Goal: Information Seeking & Learning: Learn about a topic

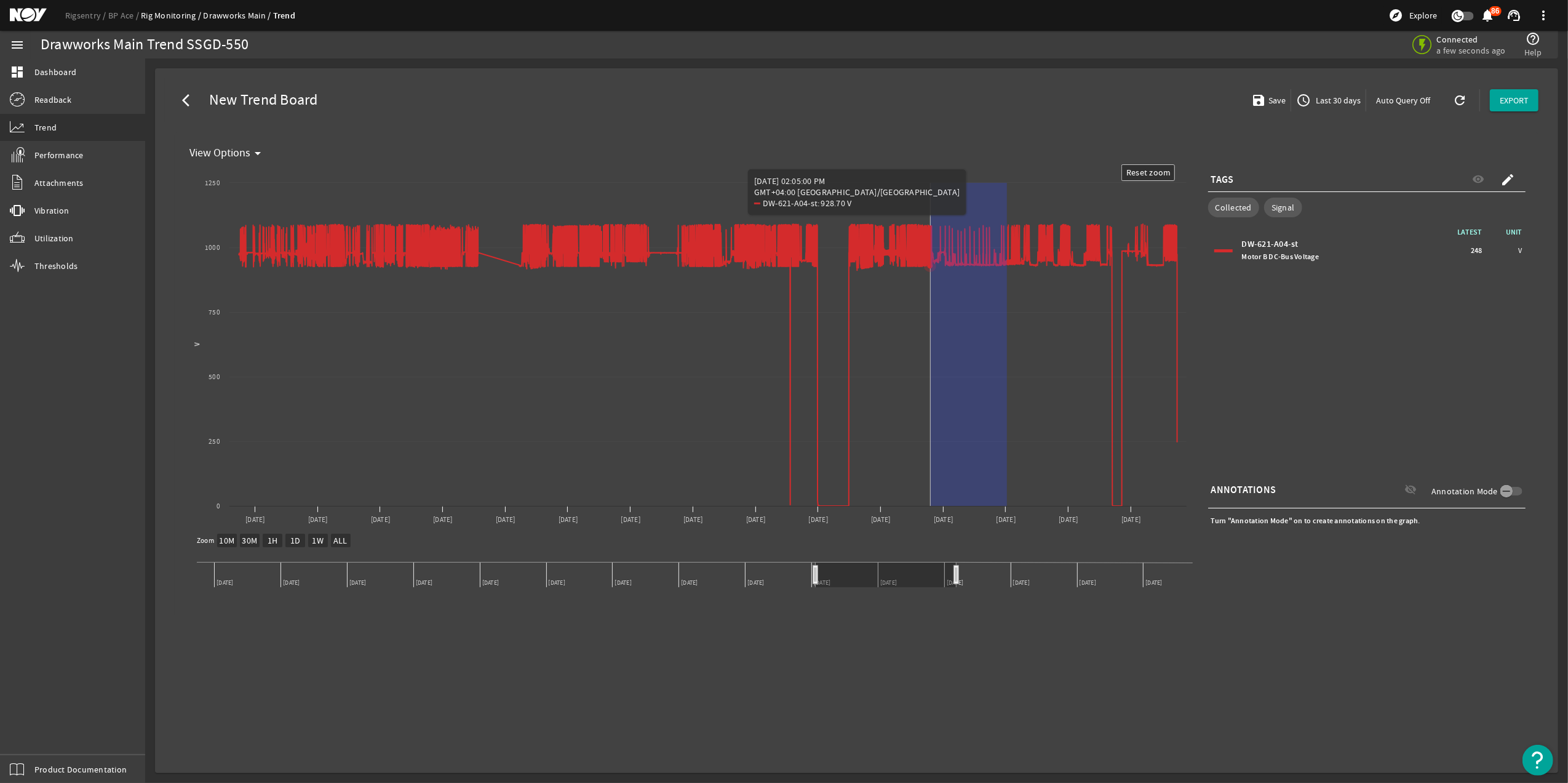
drag, startPoint x: 1008, startPoint y: 279, endPoint x: 931, endPoint y: 289, distance: 77.6
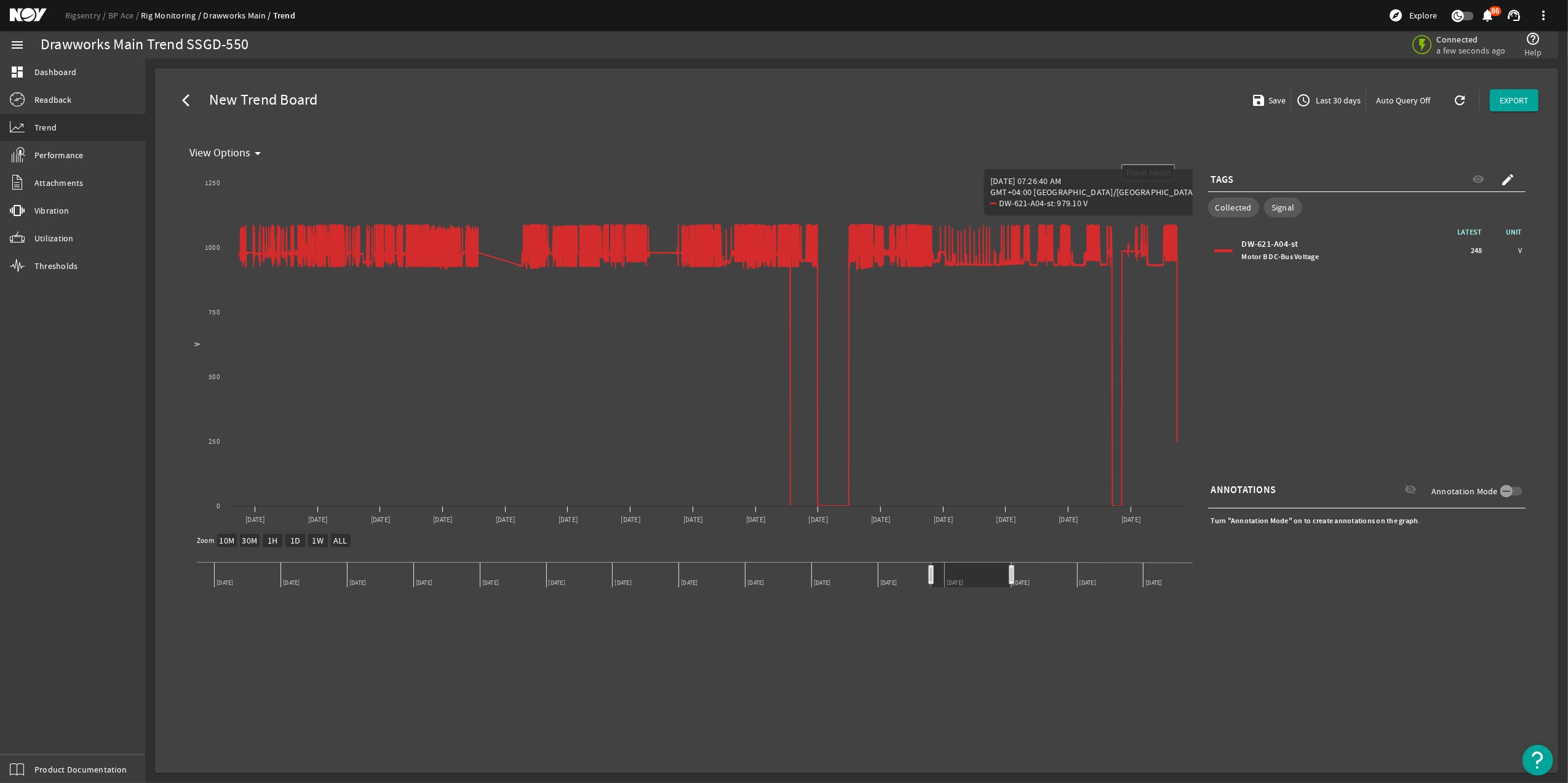
click at [1268, 638] on mat-card "arrow_back_ios New Trend Board save Save access_time Last 30 days Auto Query Of…" at bounding box center [857, 420] width 1403 height 705
click at [485, 27] on div "Rigsentry BP Ace Rig Monitoring Drawworks Main Trend explore Explore notificati…" at bounding box center [784, 15] width 1568 height 31
drag, startPoint x: 1337, startPoint y: 257, endPoint x: 1238, endPoint y: 257, distance: 99.0
click at [1238, 257] on div "DW-621-A04-st Motor B DC-Bus Voltage 248 V" at bounding box center [1366, 250] width 311 height 31
copy span "Motor B DC-Bus Voltage"
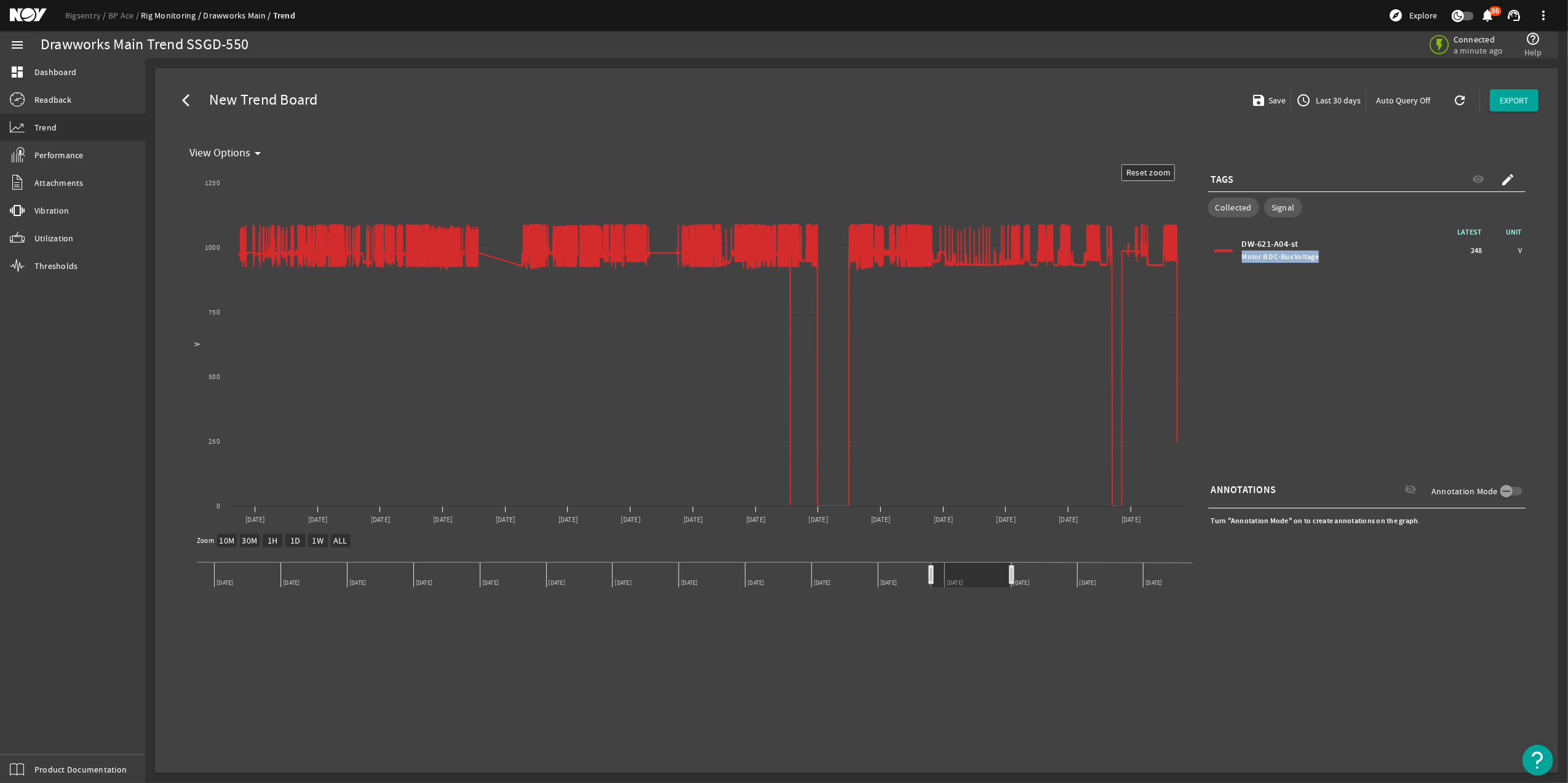
click at [249, 540] on text "30M" at bounding box center [248, 541] width 15 height 11
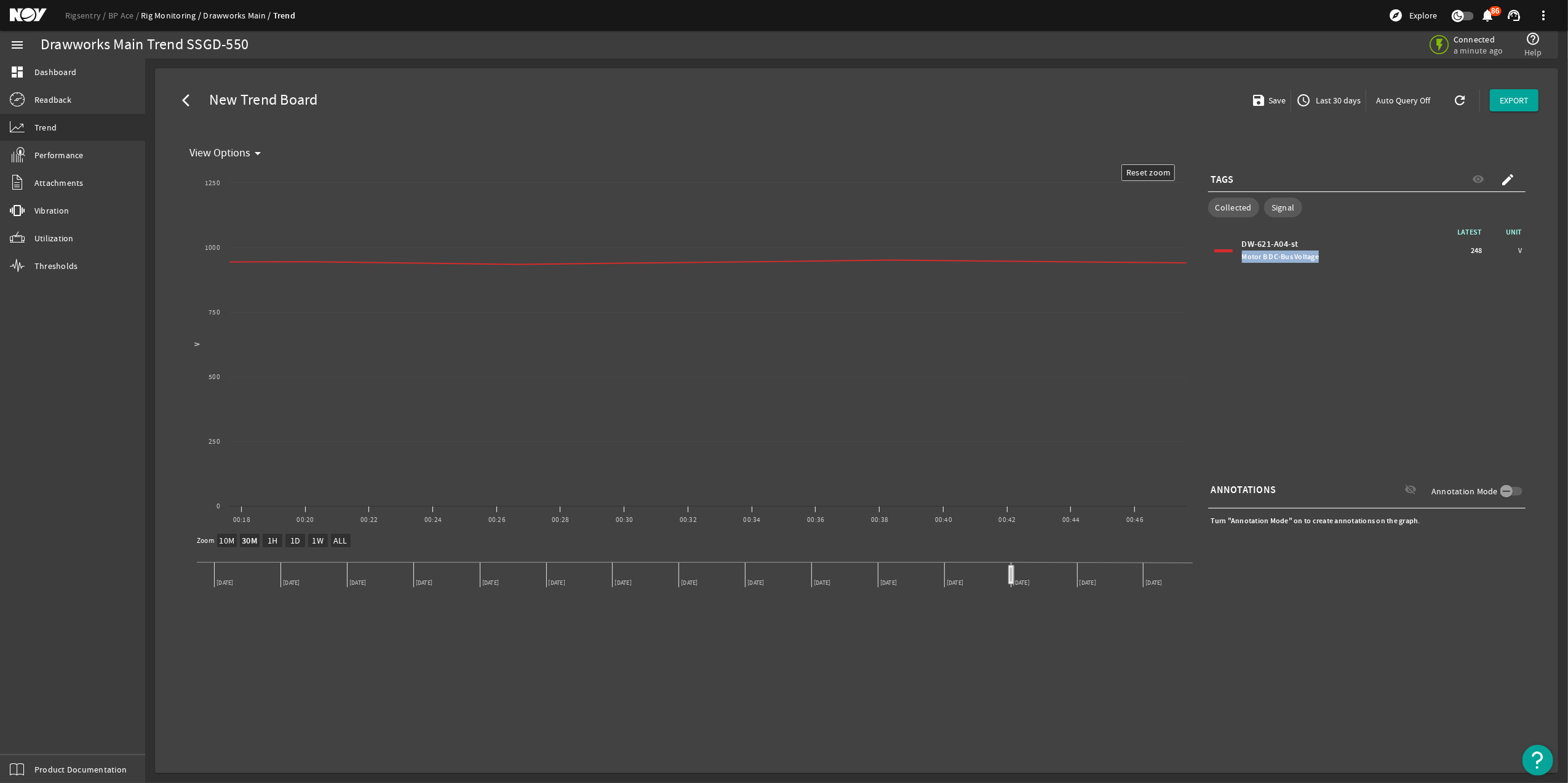
click at [350, 541] on rect at bounding box center [341, 541] width 20 height 14
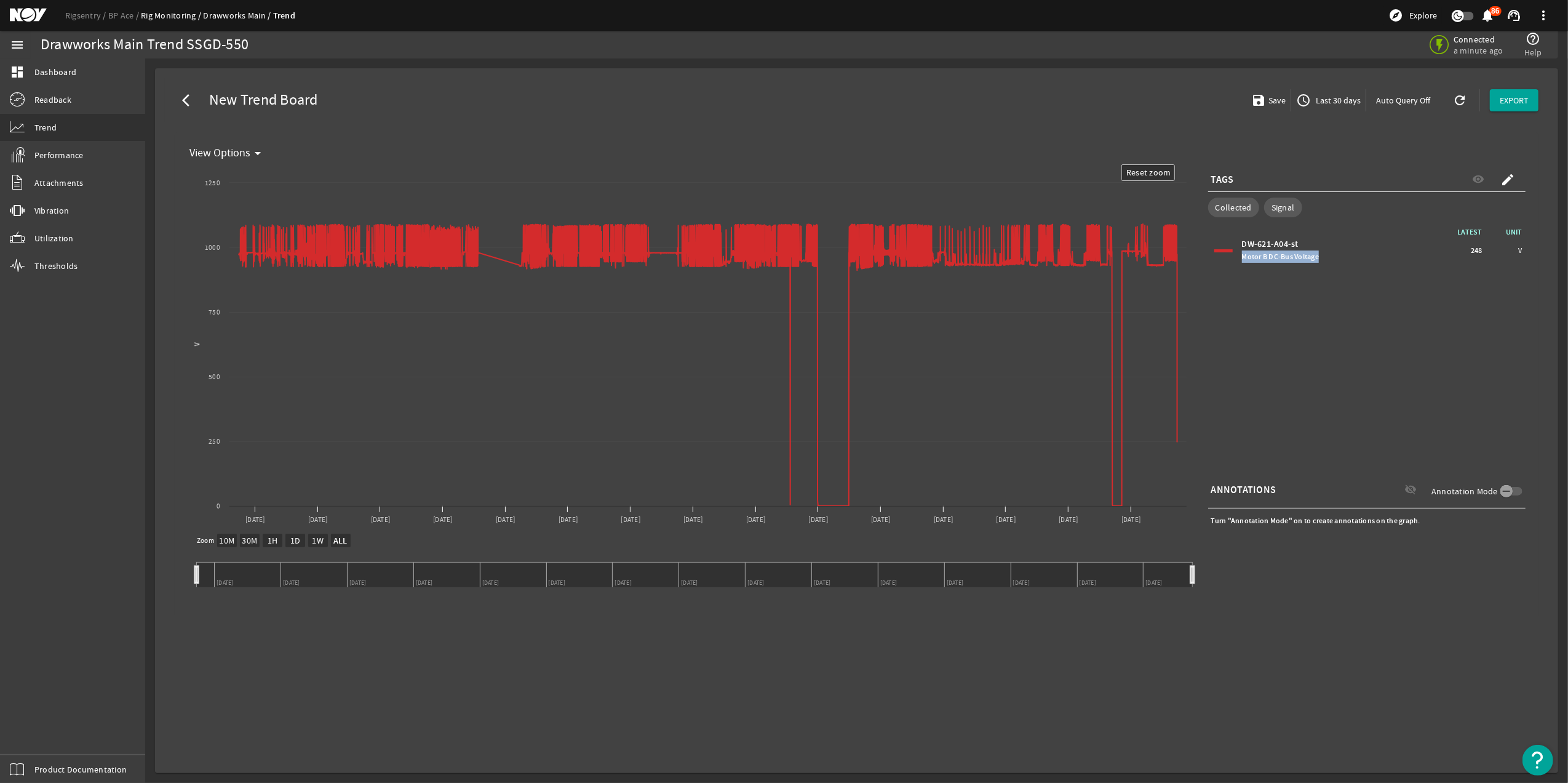
click at [334, 541] on text "ALL" at bounding box center [340, 542] width 15 height 12
click at [316, 541] on text "1W" at bounding box center [318, 541] width 12 height 11
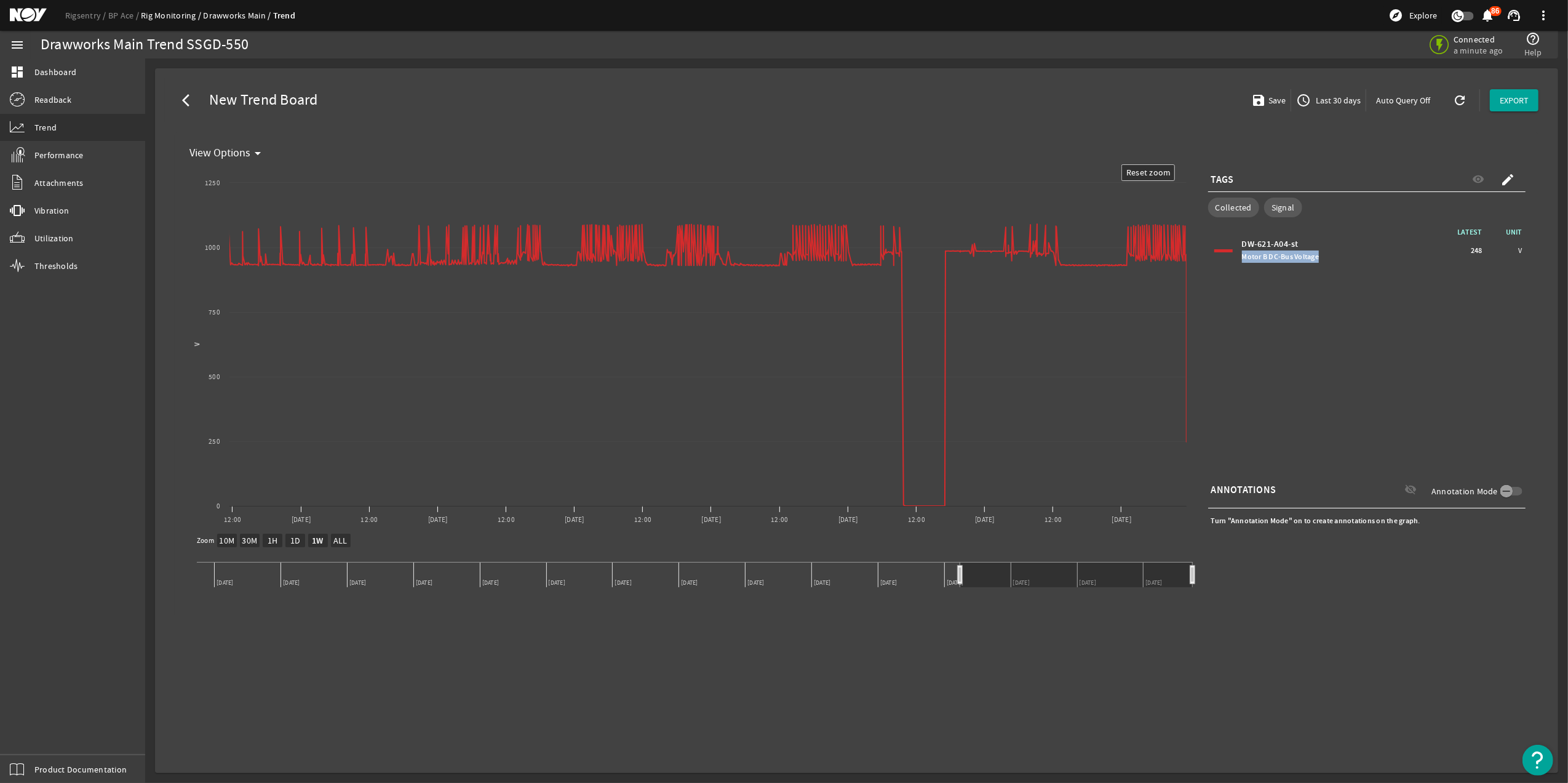
click at [334, 540] on text "ALL" at bounding box center [341, 541] width 14 height 11
select select "ALL"
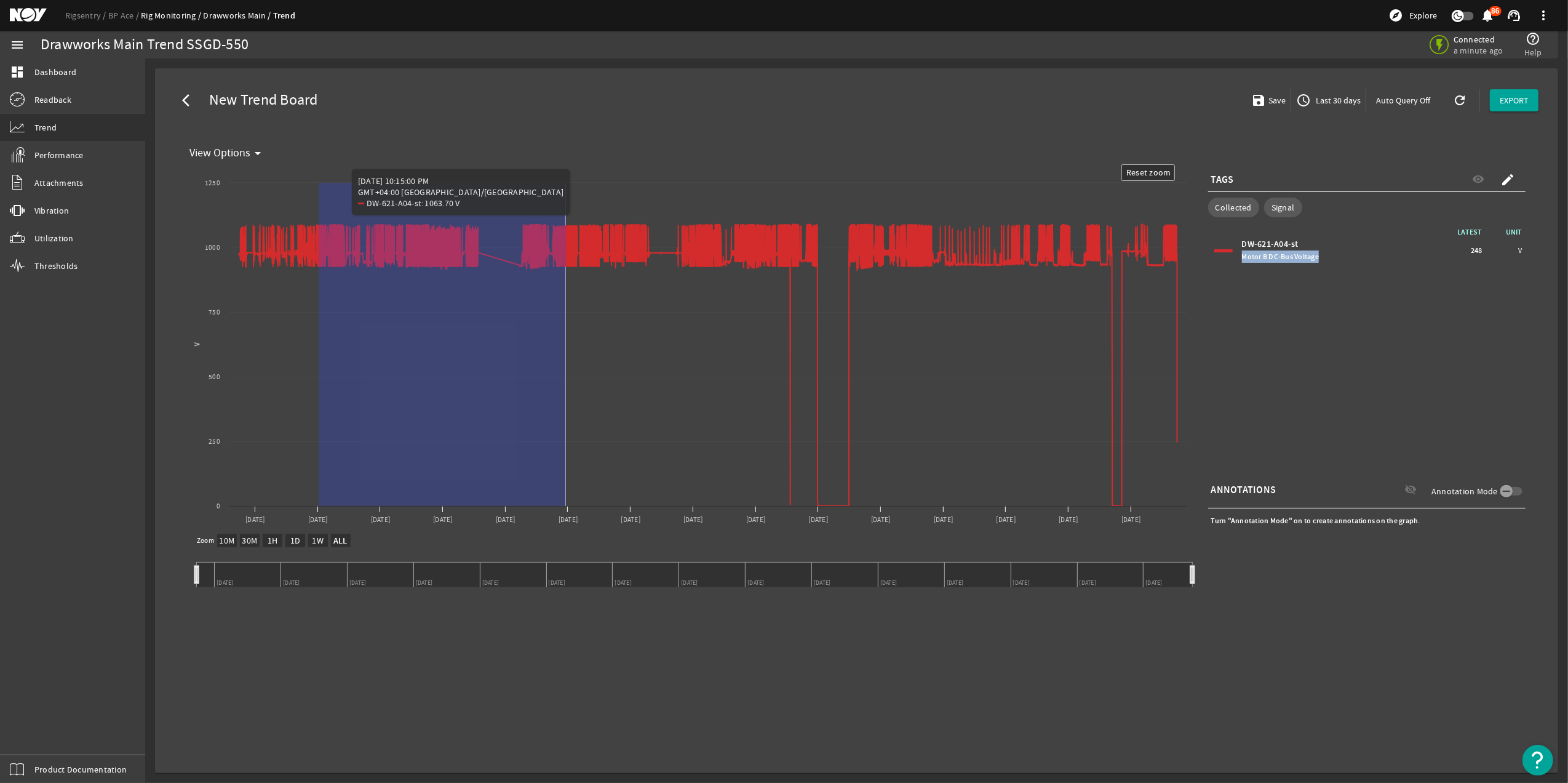
drag, startPoint x: 373, startPoint y: 413, endPoint x: 612, endPoint y: 429, distance: 239.5
click at [629, 429] on rect "Chart title" at bounding box center [689, 349] width 1009 height 370
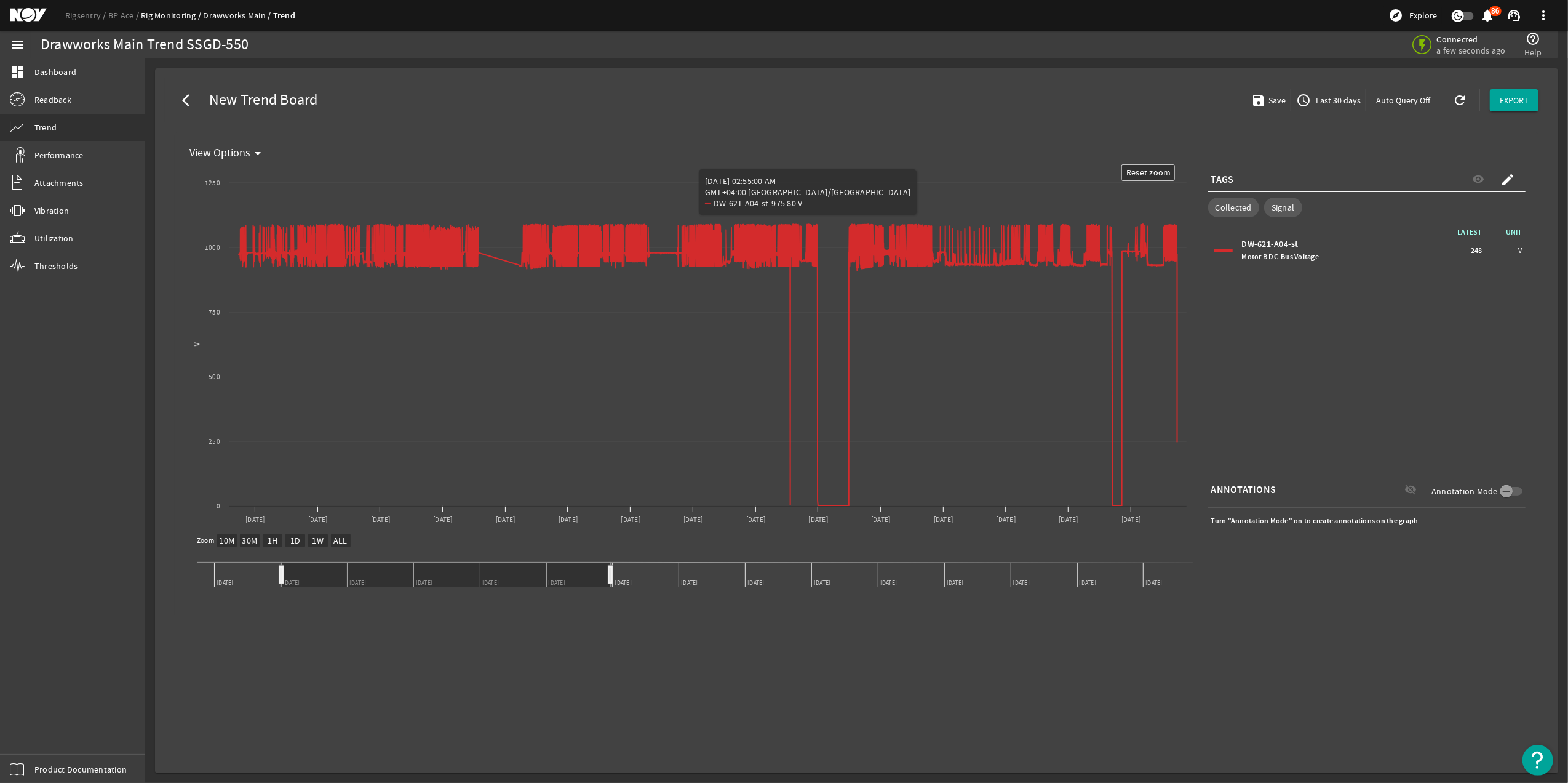
click at [914, 709] on mat-card "arrow_back_ios New Trend Board save Save access_time Last 30 days Auto Query Of…" at bounding box center [857, 420] width 1403 height 705
click at [192, 106] on mat-icon "arrow_back_ios" at bounding box center [189, 100] width 15 height 15
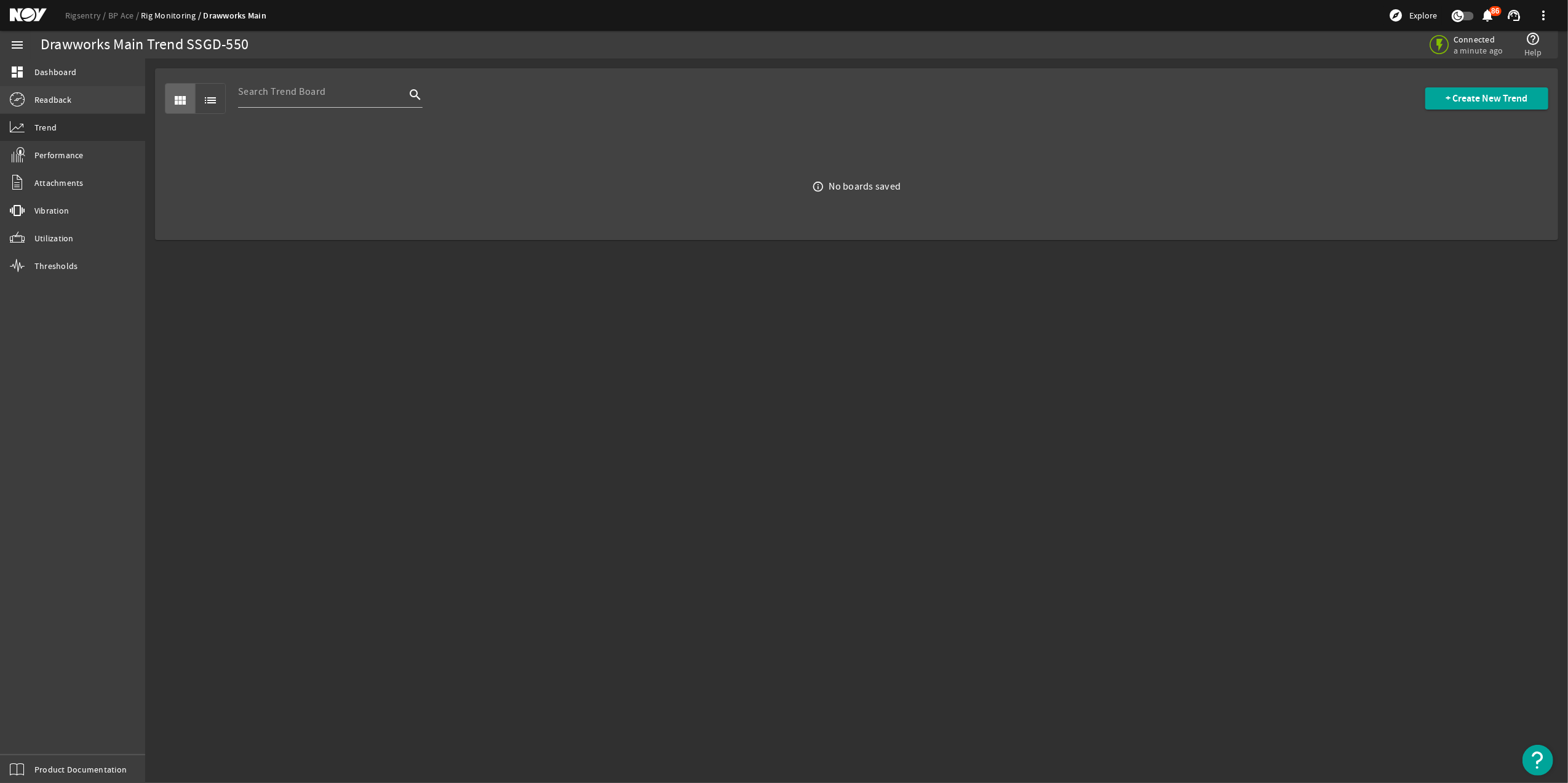
click at [69, 104] on span "Readback" at bounding box center [53, 99] width 37 height 12
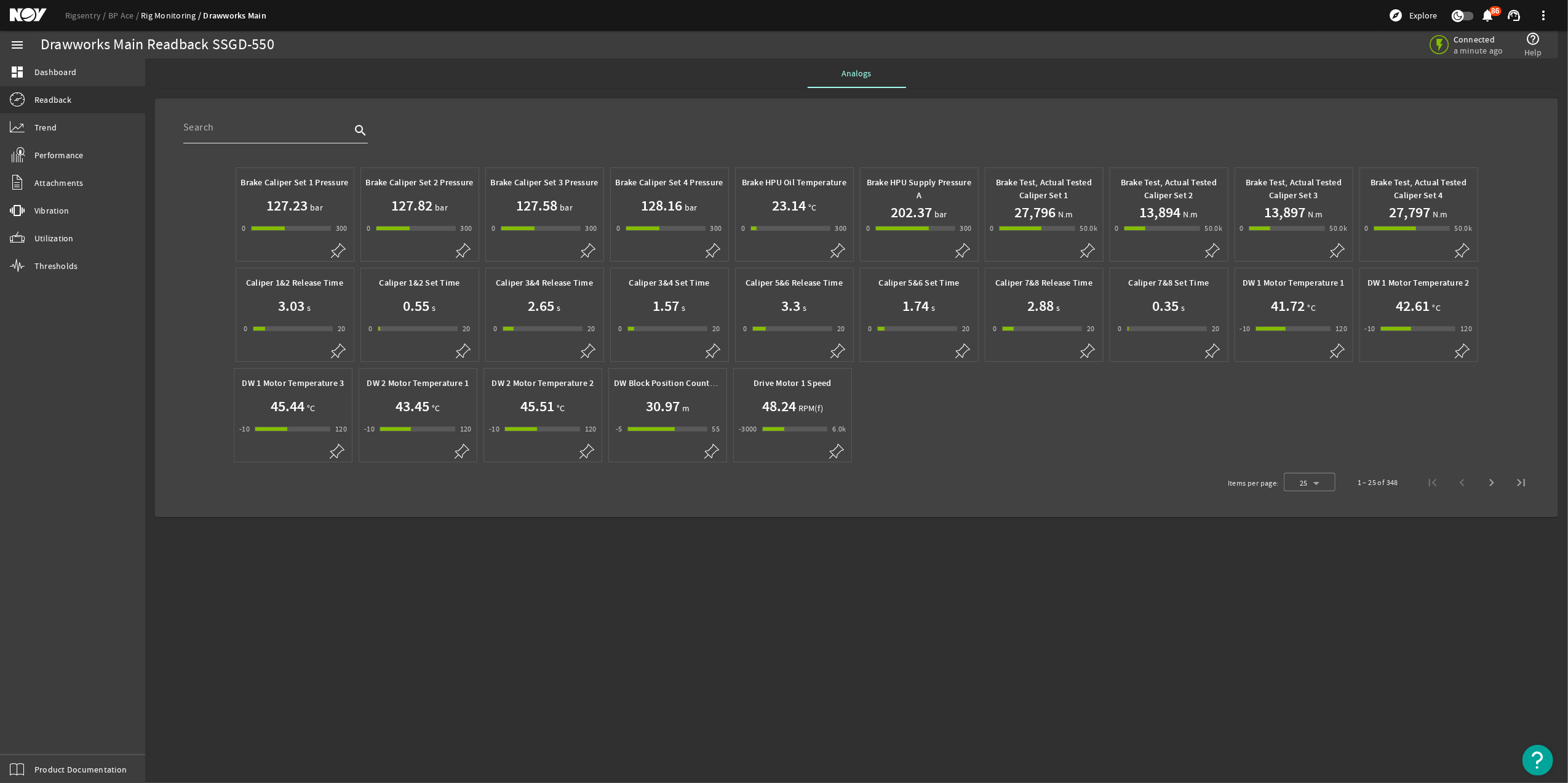
click at [303, 130] on input "text" at bounding box center [267, 127] width 167 height 15
type input "bus"
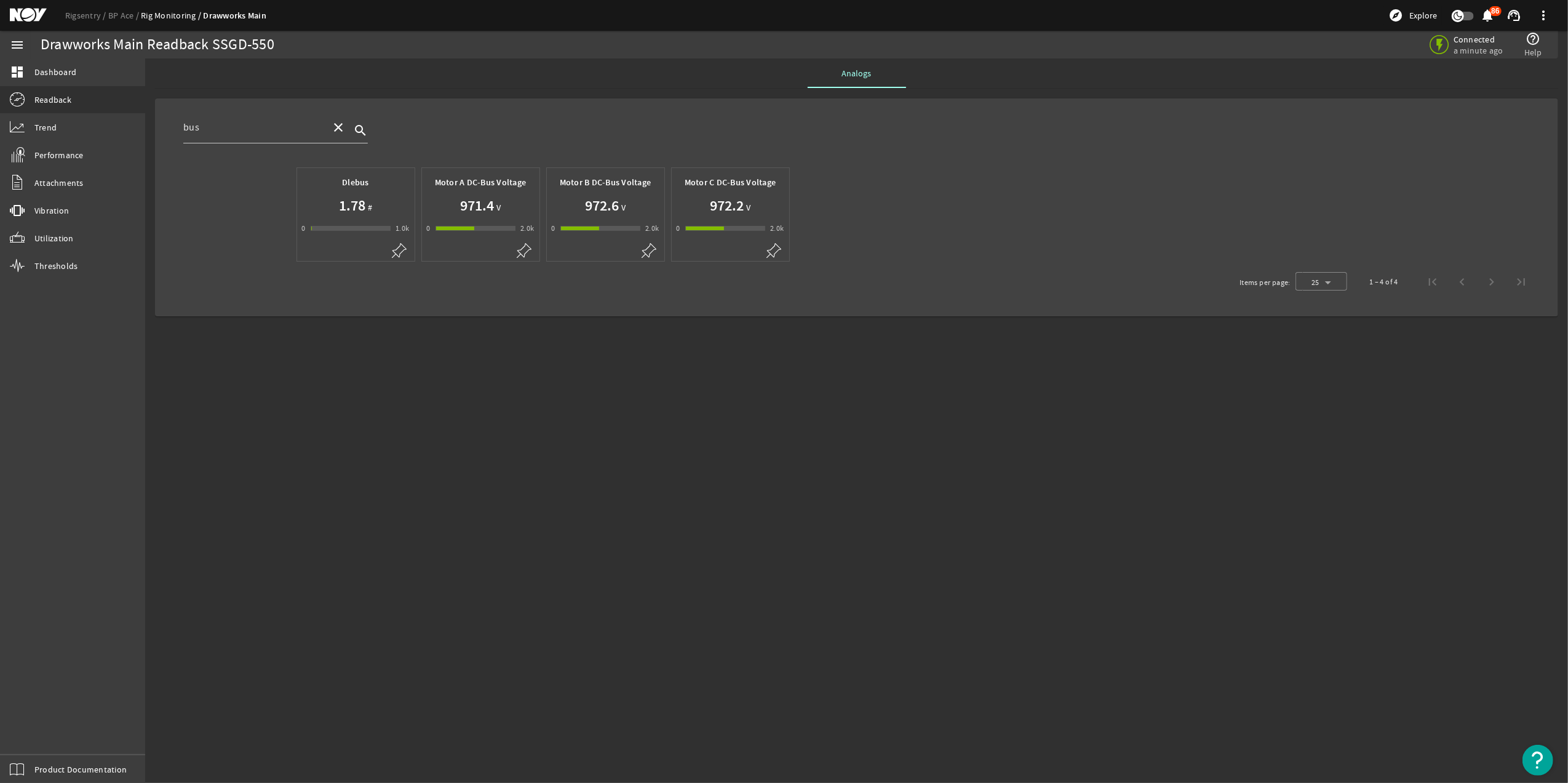
click at [475, 214] on h1 "971.4" at bounding box center [477, 206] width 34 height 20
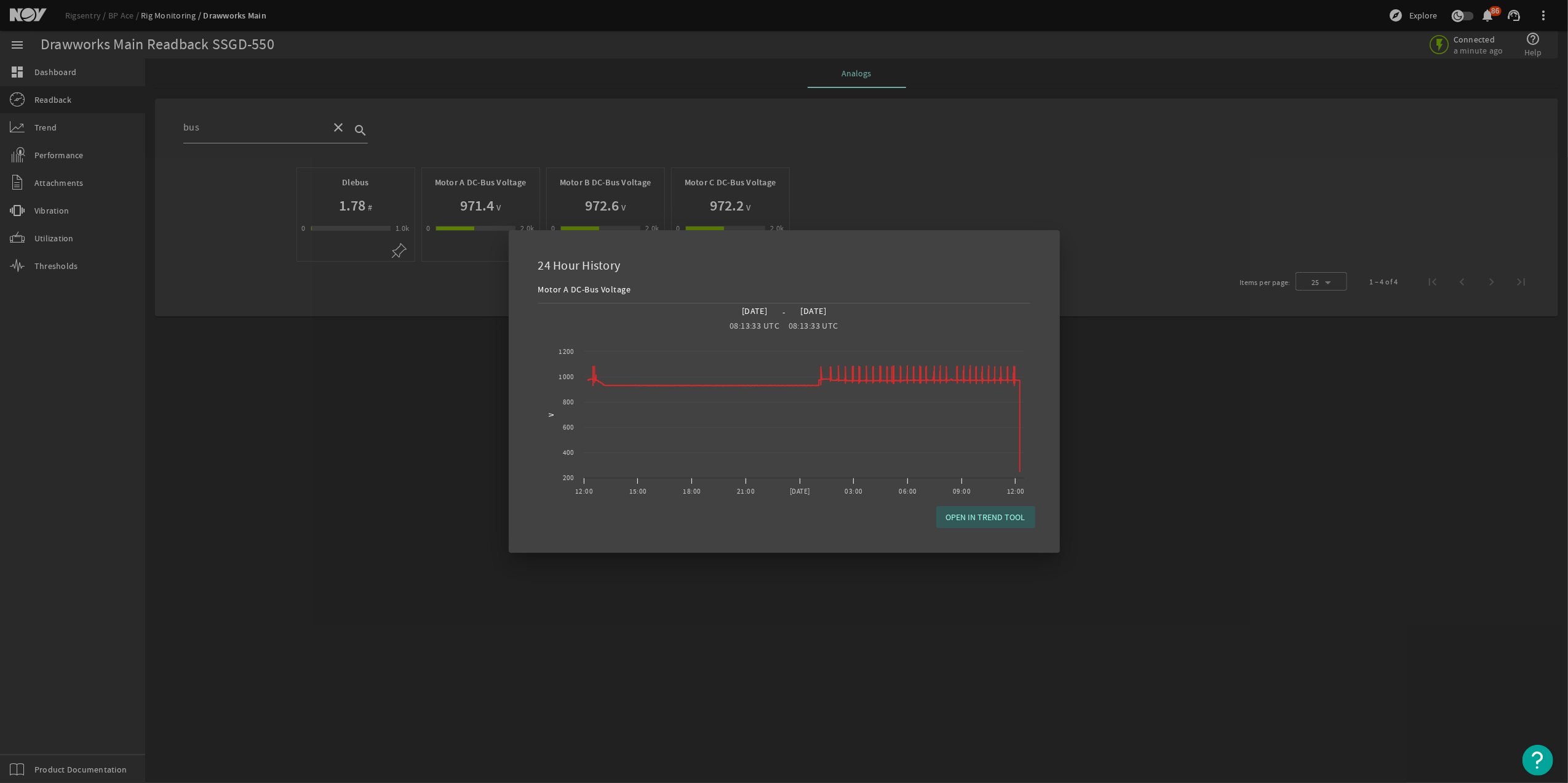
click at [995, 515] on span "OPEN IN TREND TOOL" at bounding box center [986, 517] width 79 height 12
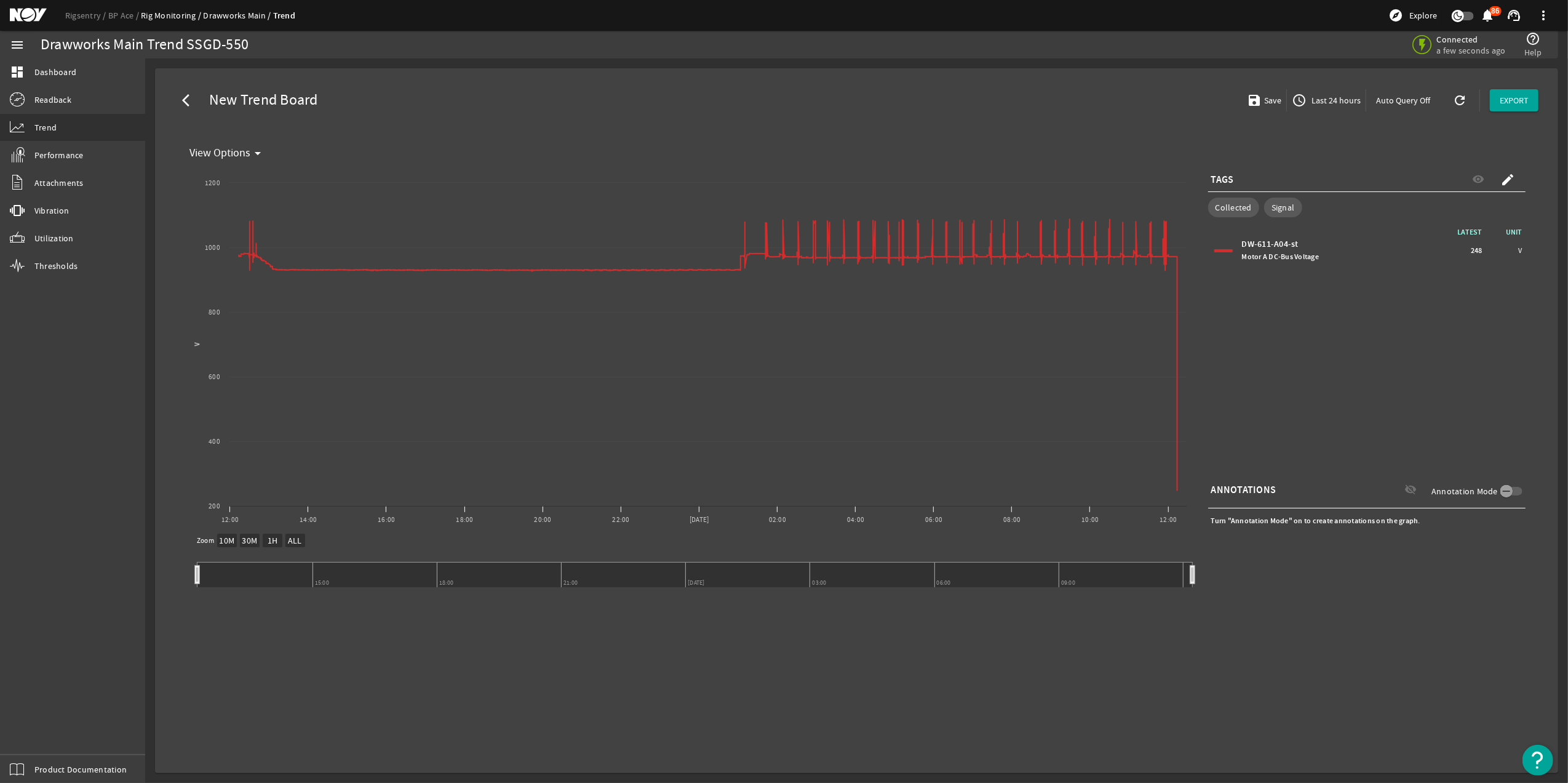
click at [293, 539] on text "ALL" at bounding box center [295, 541] width 14 height 11
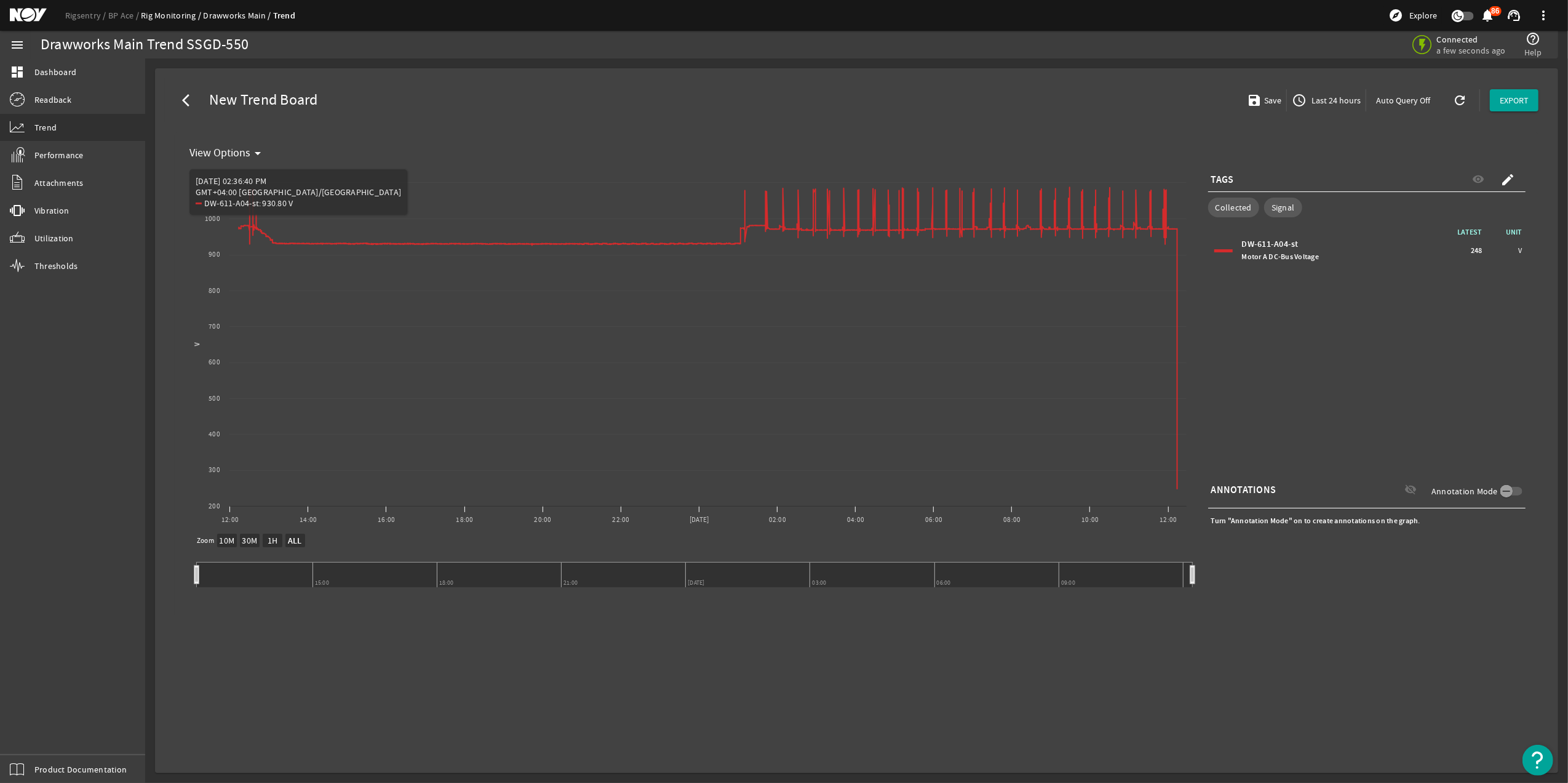
click at [241, 548] on rect at bounding box center [695, 570] width 1009 height 74
click at [241, 543] on text "30M" at bounding box center [248, 541] width 15 height 11
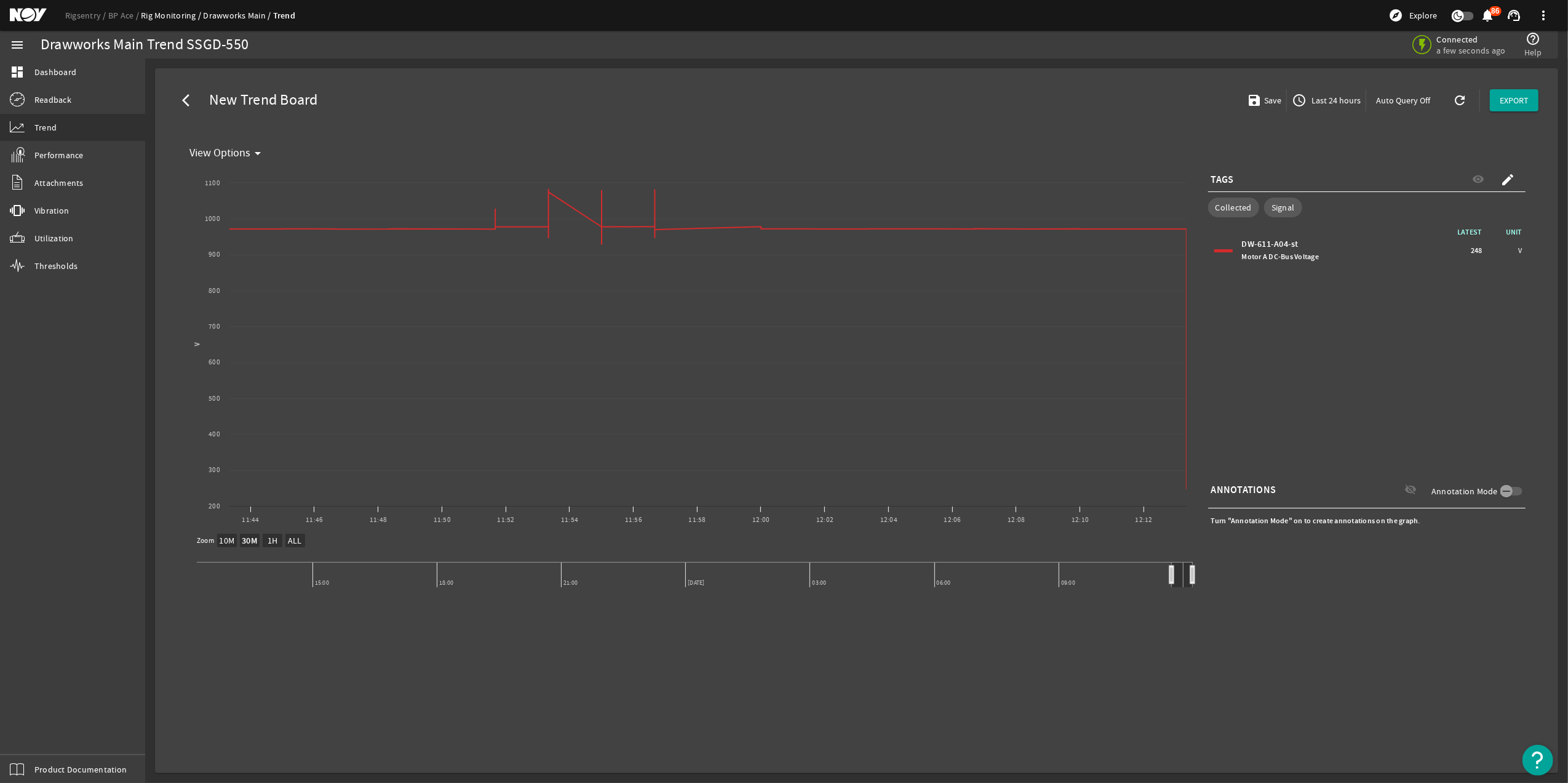
click at [296, 539] on text "ALL" at bounding box center [295, 541] width 14 height 11
select select "ALL"
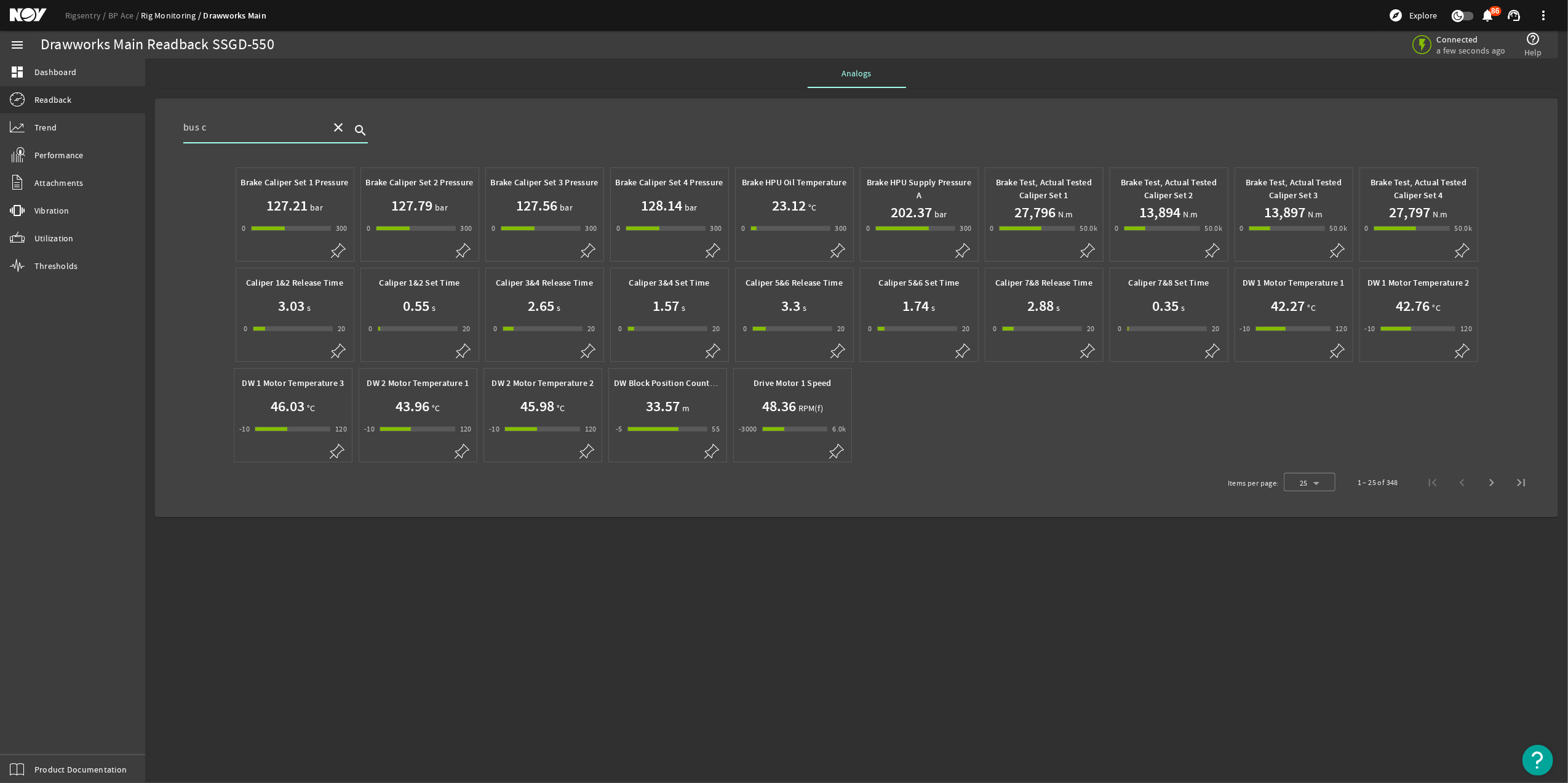
click at [259, 128] on input "bus c" at bounding box center [252, 127] width 138 height 15
type input "bus"
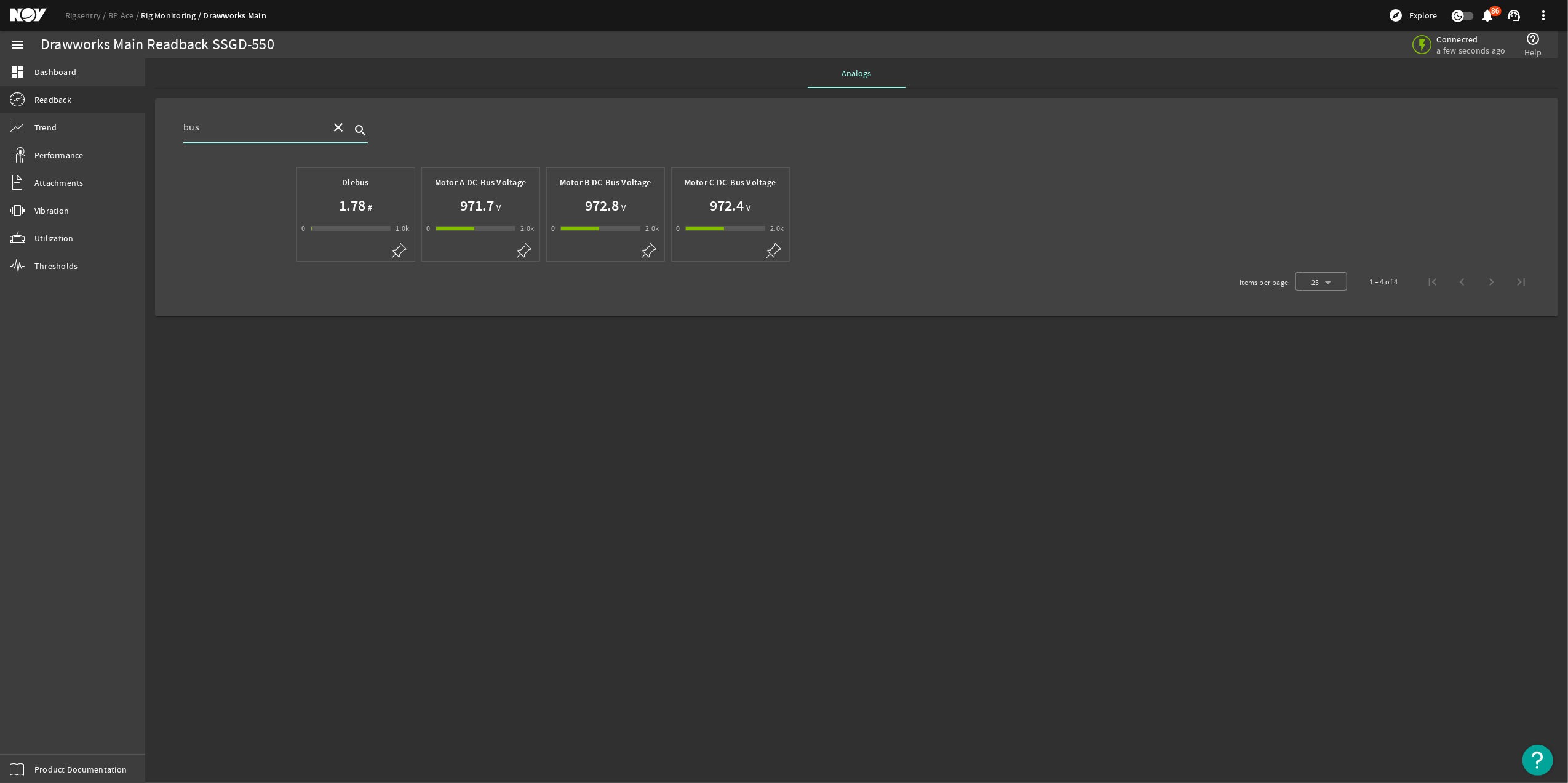
click at [716, 218] on div "Motor C DC-Bus Voltage 972.4 V 0 -1 2000 2.0k" at bounding box center [730, 204] width 107 height 62
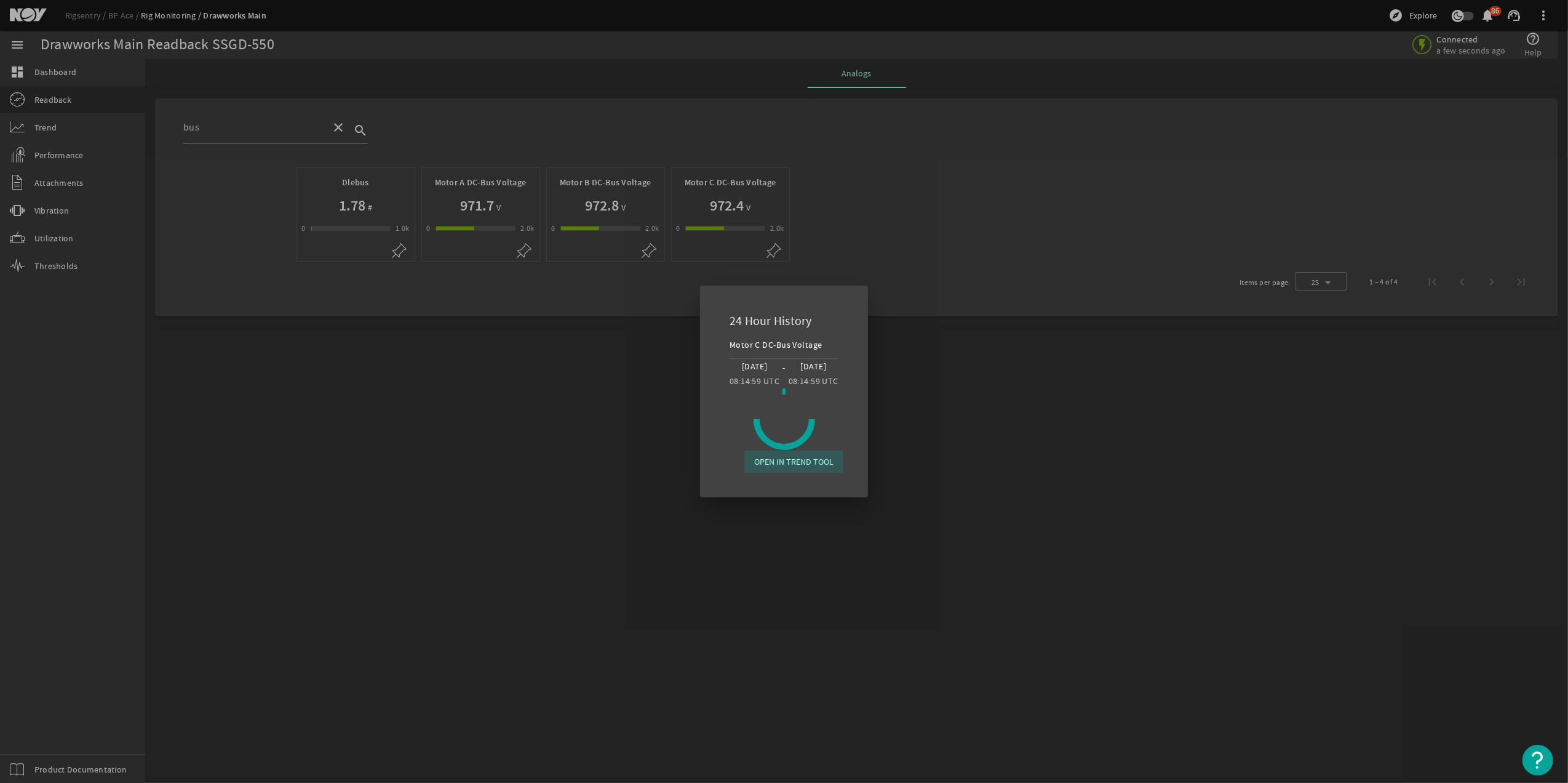
click at [788, 461] on span "OPEN IN TREND TOOL" at bounding box center [794, 461] width 79 height 12
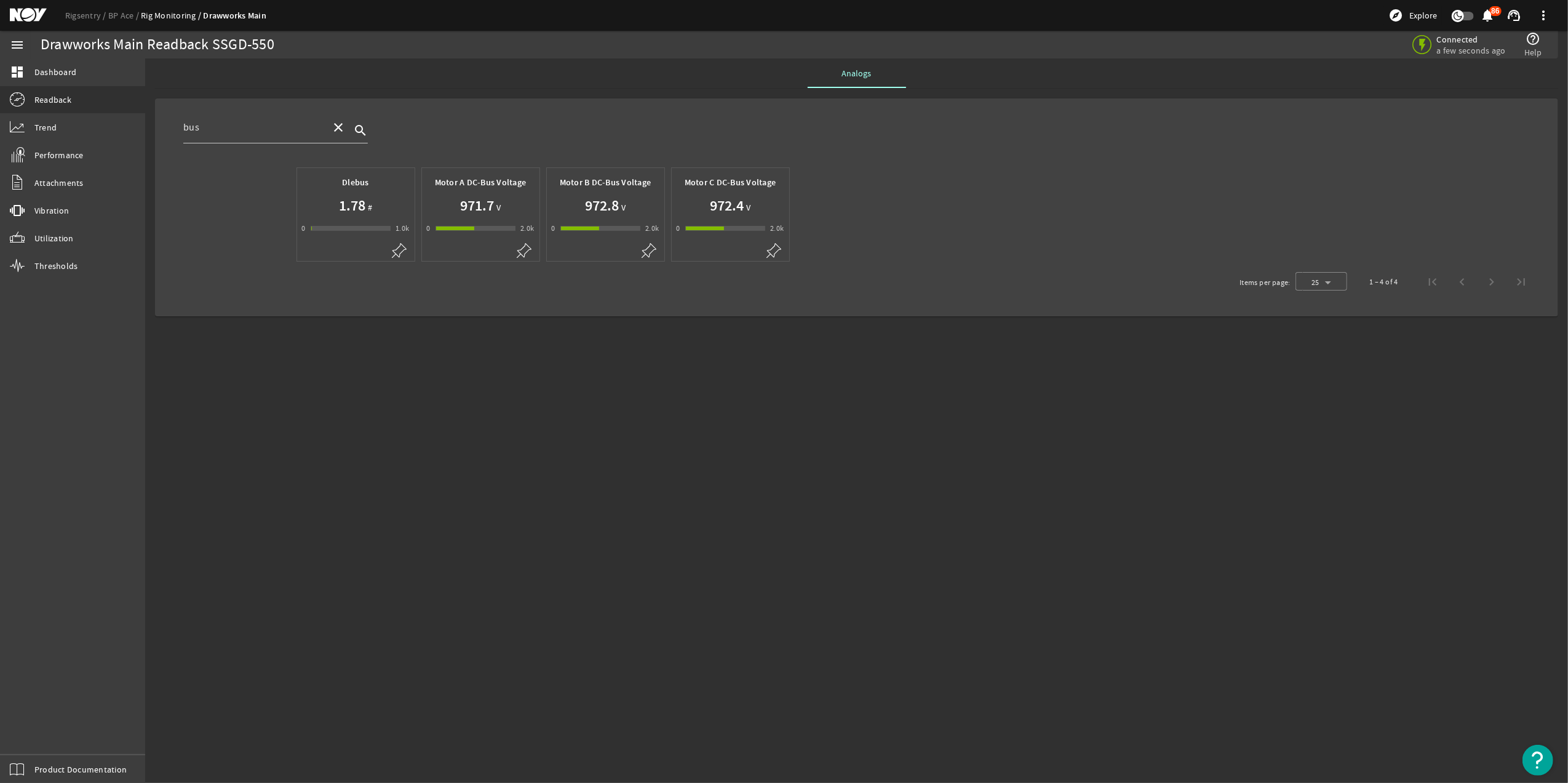
click at [698, 215] on div "972.4 V" at bounding box center [730, 206] width 107 height 20
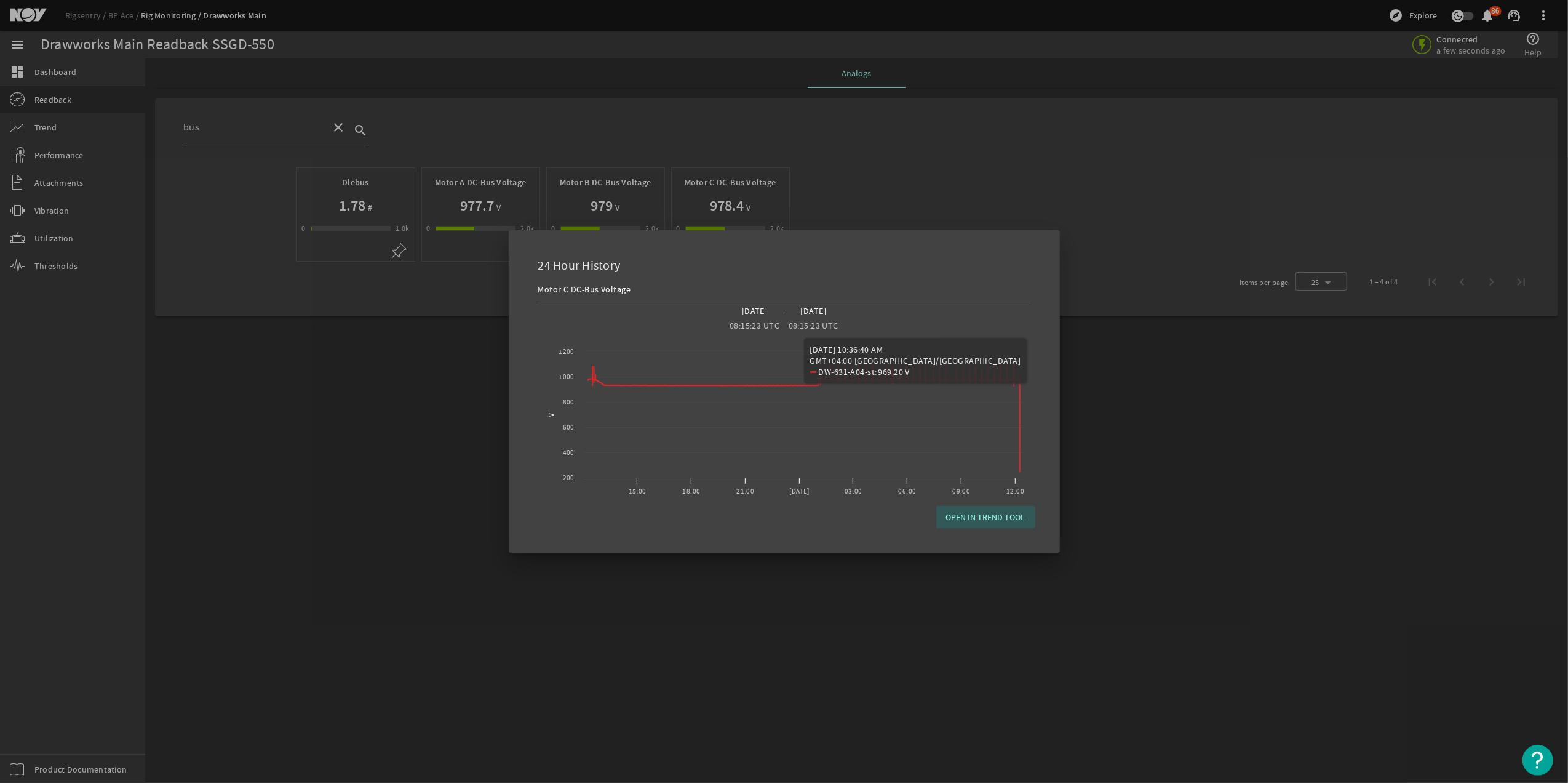
click at [1016, 523] on span "button" at bounding box center [986, 517] width 99 height 30
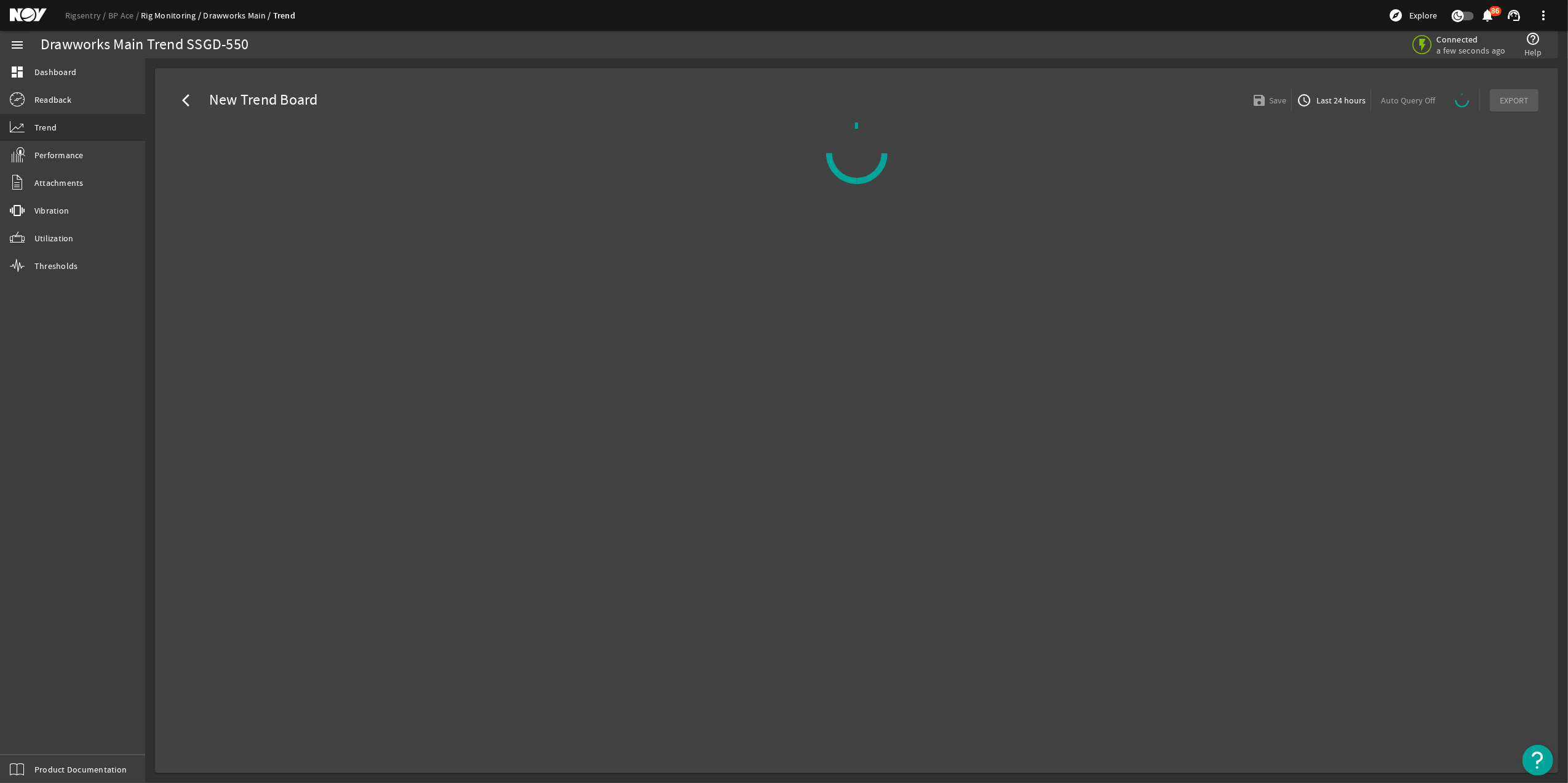
select select "10M"
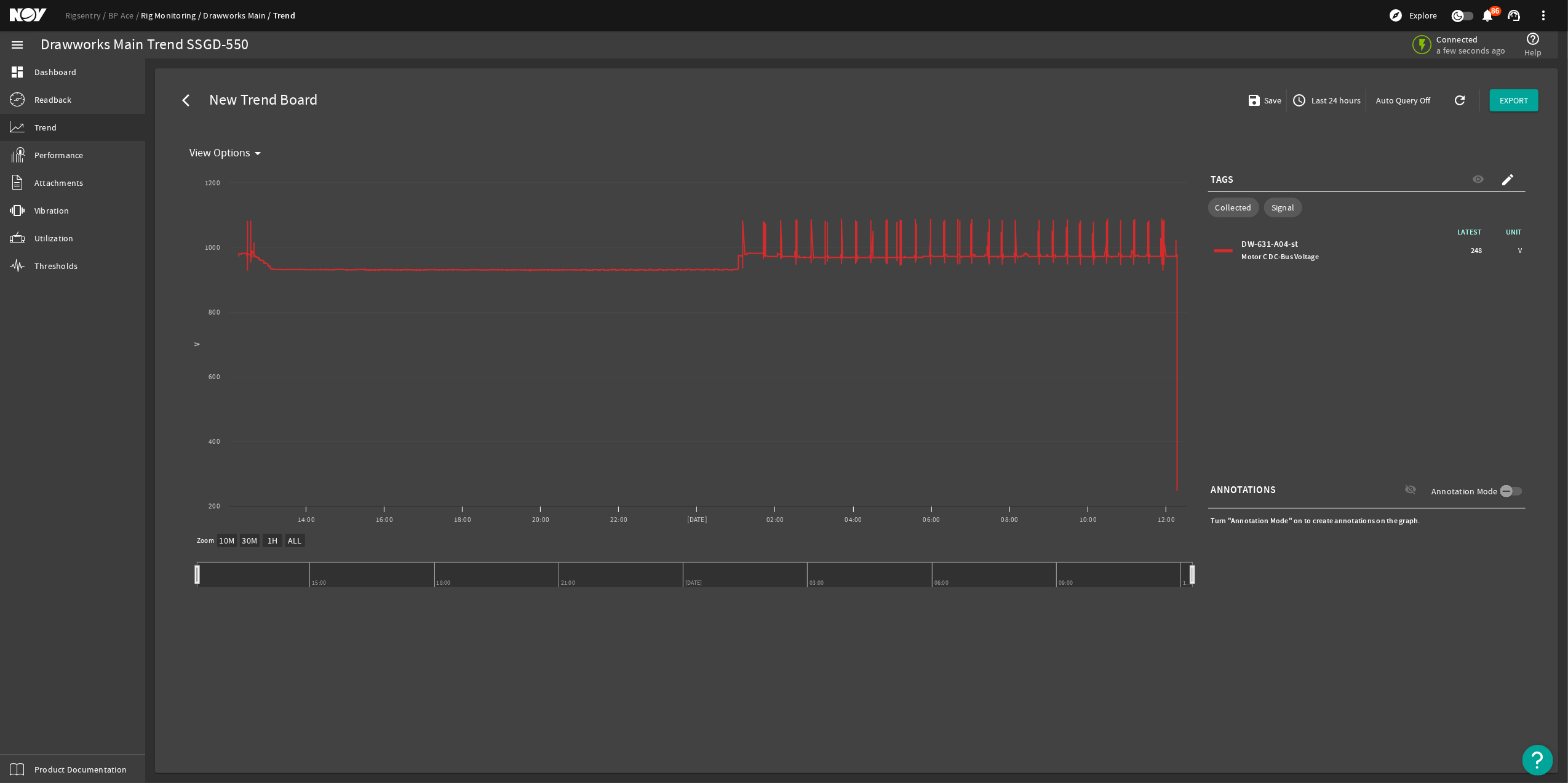
click at [1335, 99] on span "Last 24 hours" at bounding box center [1335, 100] width 52 height 12
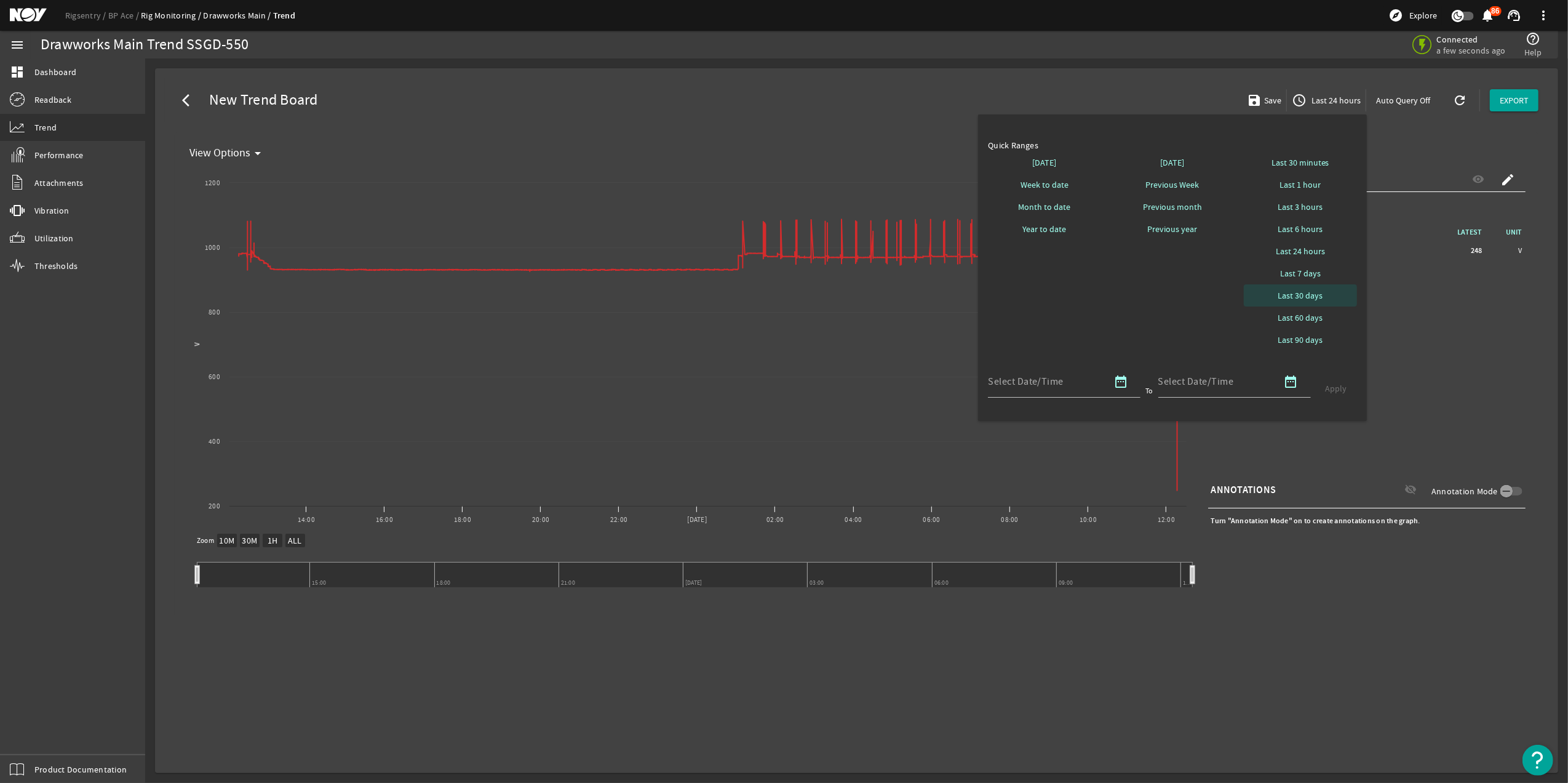
click at [1299, 283] on span at bounding box center [1301, 295] width 113 height 30
select select "10M"
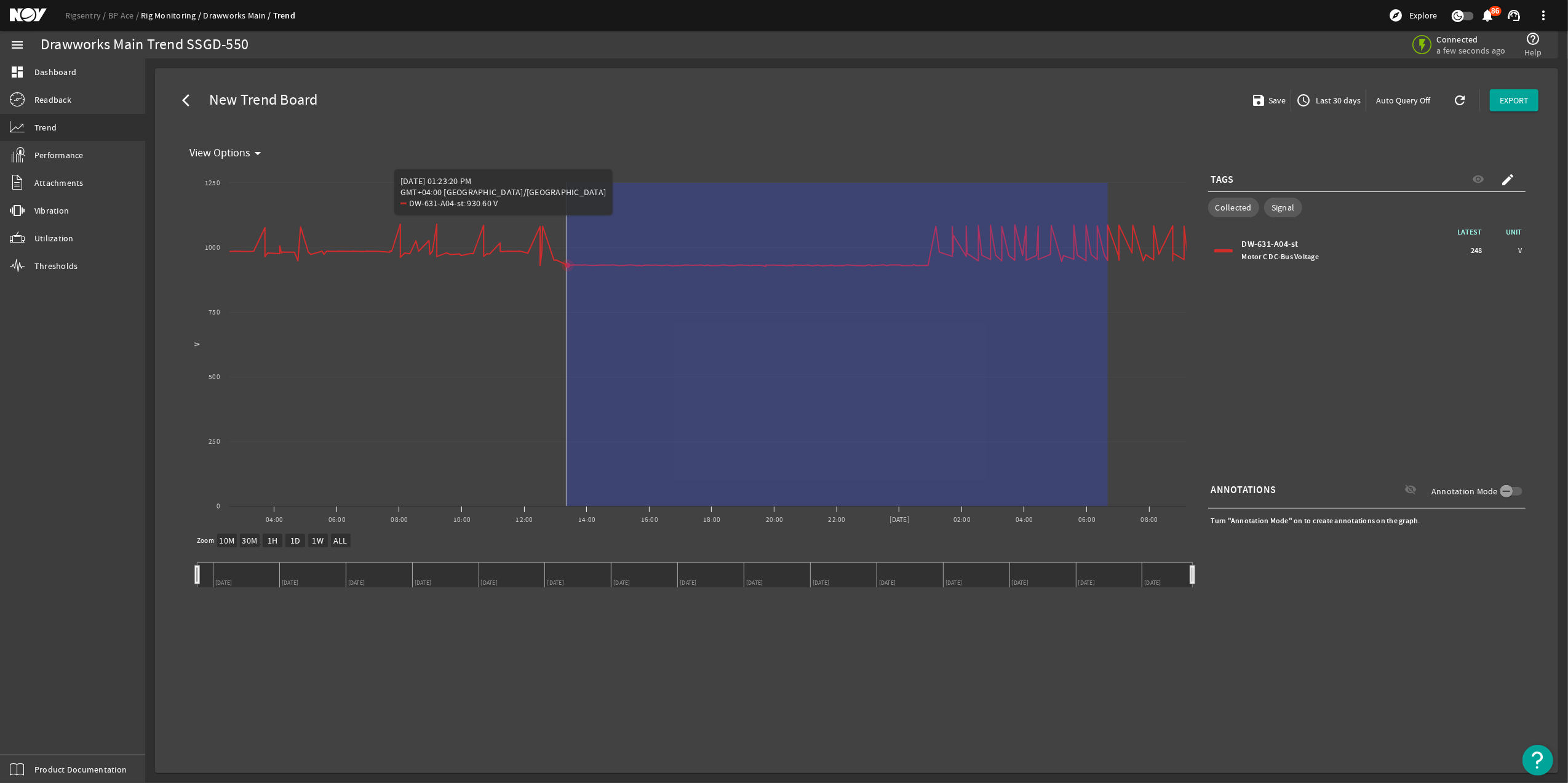
drag, startPoint x: 1108, startPoint y: 320, endPoint x: 564, endPoint y: 350, distance: 544.8
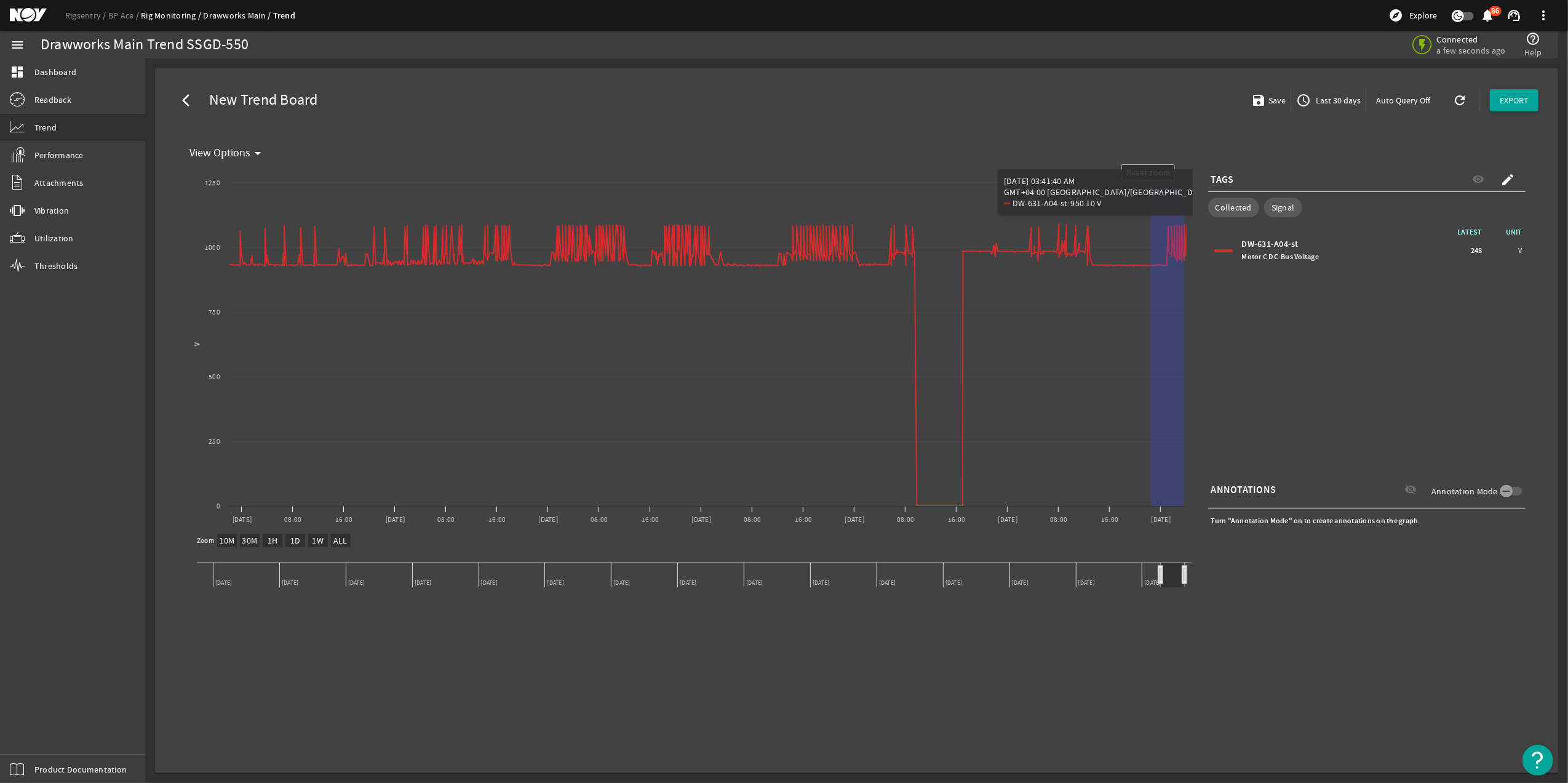
drag, startPoint x: 1151, startPoint y: 278, endPoint x: 1307, endPoint y: 273, distance: 156.1
click at [1307, 273] on div "Created with Highcharts 11.1.0 Reset zoom level 1:1 Reset zoom V View Options 1…" at bounding box center [857, 386] width 1344 height 443
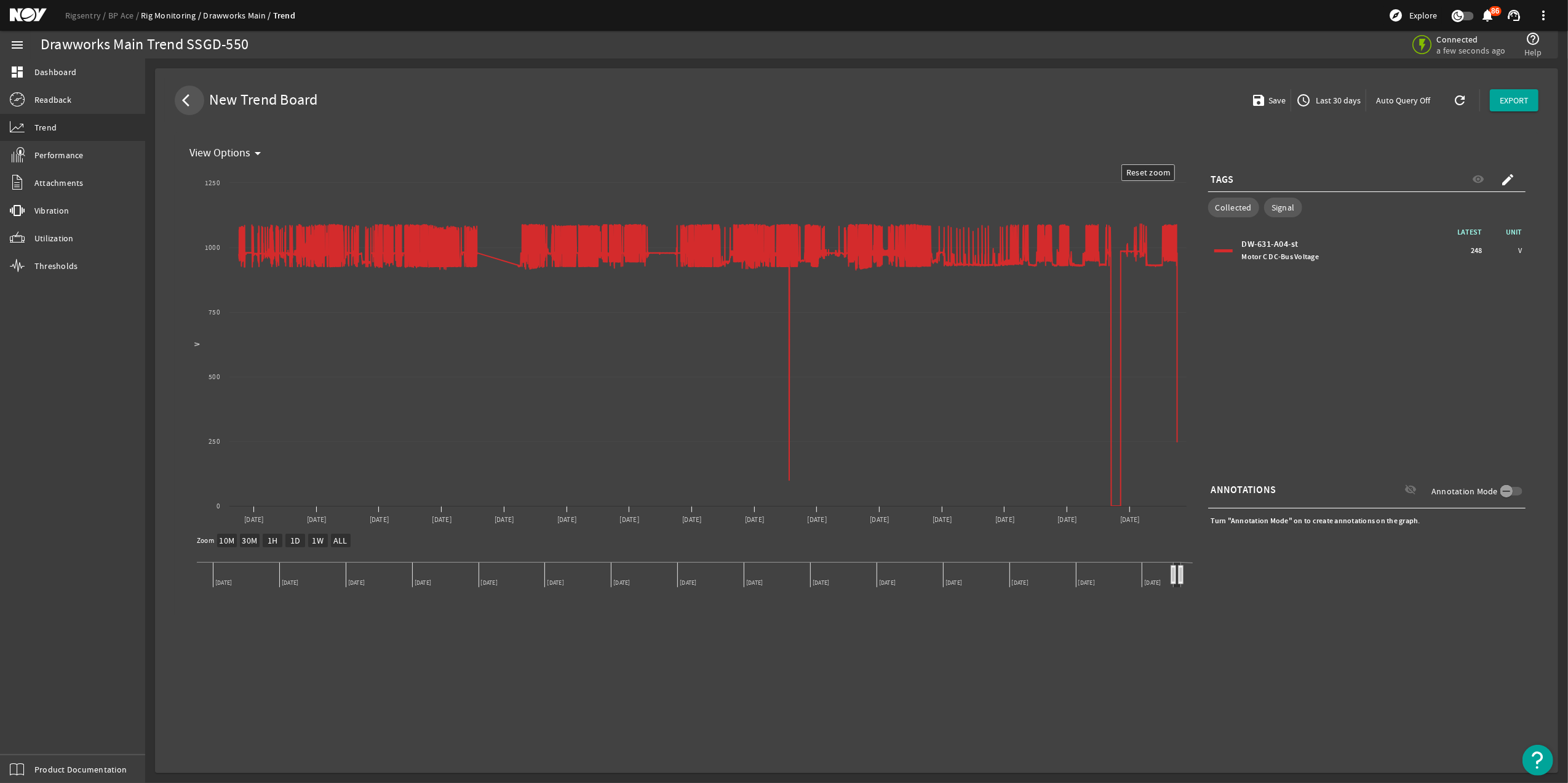
click at [184, 99] on mat-icon "arrow_back_ios" at bounding box center [189, 100] width 15 height 15
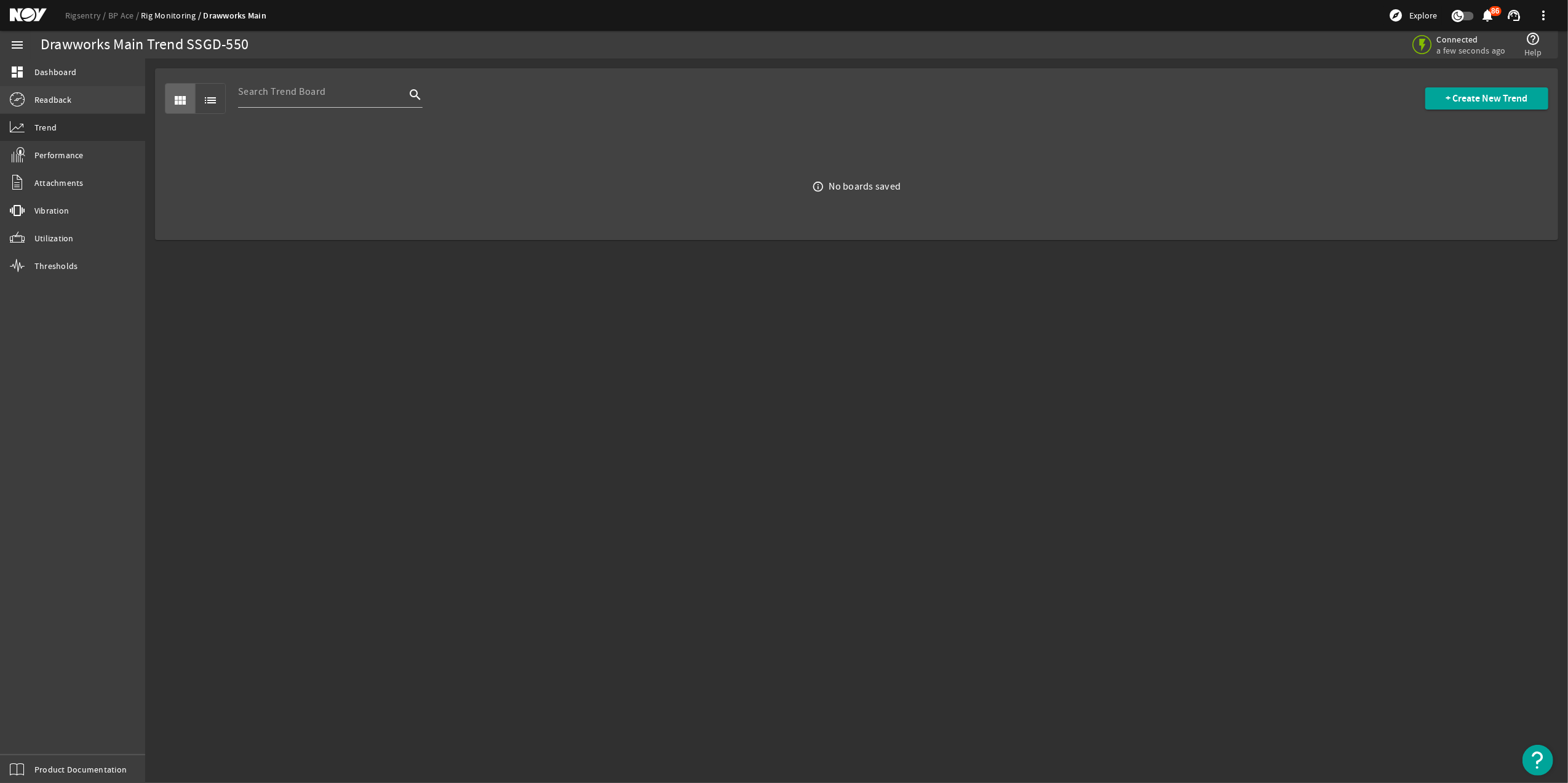
click at [128, 96] on link "Readback" at bounding box center [73, 99] width 145 height 27
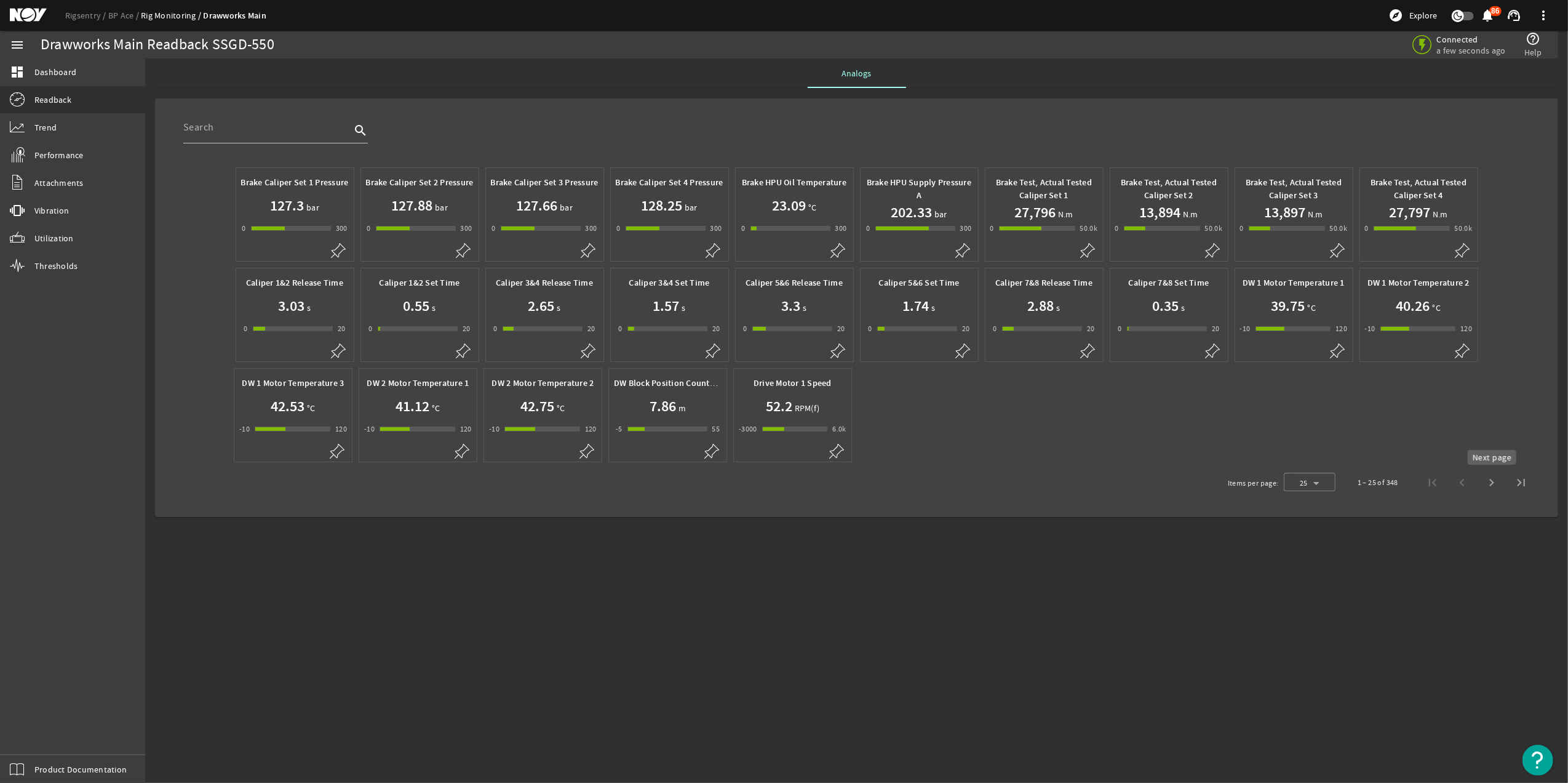
click at [1490, 488] on span "Next page" at bounding box center [1492, 483] width 30 height 30
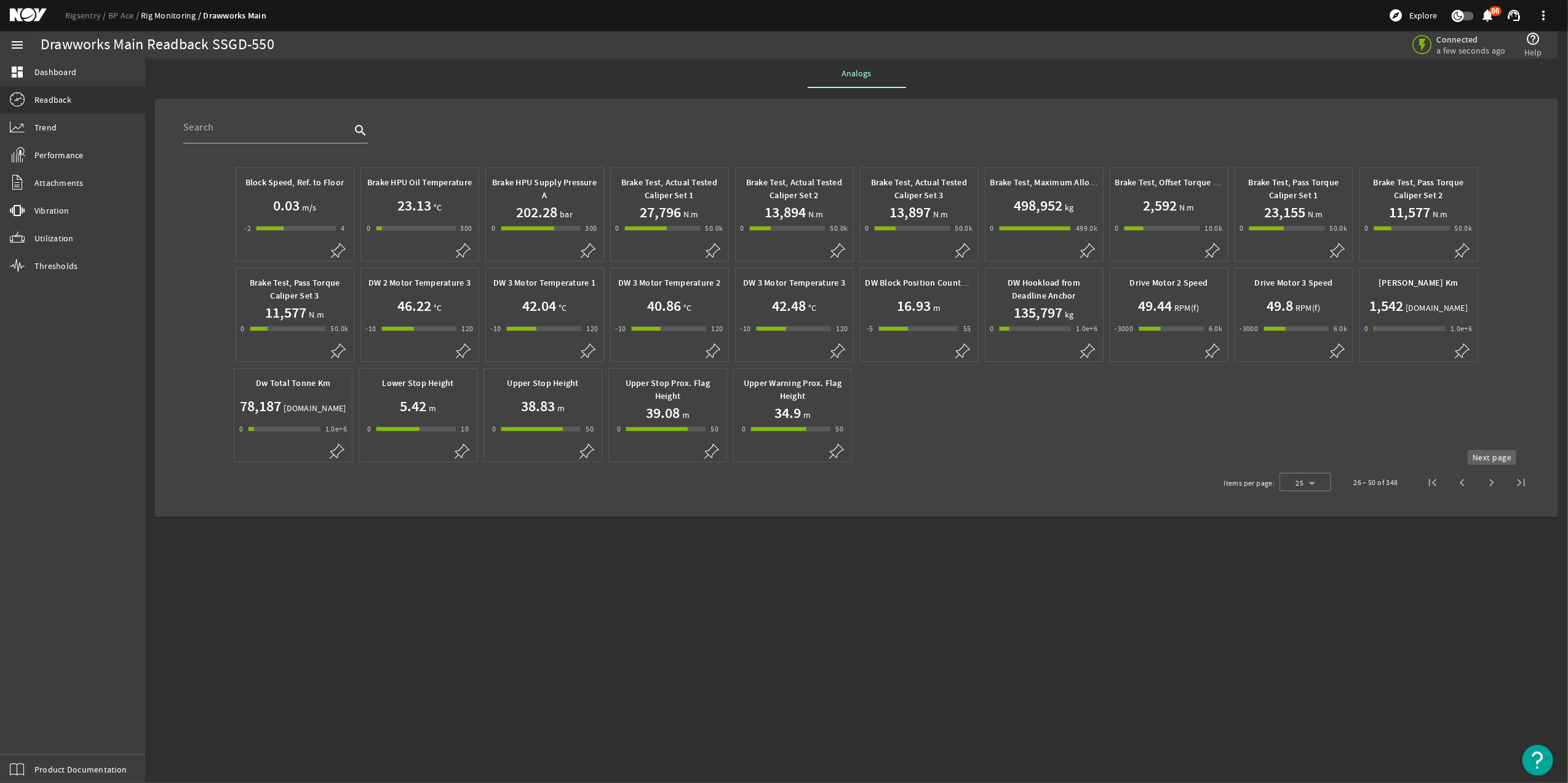
click at [1490, 482] on span "Next page" at bounding box center [1492, 483] width 30 height 30
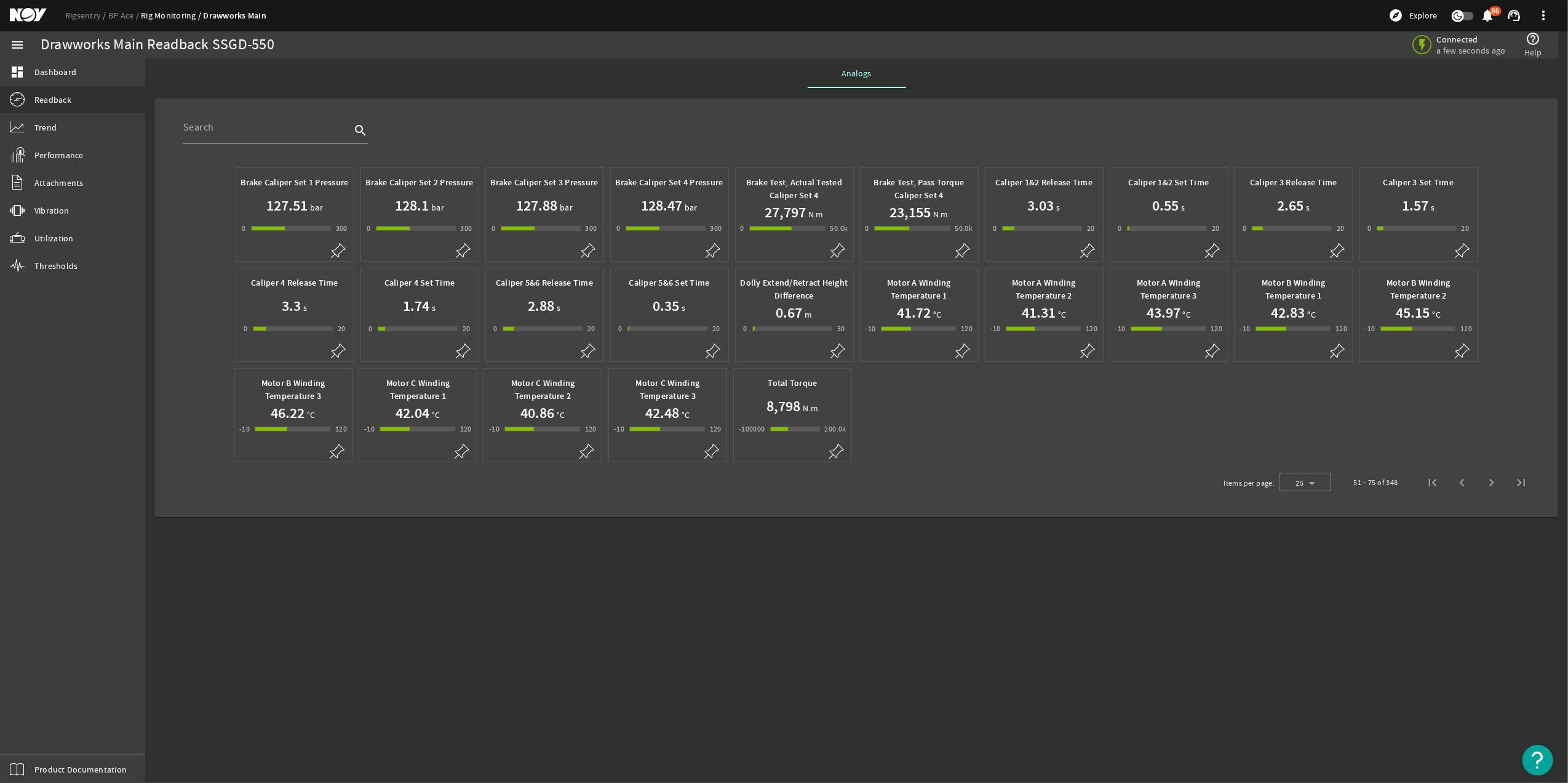
click at [288, 123] on input "text" at bounding box center [267, 127] width 167 height 15
type input "bus"
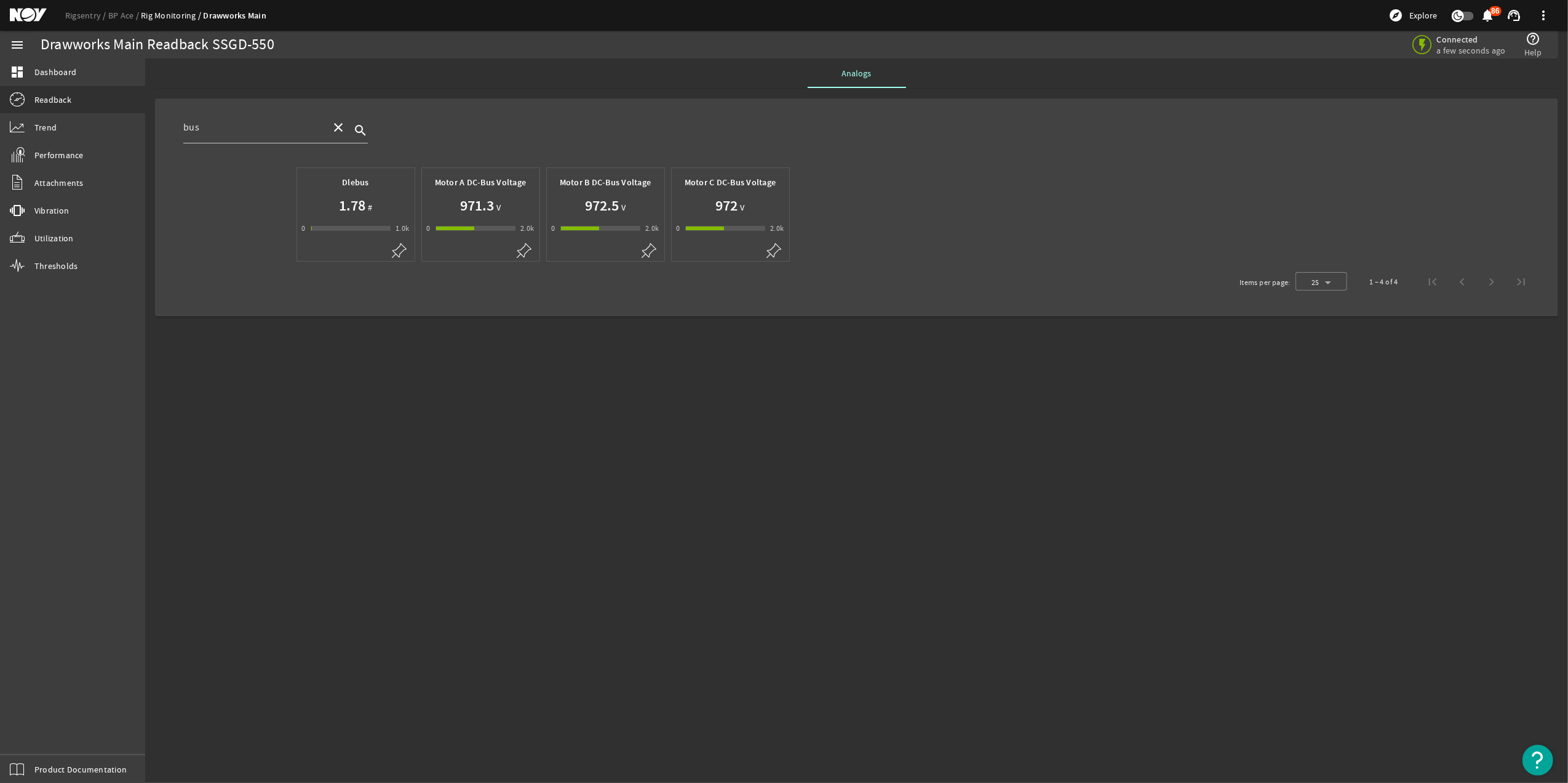
click at [566, 205] on div "972.5 V" at bounding box center [605, 206] width 107 height 20
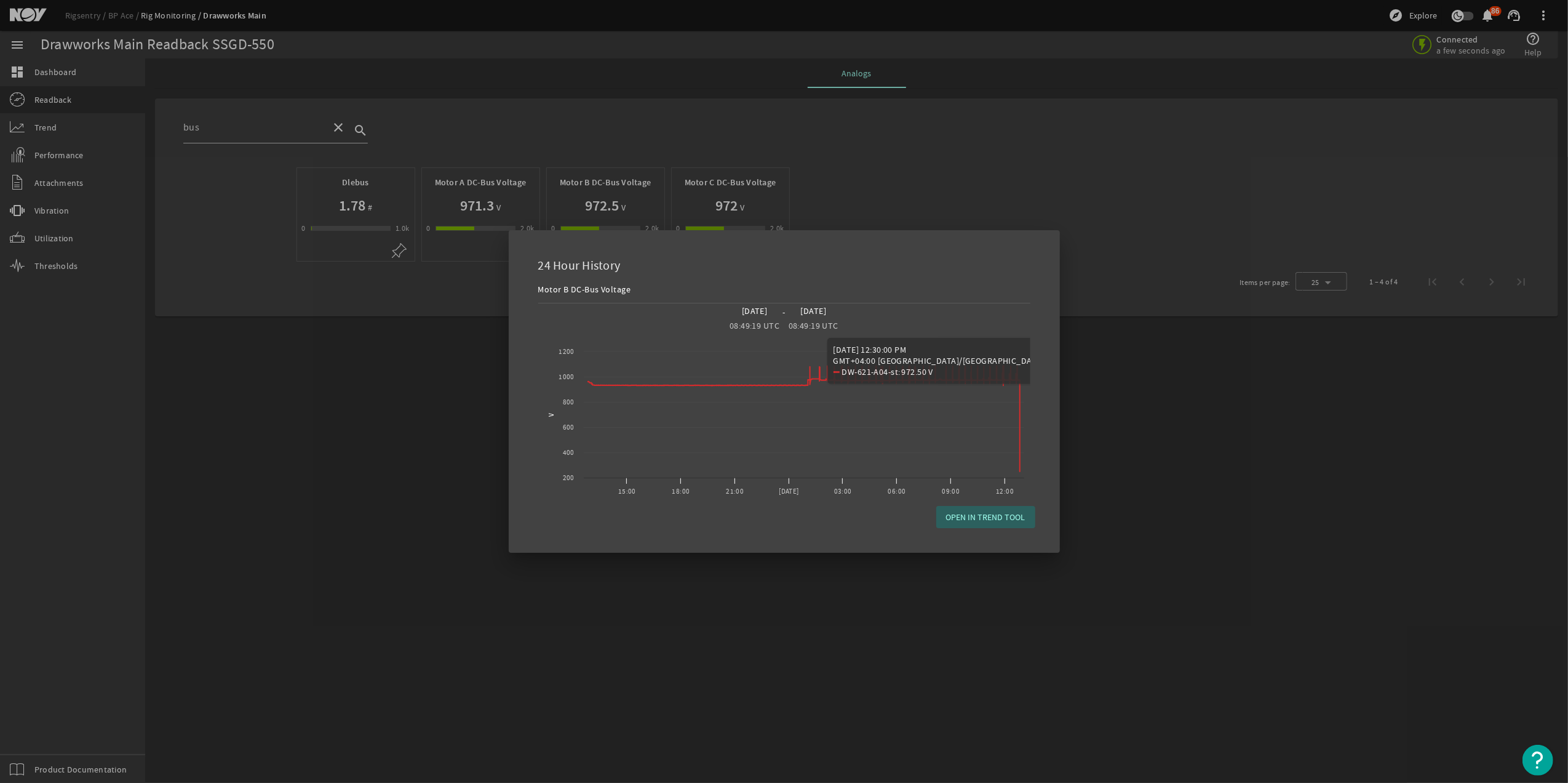
click at [988, 515] on span "OPEN IN TREND TOOL" at bounding box center [986, 517] width 79 height 12
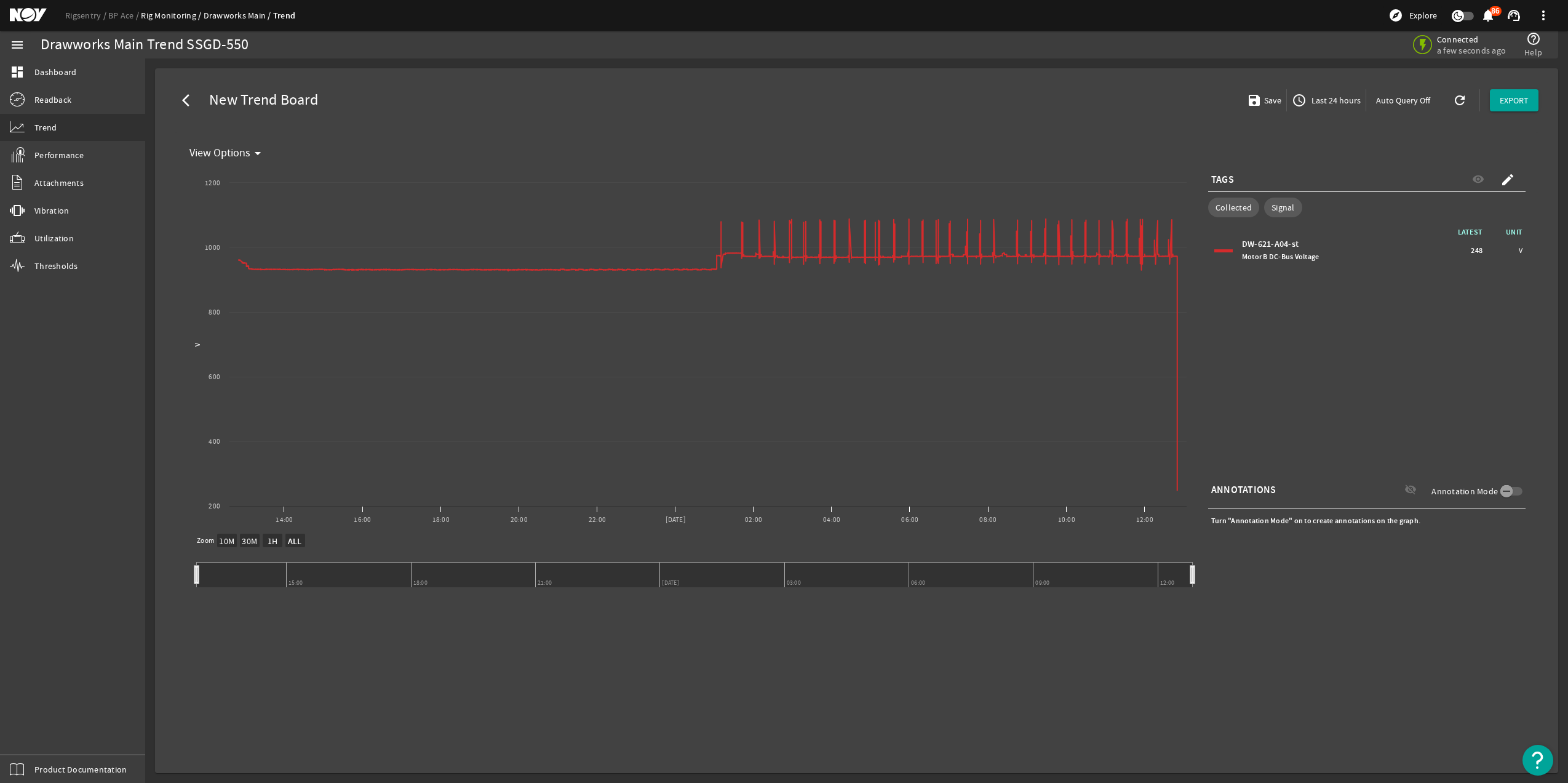
select select "ALL"
click at [1348, 98] on span "Last 24 hours" at bounding box center [1335, 100] width 52 height 12
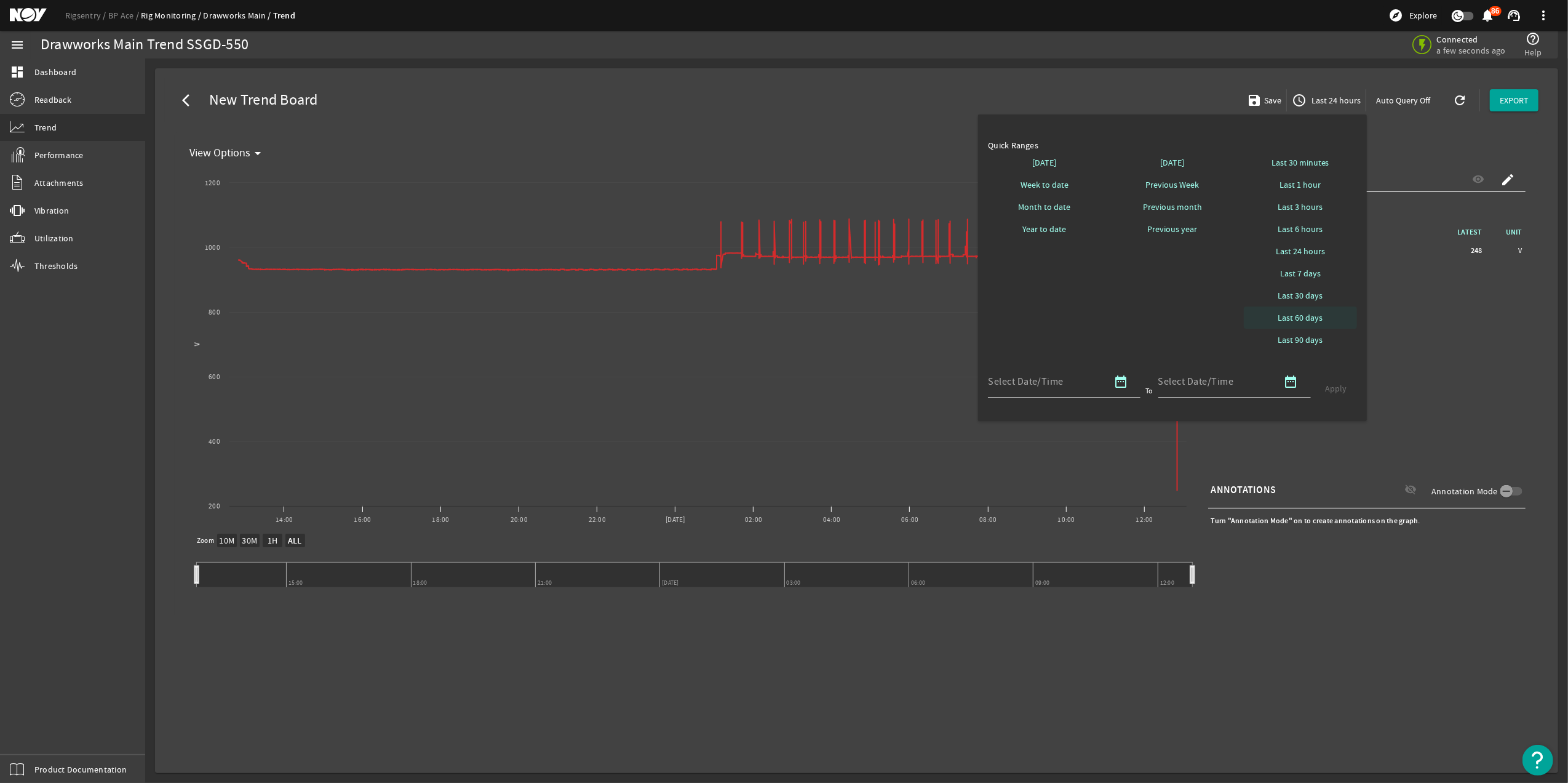
click at [1310, 316] on span "Last 60 days" at bounding box center [1300, 317] width 45 height 12
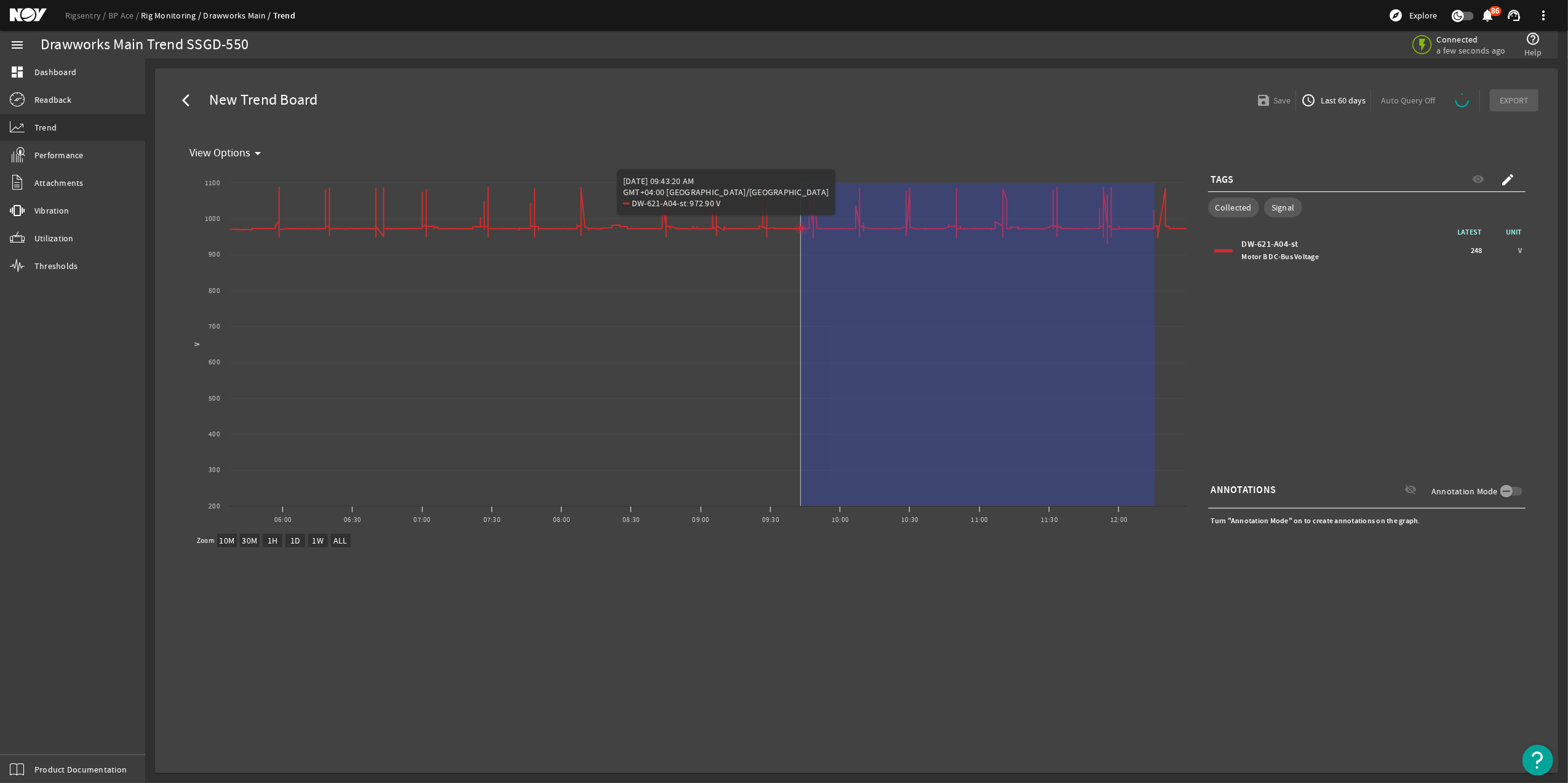
drag, startPoint x: 1155, startPoint y: 268, endPoint x: 801, endPoint y: 279, distance: 354.2
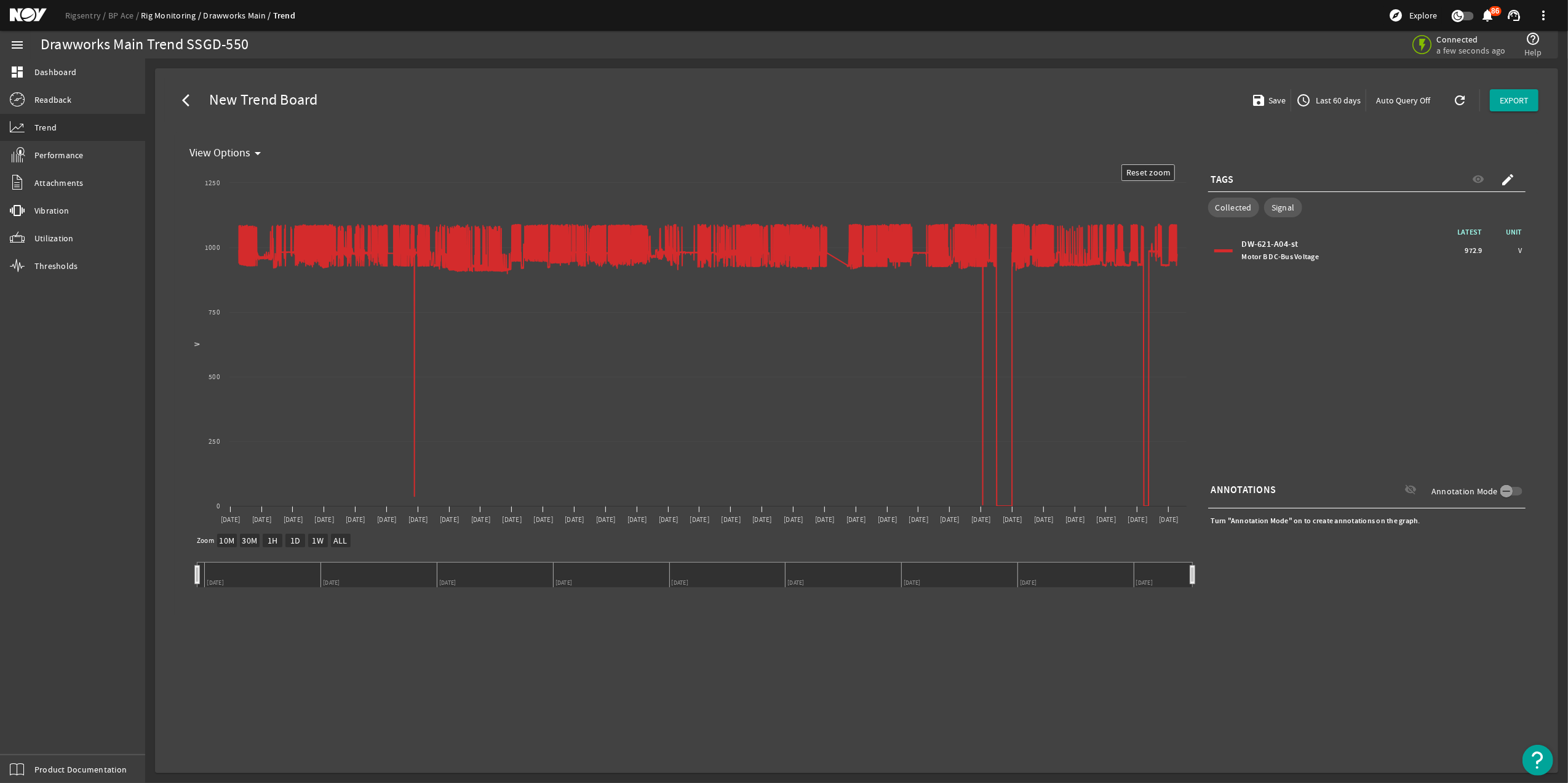
drag, startPoint x: 205, startPoint y: 579, endPoint x: 212, endPoint y: 562, distance: 18.4
click at [212, 562] on rect at bounding box center [696, 574] width 996 height 25
click at [338, 538] on text "ALL" at bounding box center [341, 541] width 14 height 11
select select "ALL"
click at [186, 93] on mat-icon "arrow_back_ios" at bounding box center [189, 100] width 15 height 15
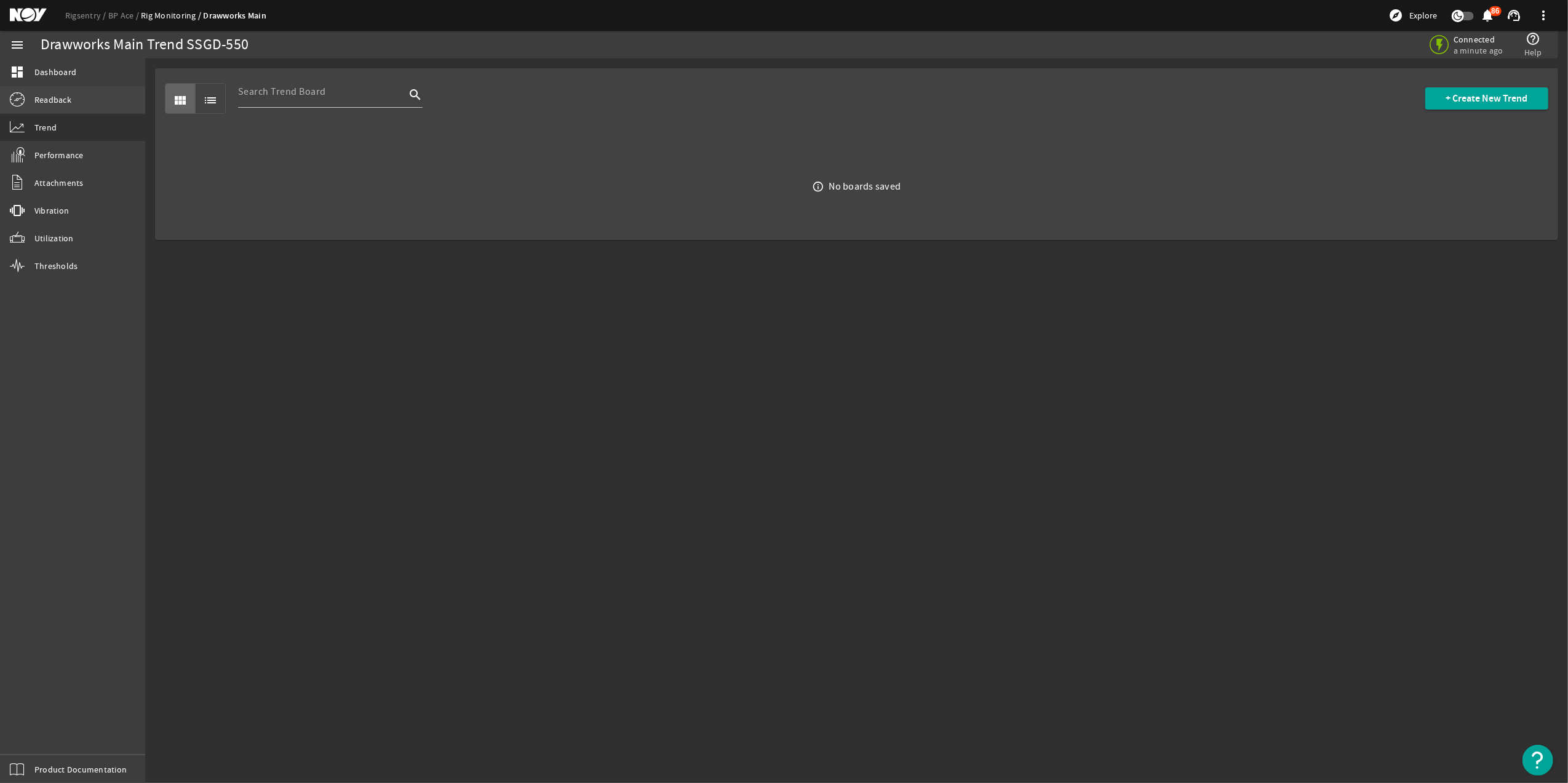
click at [37, 96] on span "Readback" at bounding box center [53, 99] width 37 height 12
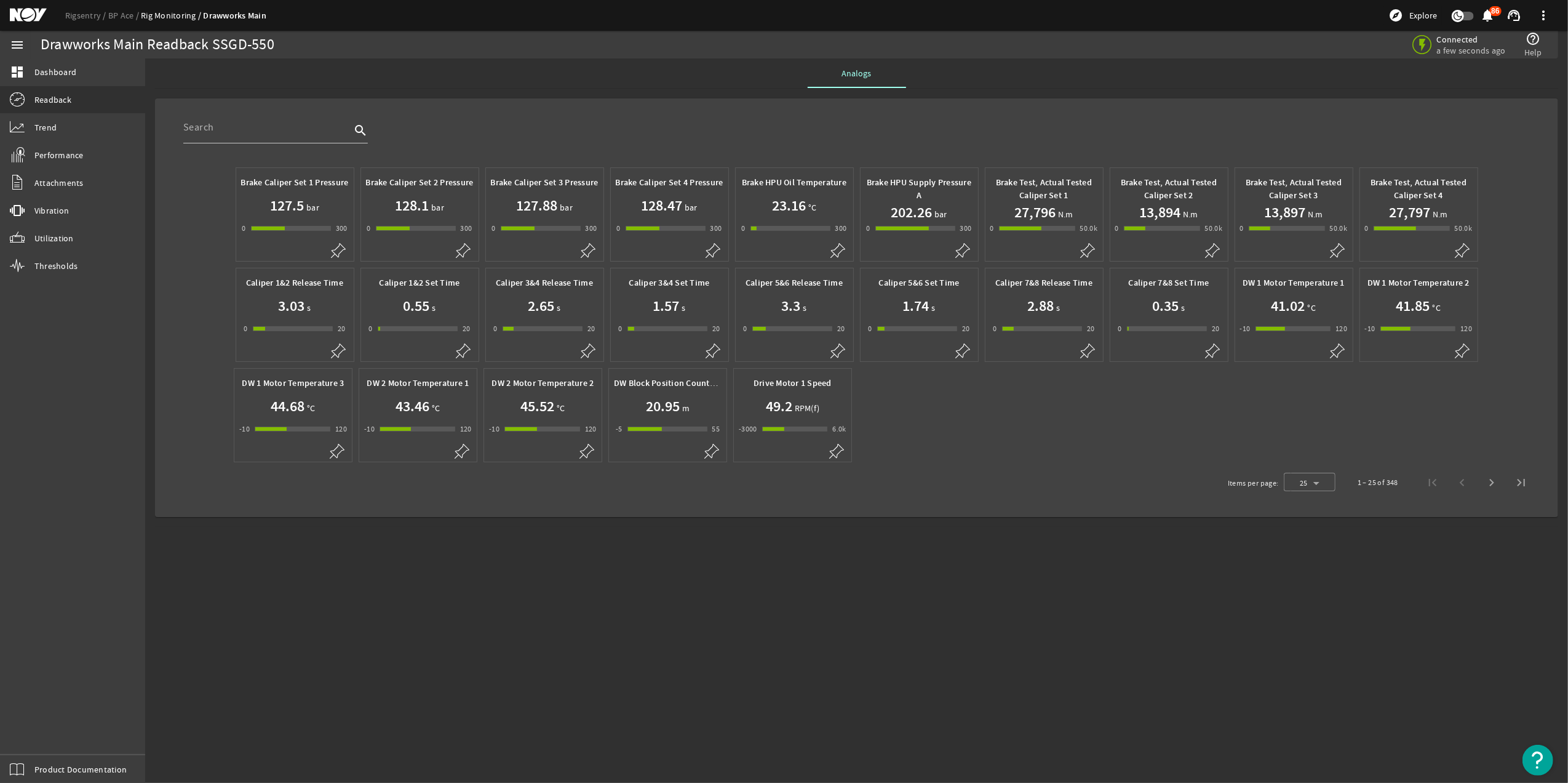
click at [773, 228] on div "-1 300" at bounding box center [790, 228] width 79 height 5
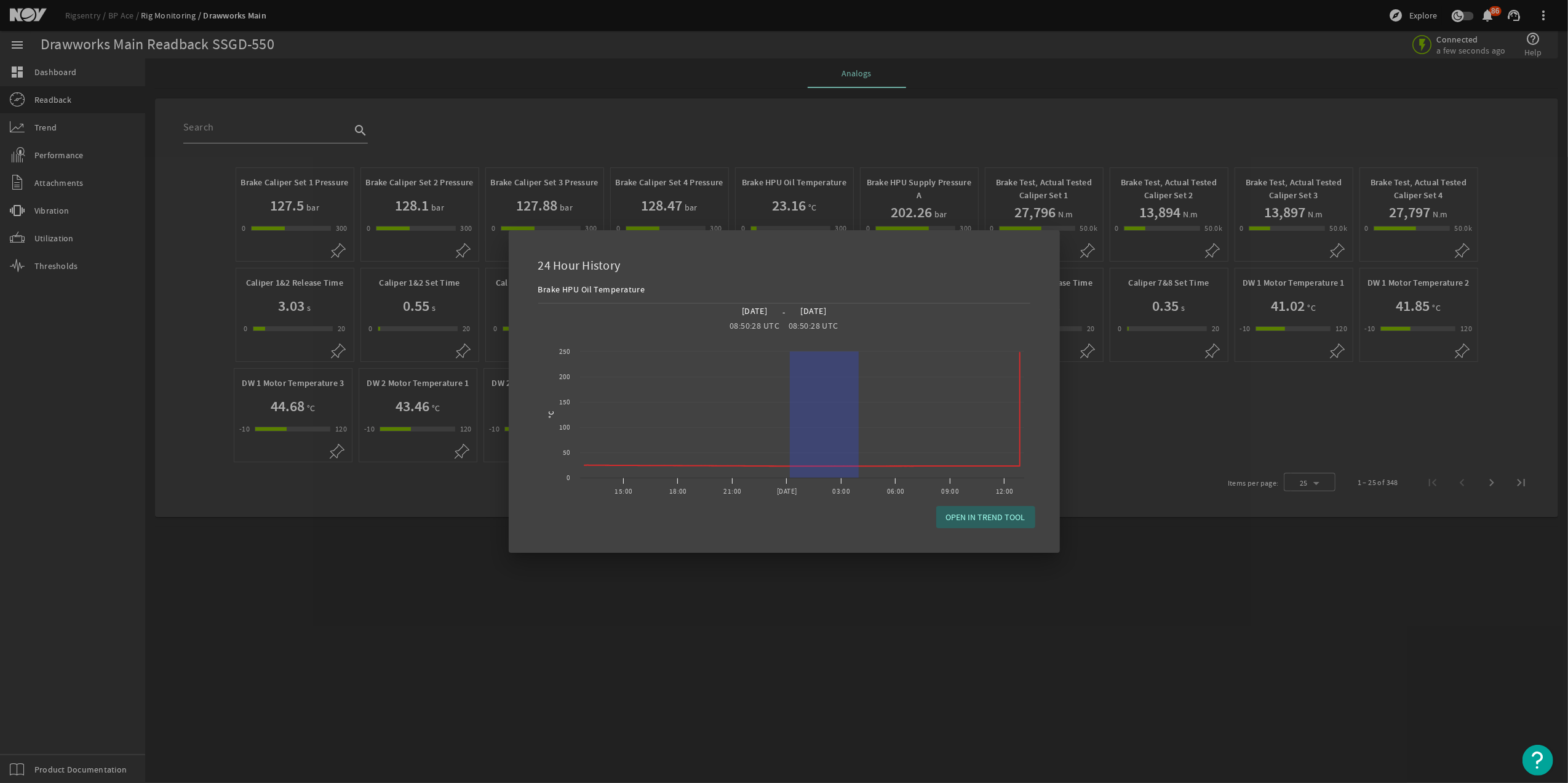
click at [975, 523] on span "OPEN IN TREND TOOL" at bounding box center [986, 517] width 79 height 12
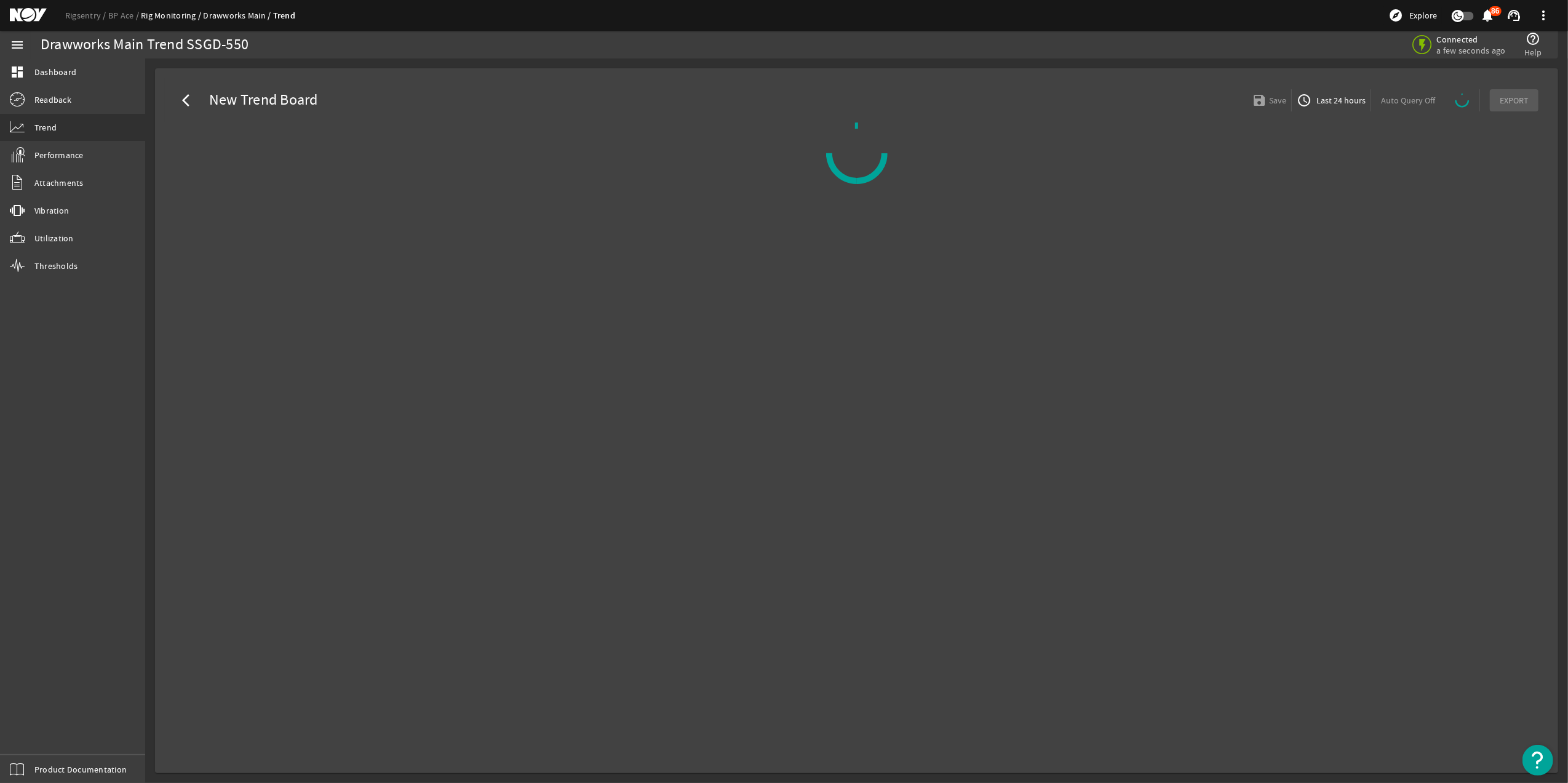
select select "ALL"
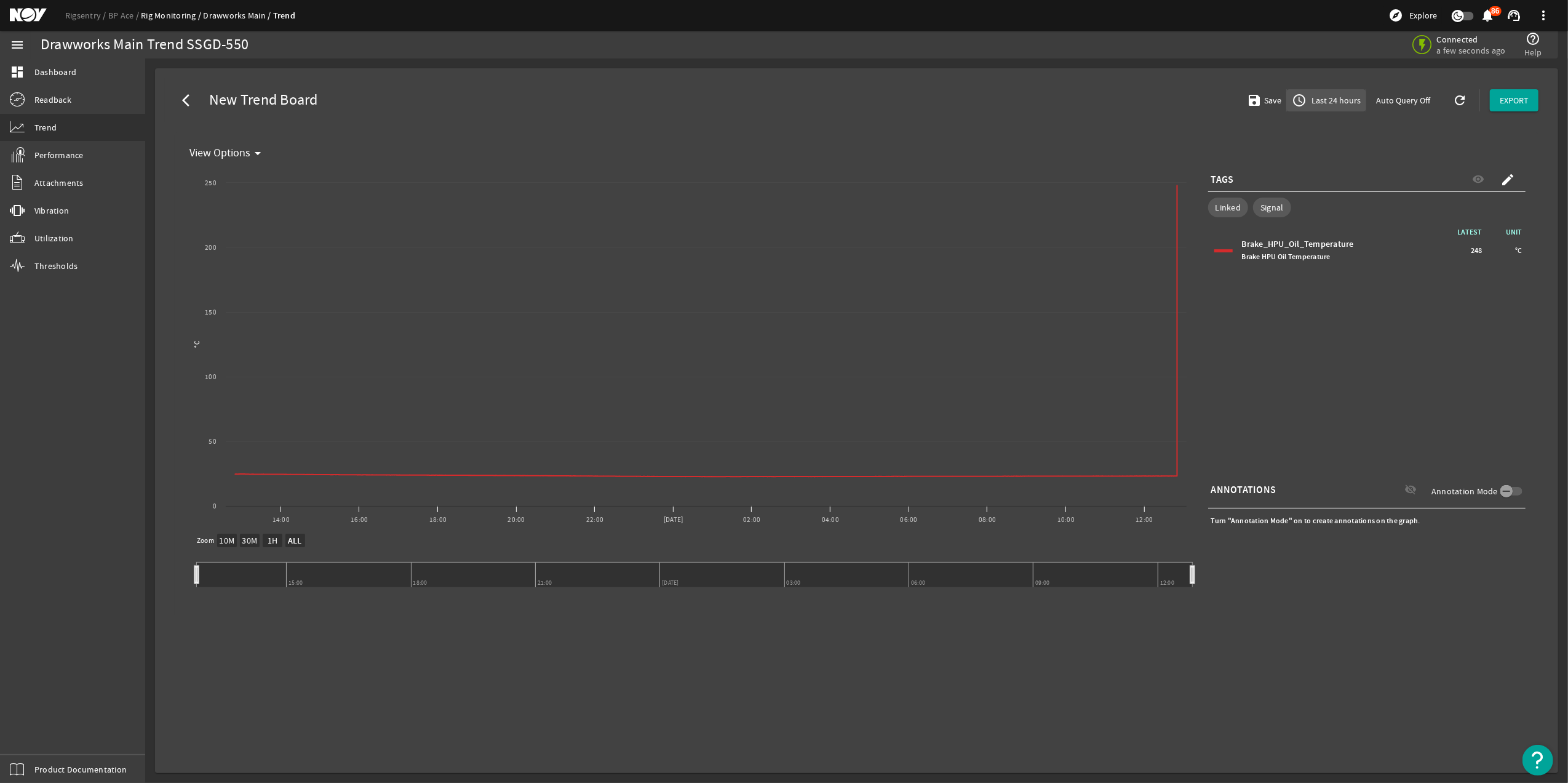
click at [1346, 106] on span "Last 24 hours" at bounding box center [1335, 100] width 52 height 12
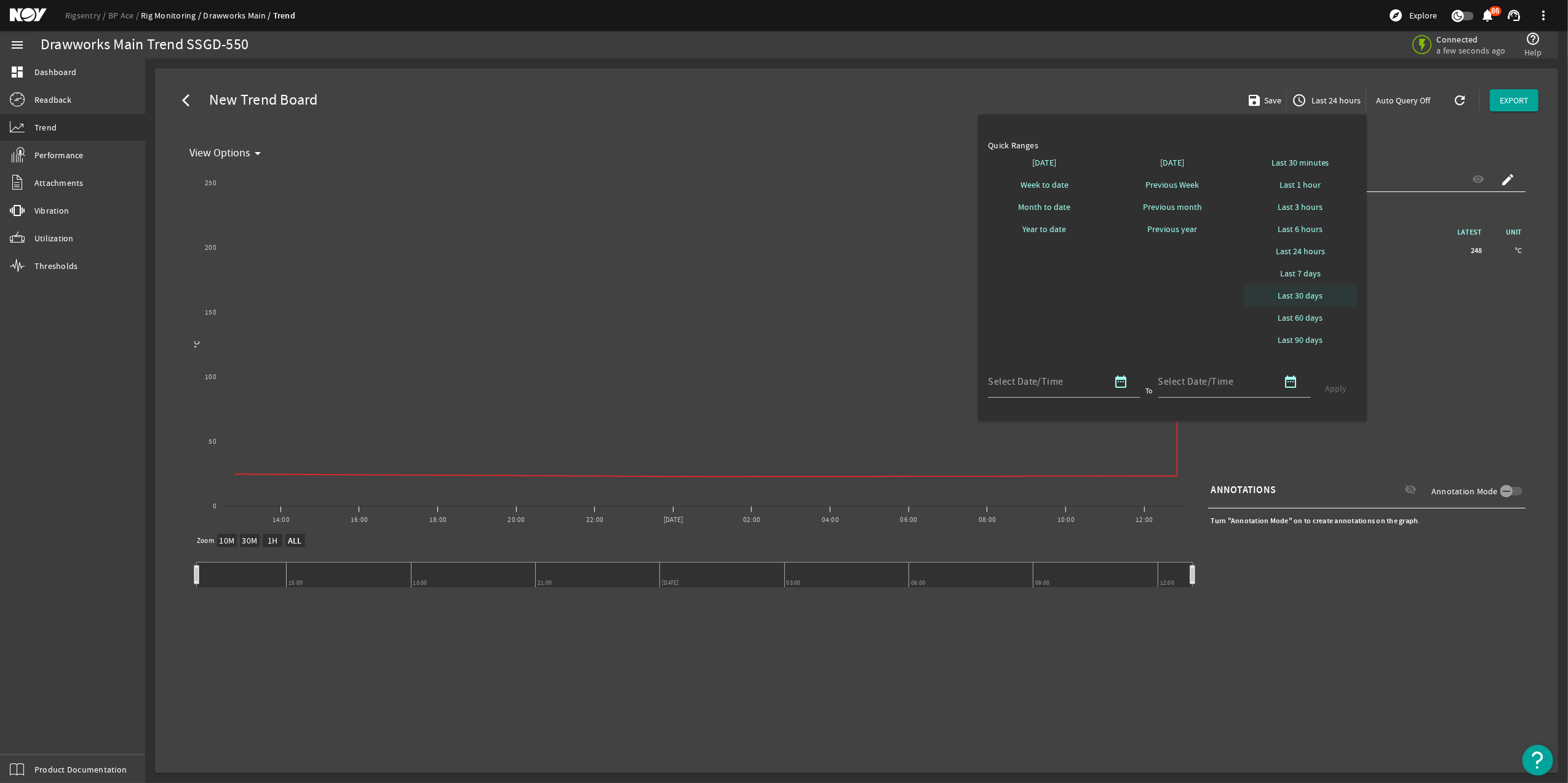
click at [1312, 301] on span "Last 30 days" at bounding box center [1300, 295] width 45 height 12
select select "10M"
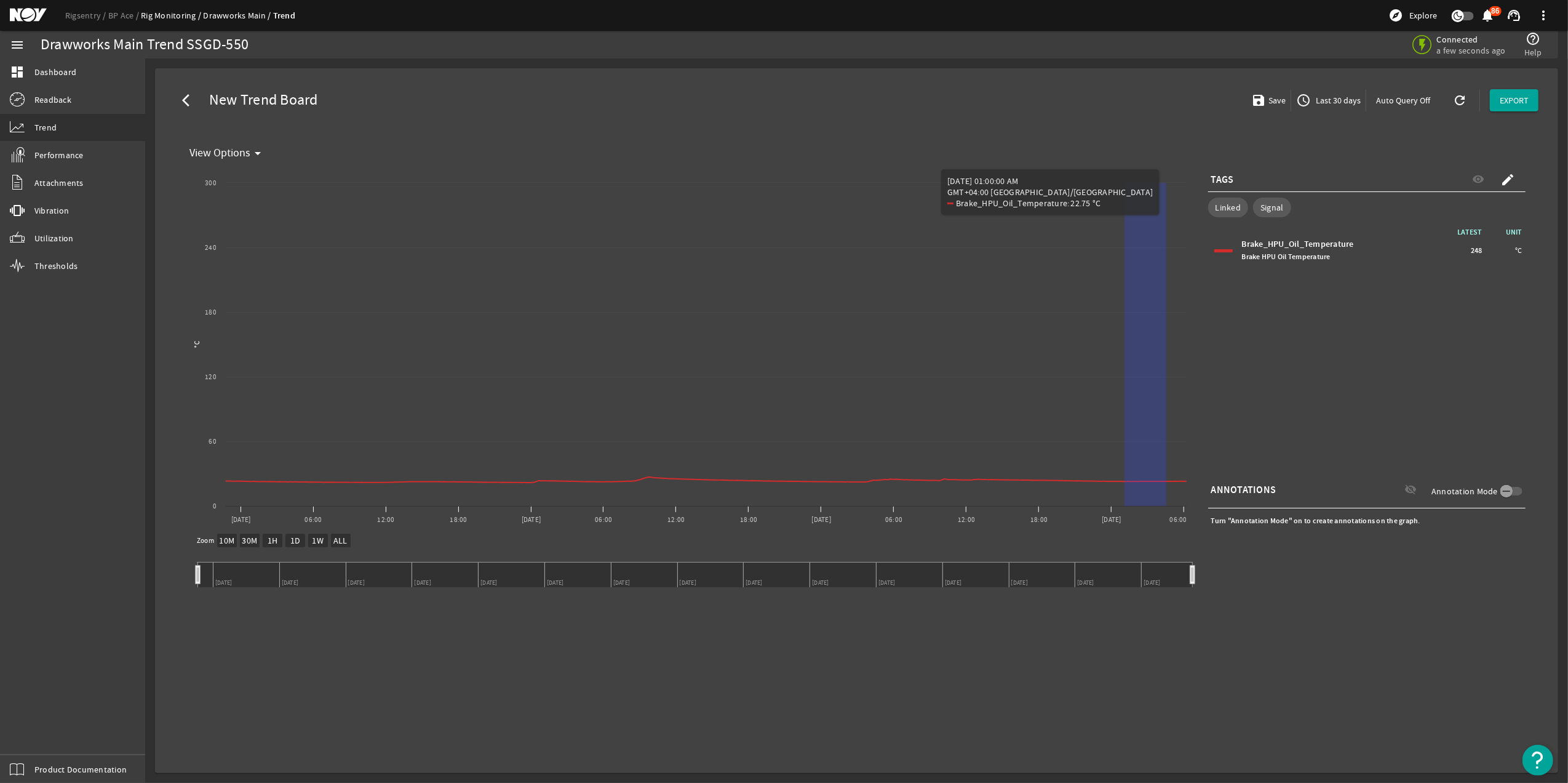
drag, startPoint x: 1167, startPoint y: 266, endPoint x: 1599, endPoint y: 345, distance: 439.2
click at [1568, 345] on html "Rigsentry BP Ace Rig Monitoring Drawworks Main Trend explore Explore notificati…" at bounding box center [784, 392] width 1568 height 783
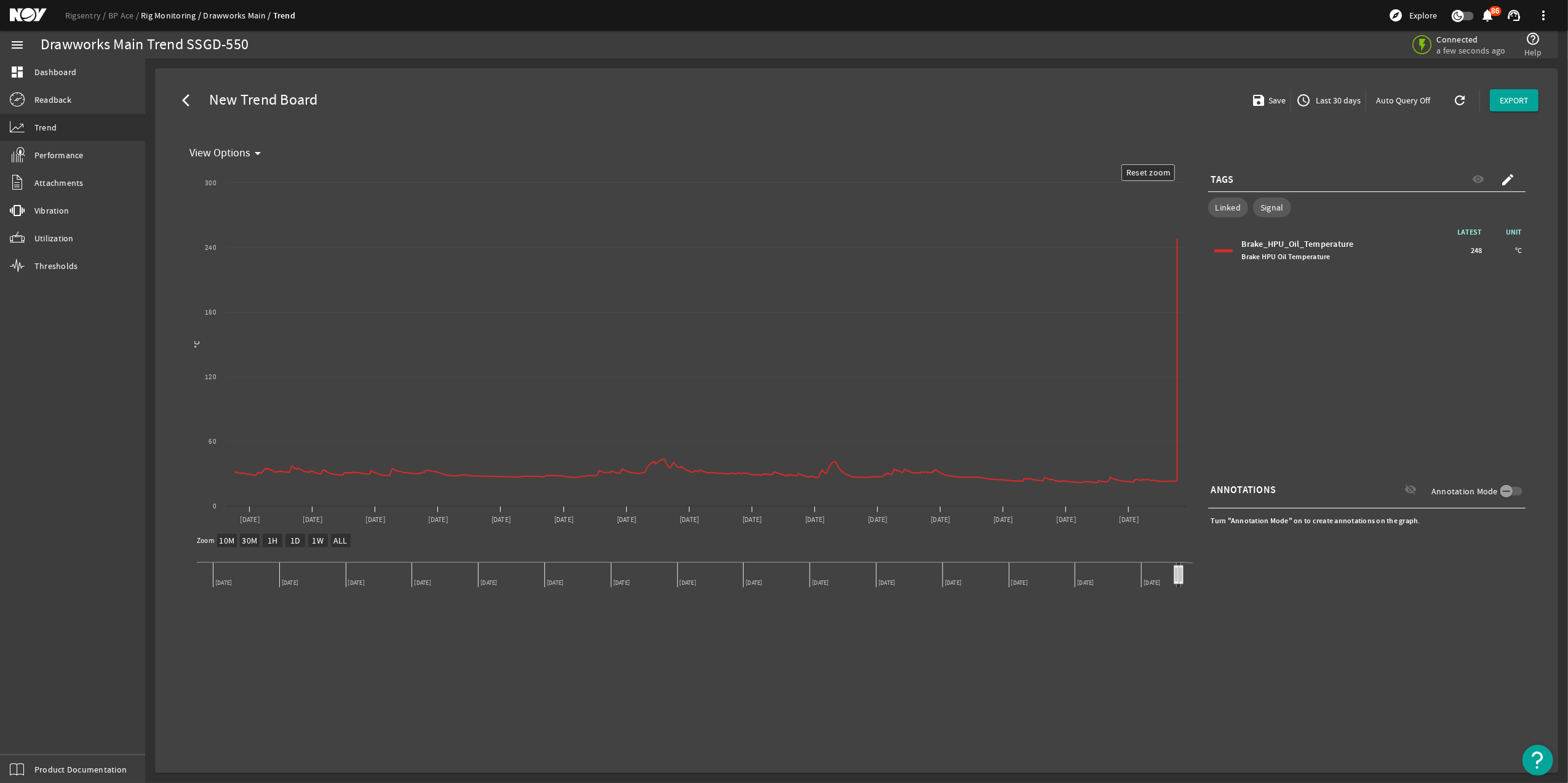
click at [1346, 98] on span "Last 30 days" at bounding box center [1337, 100] width 48 height 12
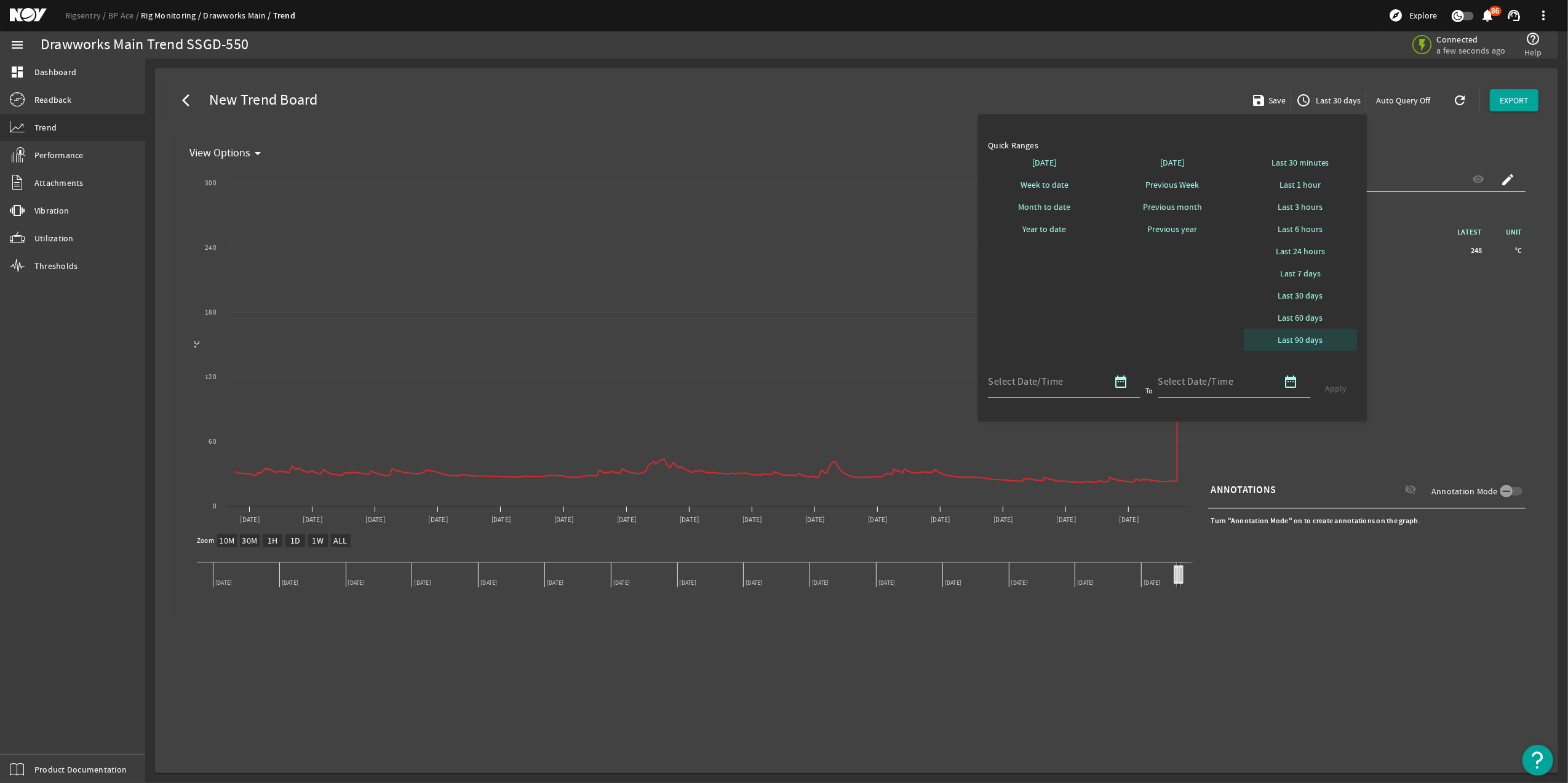
click at [1325, 338] on span at bounding box center [1301, 340] width 113 height 30
select select "10M"
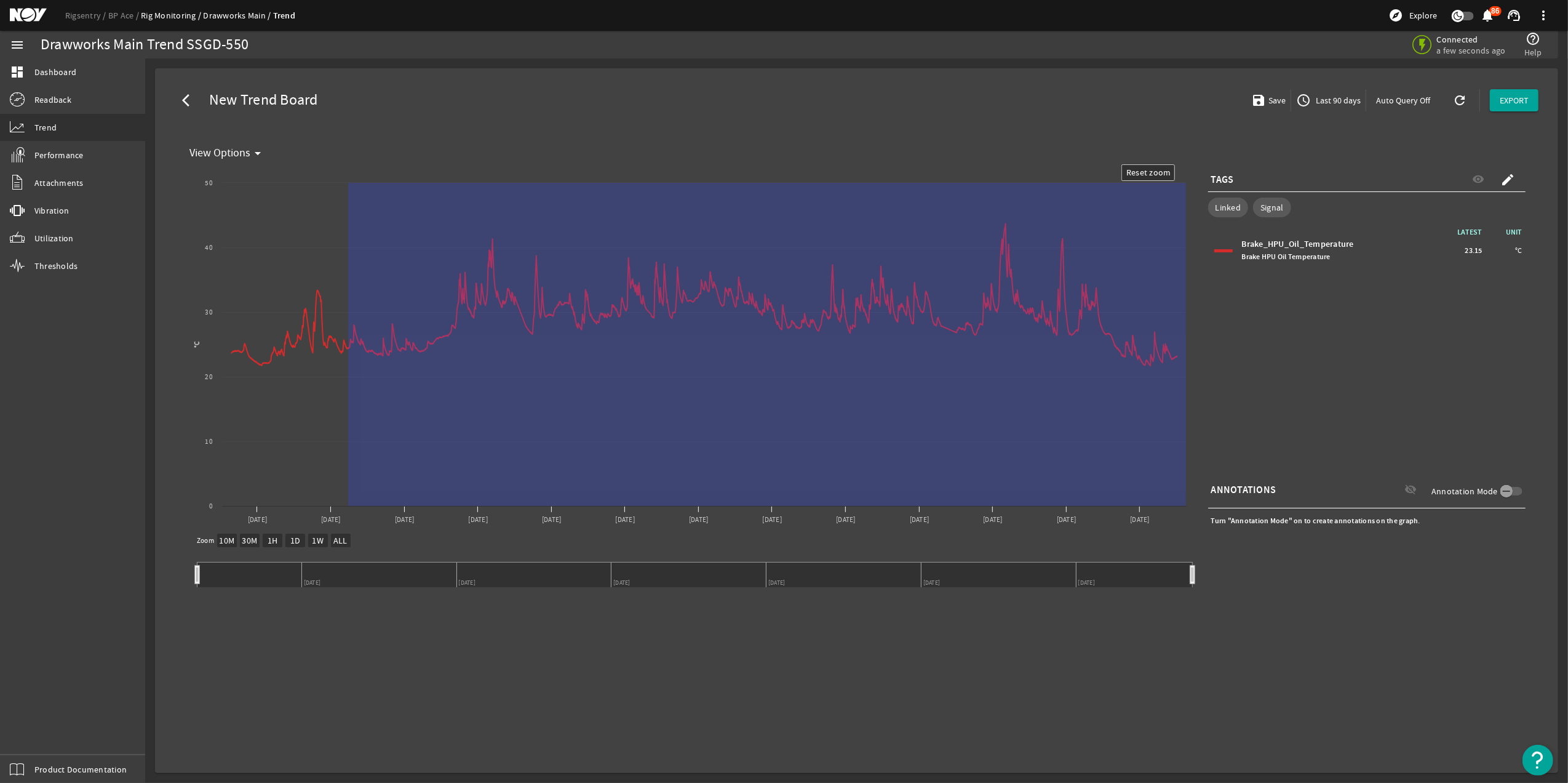
drag, startPoint x: 348, startPoint y: 366, endPoint x: 1346, endPoint y: 383, distance: 998.1
click at [1346, 383] on div "Created with Highcharts 11.1.0 Reset zoom level 1:1 Reset zoom °C View Options …" at bounding box center [857, 386] width 1344 height 443
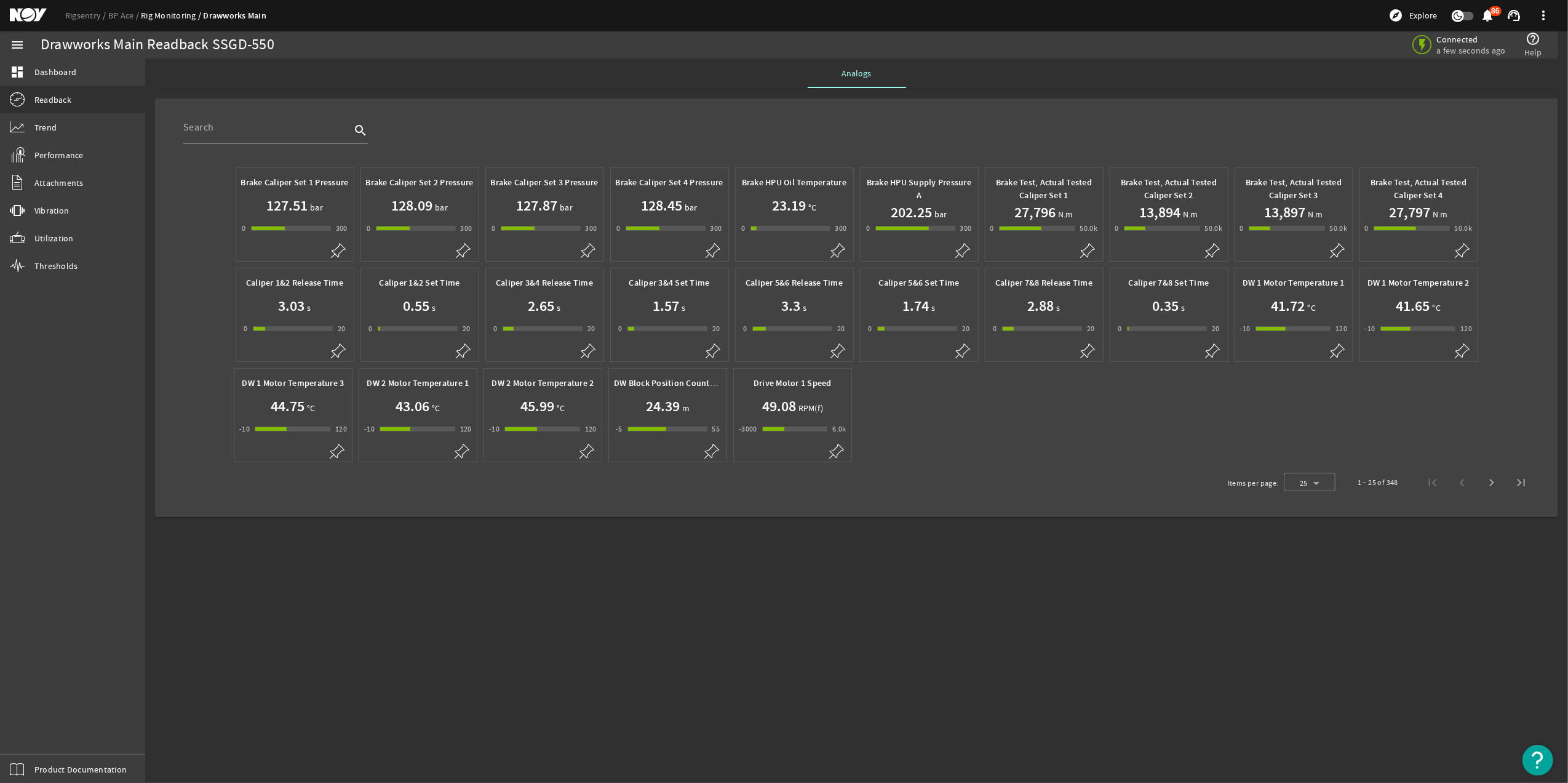
click at [321, 326] on div "-1 20" at bounding box center [293, 328] width 79 height 5
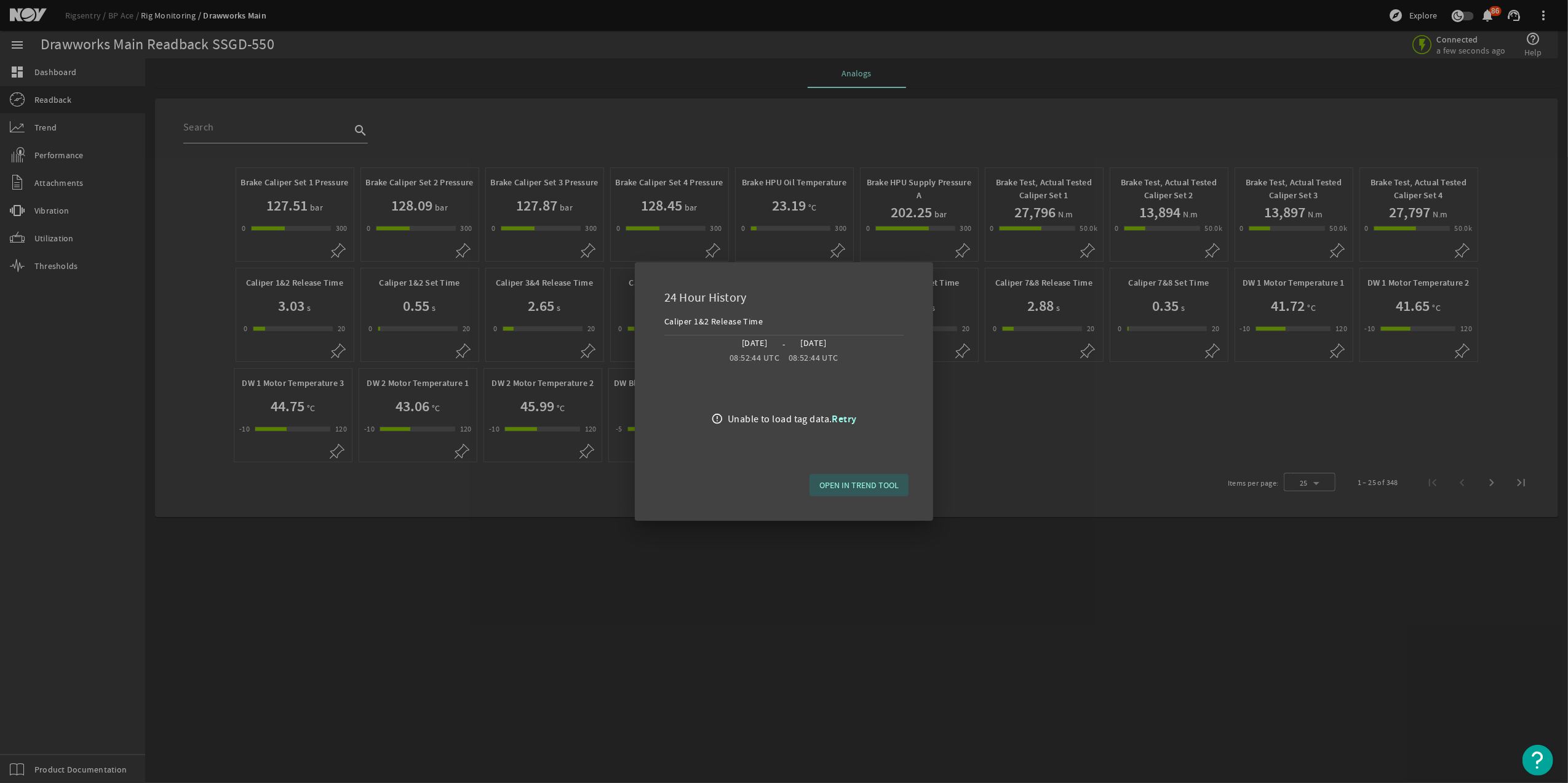
click at [836, 490] on span "OPEN IN TREND TOOL" at bounding box center [860, 485] width 79 height 12
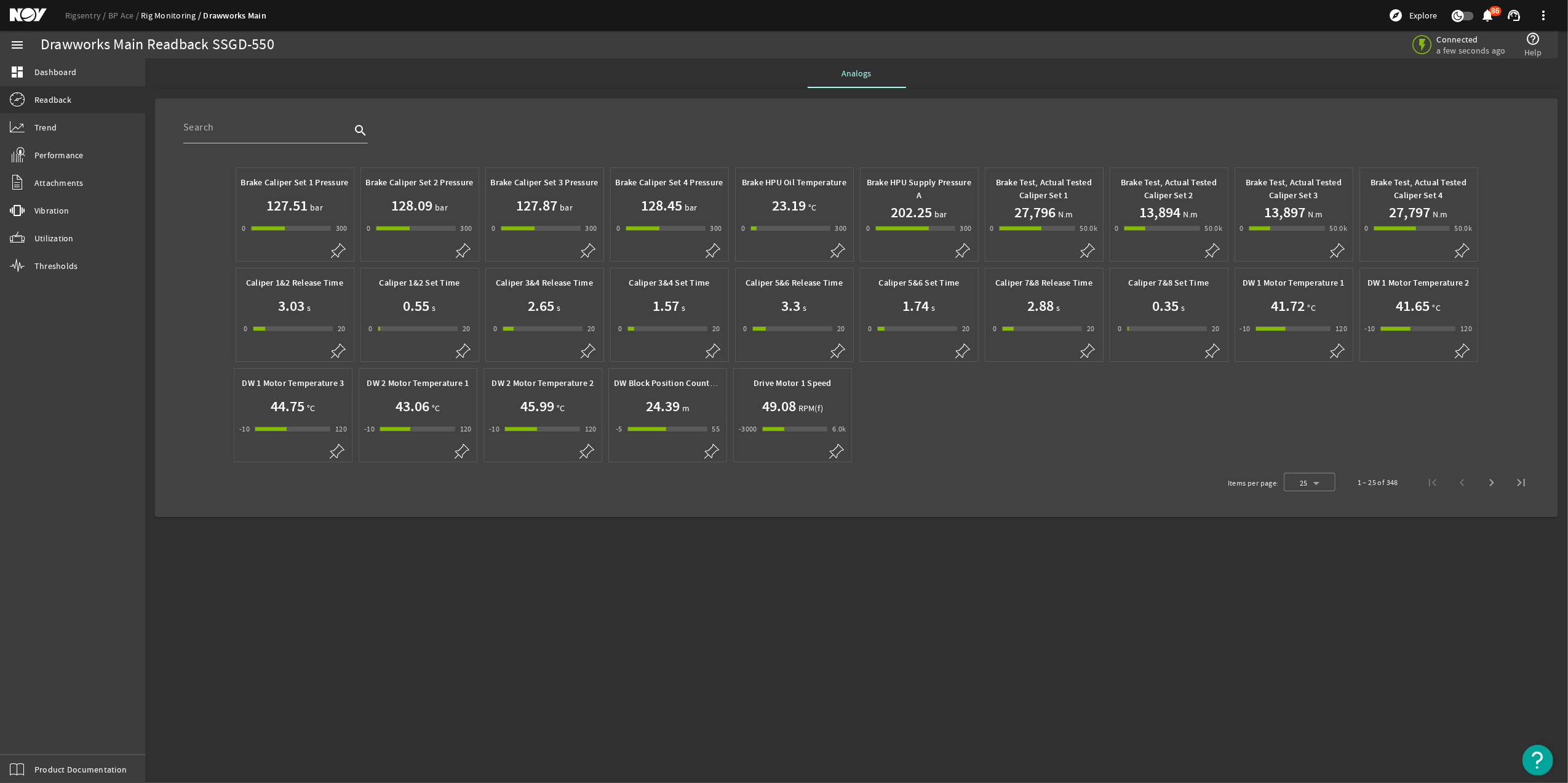
click at [545, 408] on h1 "45.99" at bounding box center [538, 406] width 34 height 20
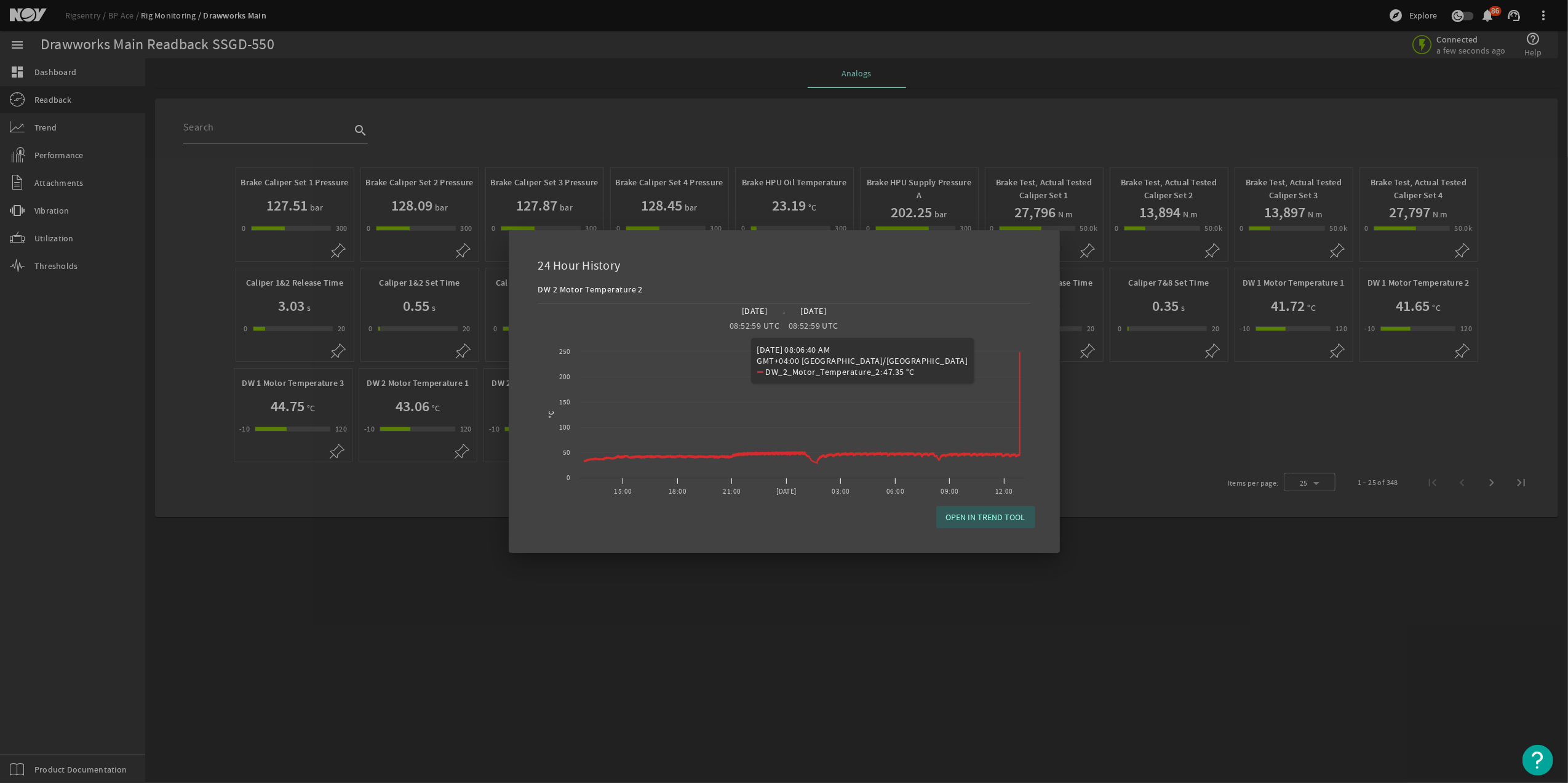
click at [980, 516] on span "OPEN IN TREND TOOL" at bounding box center [986, 517] width 79 height 12
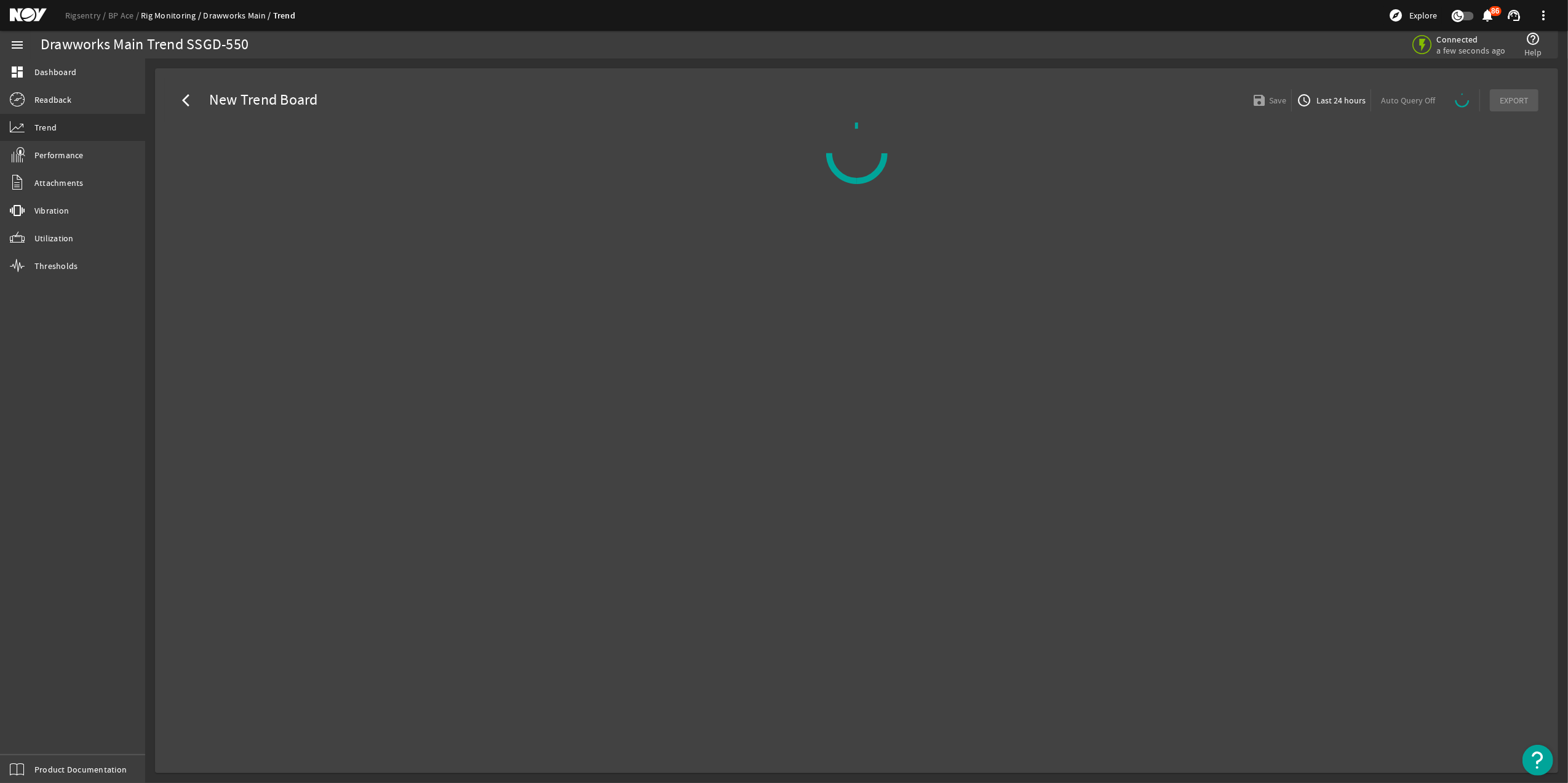
select select "10M"
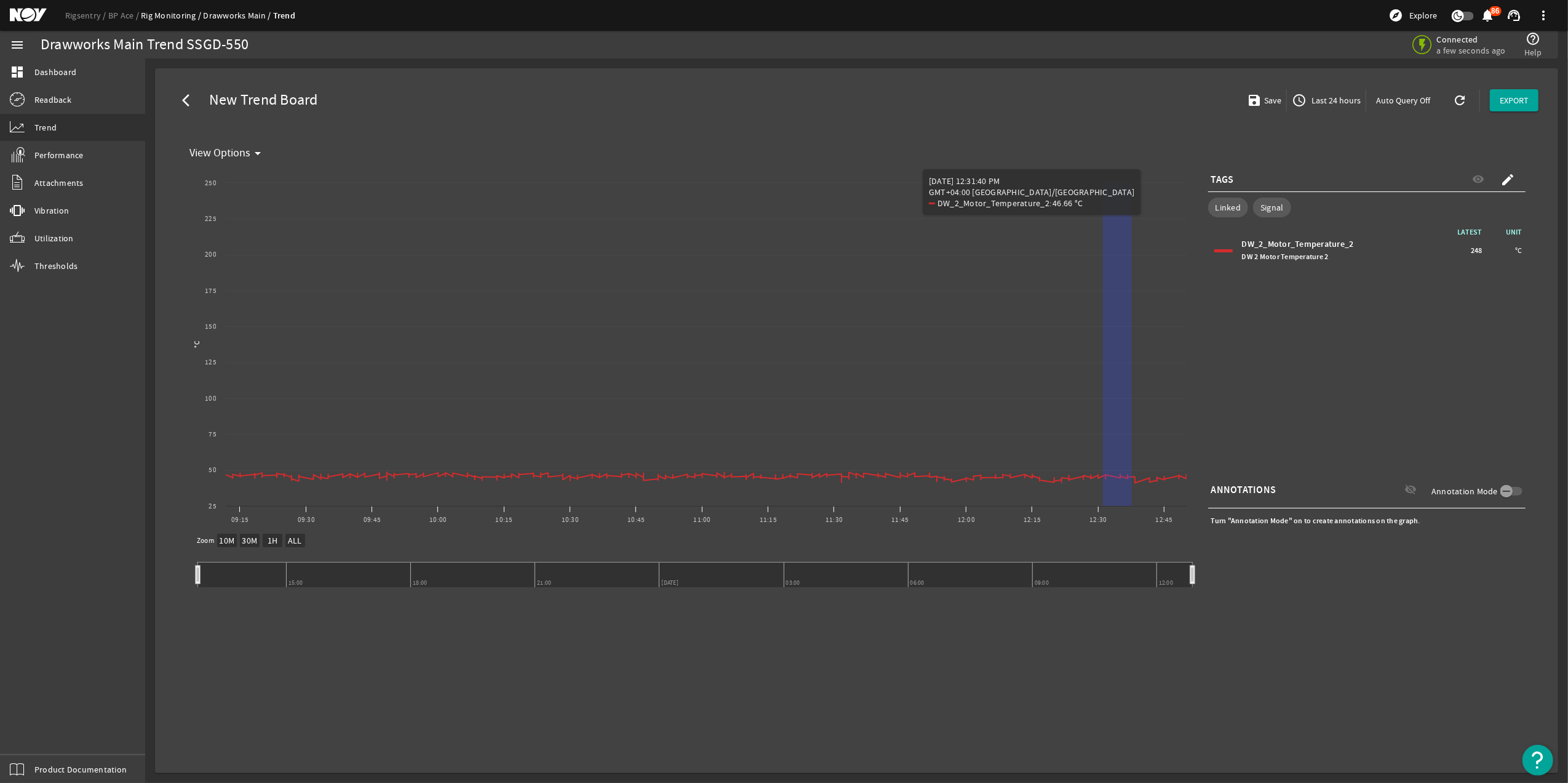
drag, startPoint x: 1074, startPoint y: 363, endPoint x: 1686, endPoint y: 429, distance: 615.5
click at [1568, 429] on html "Rigsentry BP Ace Rig Monitoring Drawworks Main Trend explore Explore notificati…" at bounding box center [784, 392] width 1568 height 783
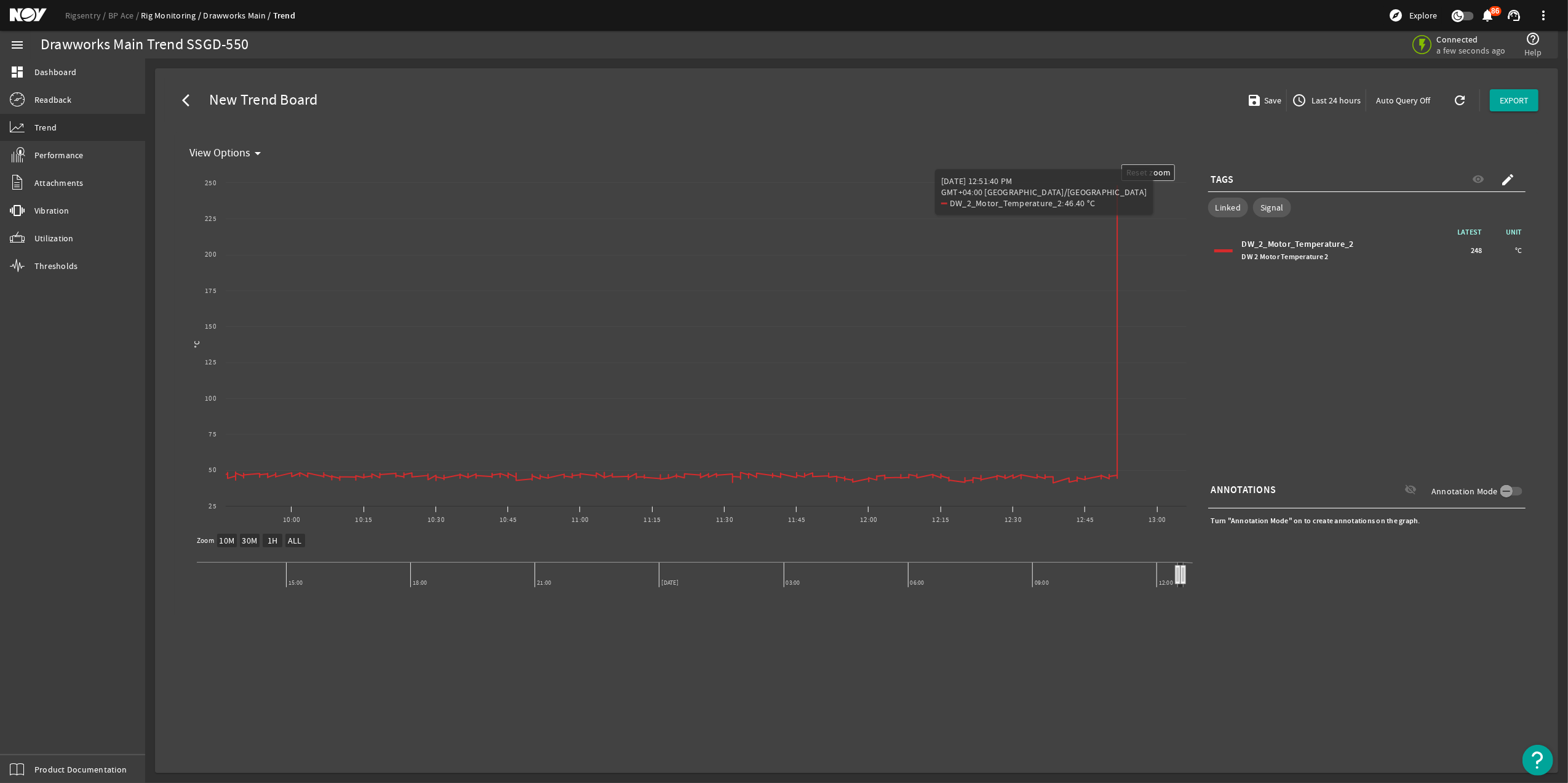
click at [1158, 166] on rect "Chart title" at bounding box center [1148, 173] width 53 height 16
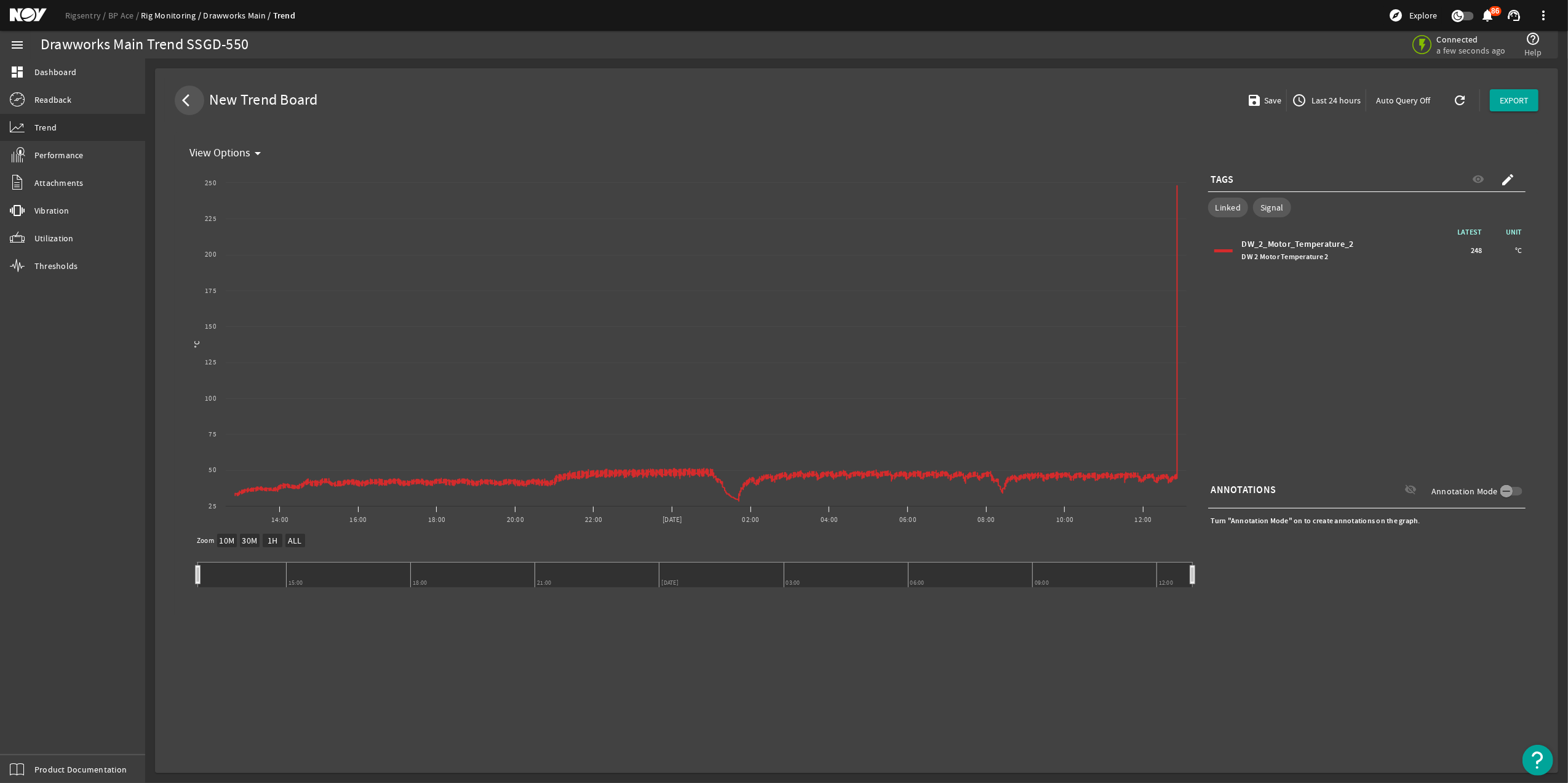
click at [187, 96] on mat-icon "arrow_back_ios" at bounding box center [189, 100] width 15 height 15
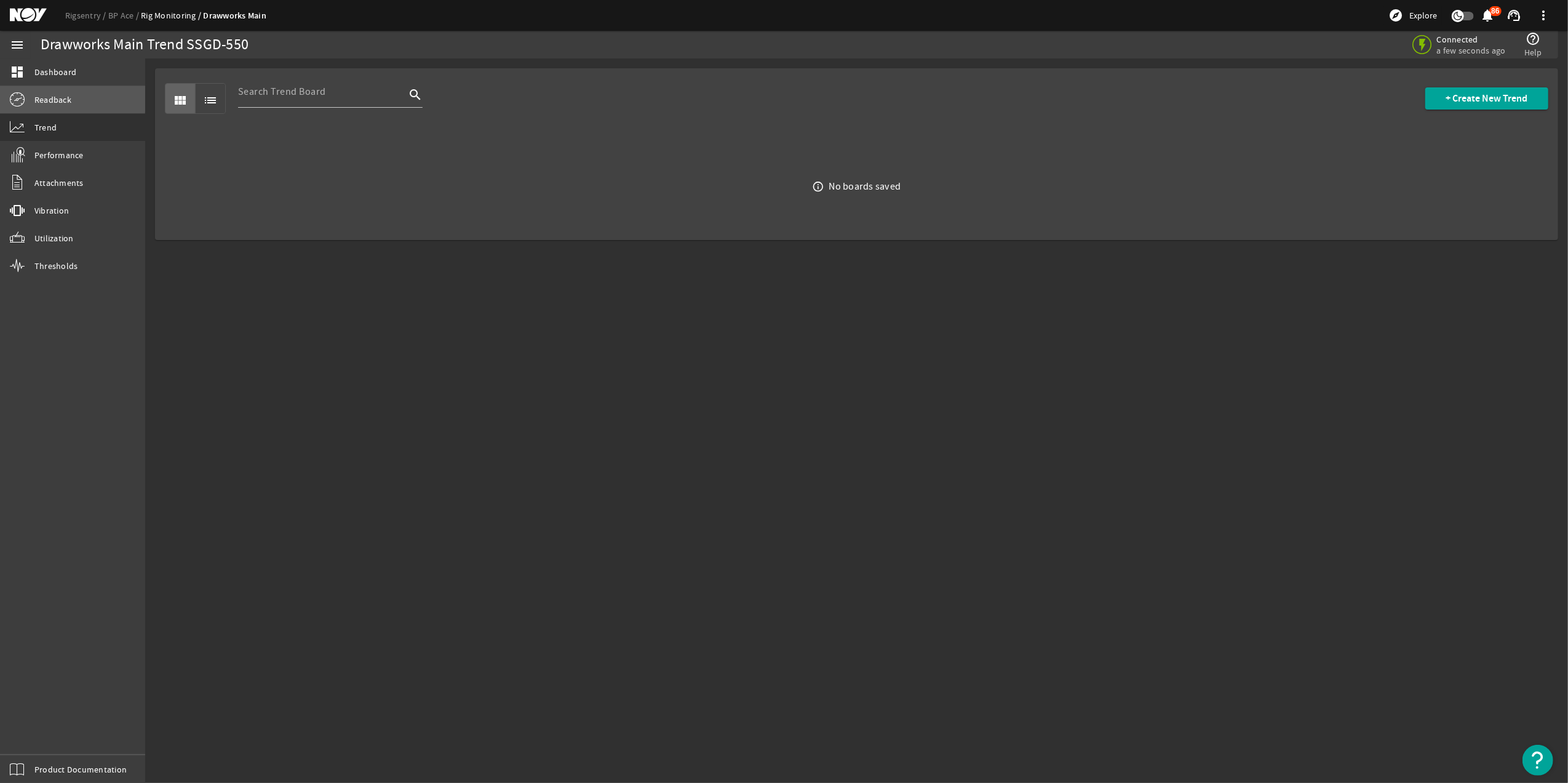
click at [71, 98] on span "Readback" at bounding box center [53, 99] width 37 height 12
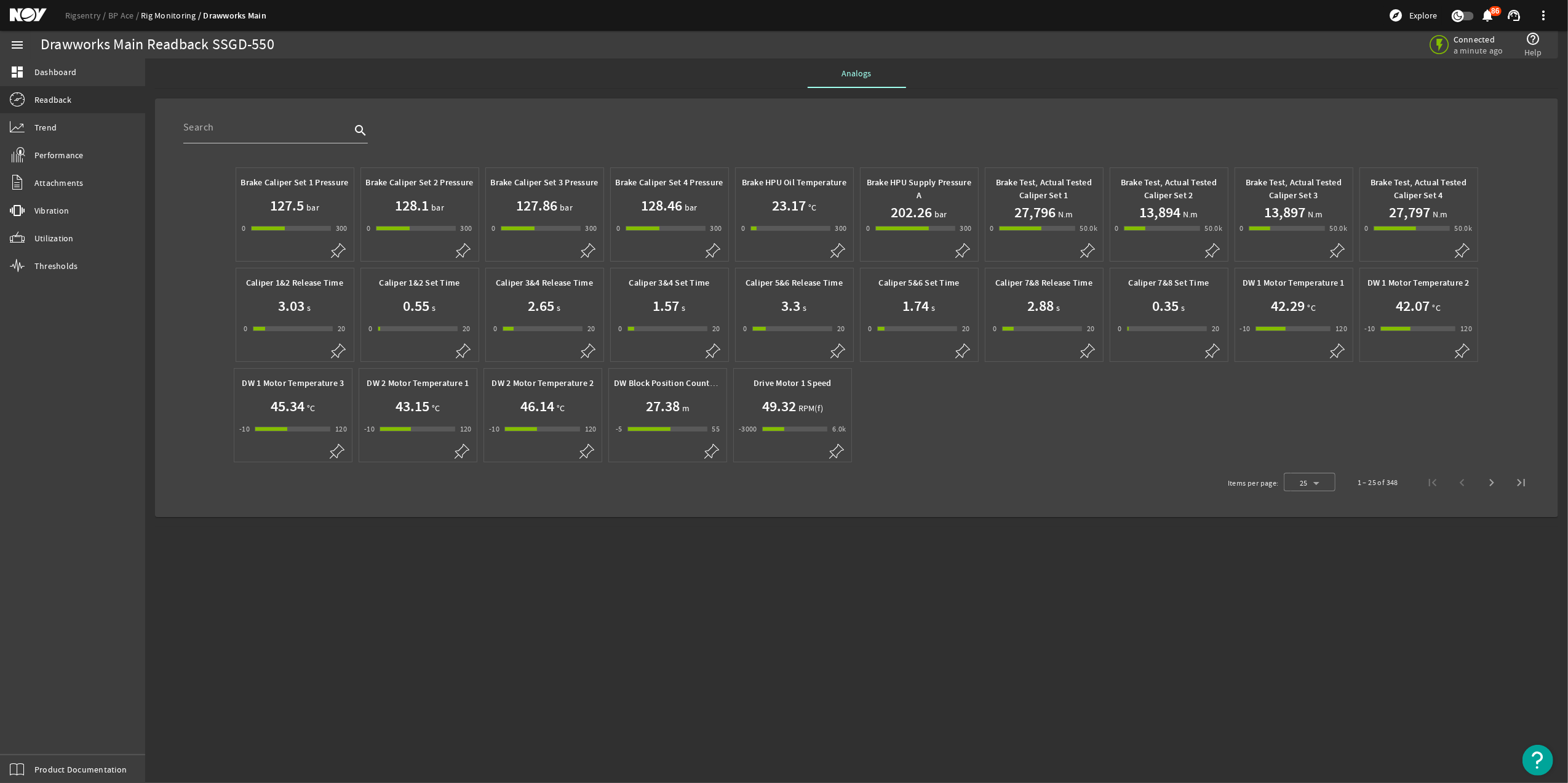
click at [539, 416] on h1 "46.14" at bounding box center [538, 406] width 34 height 20
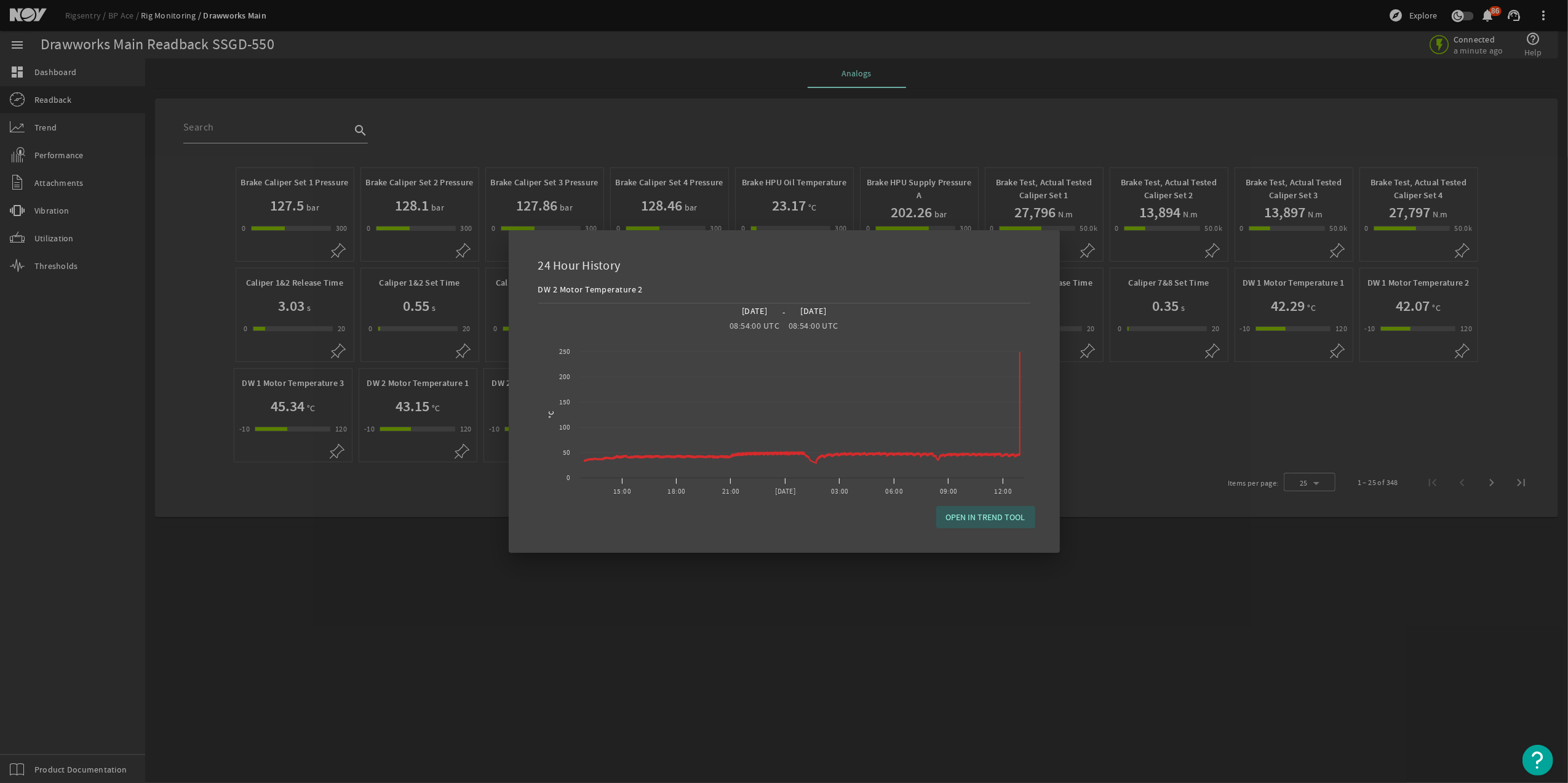
click at [1142, 484] on div at bounding box center [784, 392] width 1568 height 783
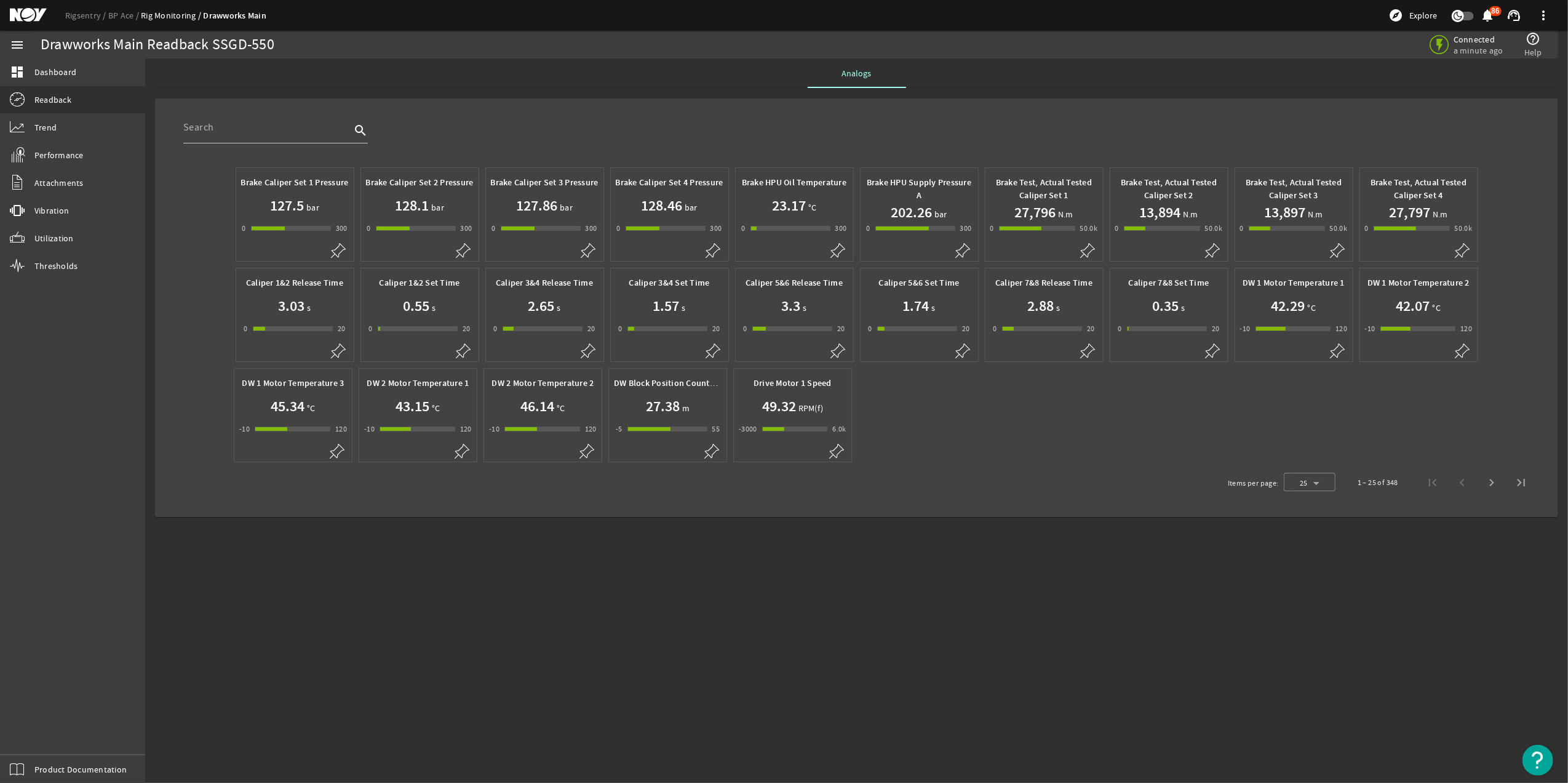
click at [1054, 242] on div at bounding box center [1044, 248] width 117 height 25
click at [1049, 218] on h1 "27,796" at bounding box center [1034, 213] width 41 height 20
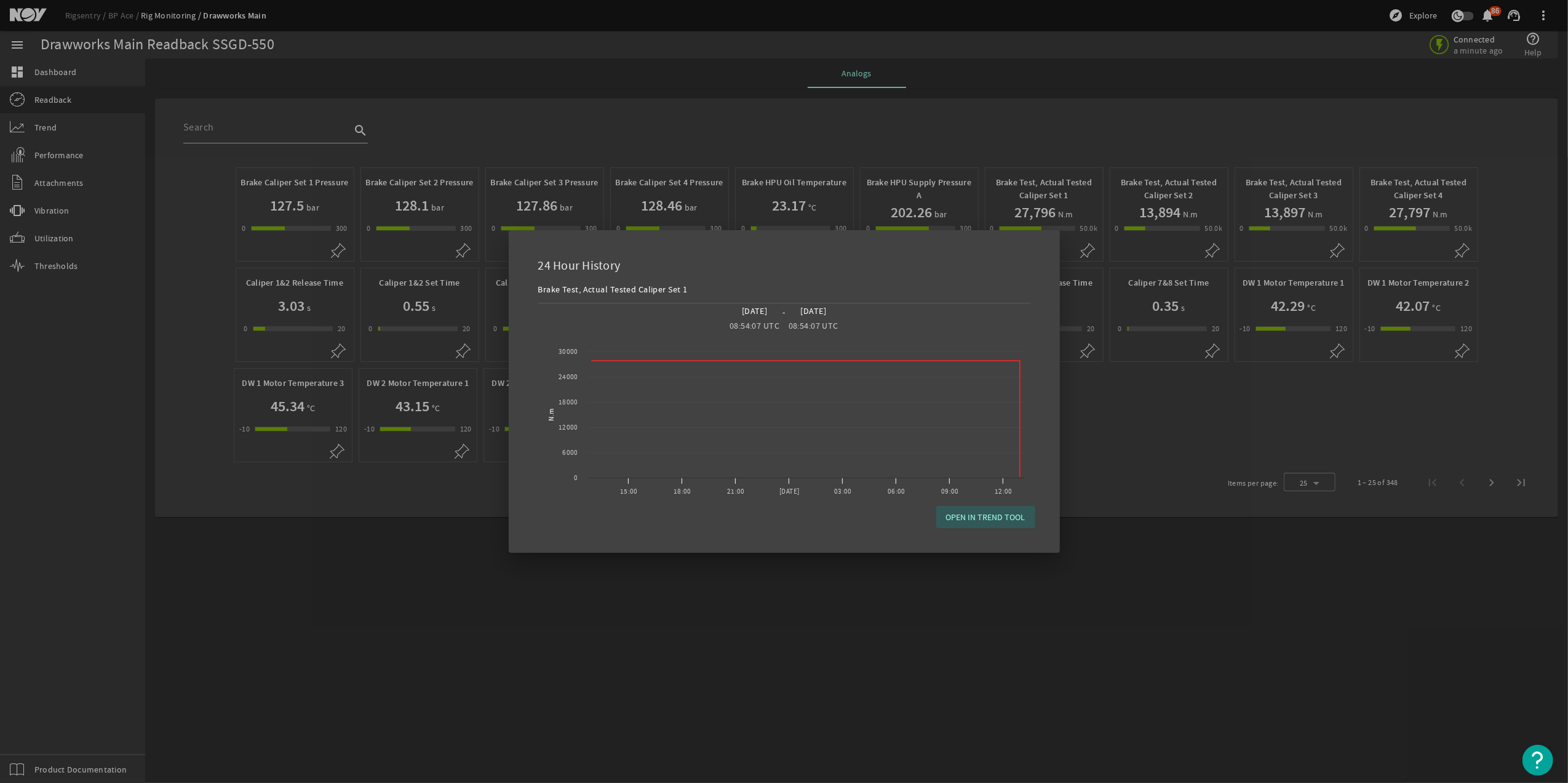
click at [1113, 466] on div at bounding box center [784, 392] width 1568 height 783
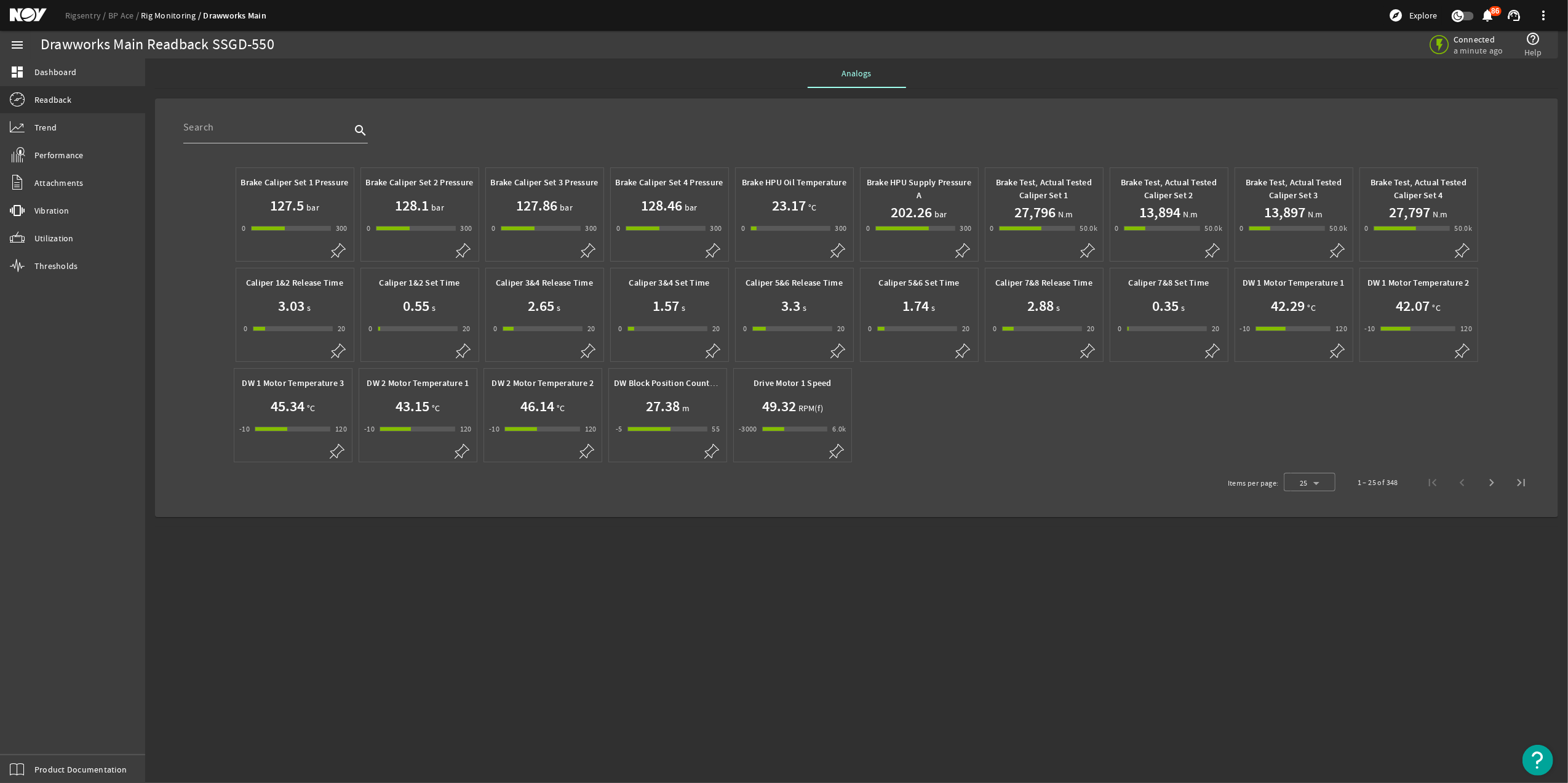
click at [640, 219] on div "Brake Caliper Set 4 Pressure 128.46 bar 0 -1 300 300" at bounding box center [670, 204] width 107 height 62
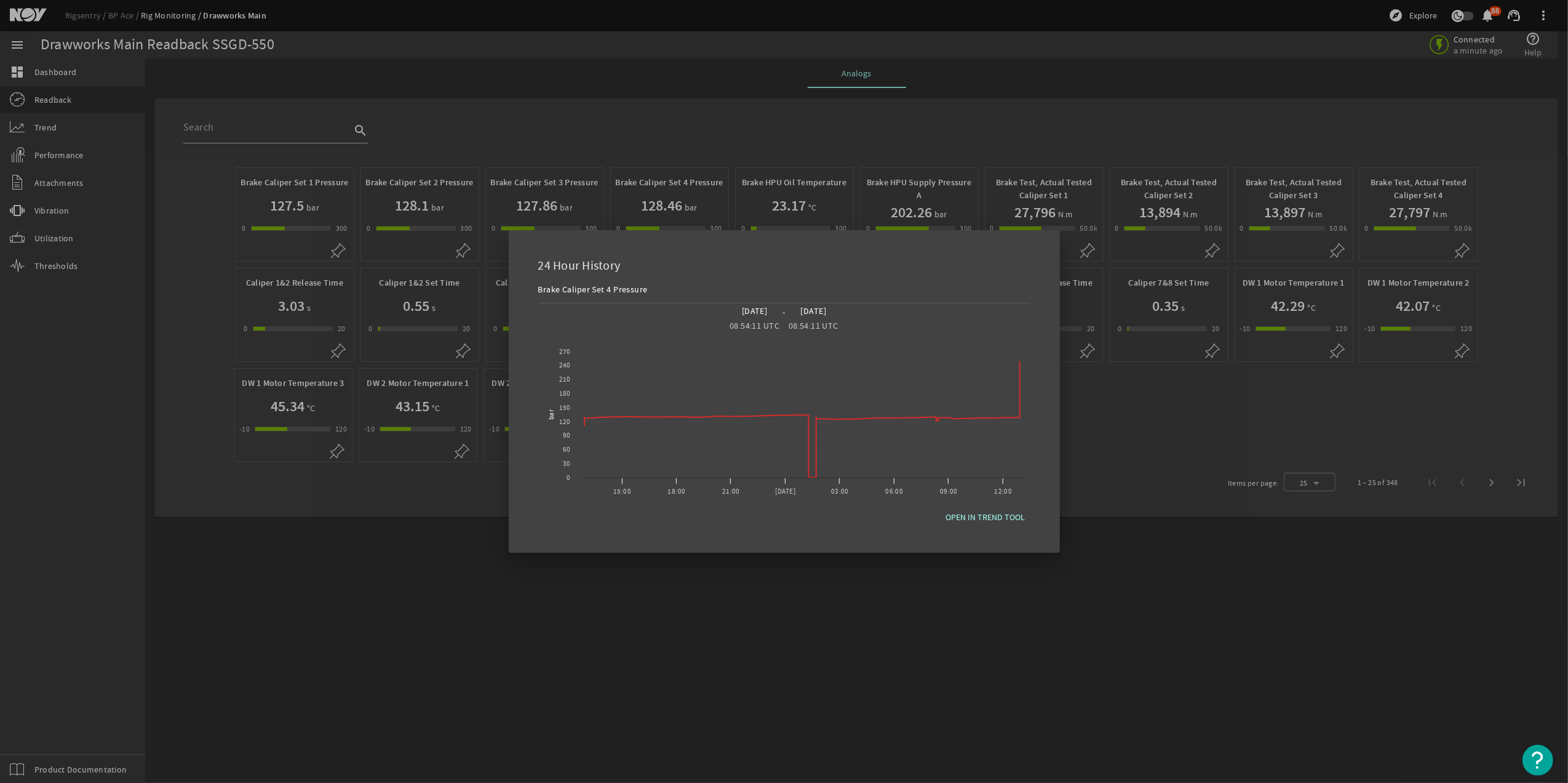
click at [1145, 401] on div at bounding box center [784, 392] width 1568 height 783
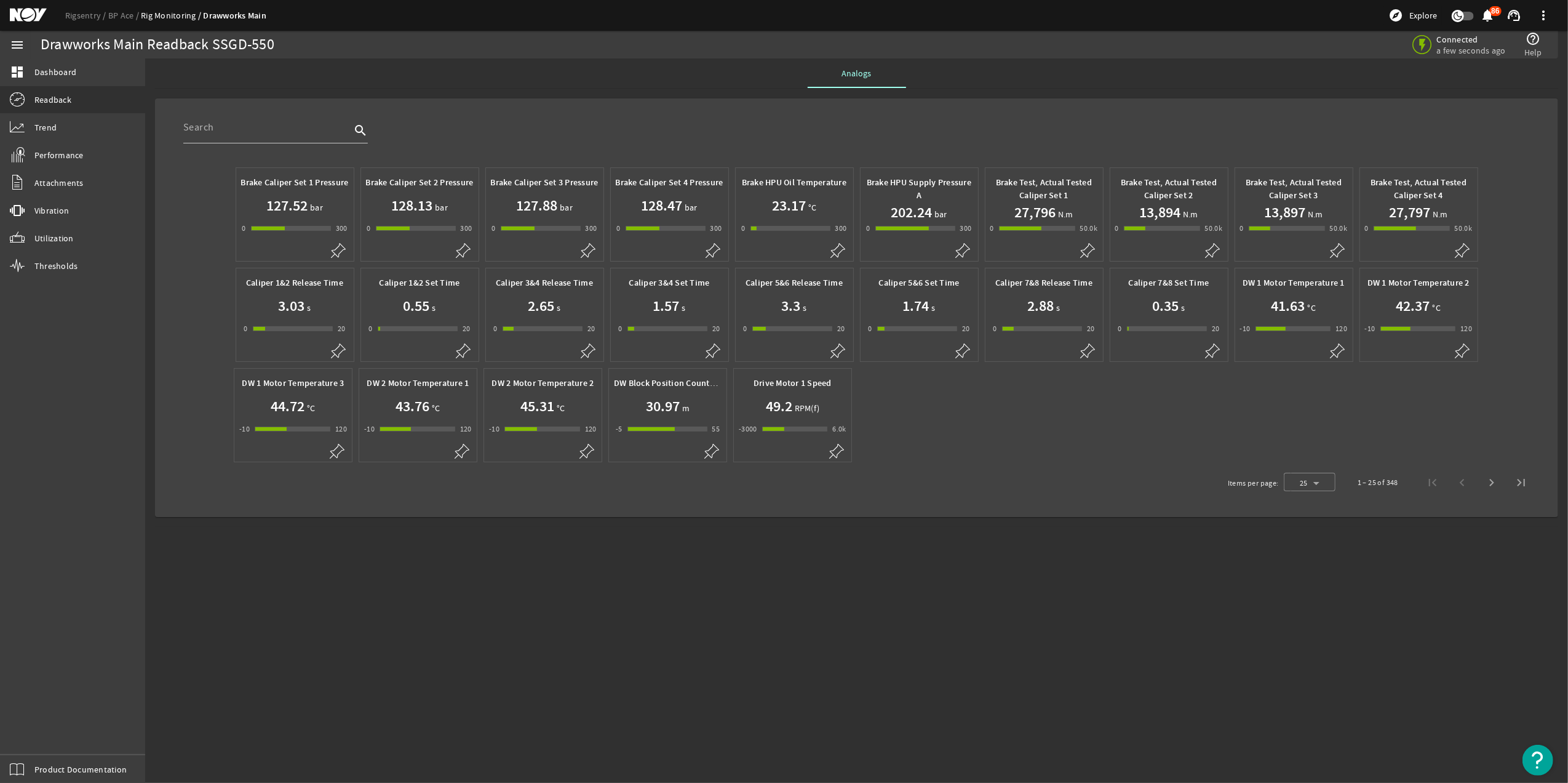
click at [576, 641] on mat-sidenav-content "Drawworks Main Readback SSGD-550 Connected a few seconds ago help_outline Help …" at bounding box center [857, 420] width 1423 height 724
drag, startPoint x: 662, startPoint y: 231, endPoint x: 574, endPoint y: 595, distance: 374.5
click at [549, 654] on mat-sidenav-content "Drawworks Main Readback SSGD-550 Connected a few seconds ago help_outline Help …" at bounding box center [857, 420] width 1423 height 724
click at [713, 253] on mat-icon at bounding box center [713, 250] width 15 height 15
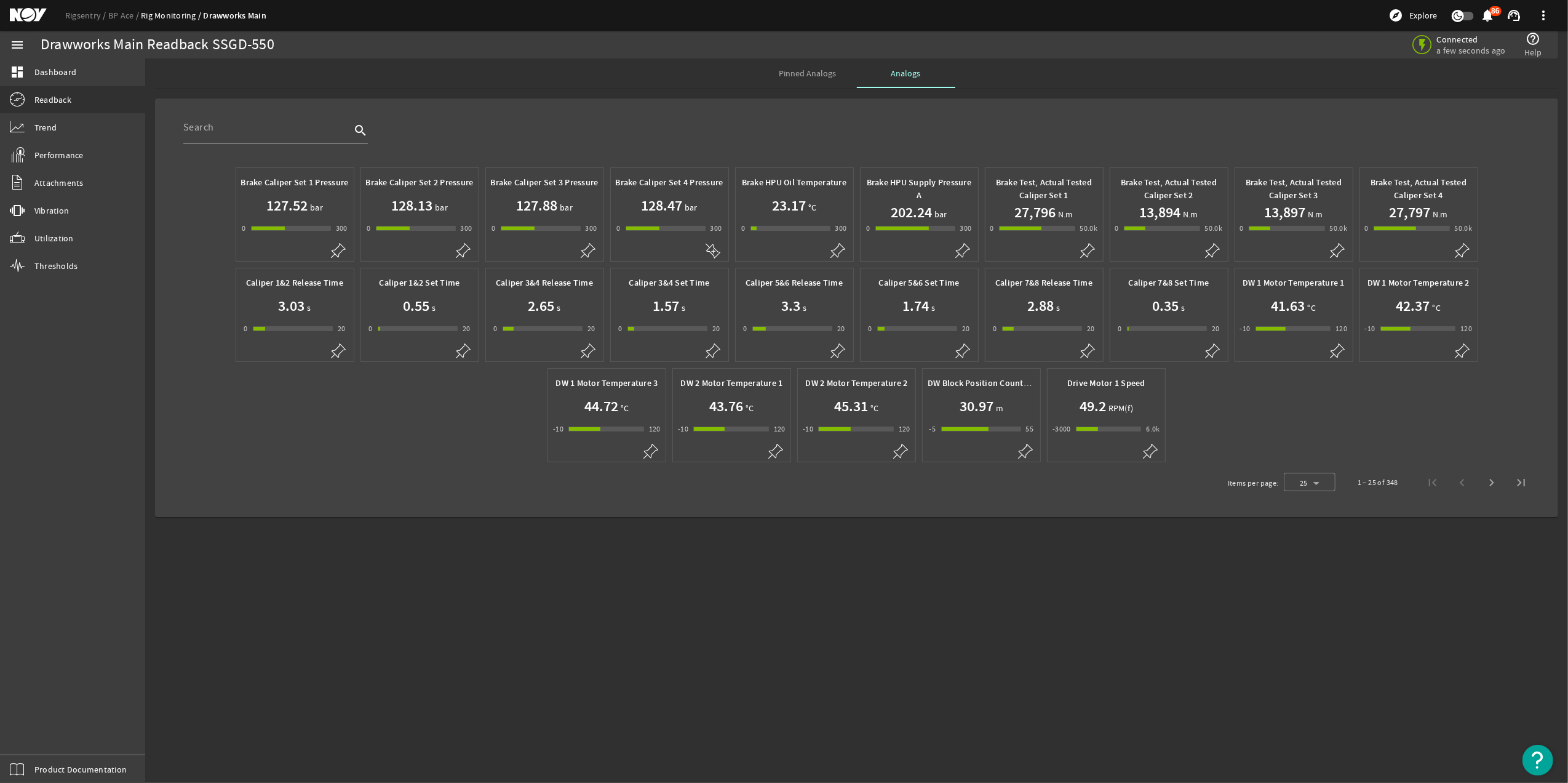
click at [713, 253] on mat-icon at bounding box center [713, 250] width 15 height 15
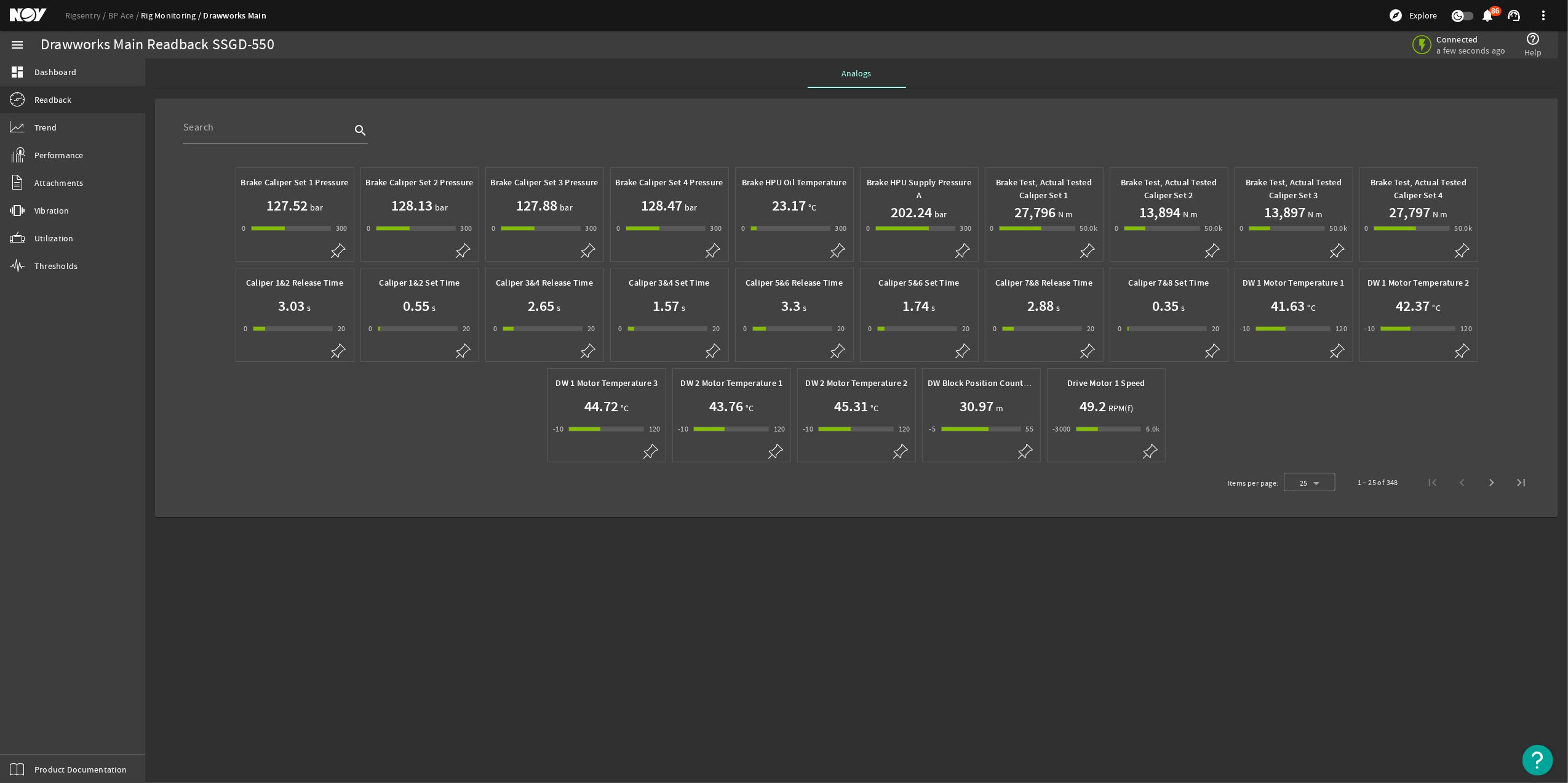
click at [713, 253] on mat-icon at bounding box center [713, 250] width 15 height 15
click at [816, 74] on span "Pinned Analogs" at bounding box center [808, 73] width 58 height 9
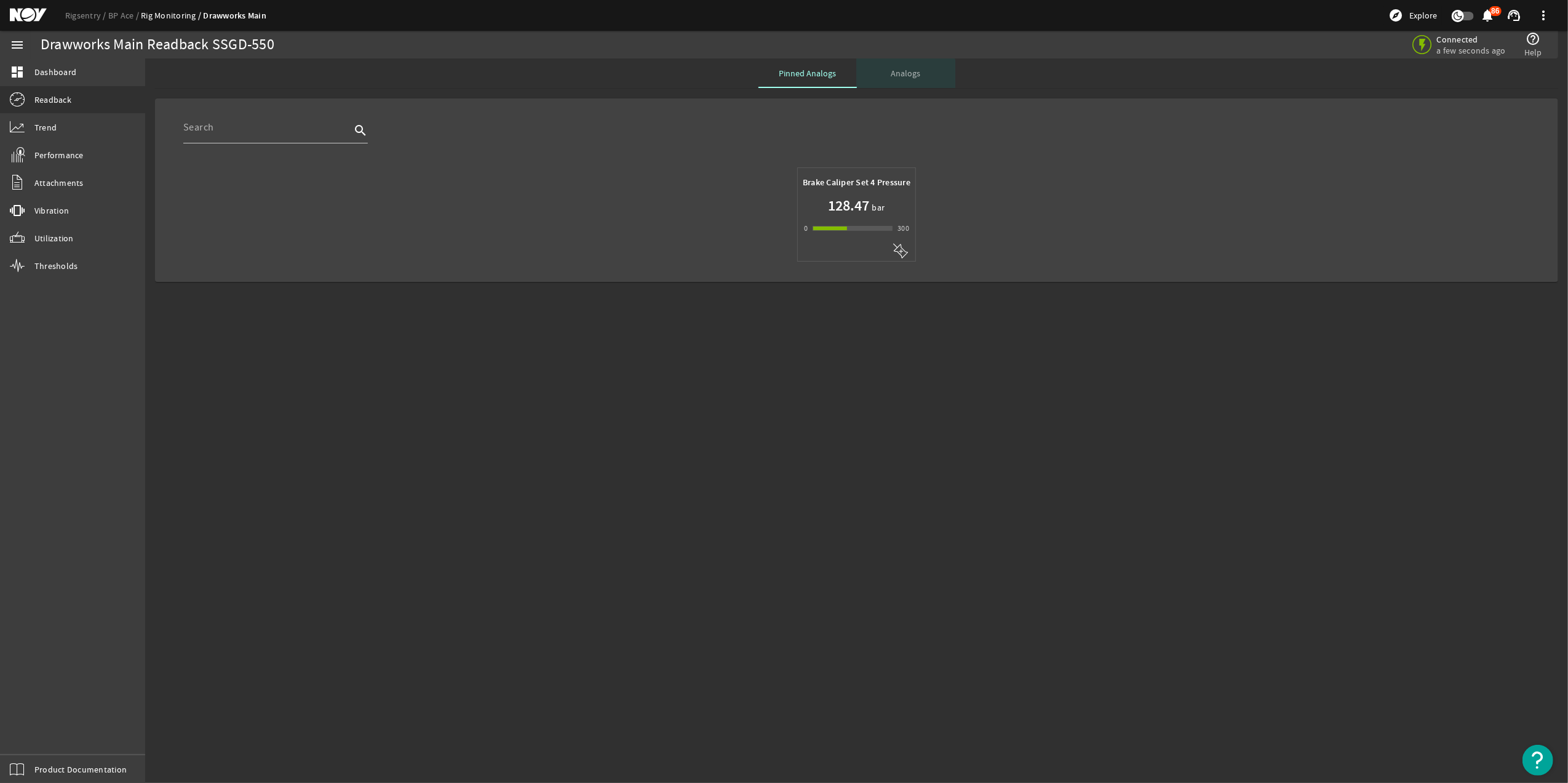
click at [898, 78] on span "Analogs" at bounding box center [906, 74] width 30 height 30
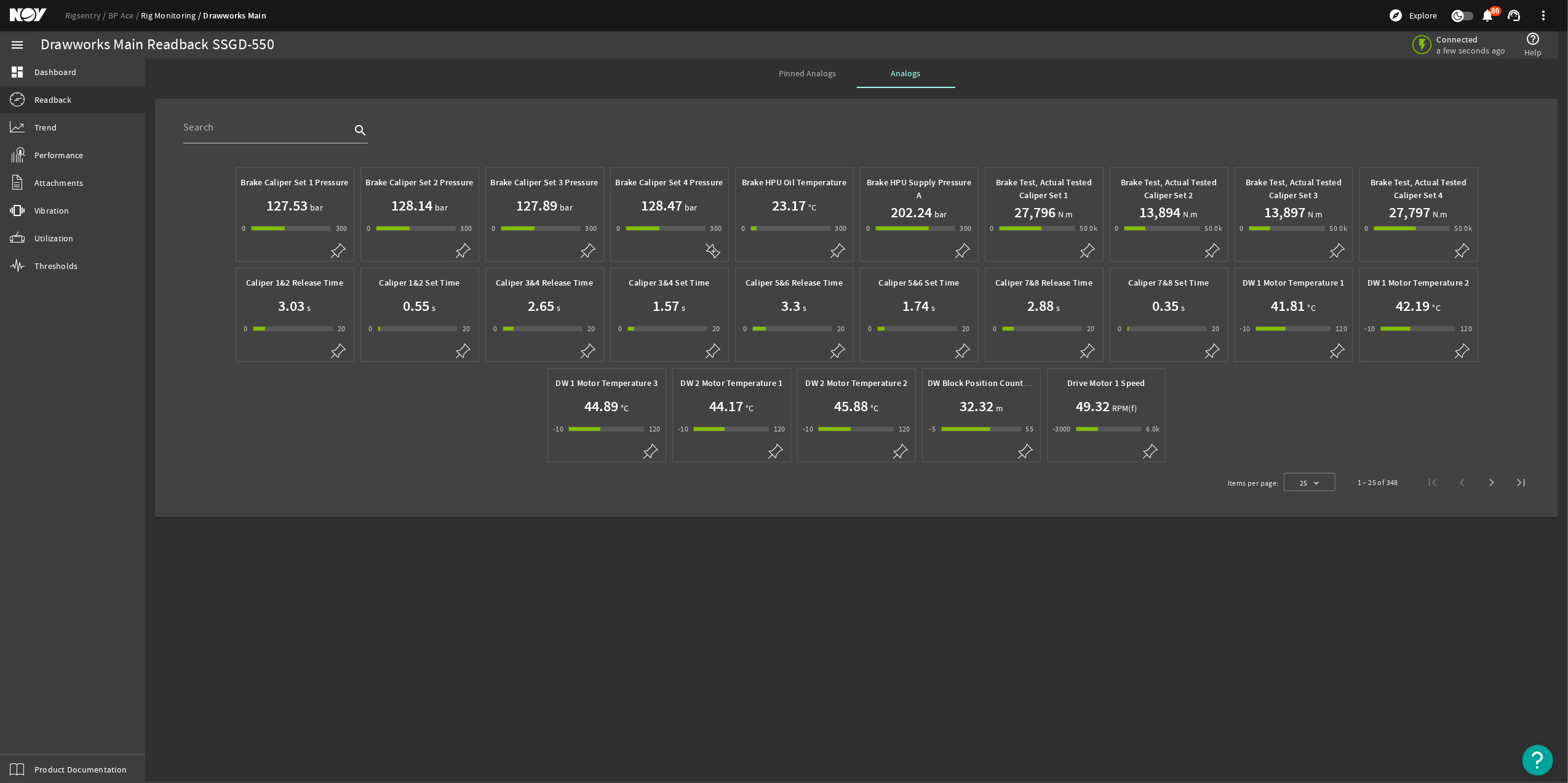
click at [809, 72] on span "Pinned Analogs" at bounding box center [808, 73] width 58 height 9
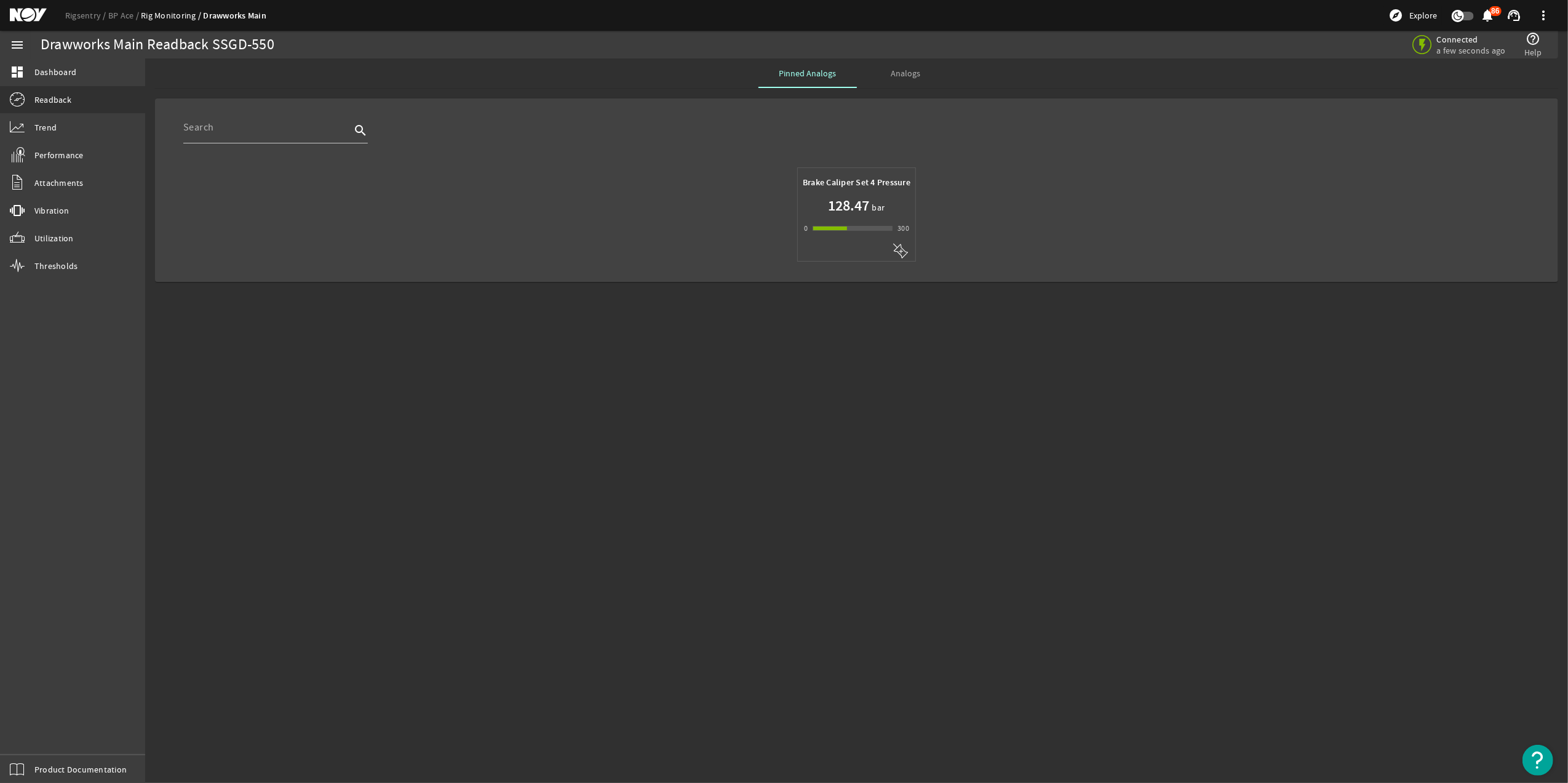
click at [904, 244] on mat-icon at bounding box center [900, 250] width 15 height 15
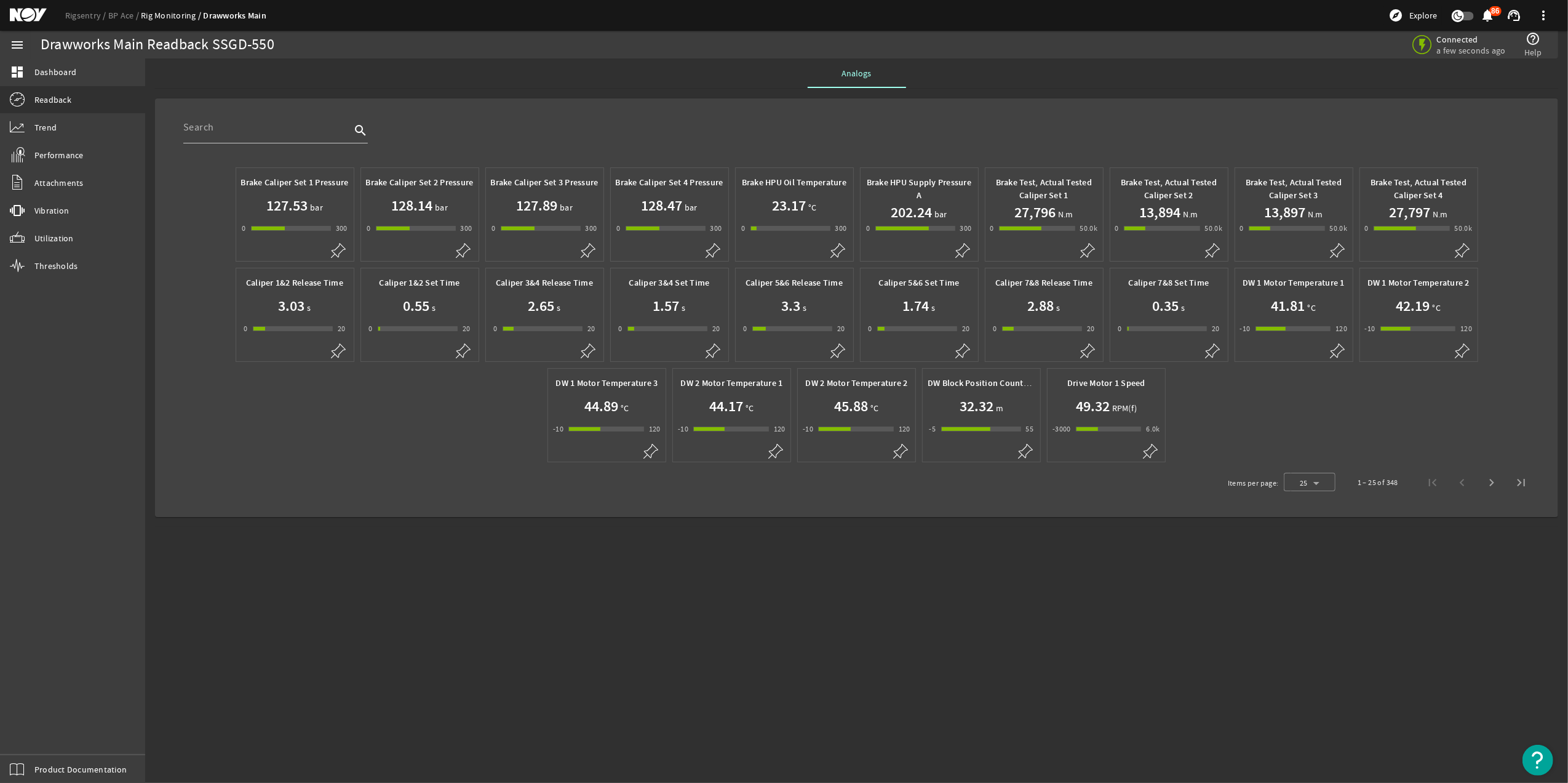
click at [433, 227] on div "-1 300" at bounding box center [415, 228] width 79 height 5
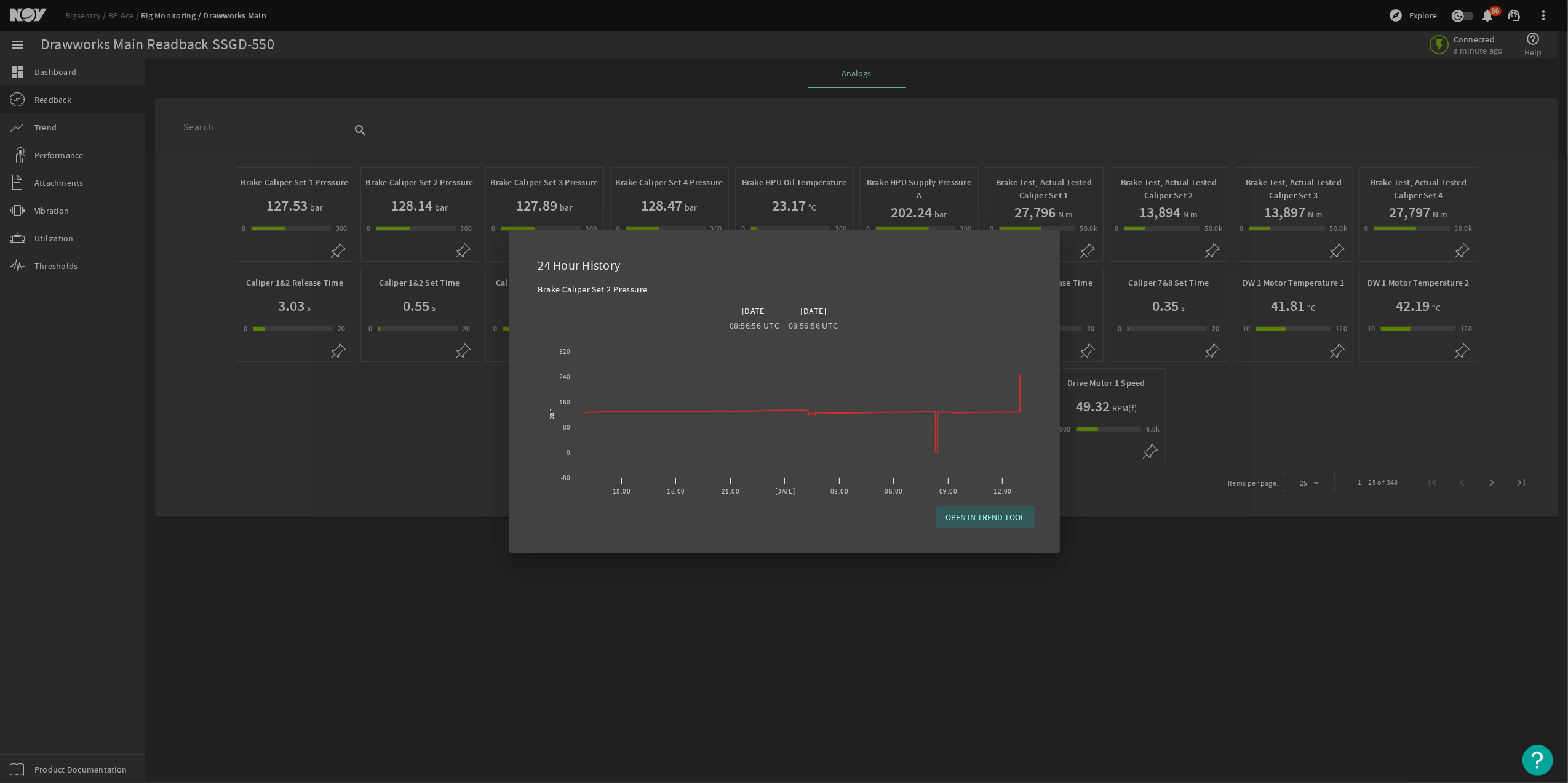
click at [950, 505] on span "button" at bounding box center [986, 517] width 99 height 30
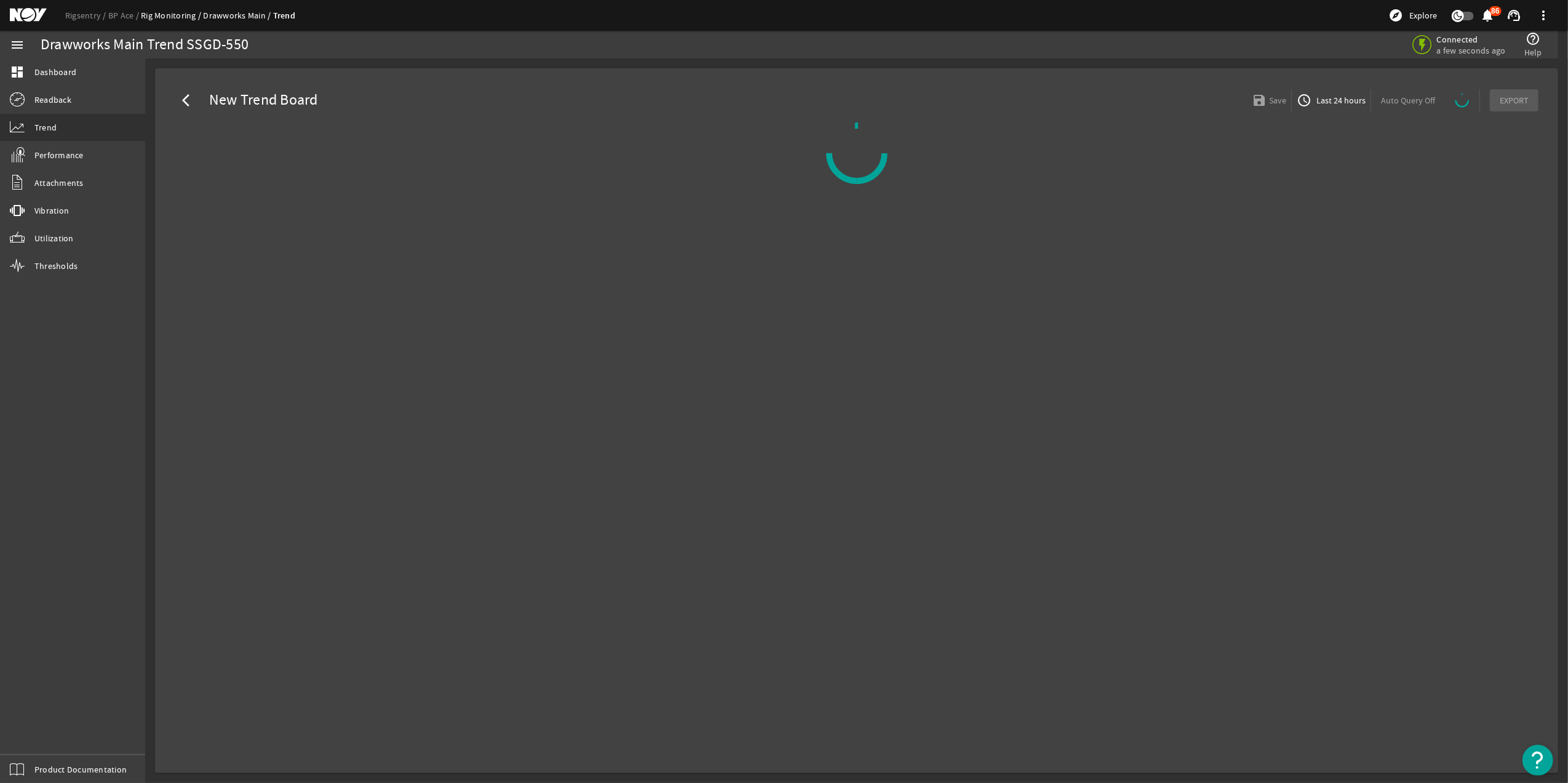
select select "10M"
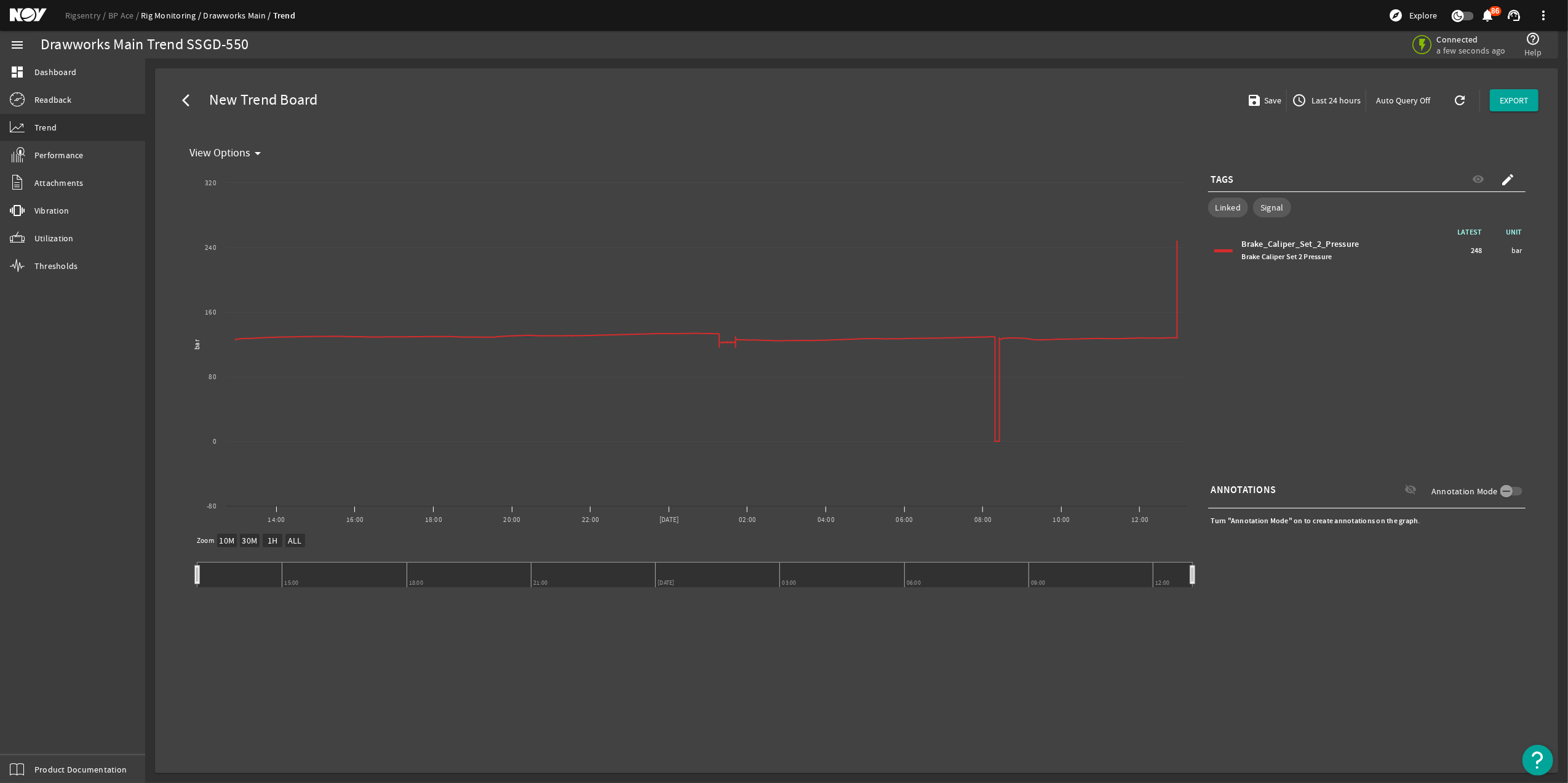
click at [1259, 175] on div "TAGS visibility create" at bounding box center [1367, 179] width 318 height 25
drag, startPoint x: 1231, startPoint y: 176, endPoint x: 1185, endPoint y: 179, distance: 46.1
click at [1185, 179] on div "Created with Highcharts 11.1.0 bar View Options 14:00 16:00 18:00 20:00 22:00 1…" at bounding box center [857, 386] width 1344 height 443
click at [1293, 456] on div "LATEST UNIT Brake_Caliper_Set_2_Pressure Brake Caliper Set 2 Pressure 248 bar" at bounding box center [1367, 349] width 318 height 246
drag, startPoint x: 1275, startPoint y: 488, endPoint x: 1191, endPoint y: 488, distance: 84.0
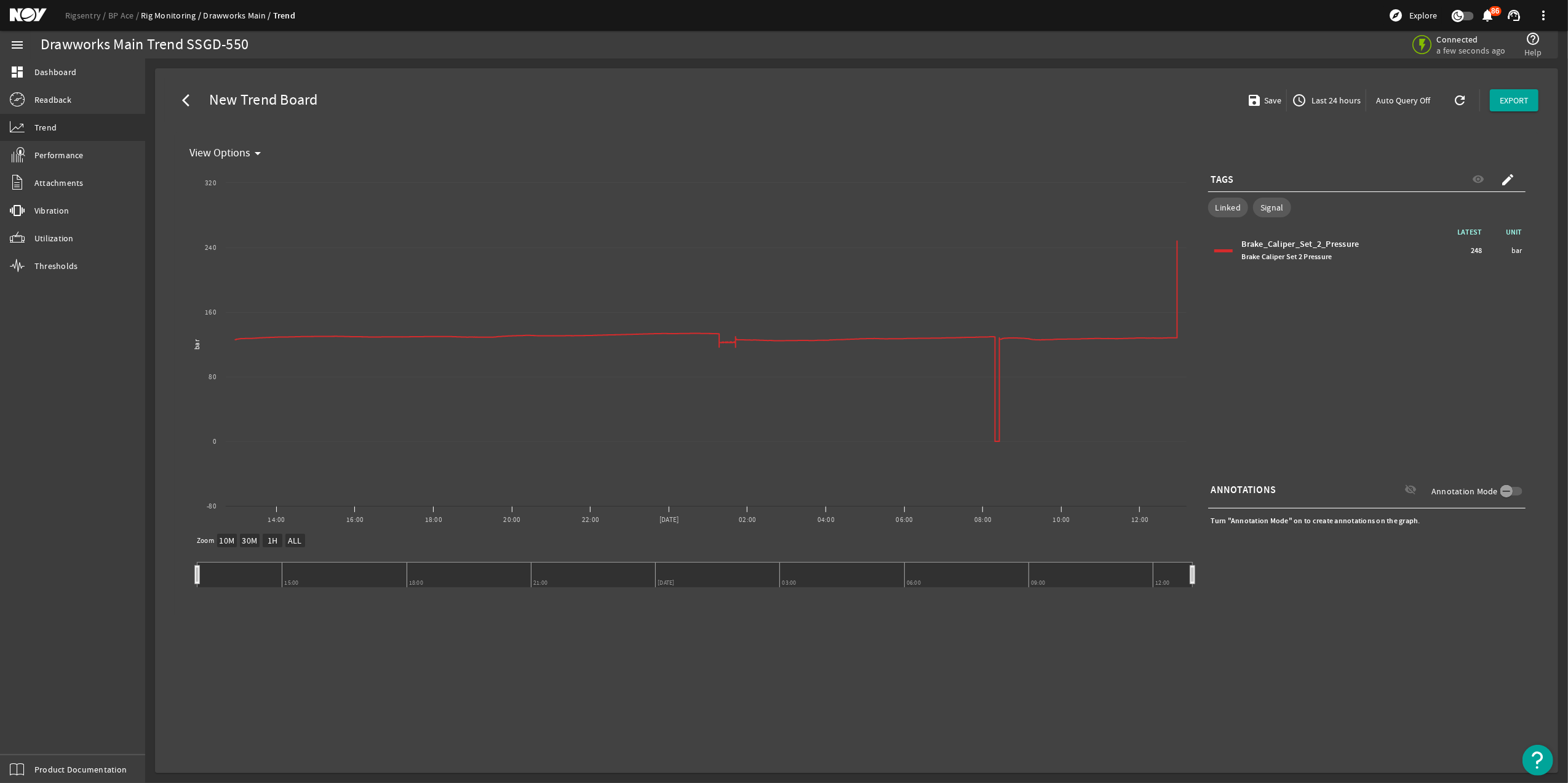
click at [1191, 488] on div "Created with Highcharts 11.1.0 bar View Options 14:00 16:00 18:00 20:00 22:00 1…" at bounding box center [857, 386] width 1344 height 443
copy div "Zoom 10M 30M 1H ALL Created with Highcharts 11.1.0 Zoom 10M 30M 1H ALL 15:00 ​ …"
click at [89, 161] on link "Performance" at bounding box center [73, 154] width 145 height 27
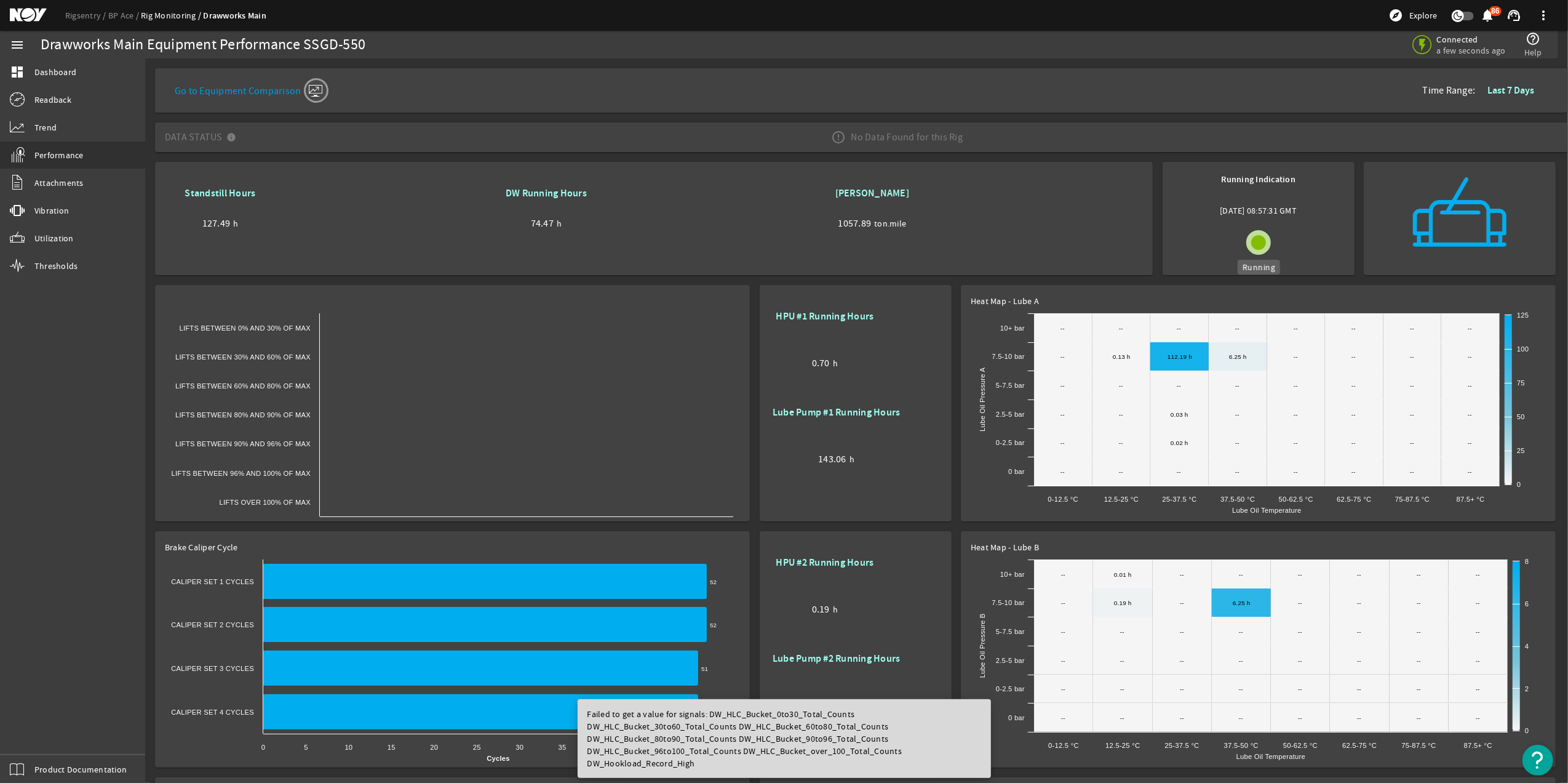
click at [1261, 237] on mat-icon at bounding box center [1259, 242] width 25 height 25
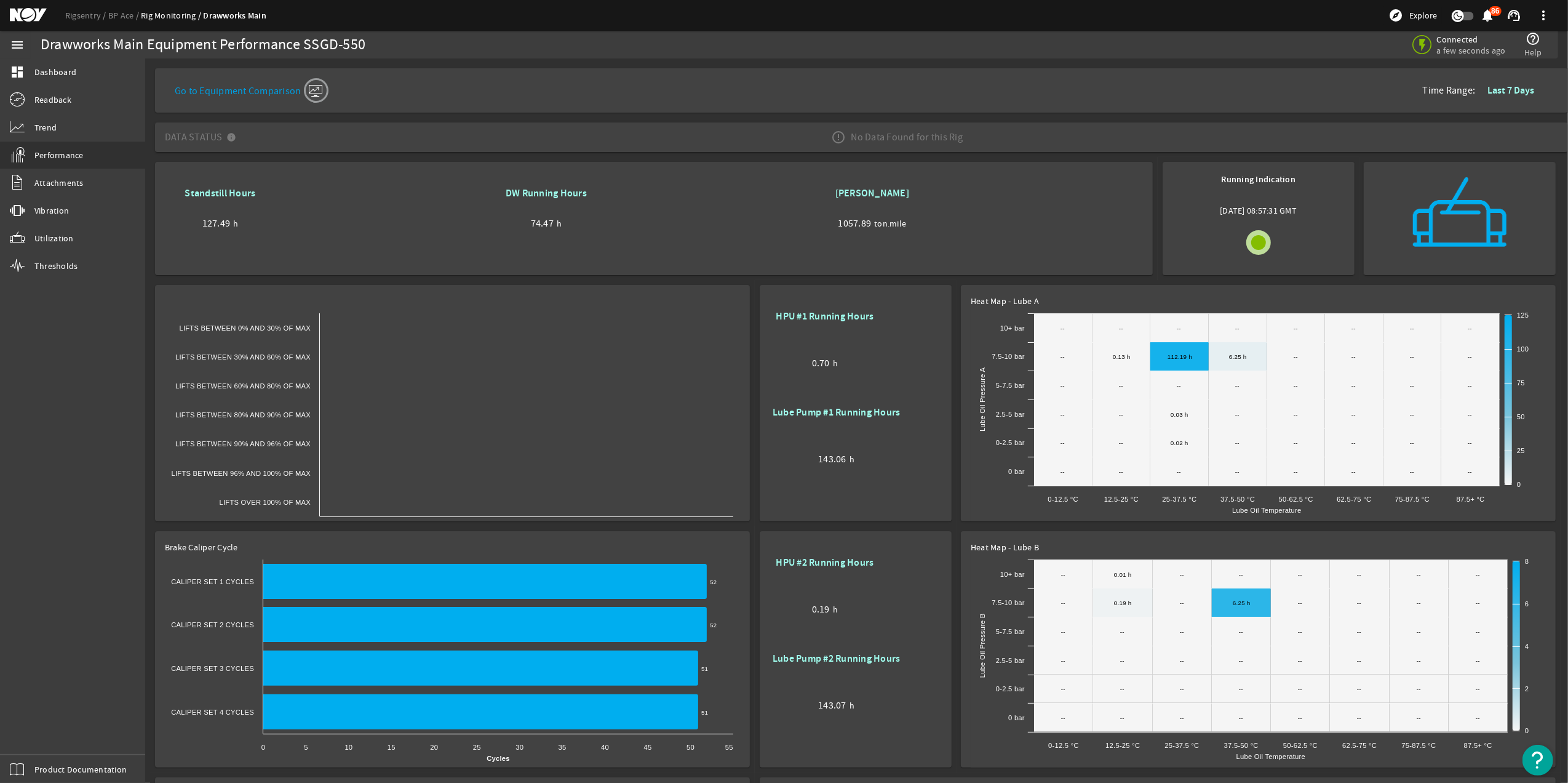
drag, startPoint x: 571, startPoint y: 223, endPoint x: 498, endPoint y: 188, distance: 81.0
click at [498, 188] on div "DW Running Hours 74.47 h" at bounding box center [546, 209] width 110 height 50
drag, startPoint x: 498, startPoint y: 188, endPoint x: 430, endPoint y: 229, distance: 79.4
click at [431, 228] on rigsentry-attribute-display "Standstill Hours 127.49 h" at bounding box center [328, 218] width 326 height 69
drag, startPoint x: 274, startPoint y: 227, endPoint x: 174, endPoint y: 185, distance: 108.5
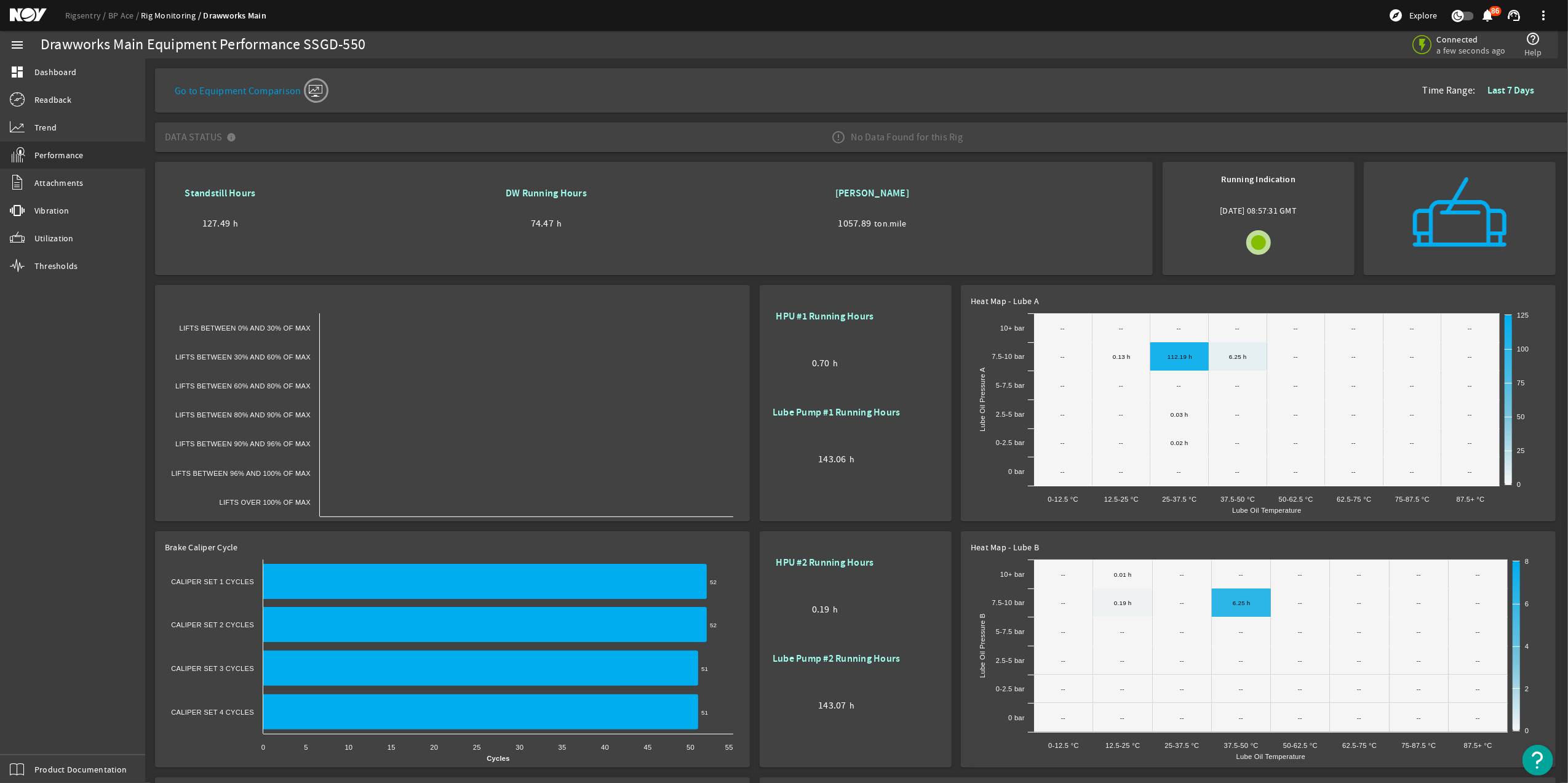
click at [174, 185] on div "Standstill Hours 127.49 h" at bounding box center [220, 209] width 110 height 50
drag, startPoint x: 174, startPoint y: 185, endPoint x: 259, endPoint y: 228, distance: 95.3
click at [259, 228] on div "Standstill Hours 127.49 h" at bounding box center [220, 209] width 110 height 50
drag, startPoint x: 538, startPoint y: 200, endPoint x: 607, endPoint y: 236, distance: 77.8
click at [607, 236] on rigsentry-equipment-performance-label-gauge "Standstill Hours 127.49 h DW Running Hours 74.47 h Ton Miles 1057.89 ton.mile" at bounding box center [654, 213] width 979 height 81
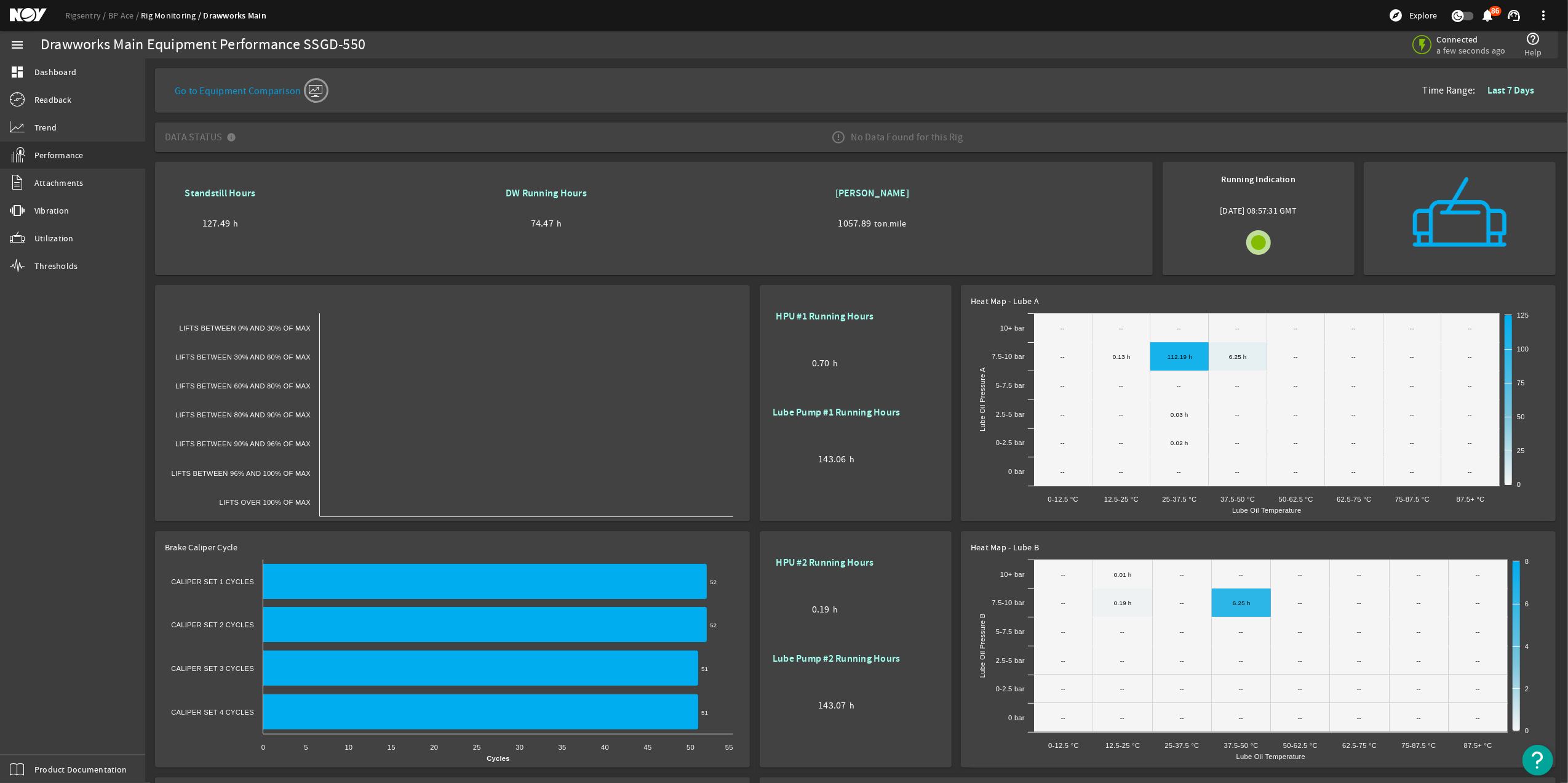
drag, startPoint x: 886, startPoint y: 236, endPoint x: 902, endPoint y: 223, distance: 20.6
click at [887, 236] on div "Ton Miles 1057.89 ton.mile" at bounding box center [871, 218] width 110 height 69
drag, startPoint x: 912, startPoint y: 219, endPoint x: 696, endPoint y: 168, distance: 221.9
click at [696, 168] on mat-card "Standstill Hours 127.49 h DW Running Hours 74.47 h Ton Miles 1057.89 ton.mile" at bounding box center [654, 219] width 998 height 113
click at [340, 196] on rigsentry-attribute-display "Standstill Hours 127.49 h" at bounding box center [328, 218] width 326 height 69
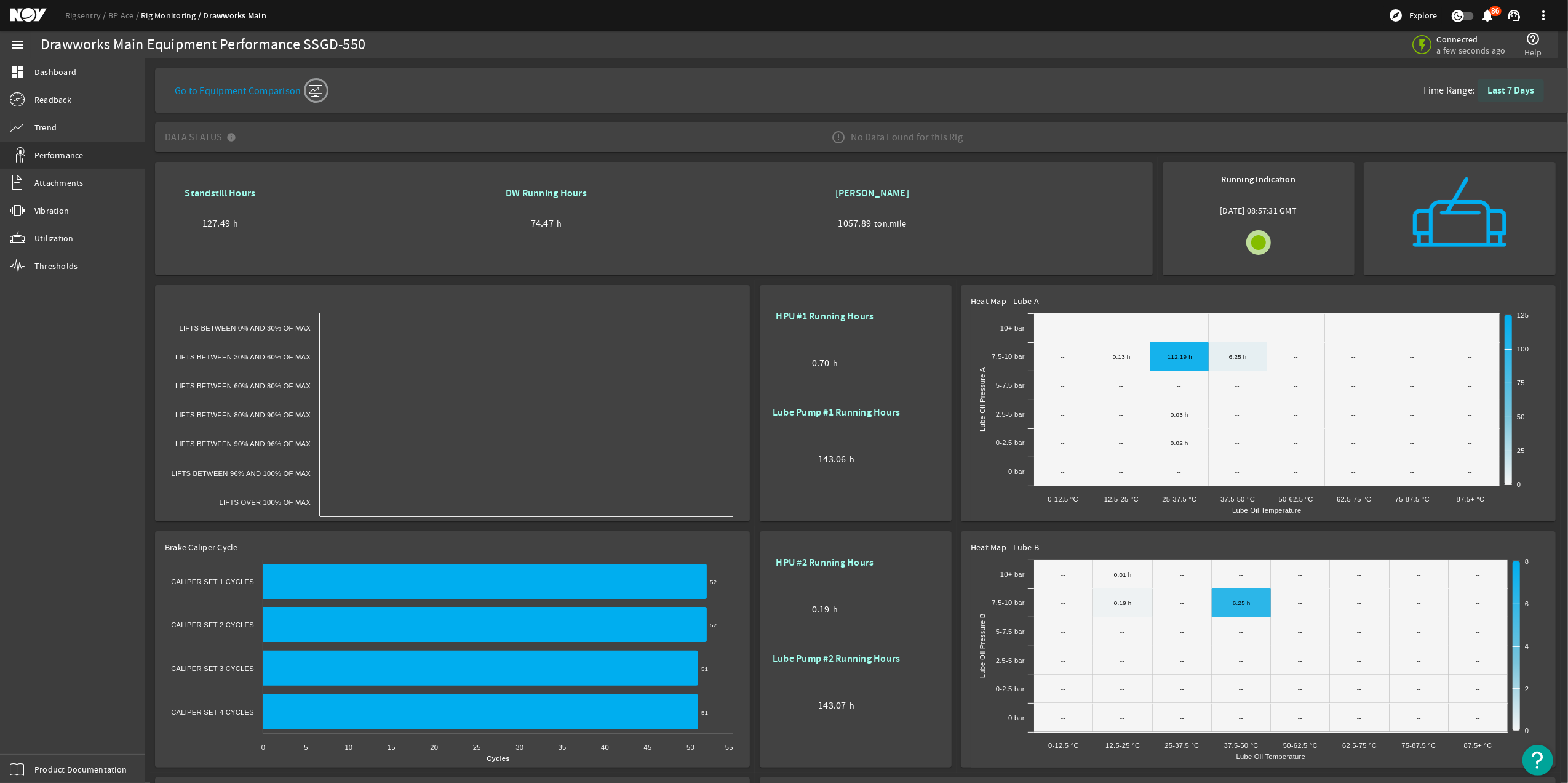
click at [1490, 89] on b "Last 7 Days" at bounding box center [1510, 89] width 47 height 13
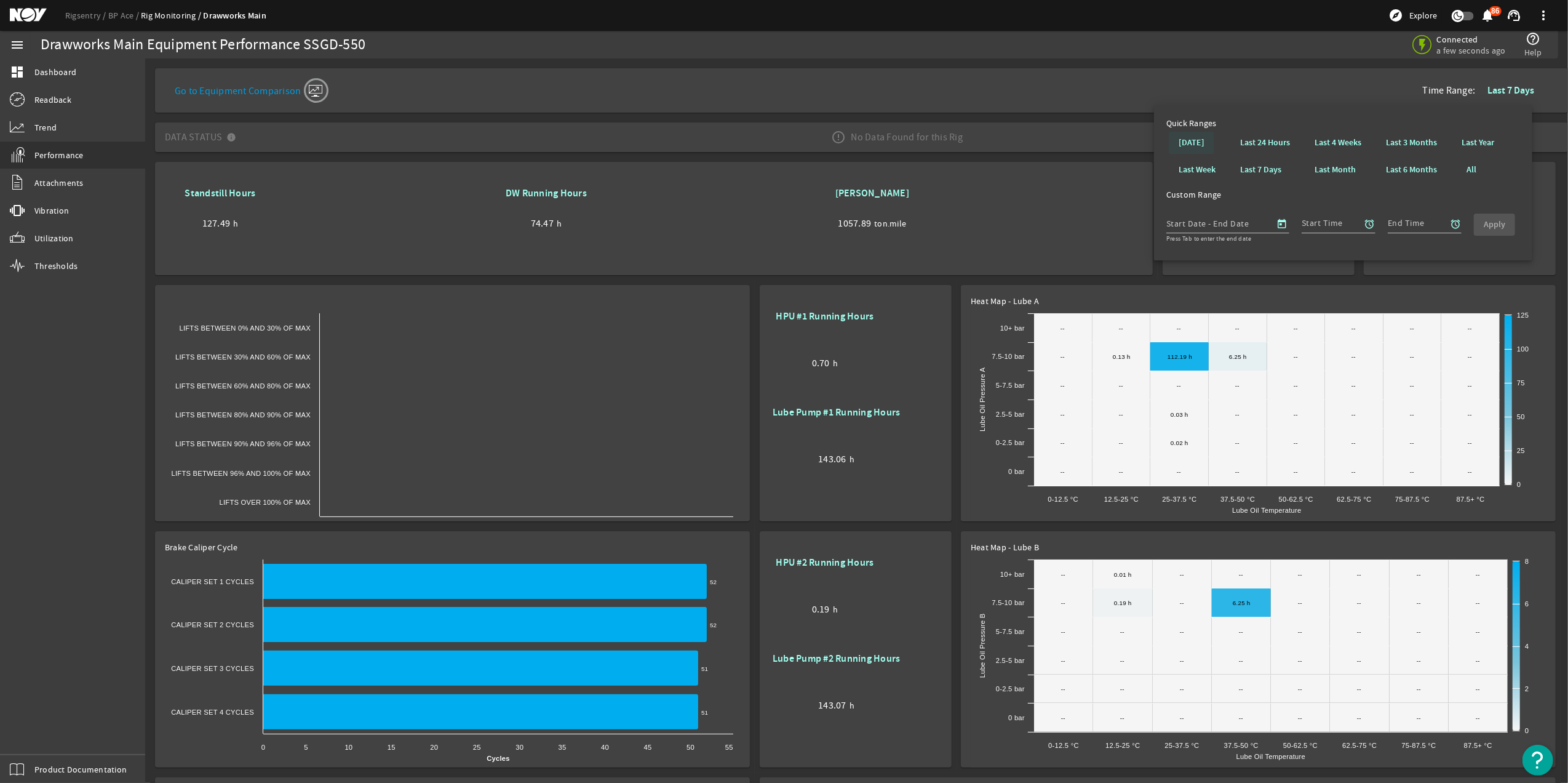
click at [1204, 136] on b "Yesterday" at bounding box center [1191, 142] width 26 height 12
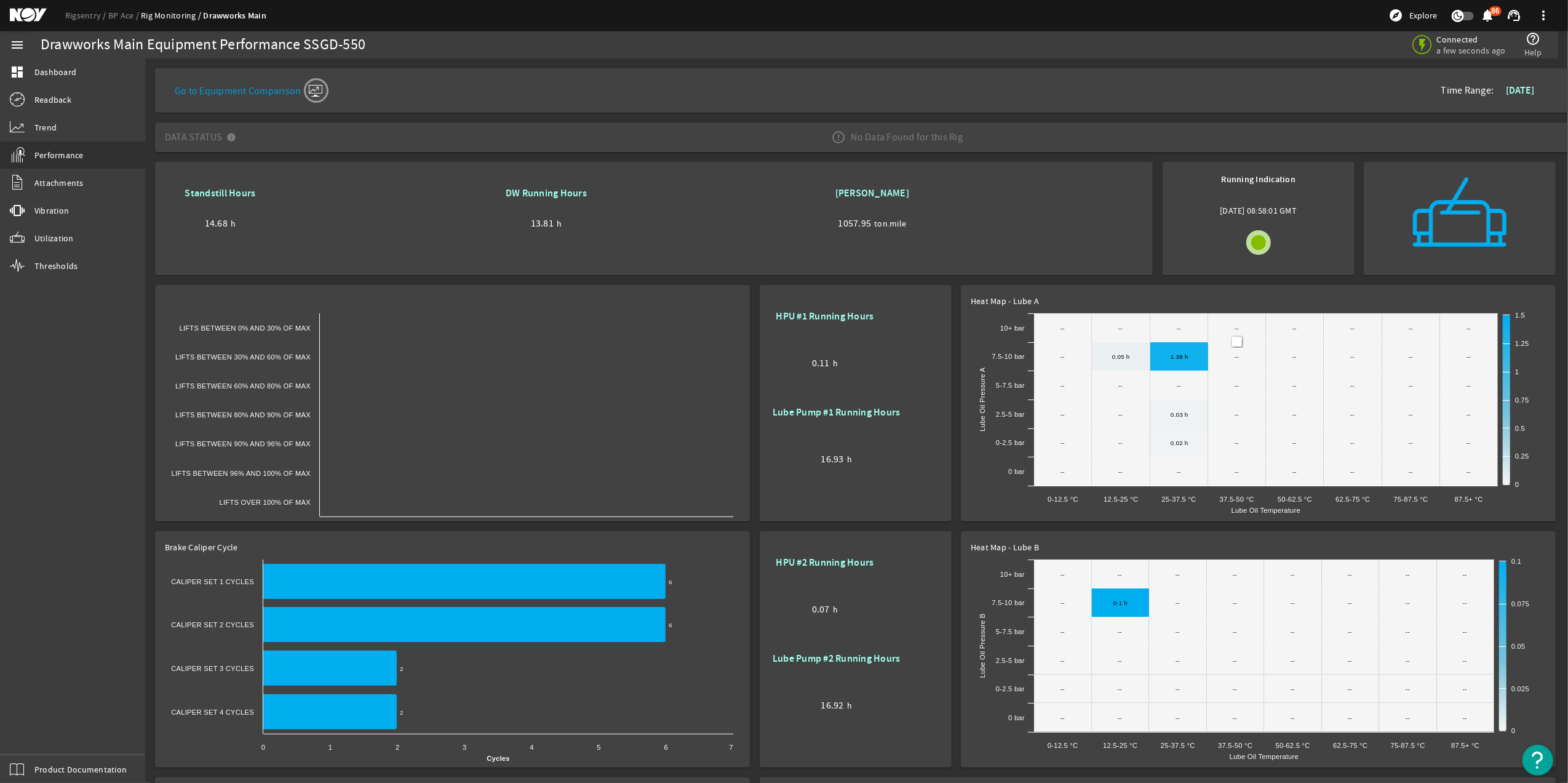
click at [1071, 70] on mat-card "Go to Equipment Comparison Time Range: Yesterday" at bounding box center [862, 90] width 1413 height 45
click at [1348, 406] on icon at bounding box center [1353, 413] width 59 height 29
click at [1239, 411] on text "-- ​ --" at bounding box center [1237, 414] width 4 height 7
click at [1192, 414] on icon at bounding box center [1179, 413] width 58 height 29
click at [1135, 416] on icon at bounding box center [1121, 413] width 59 height 29
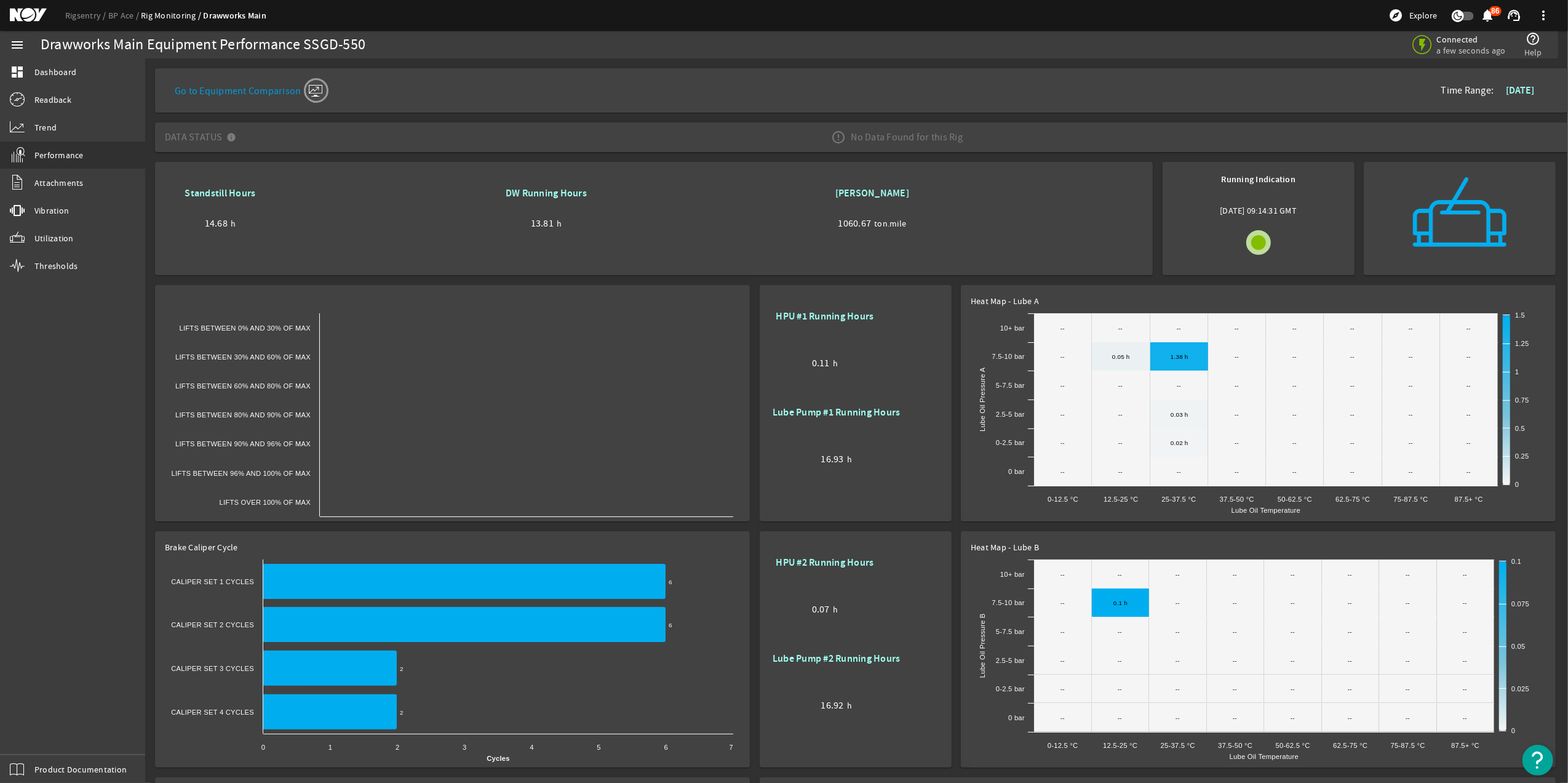
click at [1521, 321] on rect at bounding box center [1258, 415] width 574 height 217
click at [985, 295] on span "Heat Map - Lube A" at bounding box center [1005, 300] width 69 height 11
click at [986, 411] on text "Lube Oil Pressure A" at bounding box center [982, 399] width 7 height 65
drag, startPoint x: 981, startPoint y: 439, endPoint x: 969, endPoint y: 365, distance: 75.0
click at [969, 365] on mat-card "Heat Map - Lube A Created with Highcharts 11.1.0 Lube Oil Temperature Lube Oil …" at bounding box center [1258, 403] width 595 height 236
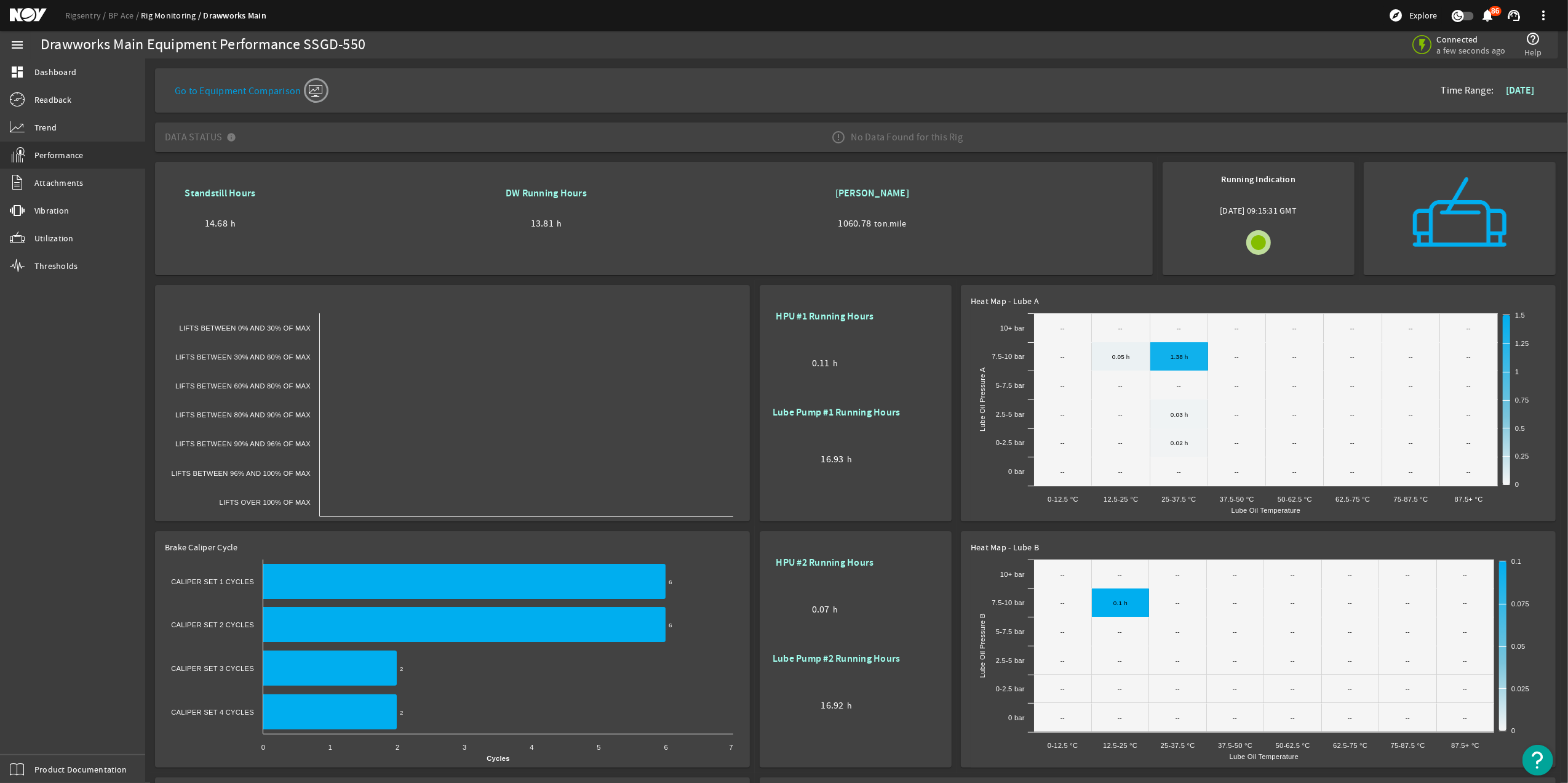
scroll to position [246, 0]
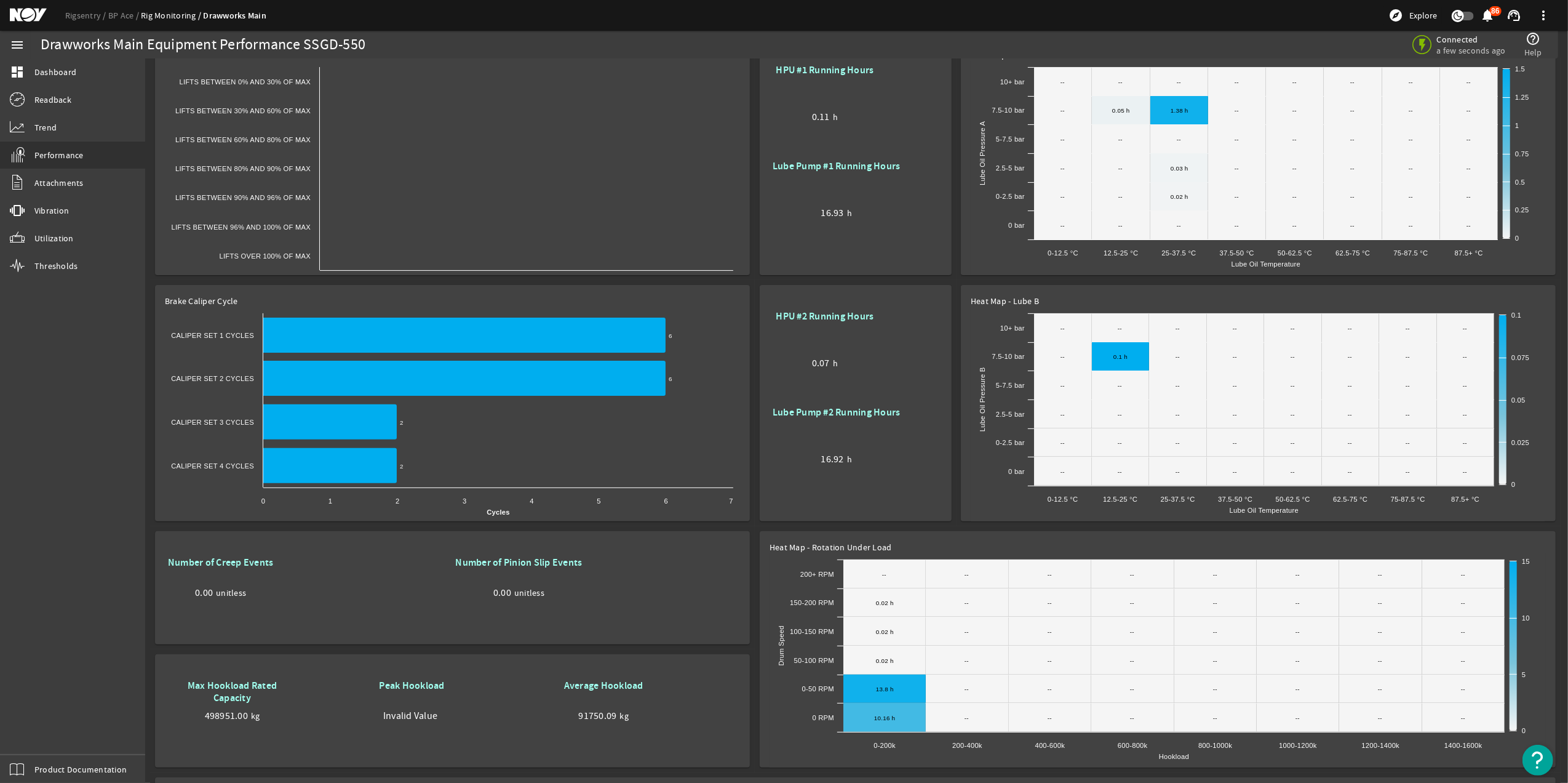
drag, startPoint x: 246, startPoint y: 305, endPoint x: 148, endPoint y: 301, distance: 98.1
click at [148, 301] on mat-sidenav-content "Drawworks Main Equipment Performance SSGD-550 Connected a few seconds ago help_…" at bounding box center [857, 420] width 1423 height 724
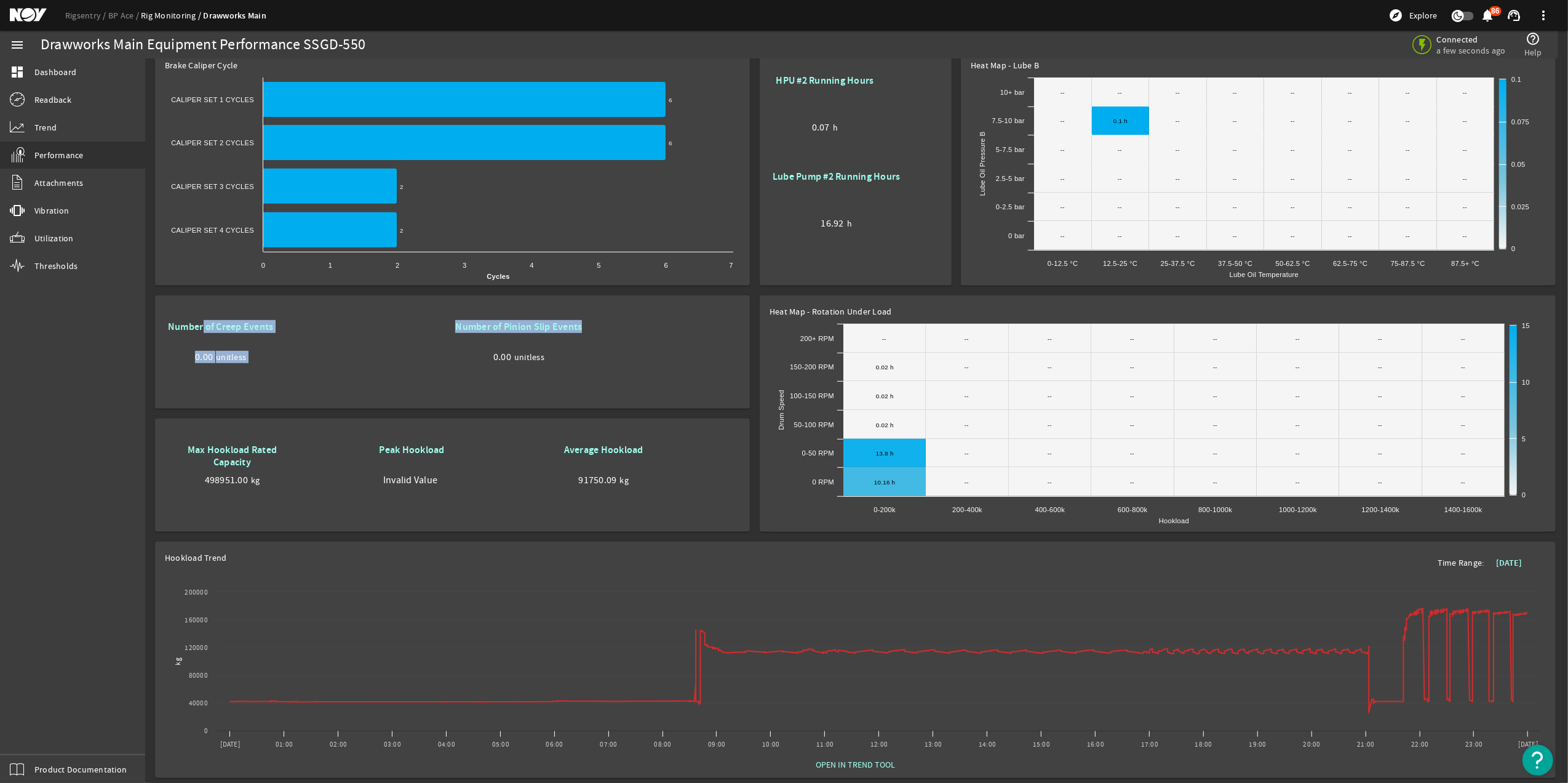
drag, startPoint x: 545, startPoint y: 310, endPoint x: 203, endPoint y: 308, distance: 342.0
click at [203, 318] on div "Number of Creep Events 0.00 unitless Number of Pinion Slip Events 0.00 unitless" at bounding box center [452, 352] width 575 height 69
drag, startPoint x: 233, startPoint y: 534, endPoint x: 158, endPoint y: 539, distance: 75.2
click at [158, 542] on mat-card "Hookload Trend Time Range: Yesterday Created with Highcharts 11.1.0 kg Chart ti…" at bounding box center [856, 660] width 1401 height 236
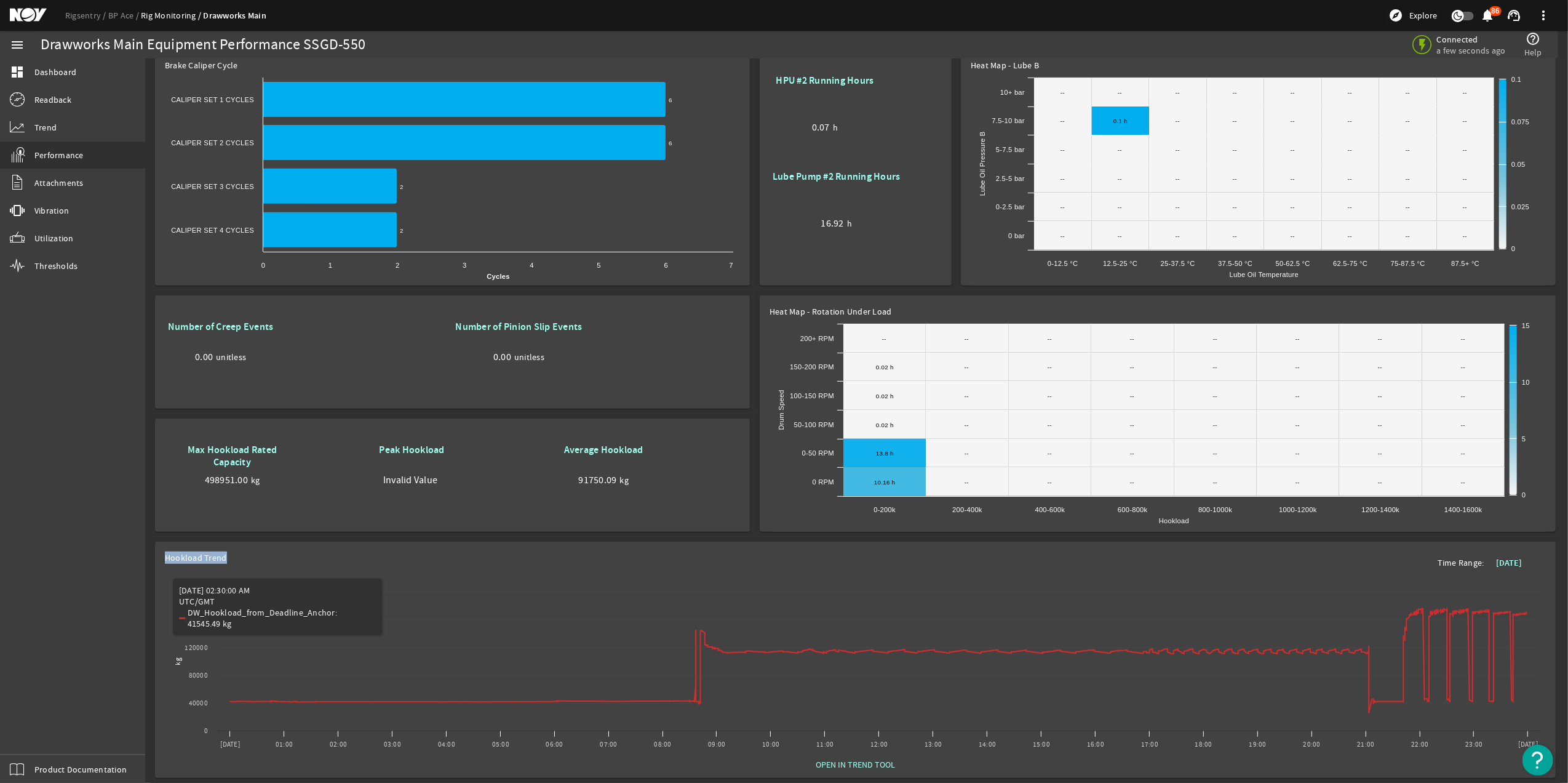
click at [356, 559] on div "Hookload Trend Time Range: Yesterday" at bounding box center [856, 562] width 1381 height 22
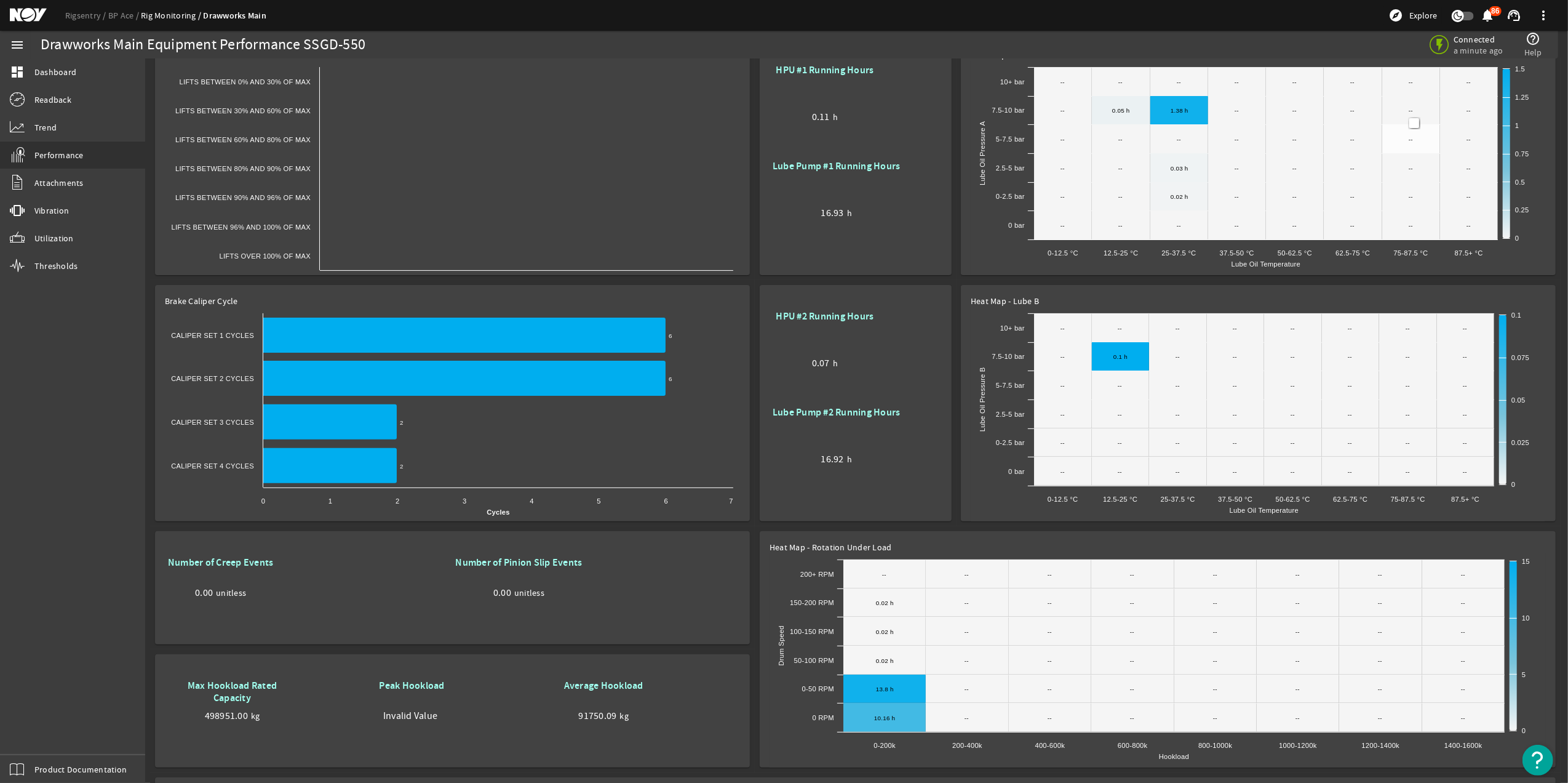
scroll to position [0, 0]
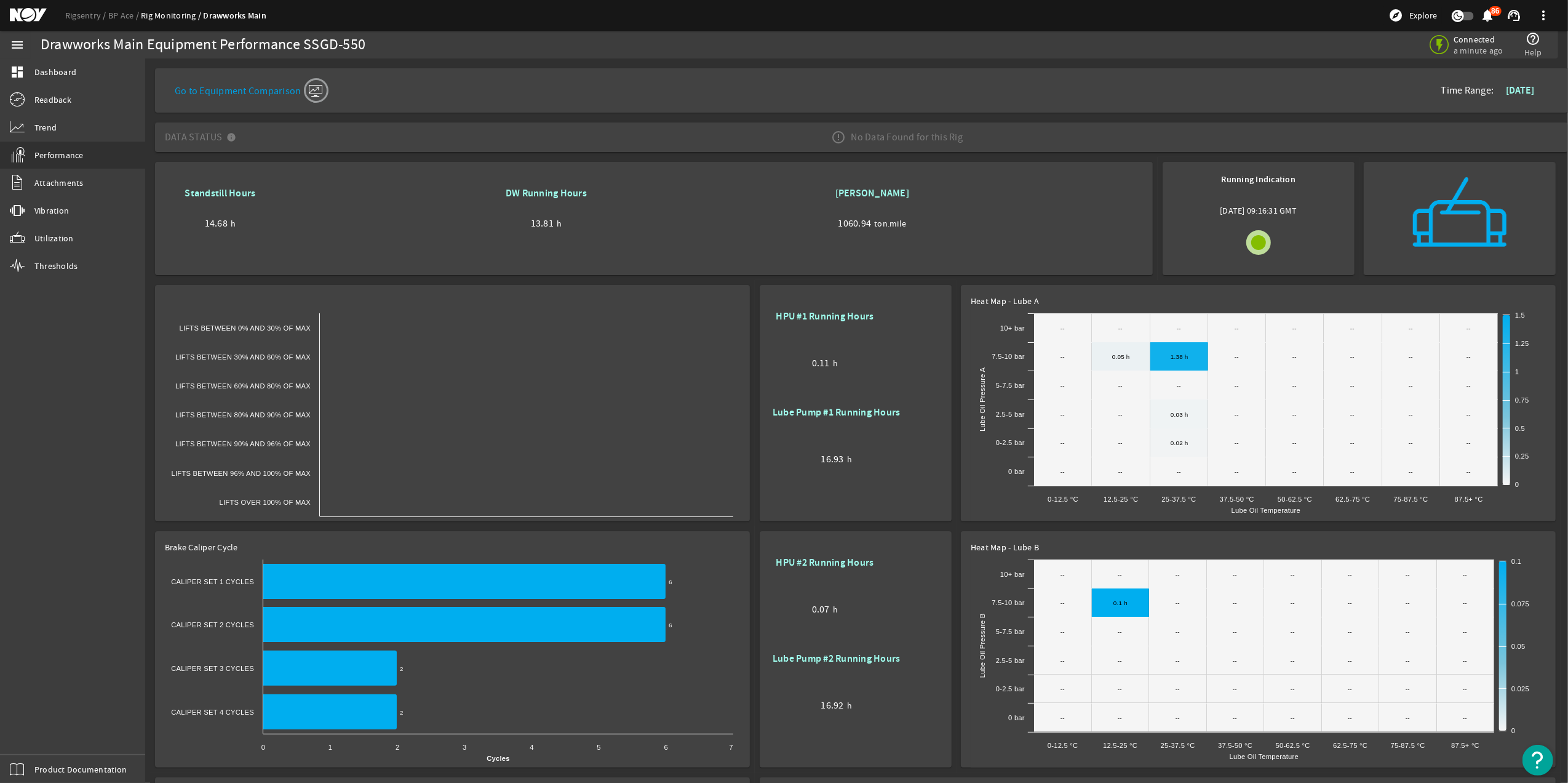
click at [1505, 79] on span at bounding box center [1520, 90] width 48 height 30
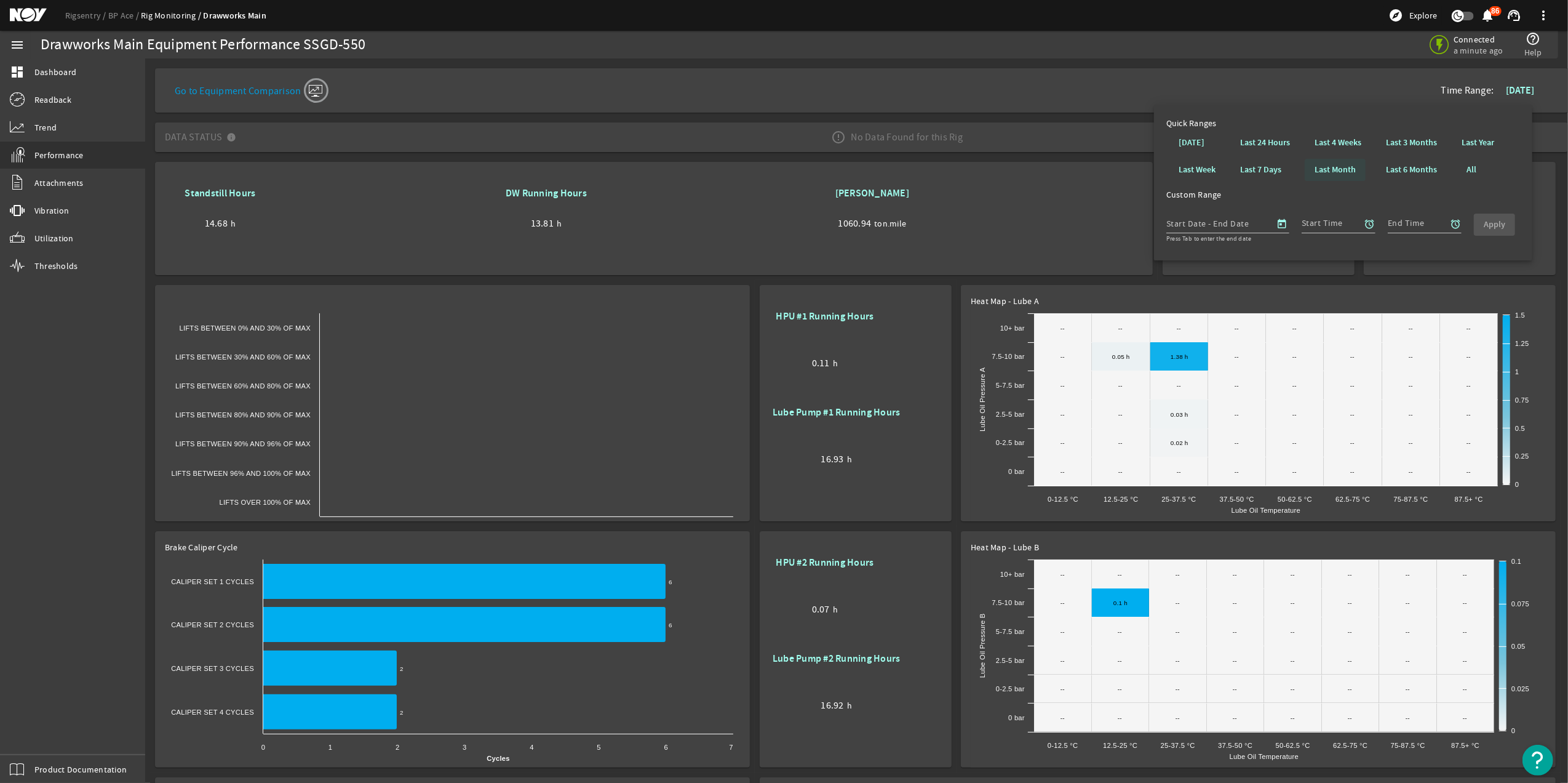
click at [1350, 167] on b "Last Month" at bounding box center [1334, 170] width 41 height 12
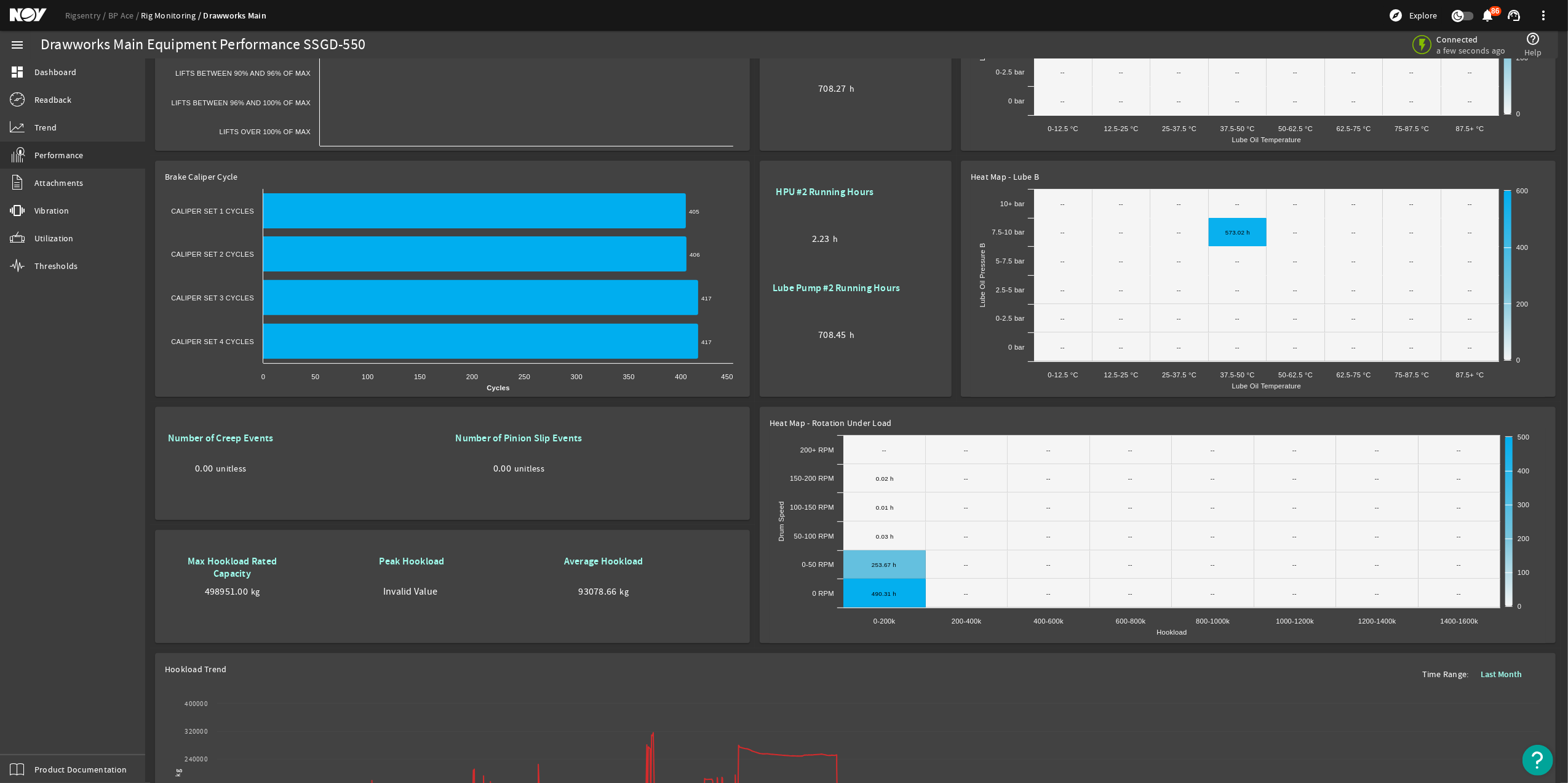
scroll to position [233, 0]
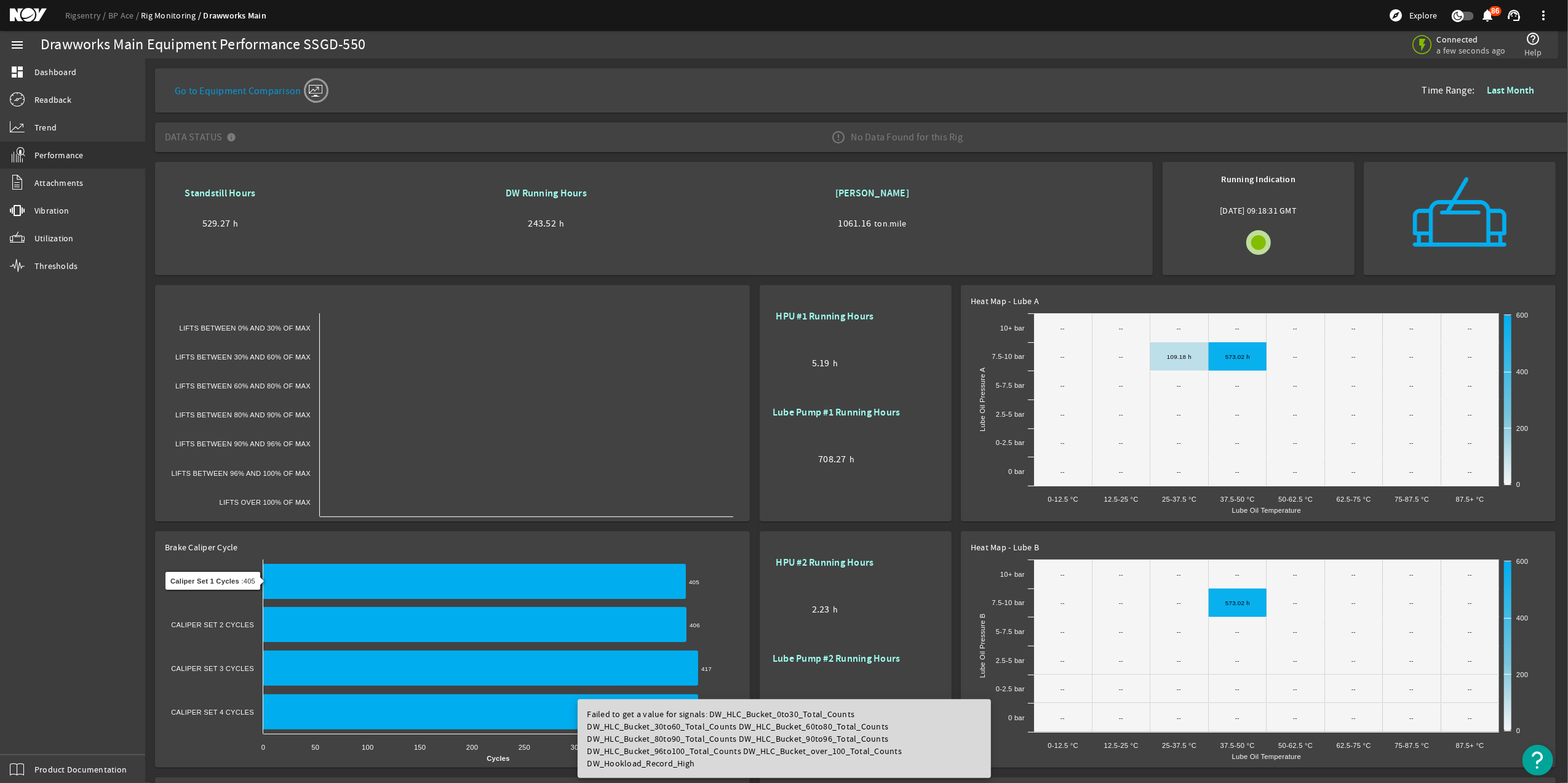
scroll to position [233, 0]
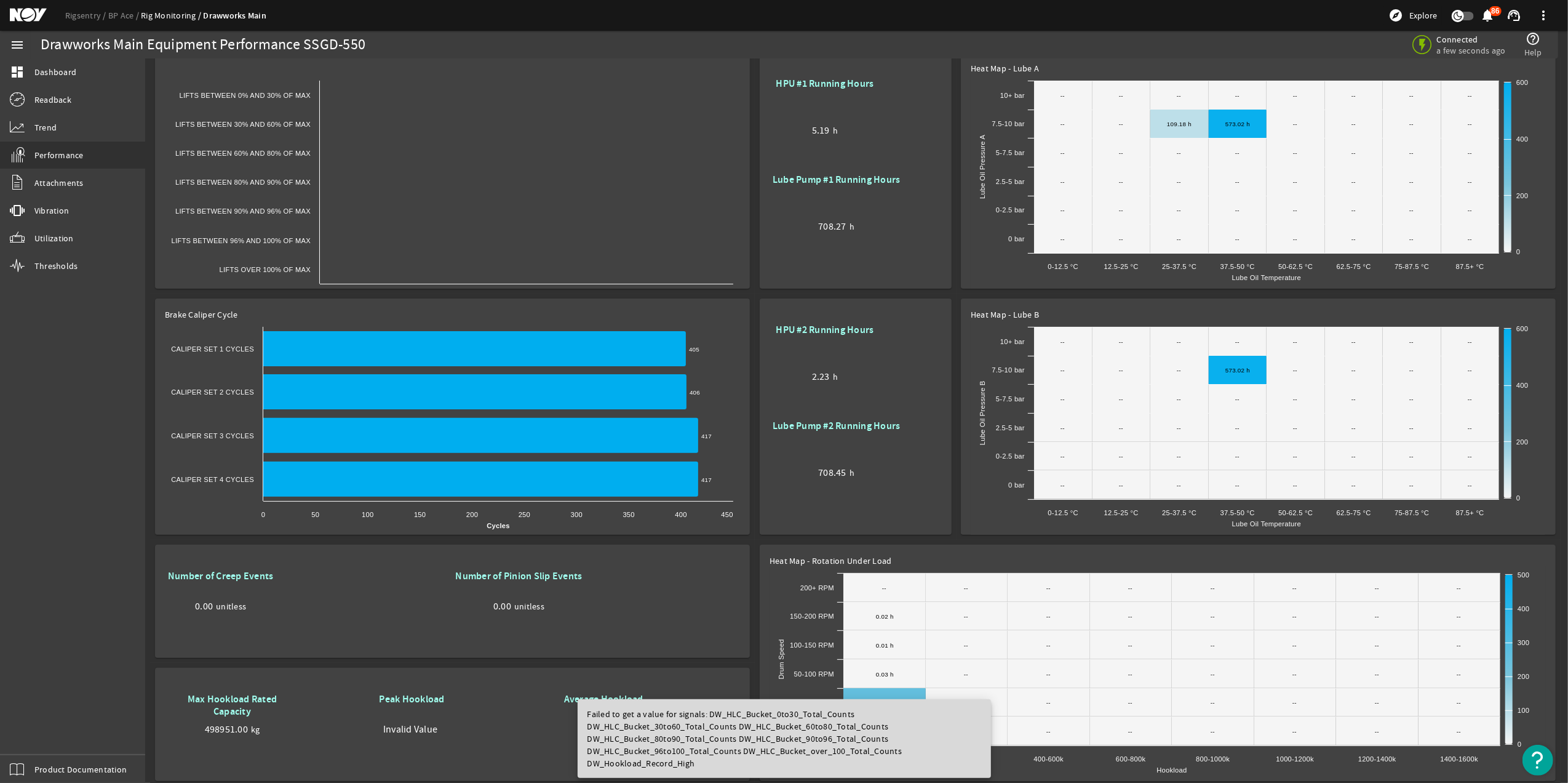
drag, startPoint x: 244, startPoint y: 311, endPoint x: 156, endPoint y: 310, distance: 88.0
click at [156, 310] on mat-card "Brake Caliper Cycle Created with Highcharts 11.1.0 Cycles 405 ​ 405 406 ​ 406 4…" at bounding box center [452, 416] width 595 height 236
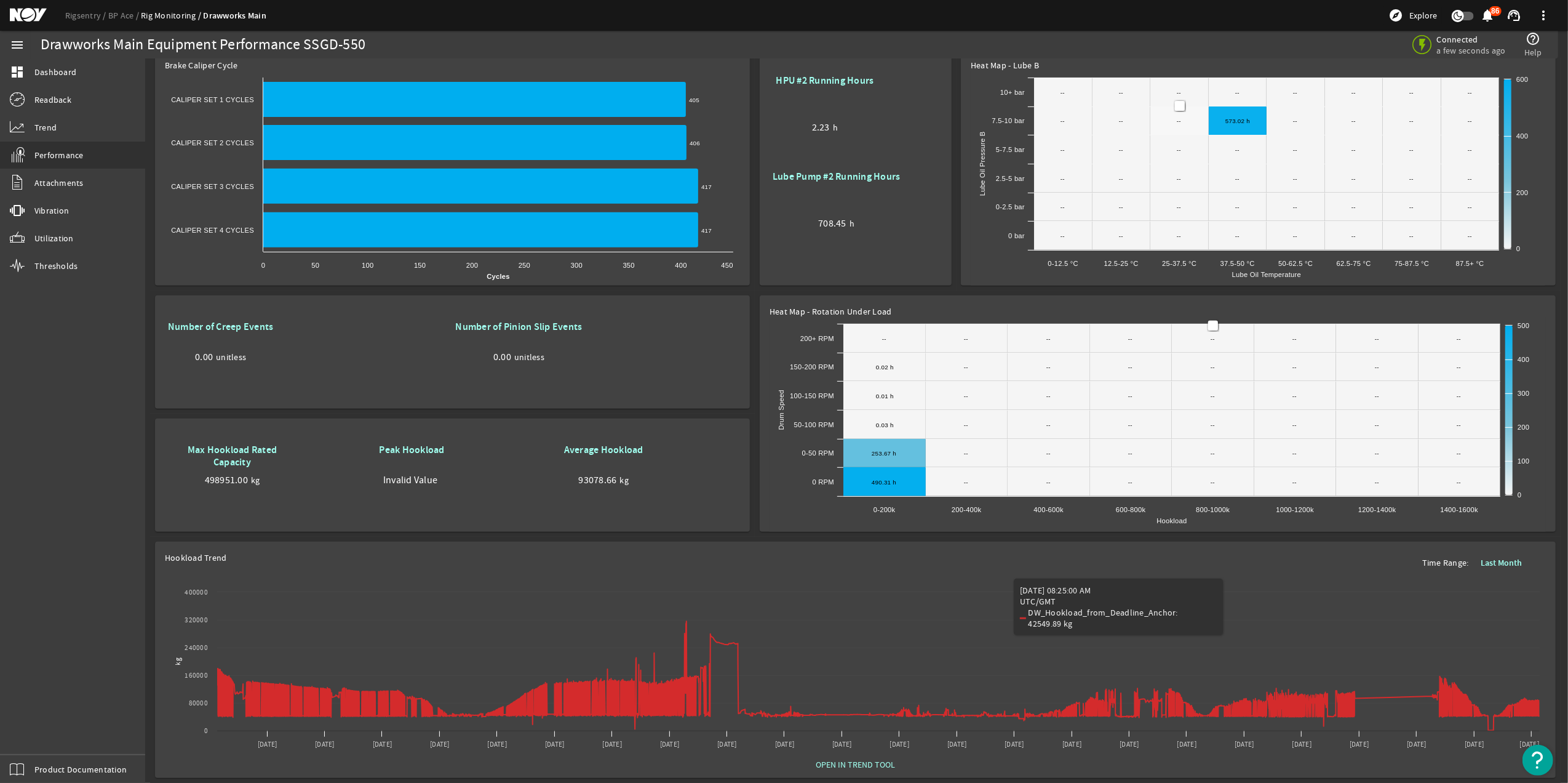
scroll to position [246, 0]
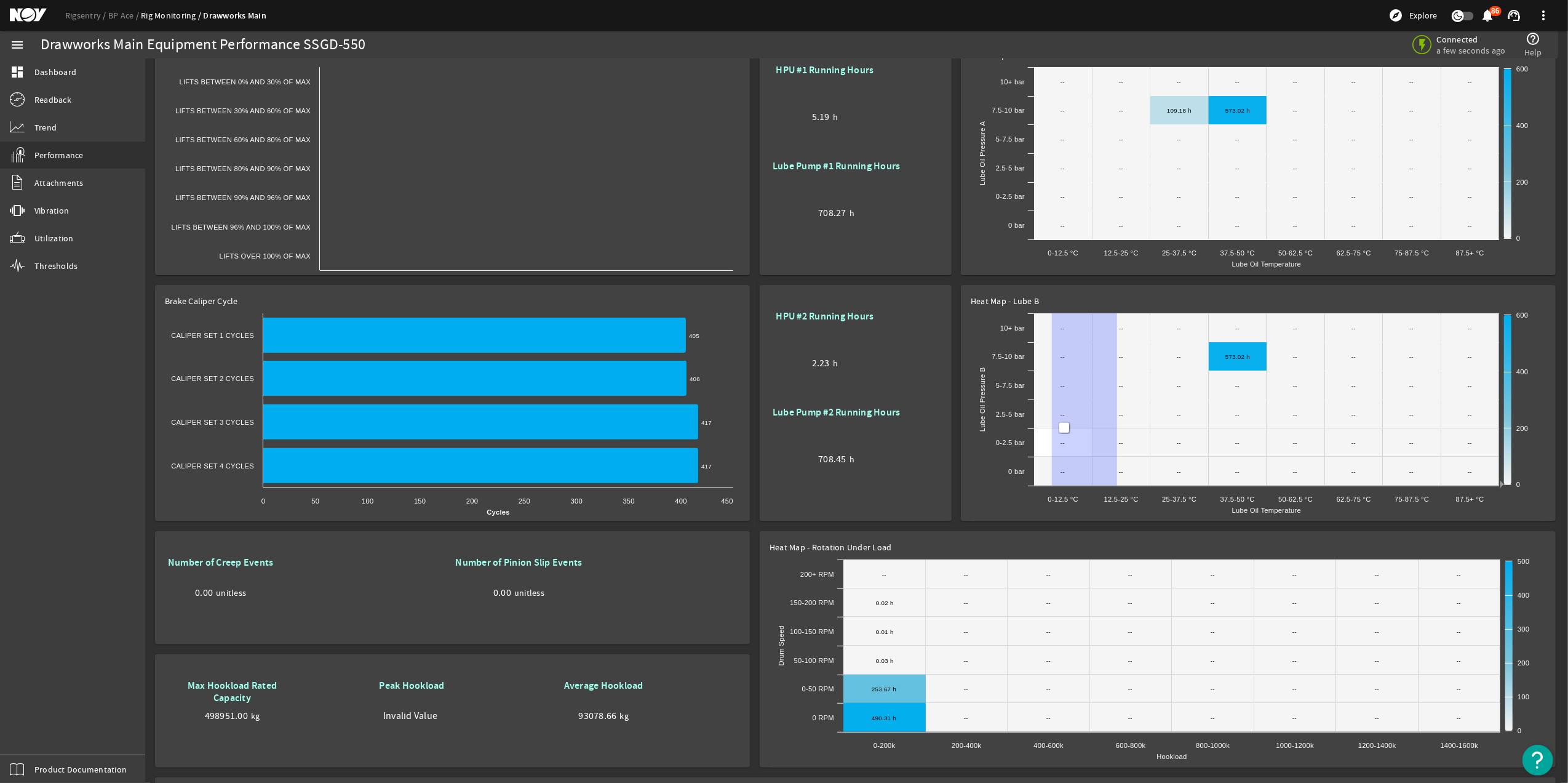
drag, startPoint x: 1118, startPoint y: 423, endPoint x: 1052, endPoint y: 428, distance: 66.2
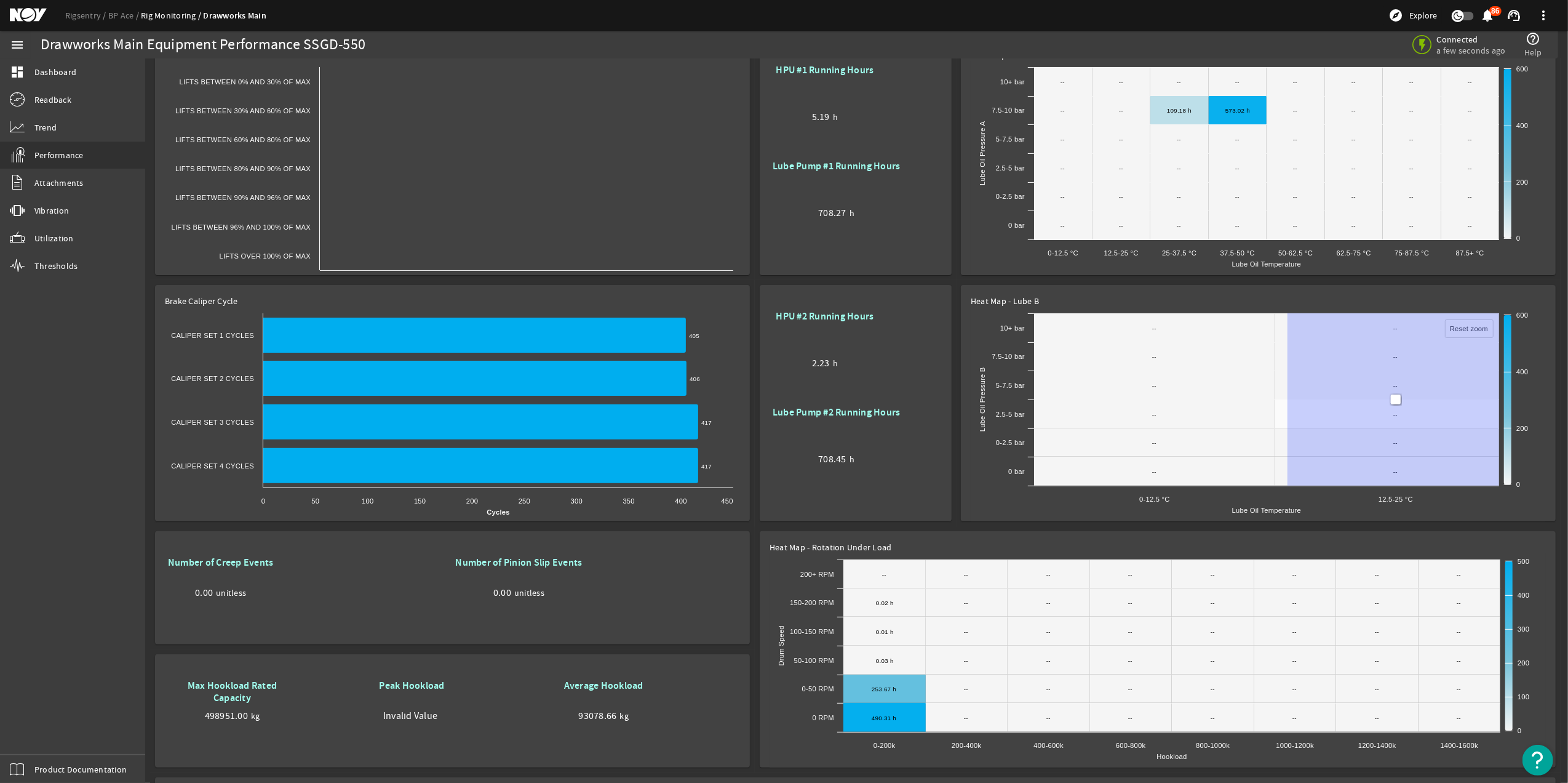
drag, startPoint x: 1288, startPoint y: 411, endPoint x: 1576, endPoint y: 424, distance: 288.3
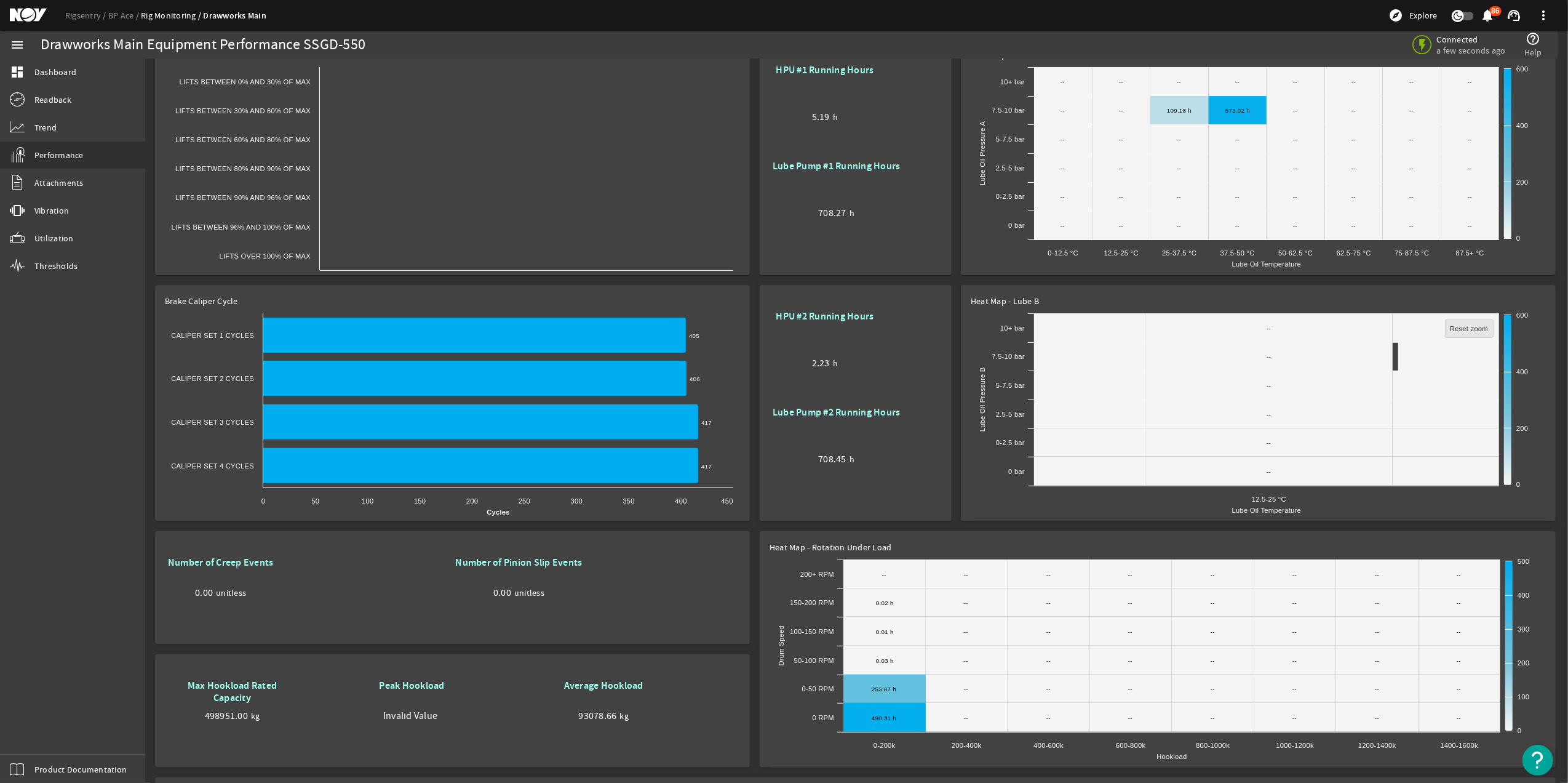
click at [1466, 323] on rect at bounding box center [1470, 329] width 48 height 18
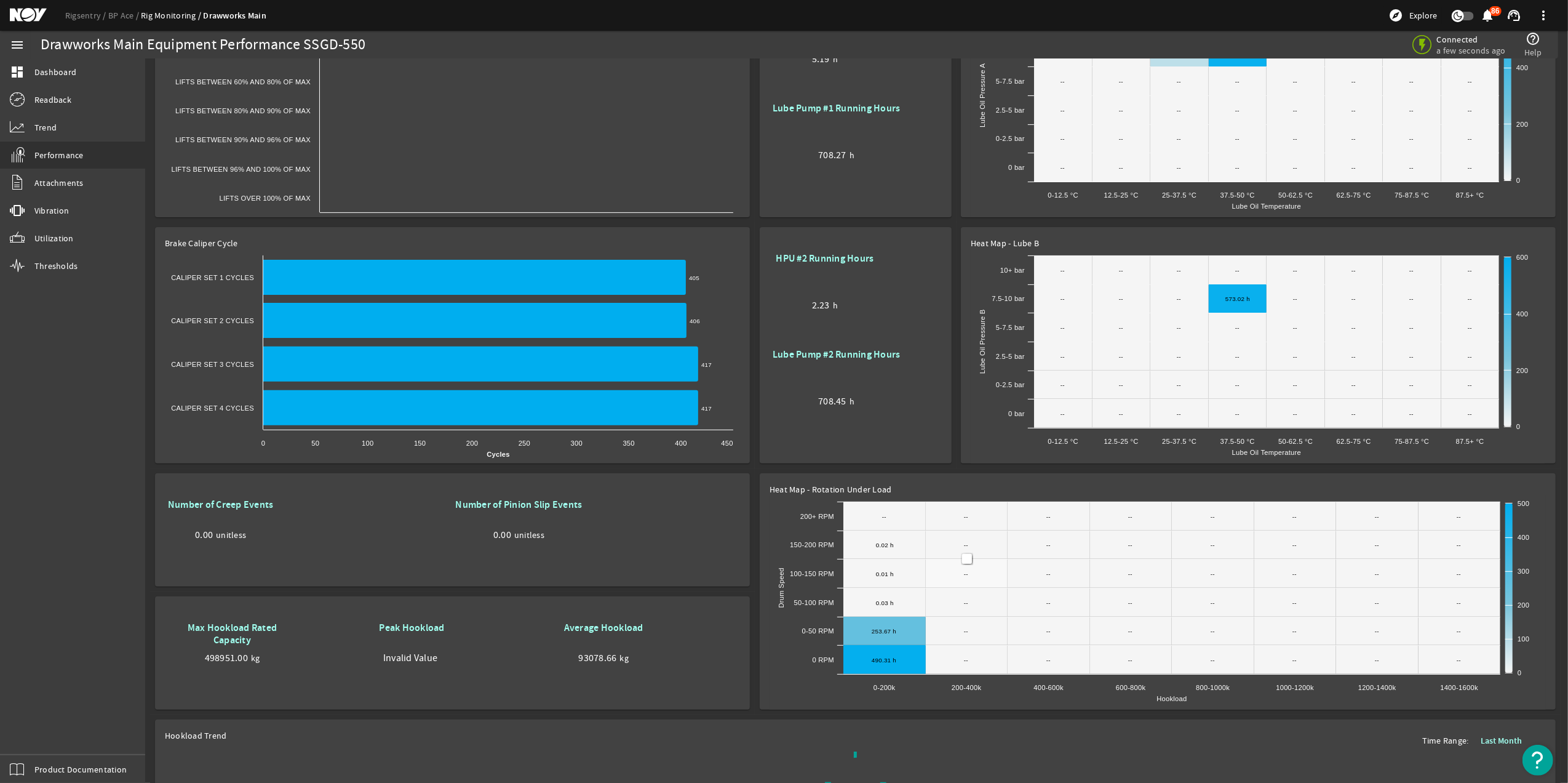
scroll to position [494, 0]
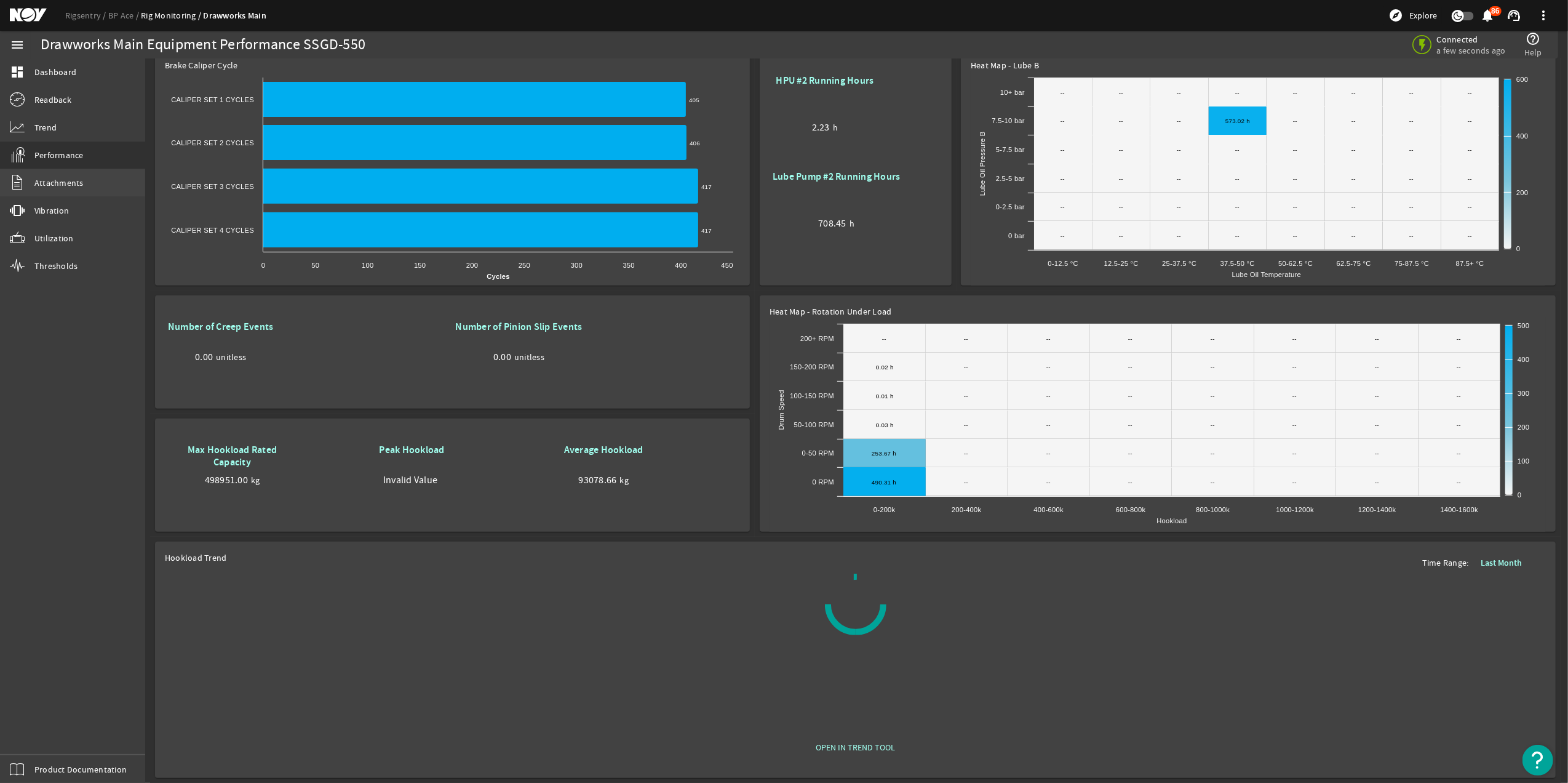
click at [70, 188] on span "Attachments" at bounding box center [60, 183] width 50 height 12
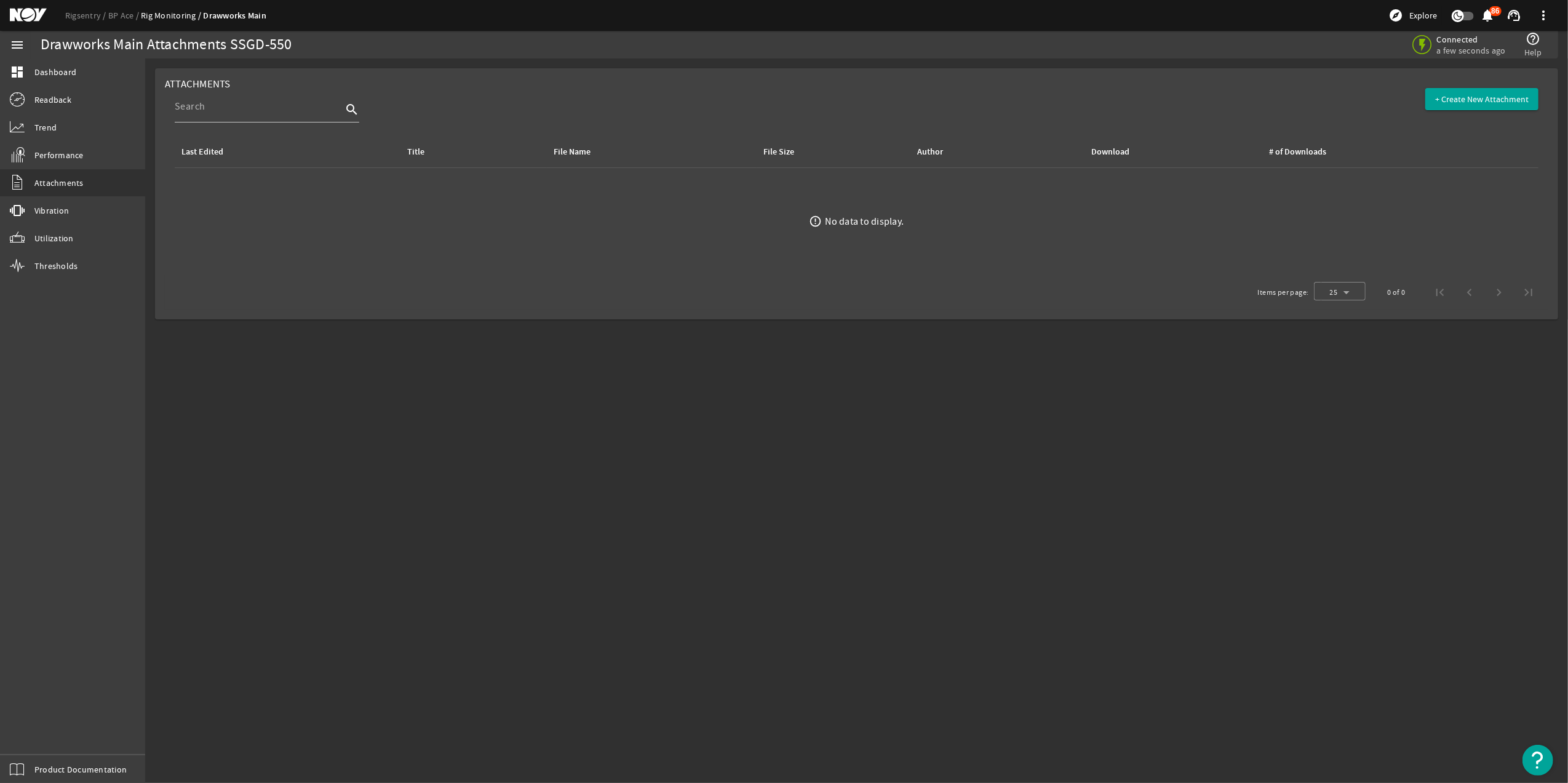
drag, startPoint x: 950, startPoint y: 228, endPoint x: 721, endPoint y: 228, distance: 229.0
click at [721, 228] on div "error_outline No data to display." at bounding box center [857, 221] width 1290 height 13
click at [77, 221] on link "vibration Vibration" at bounding box center [73, 210] width 145 height 27
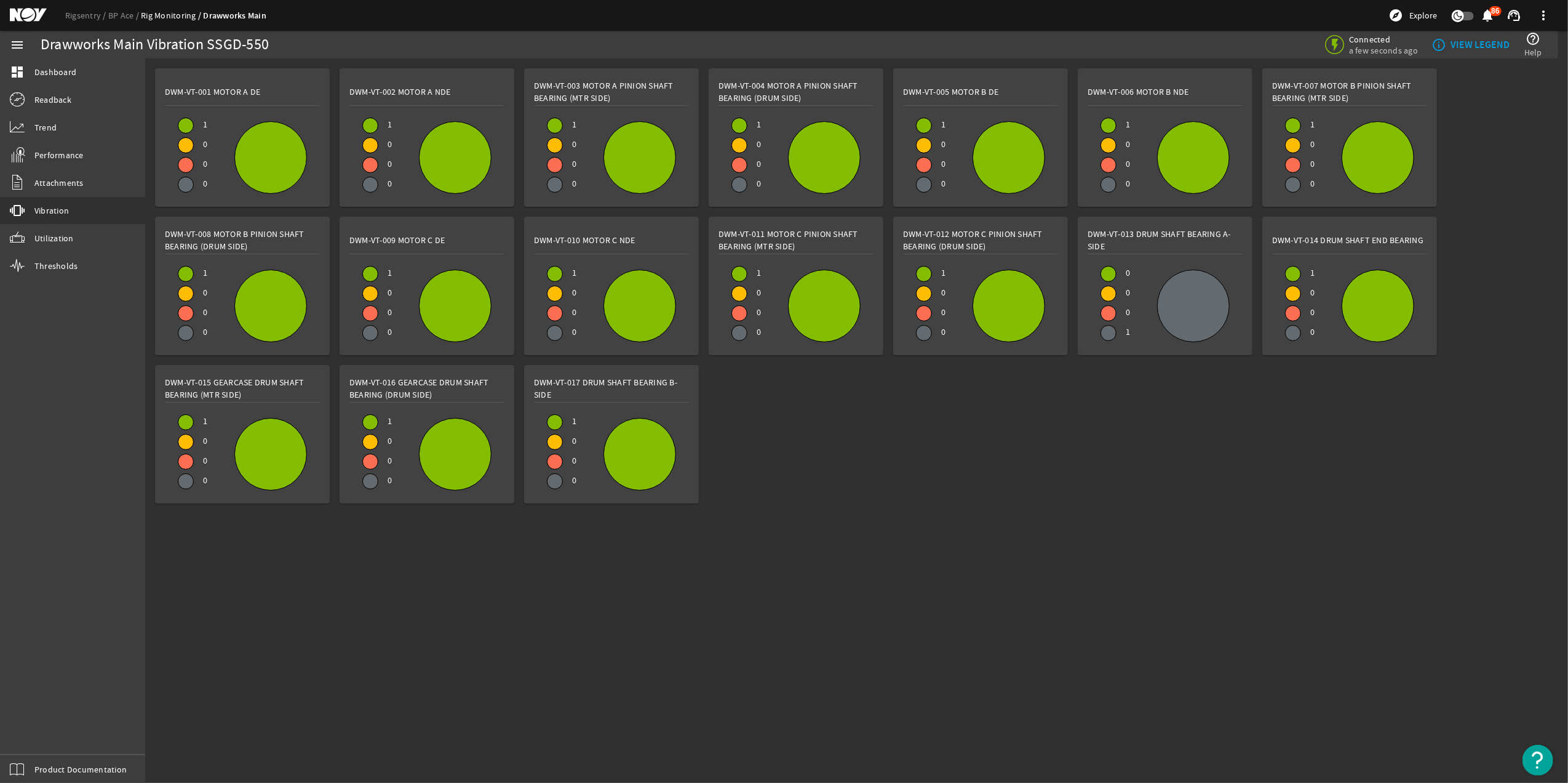
click at [1183, 318] on div at bounding box center [1193, 306] width 72 height 72
click at [37, 233] on span "Utilization" at bounding box center [55, 237] width 40 height 12
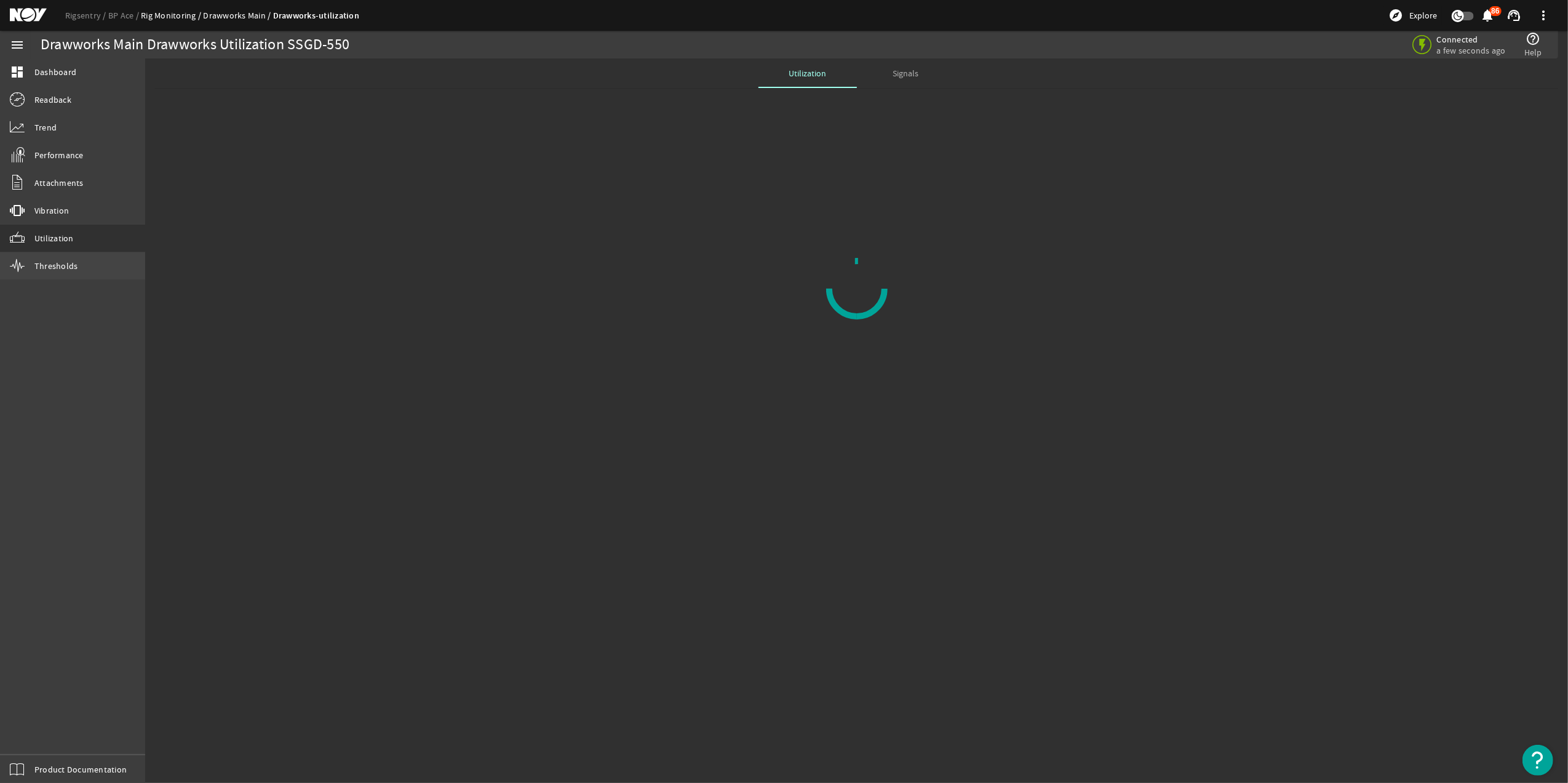
click at [9, 262] on link "Thresholds" at bounding box center [73, 265] width 145 height 27
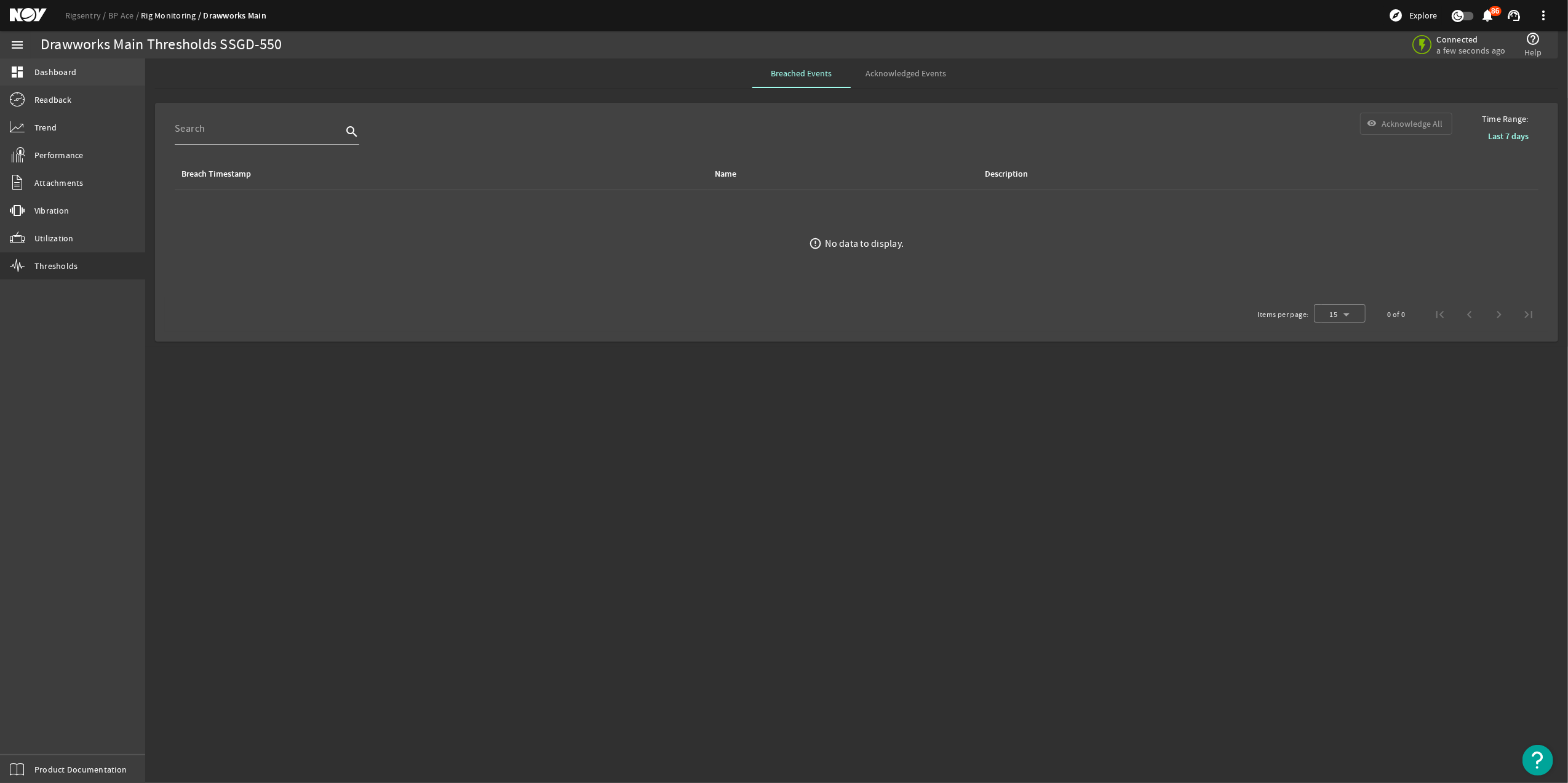
click at [72, 72] on span "Dashboard" at bounding box center [56, 72] width 42 height 12
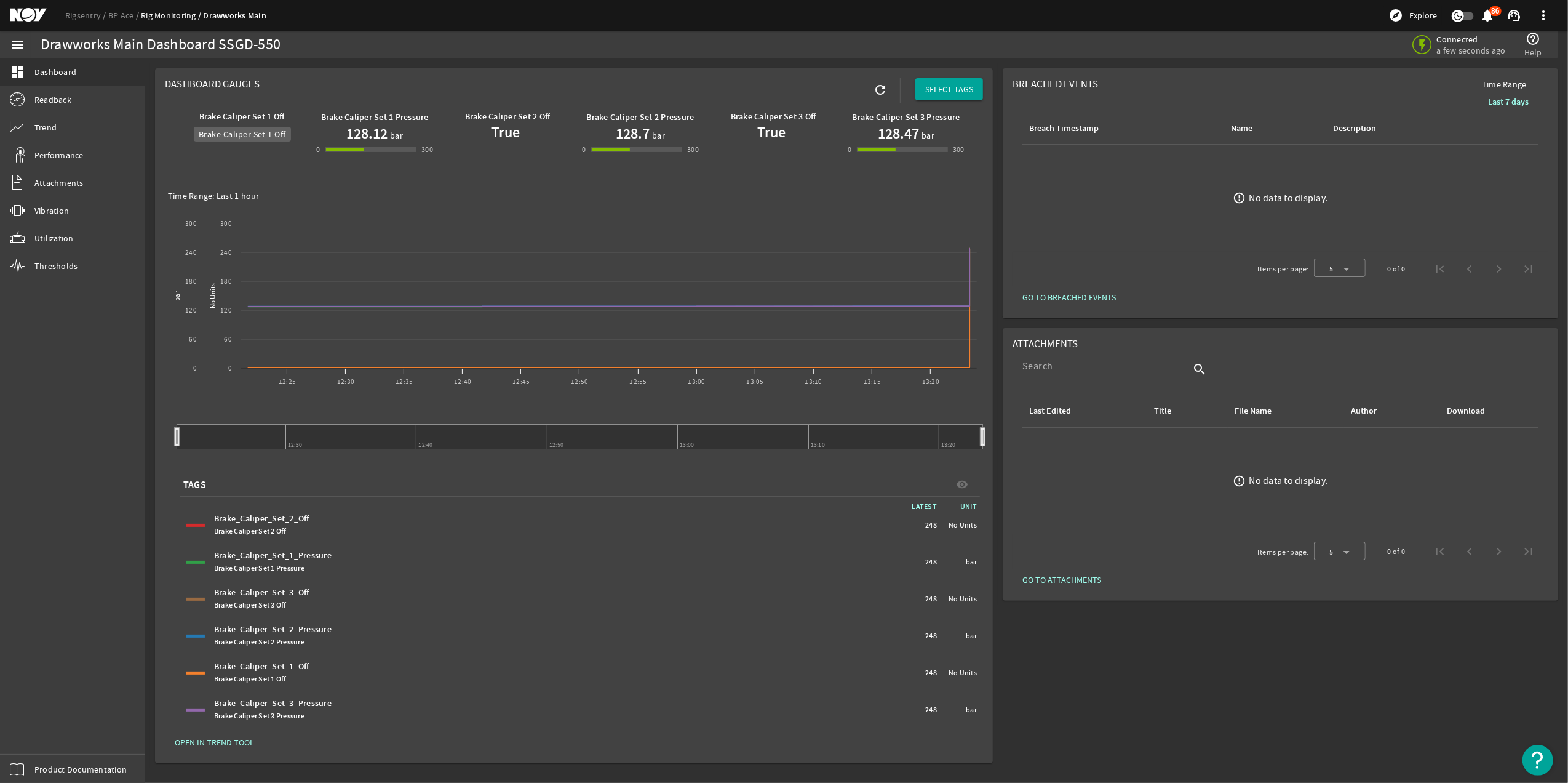
click at [270, 114] on b "Brake Caliper Set 1 Off" at bounding box center [242, 116] width 85 height 12
click at [256, 114] on b "Brake Caliper Set 1 Off" at bounding box center [242, 116] width 85 height 12
click at [251, 116] on b "Brake Caliper Set 1 Off" at bounding box center [242, 116] width 85 height 12
drag, startPoint x: 251, startPoint y: 116, endPoint x: 258, endPoint y: 136, distance: 21.2
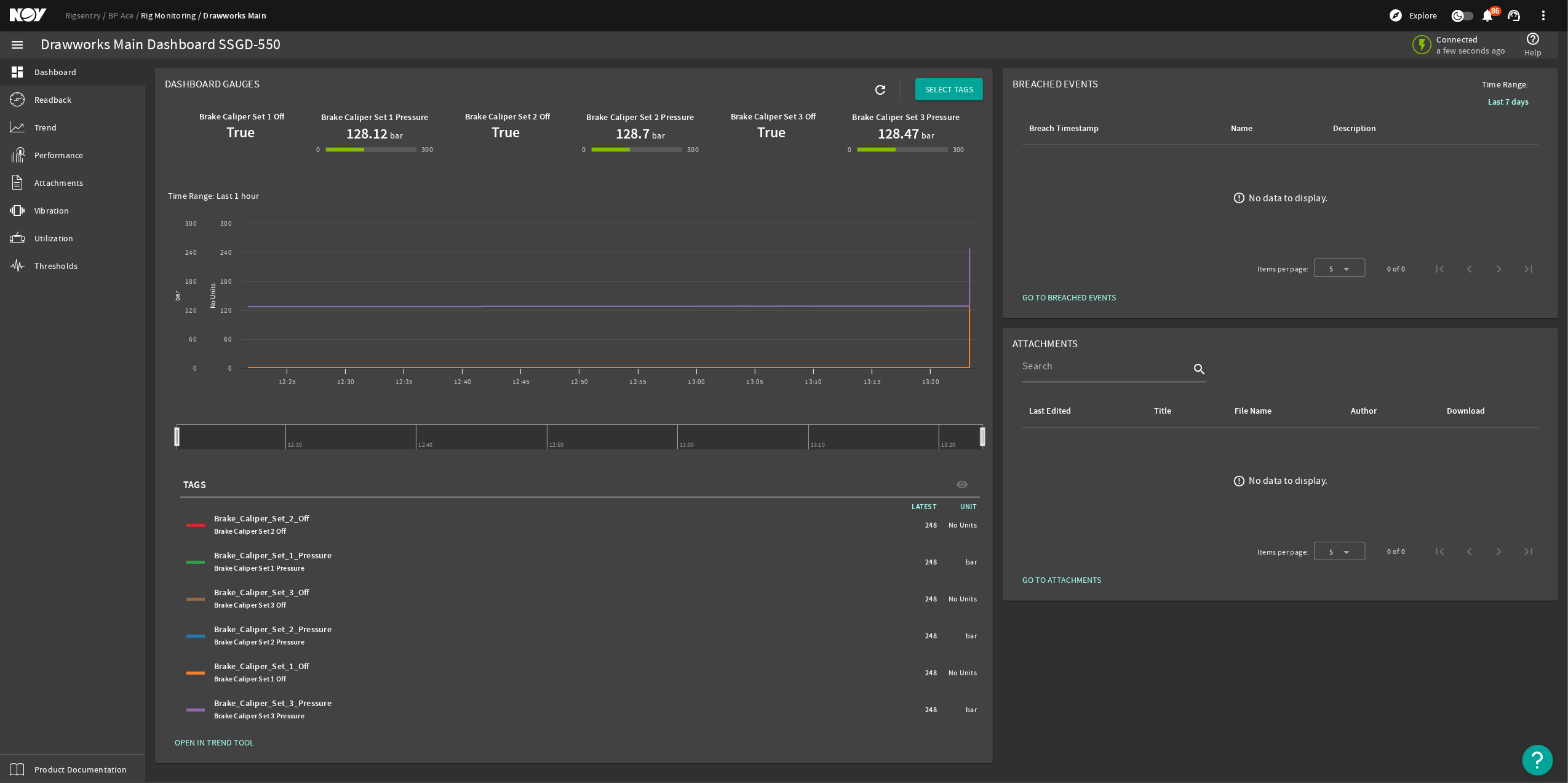
click at [258, 136] on div "True" at bounding box center [242, 132] width 117 height 20
drag, startPoint x: 251, startPoint y: 134, endPoint x: 244, endPoint y: 134, distance: 7.0
click at [246, 134] on b "True" at bounding box center [240, 132] width 28 height 20
drag, startPoint x: 244, startPoint y: 134, endPoint x: 236, endPoint y: 132, distance: 8.2
click at [237, 133] on b "True" at bounding box center [240, 132] width 28 height 20
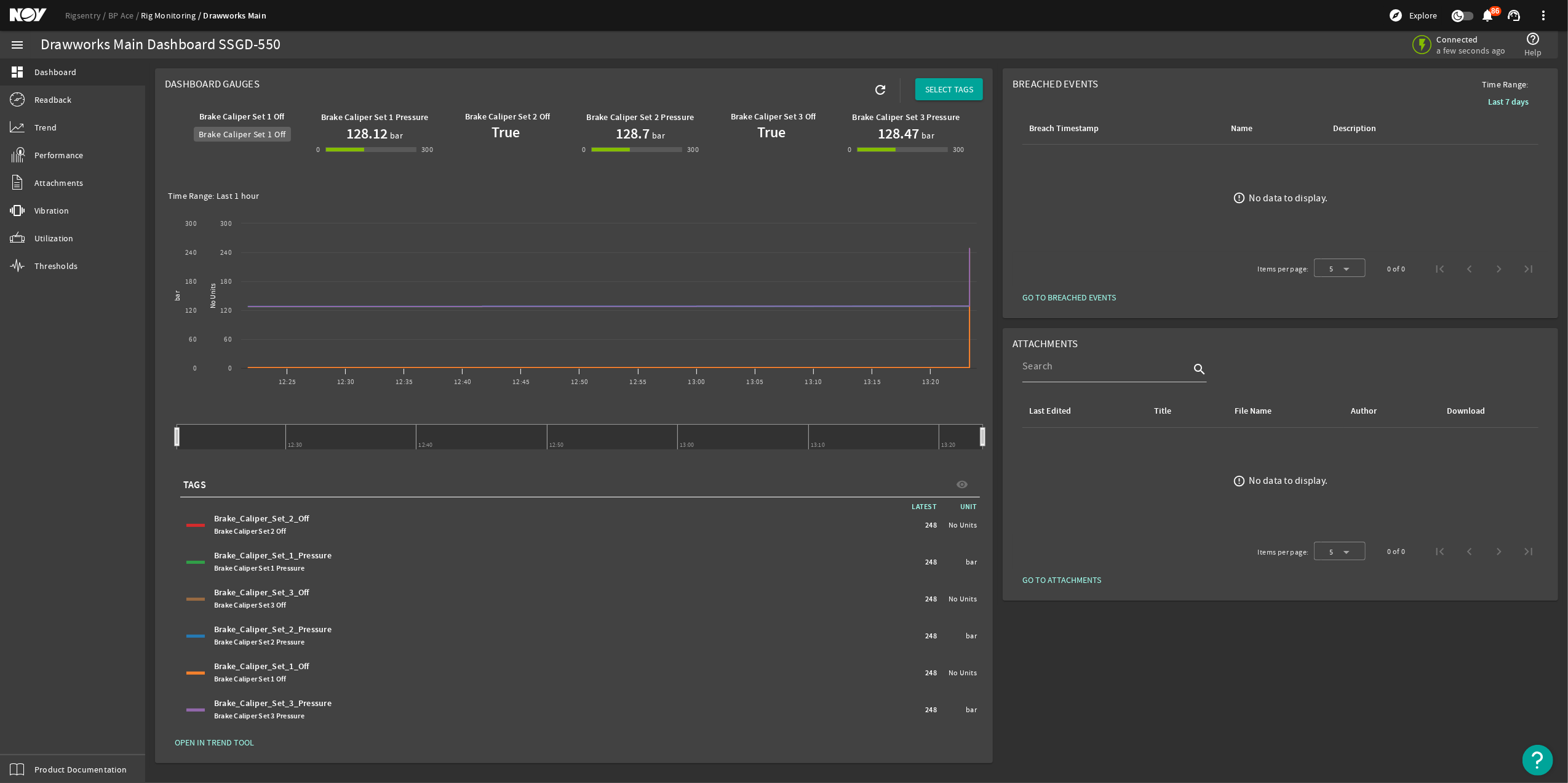
click at [236, 116] on b "Brake Caliper Set 1 Off" at bounding box center [242, 116] width 85 height 12
click at [235, 114] on b "Brake Caliper Set 1 Off" at bounding box center [242, 116] width 85 height 12
drag, startPoint x: 235, startPoint y: 114, endPoint x: 243, endPoint y: 133, distance: 20.6
click at [243, 133] on b "True" at bounding box center [240, 132] width 28 height 20
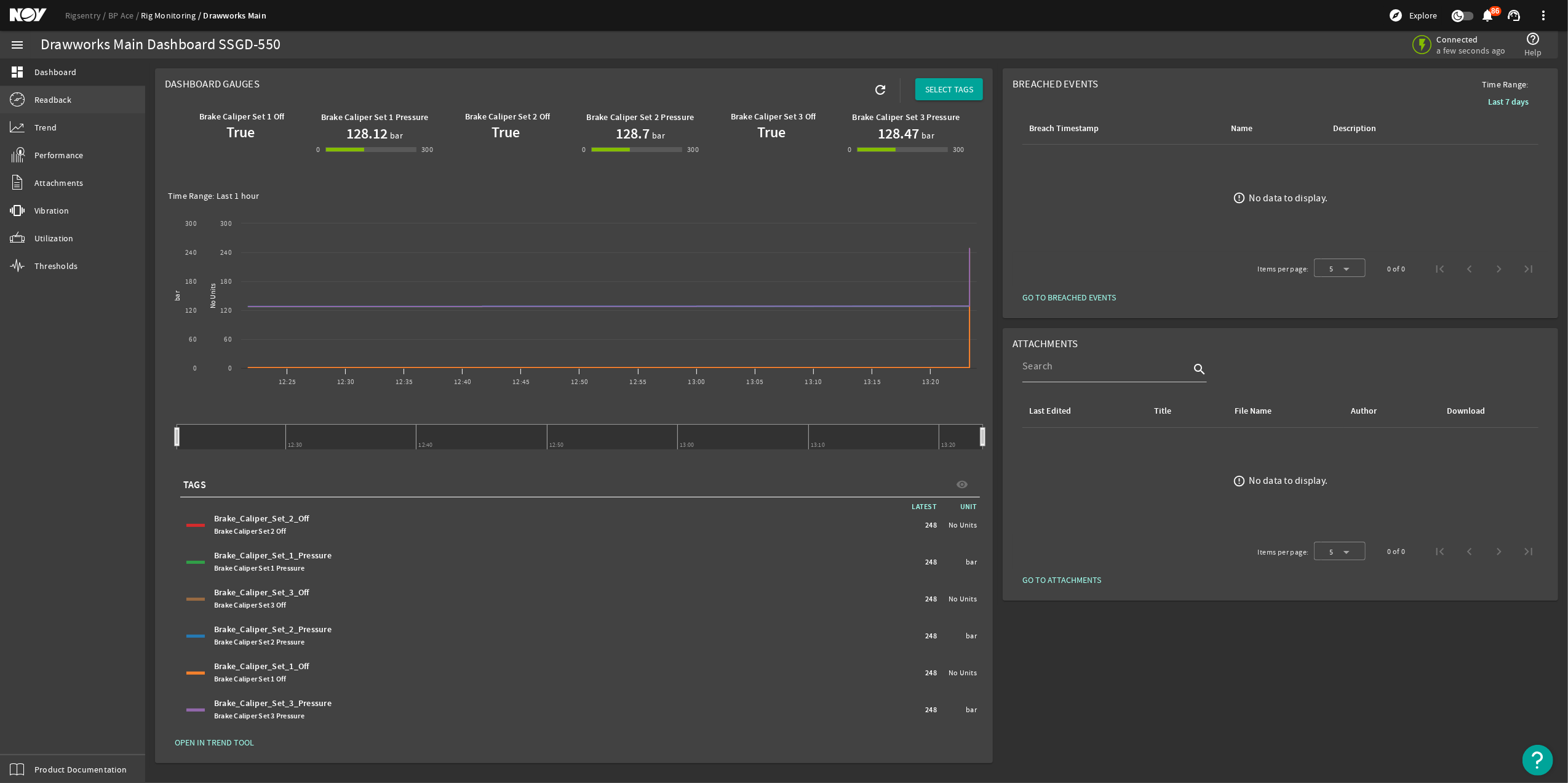
click at [58, 110] on link "Readback" at bounding box center [73, 99] width 145 height 27
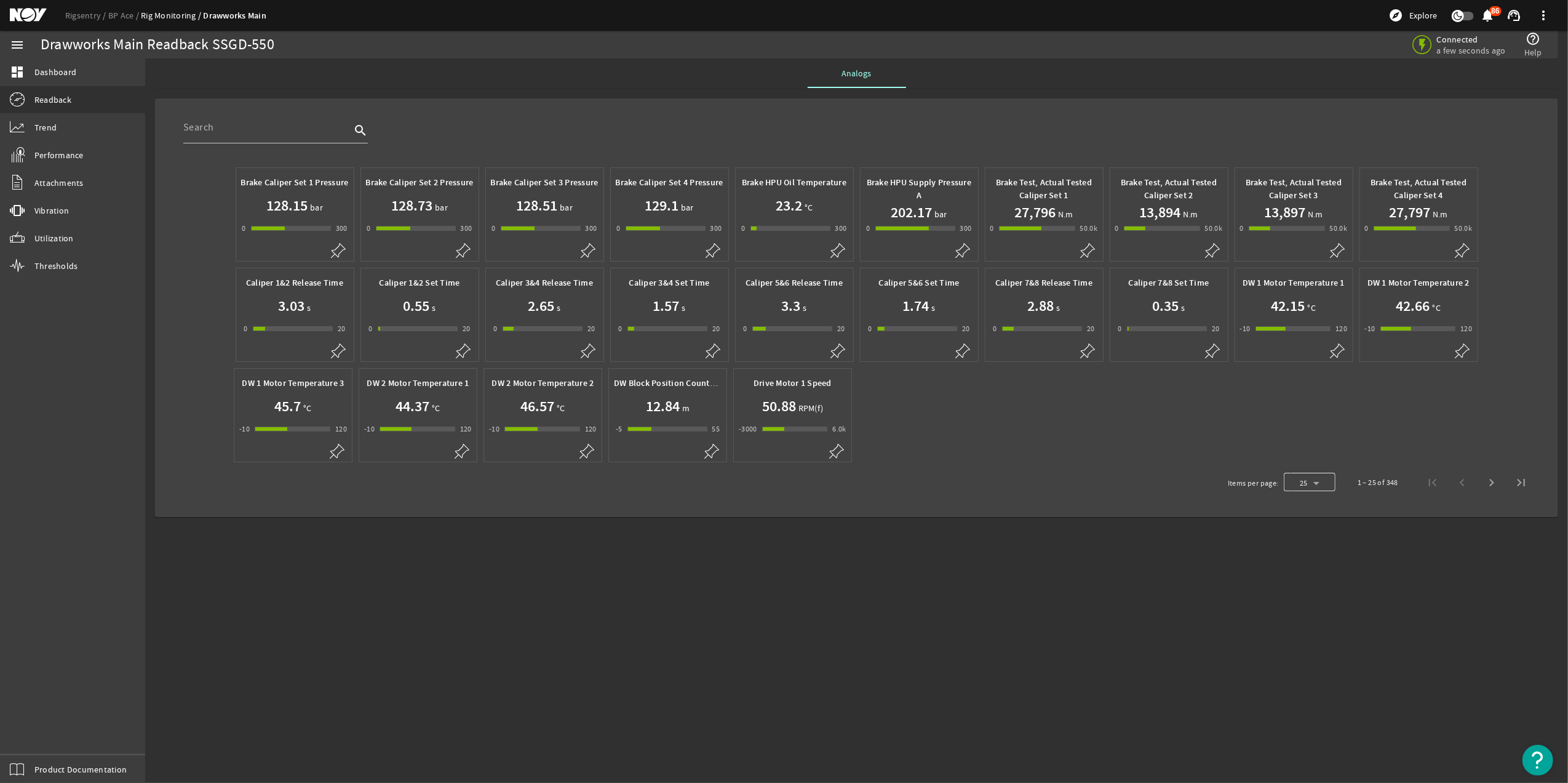
click at [1323, 478] on div at bounding box center [1310, 483] width 52 height 30
click at [1315, 595] on mat-option "50" at bounding box center [1310, 605] width 52 height 30
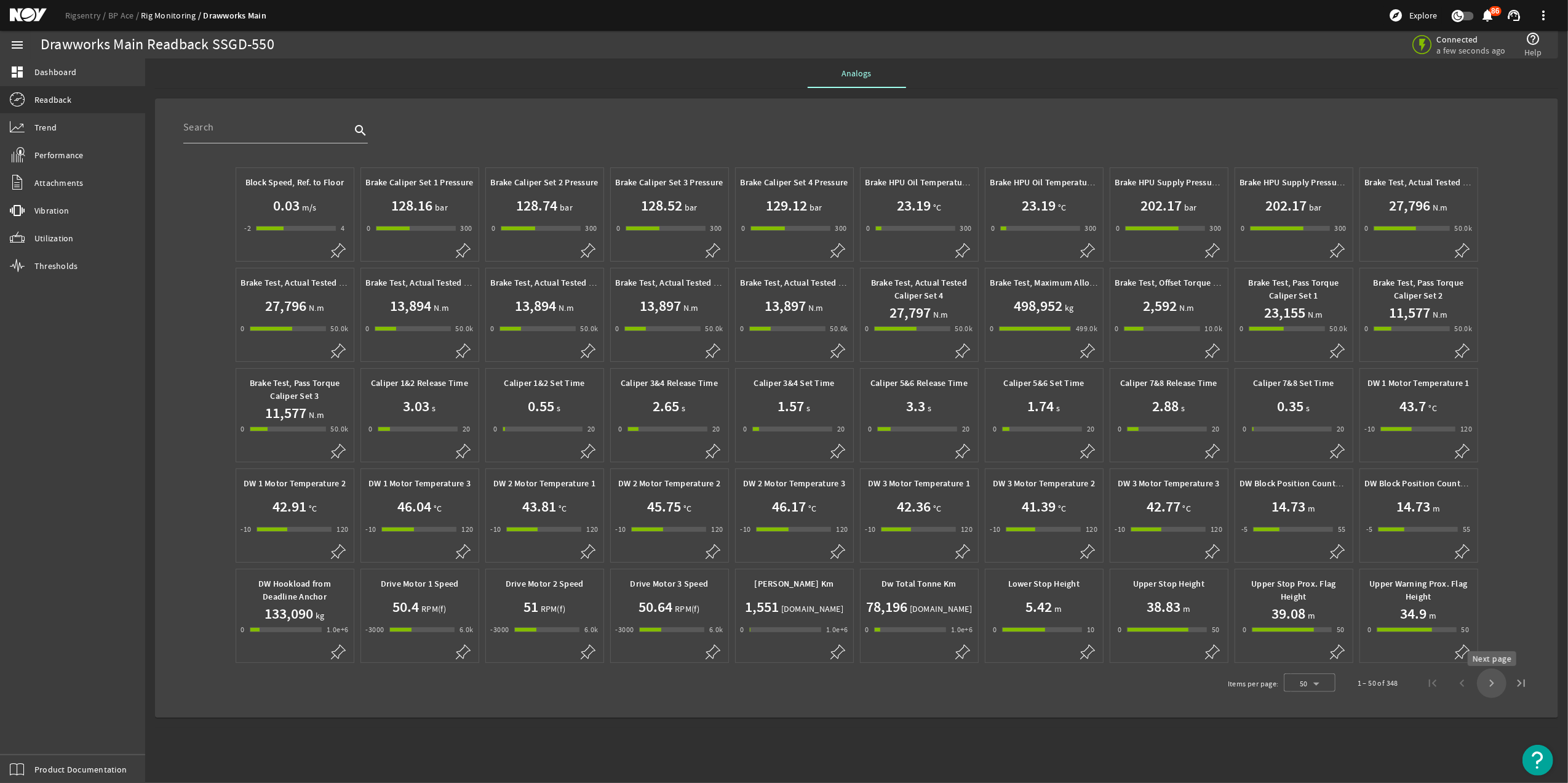
click at [1493, 687] on span "Next page" at bounding box center [1492, 683] width 30 height 30
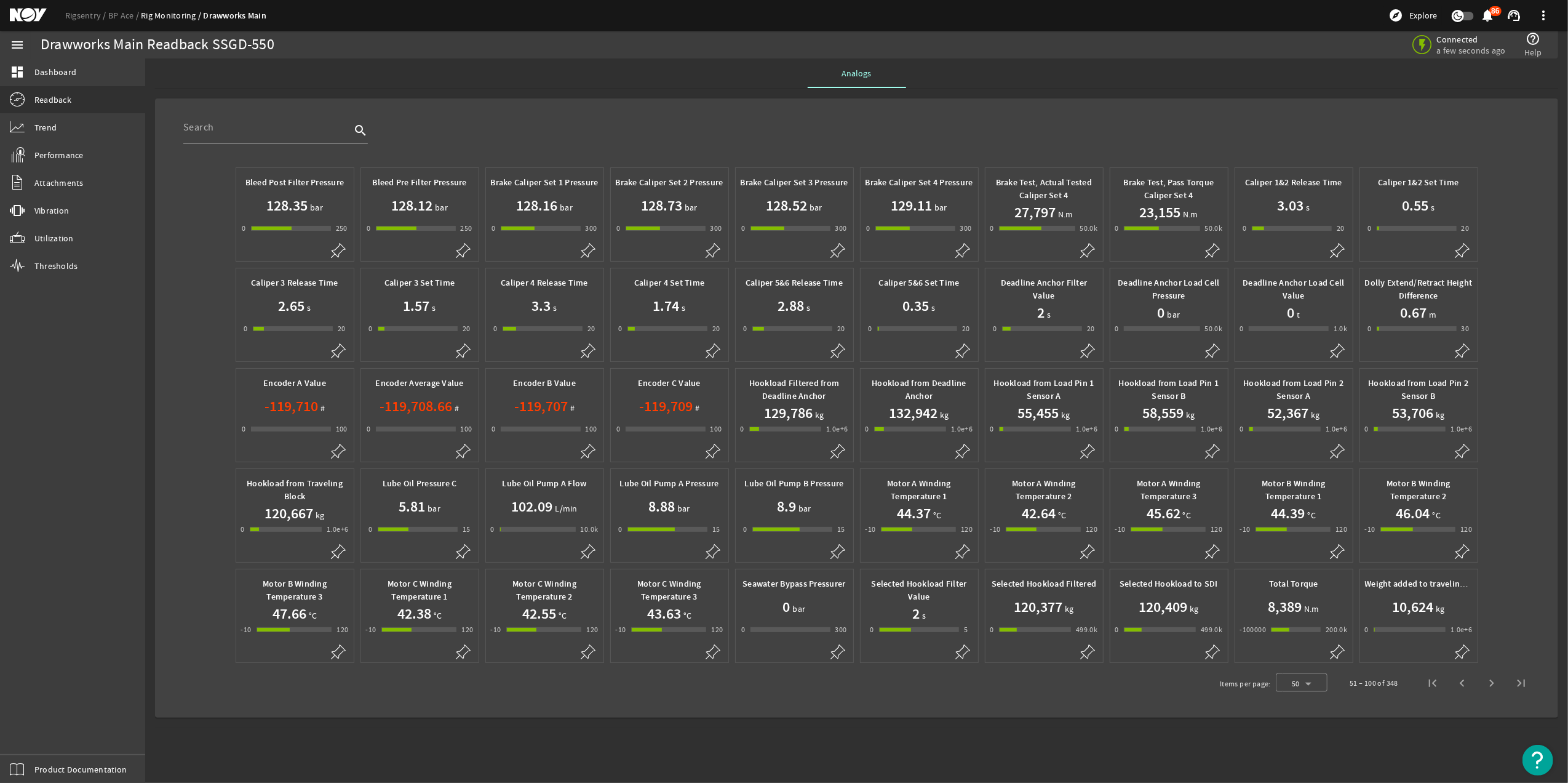
click at [313, 416] on h1 "-119,710" at bounding box center [291, 406] width 54 height 20
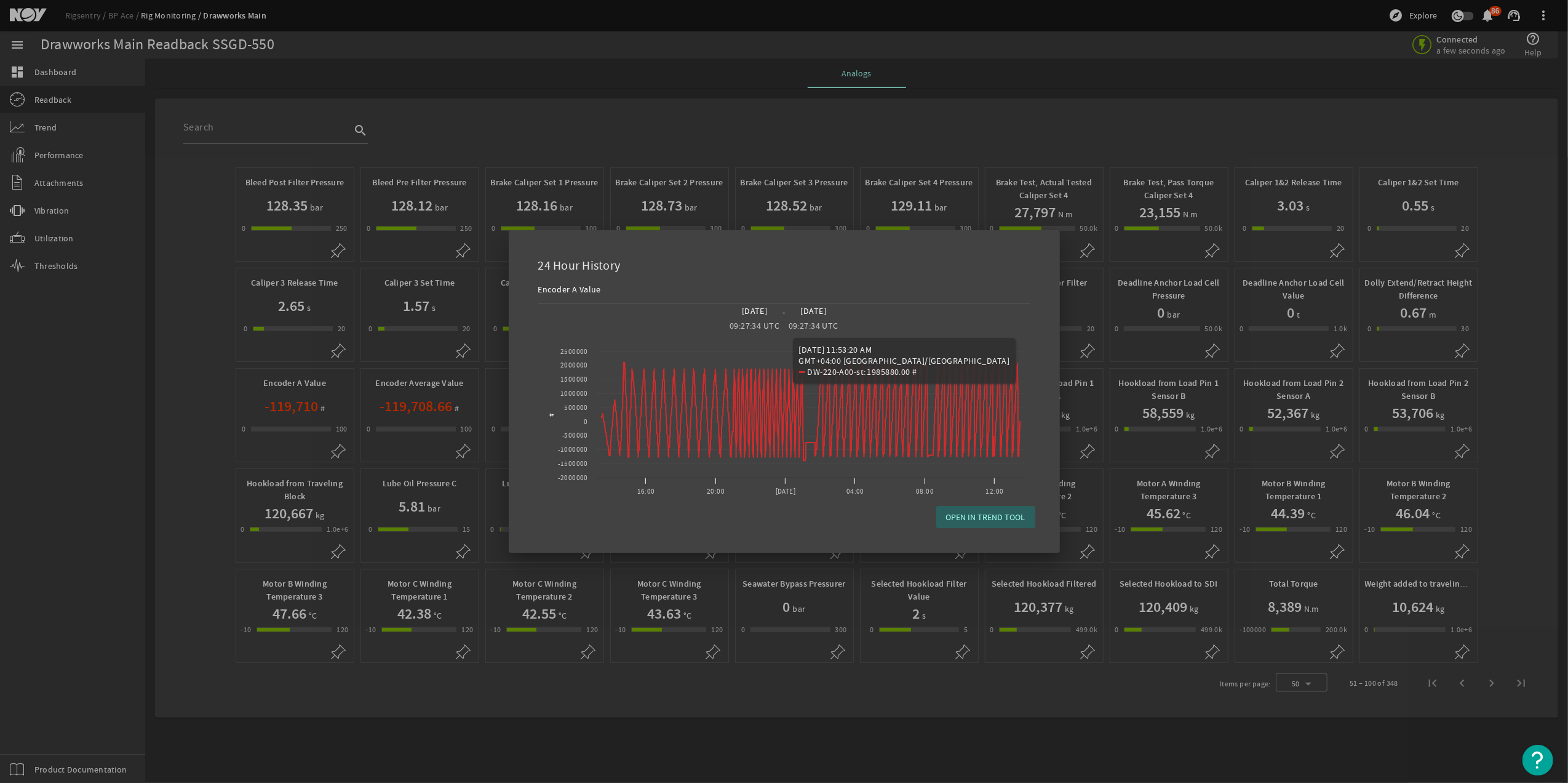
click at [1001, 523] on span "button" at bounding box center [986, 517] width 99 height 30
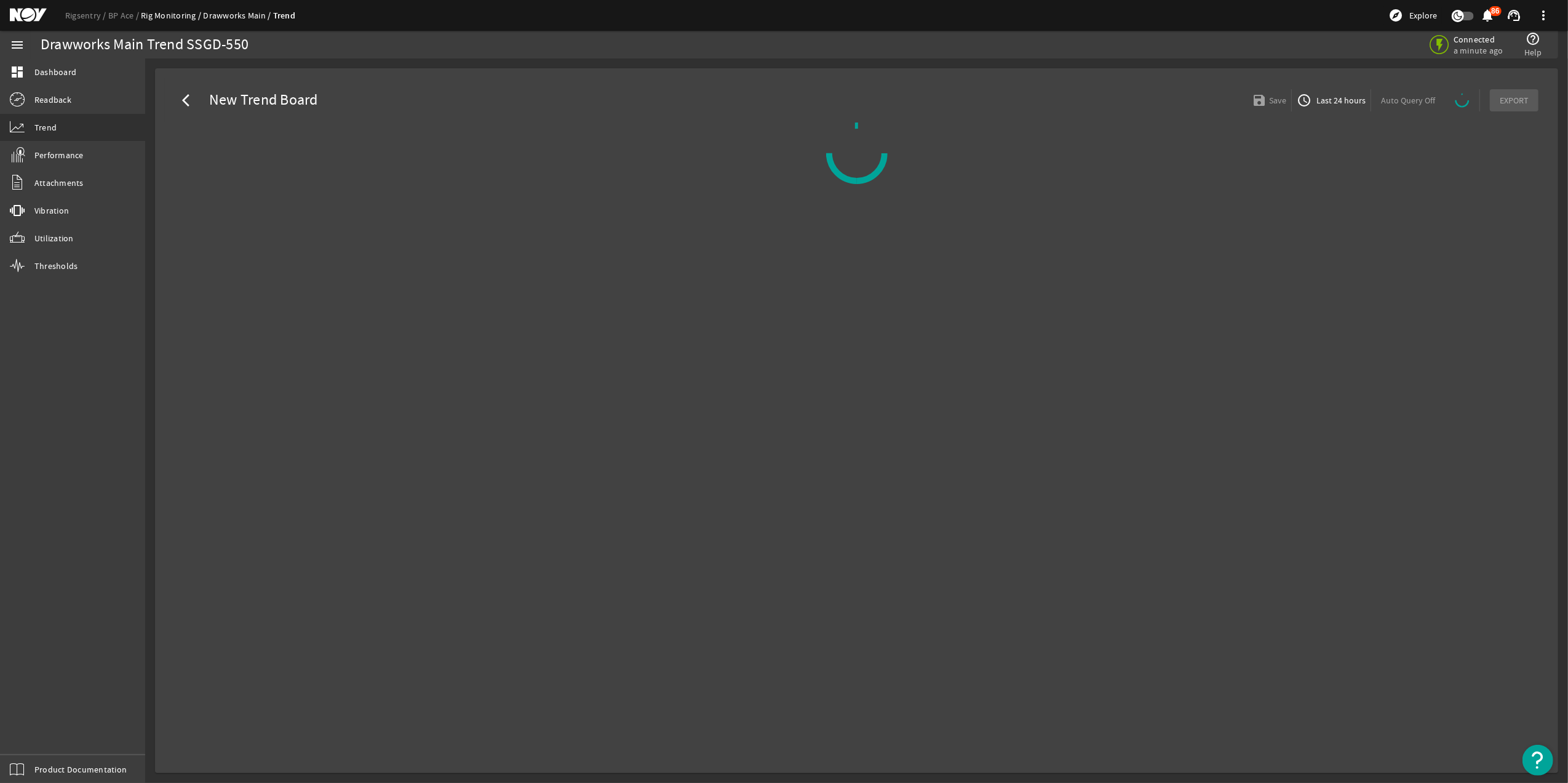
select select "10M"
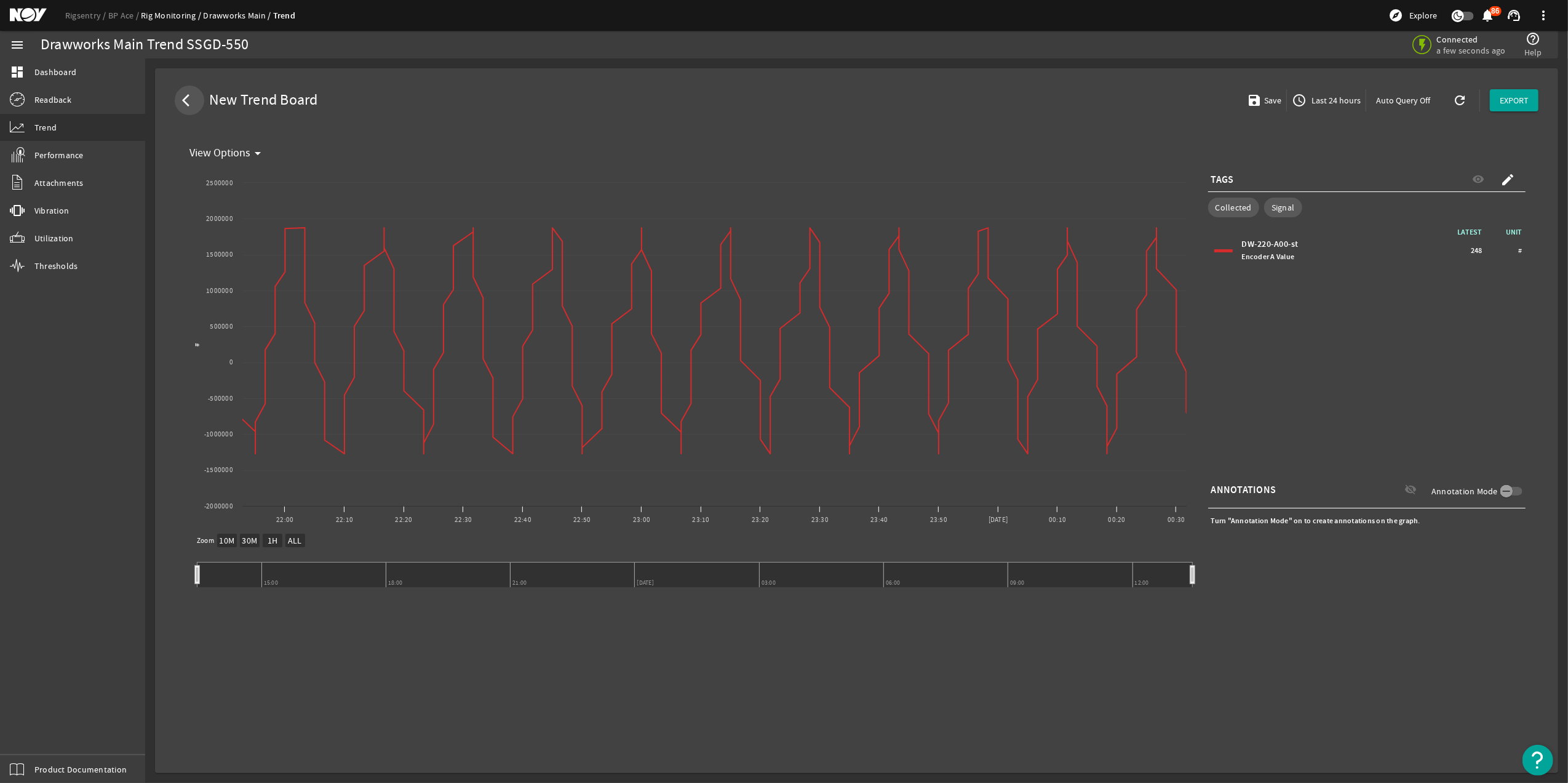
click at [181, 94] on span at bounding box center [190, 100] width 30 height 30
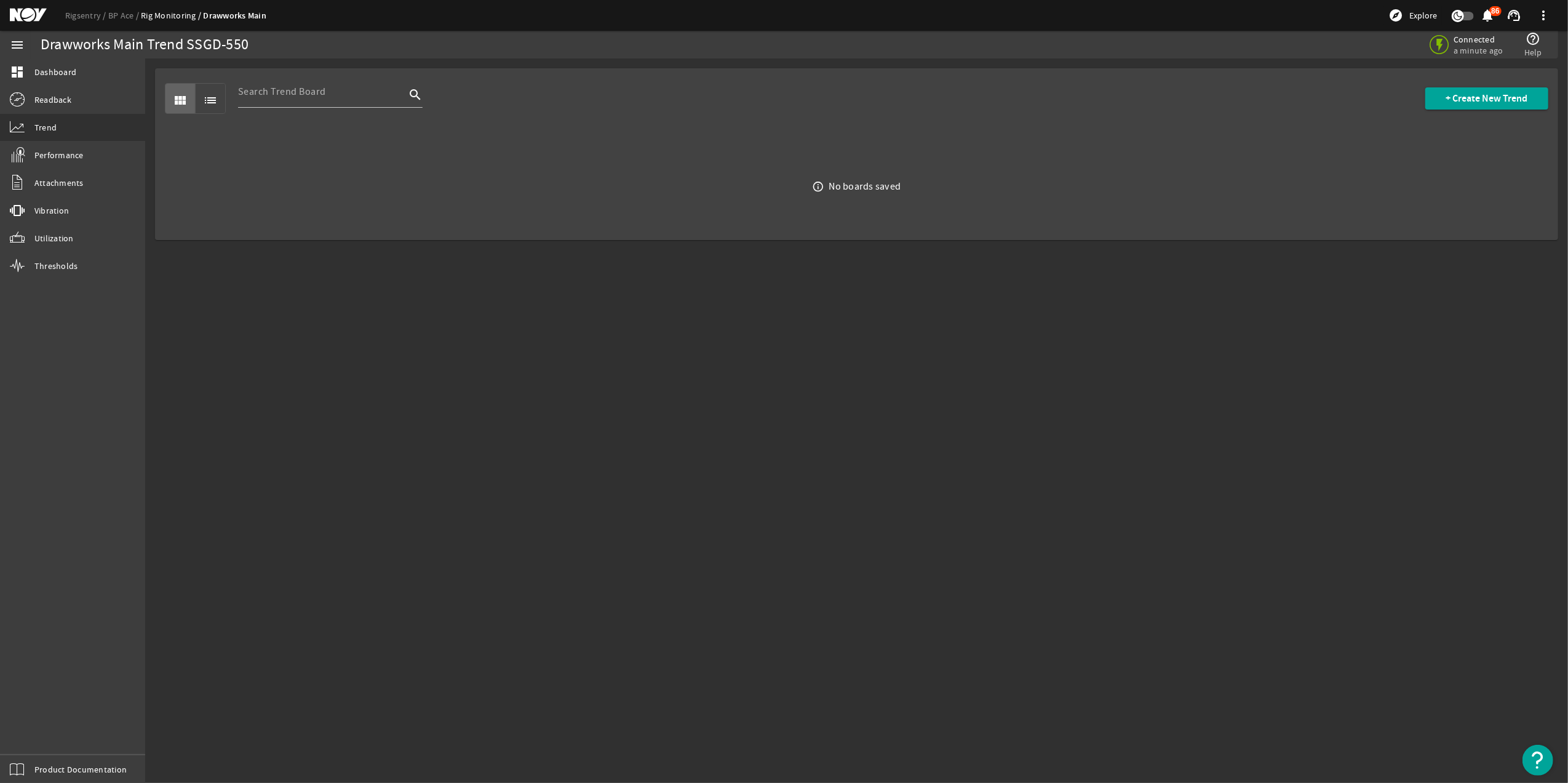
click at [833, 53] on div "Connected a minute ago help_outline Help" at bounding box center [1189, 45] width 716 height 28
click at [84, 89] on link "Readback" at bounding box center [73, 99] width 145 height 27
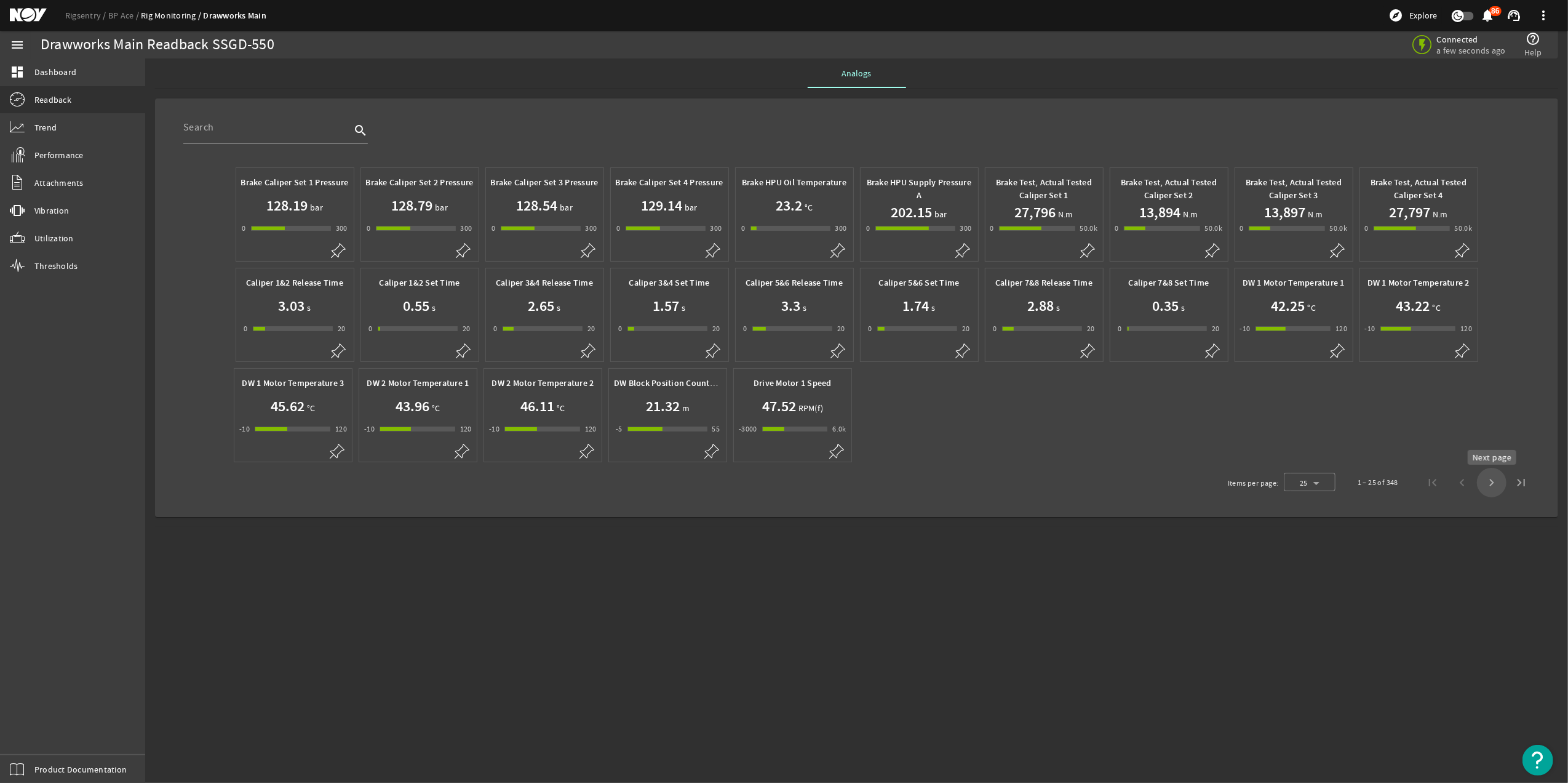
click at [1490, 490] on span "Next page" at bounding box center [1492, 483] width 30 height 30
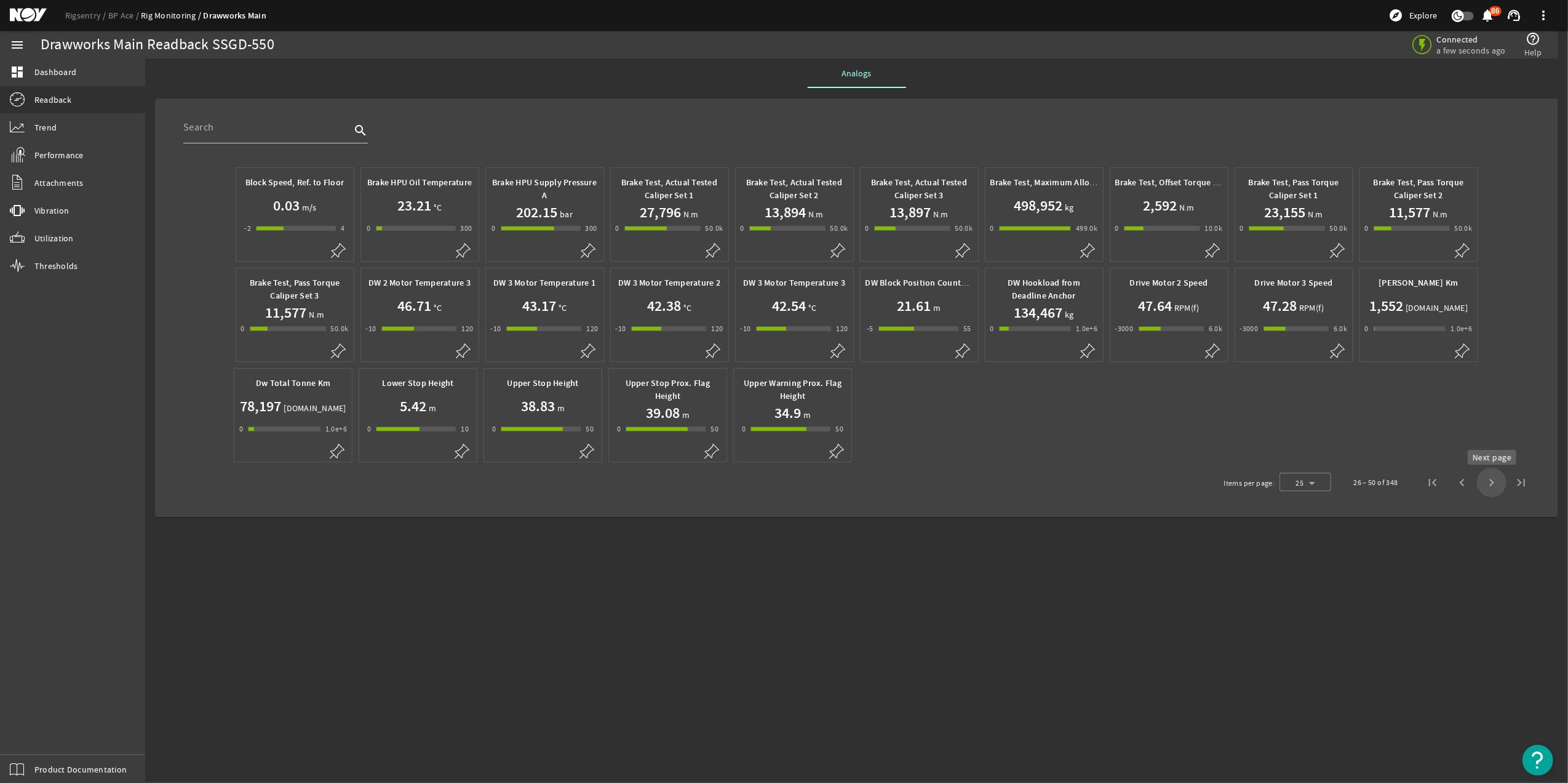
click at [1492, 490] on span "Next page" at bounding box center [1492, 483] width 30 height 30
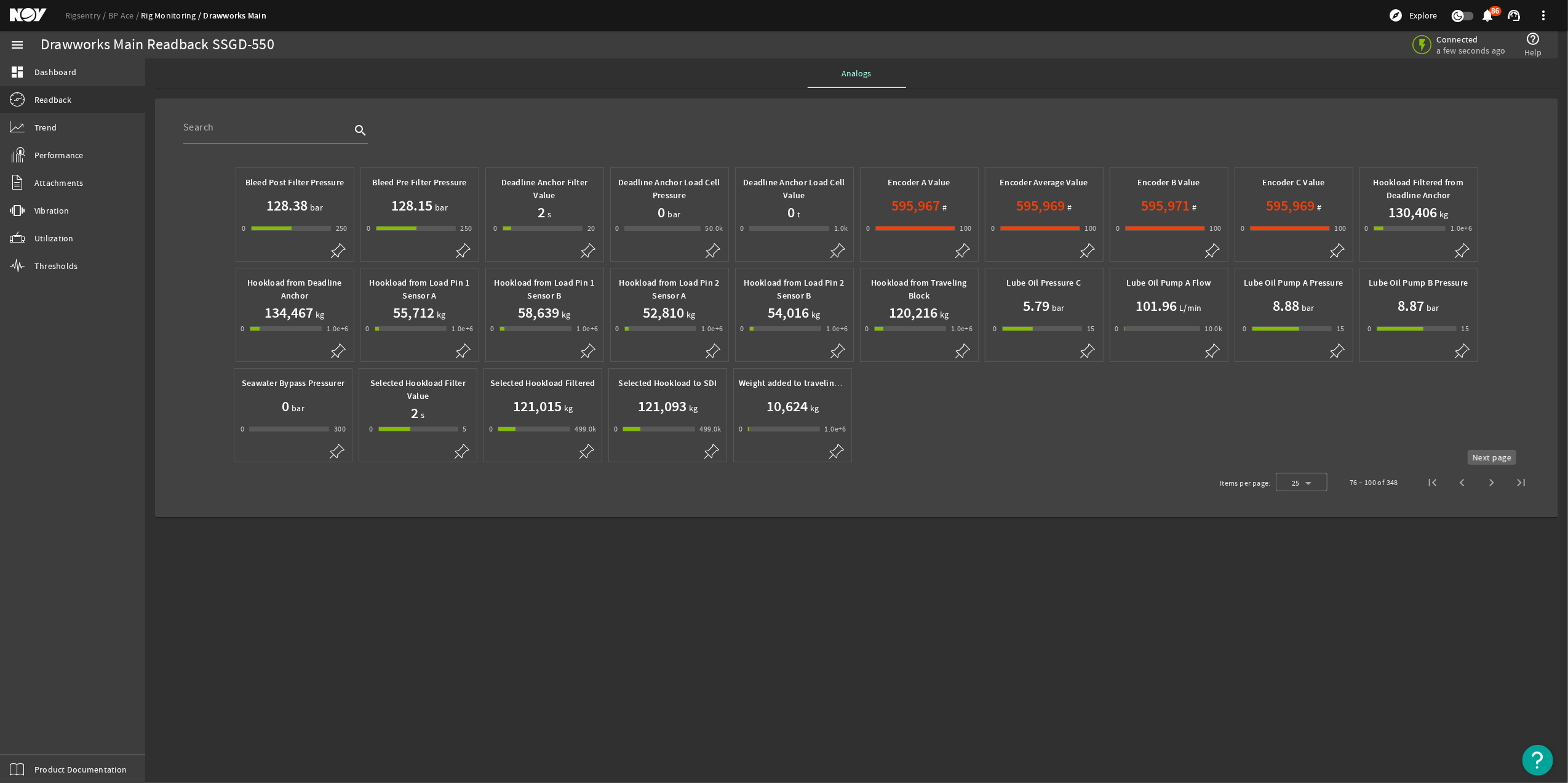
click at [1488, 476] on span "Next page" at bounding box center [1492, 483] width 30 height 30
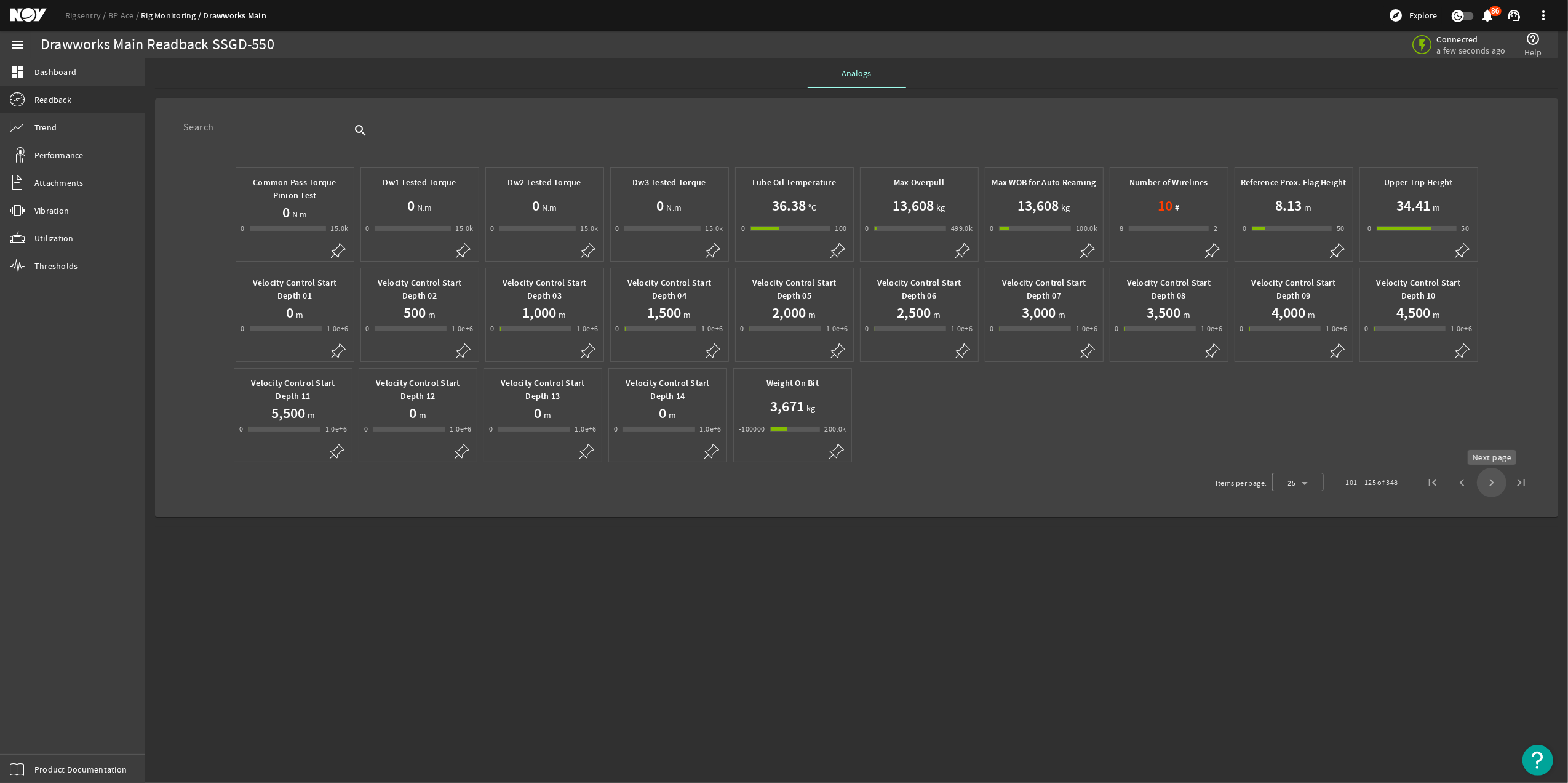
click at [1487, 490] on span "Next page" at bounding box center [1492, 483] width 30 height 30
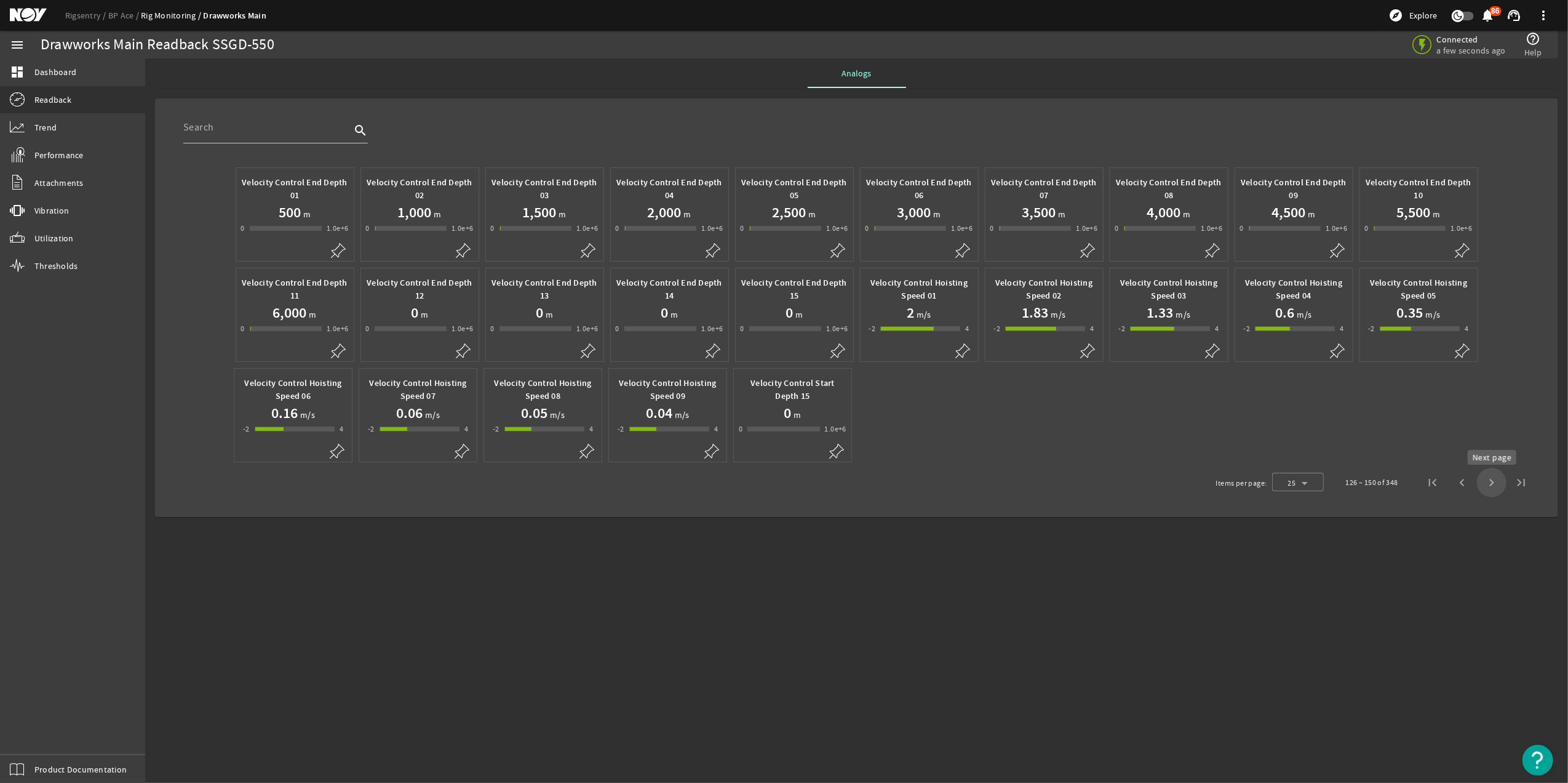
click at [1490, 481] on span "Next page" at bounding box center [1492, 483] width 30 height 30
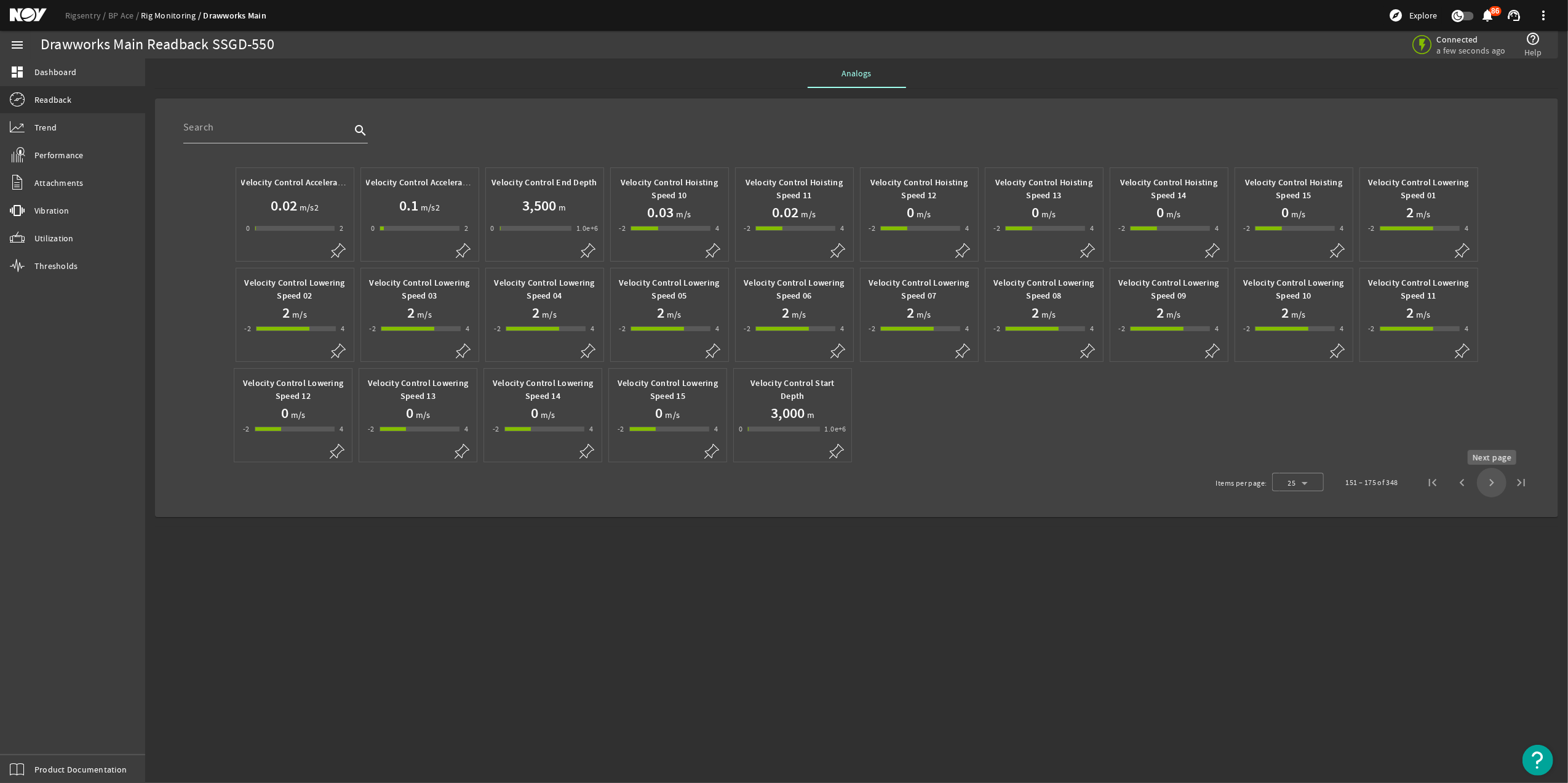
click at [1495, 485] on span "Next page" at bounding box center [1492, 483] width 30 height 30
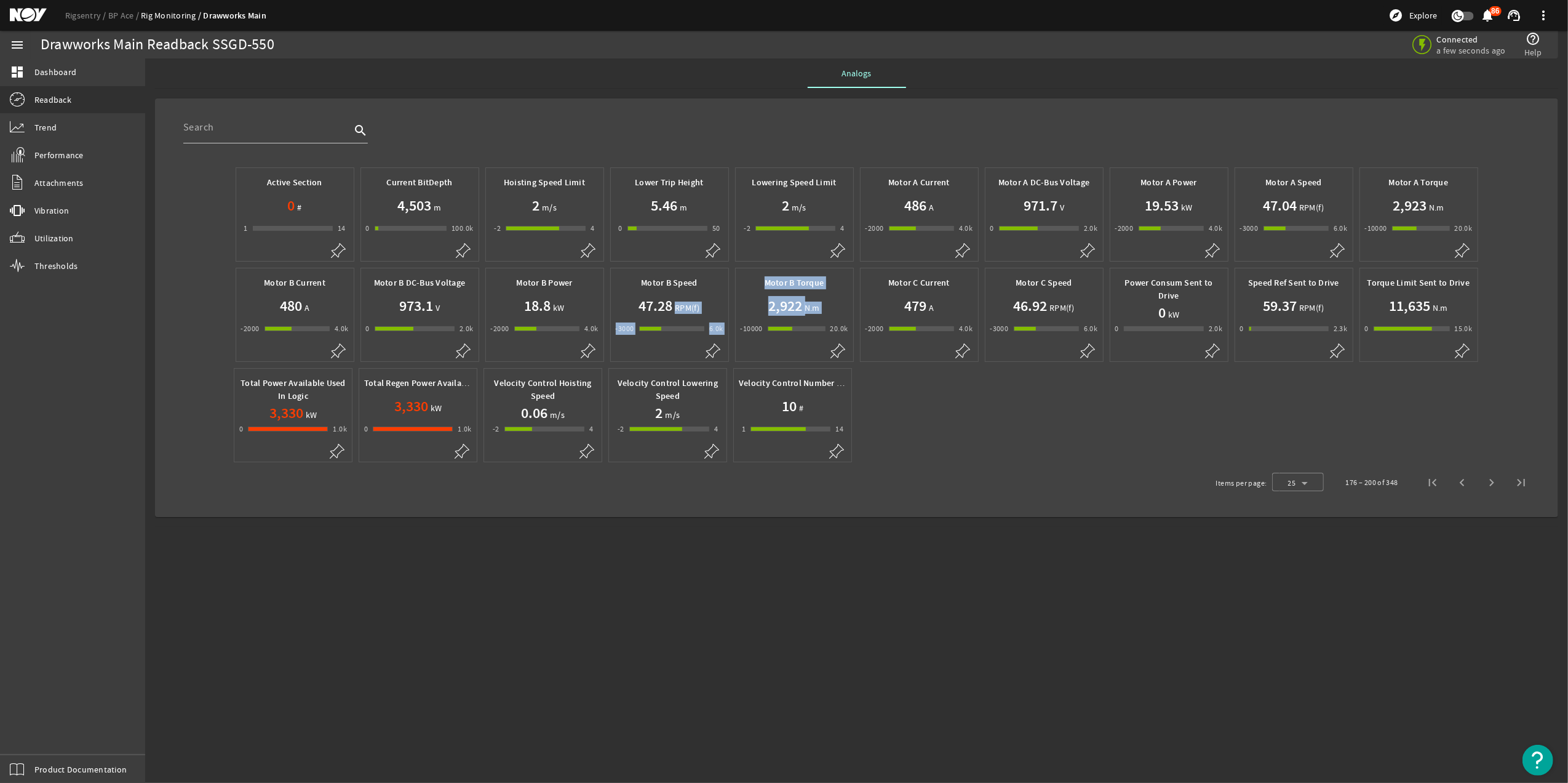
drag, startPoint x: 677, startPoint y: 310, endPoint x: 734, endPoint y: 326, distance: 59.2
click at [734, 326] on div "Active Section 0 # 1 0 14 14 Current BitDepth 4,503 m 0 -1 99999 100.0k Hoistin…" at bounding box center [857, 314] width 1369 height 301
drag, startPoint x: 734, startPoint y: 326, endPoint x: 964, endPoint y: 411, distance: 245.2
click at [964, 411] on div "Active Section 0 # 1 0 14 14 Current BitDepth 4,503 m 0 -1 99999 100.0k Hoistin…" at bounding box center [857, 314] width 1369 height 301
click at [1488, 485] on span "Next page" at bounding box center [1492, 483] width 30 height 30
